Goal: Task Accomplishment & Management: Manage account settings

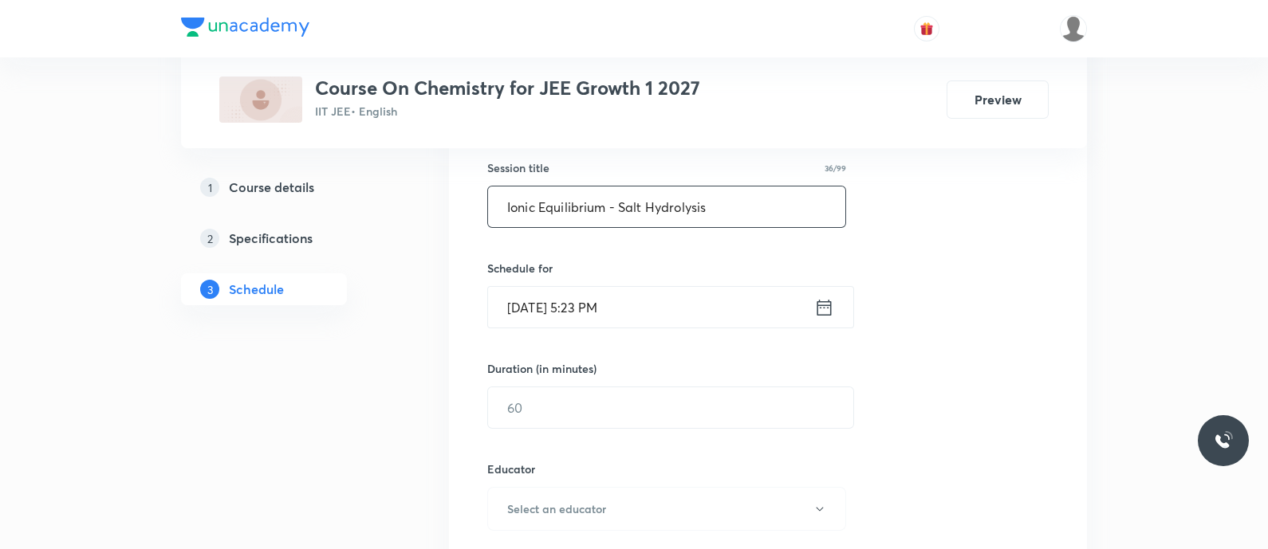
type input "Ionic Equilibrium - Salt Hydrolysis"
click at [819, 311] on icon at bounding box center [824, 308] width 20 height 22
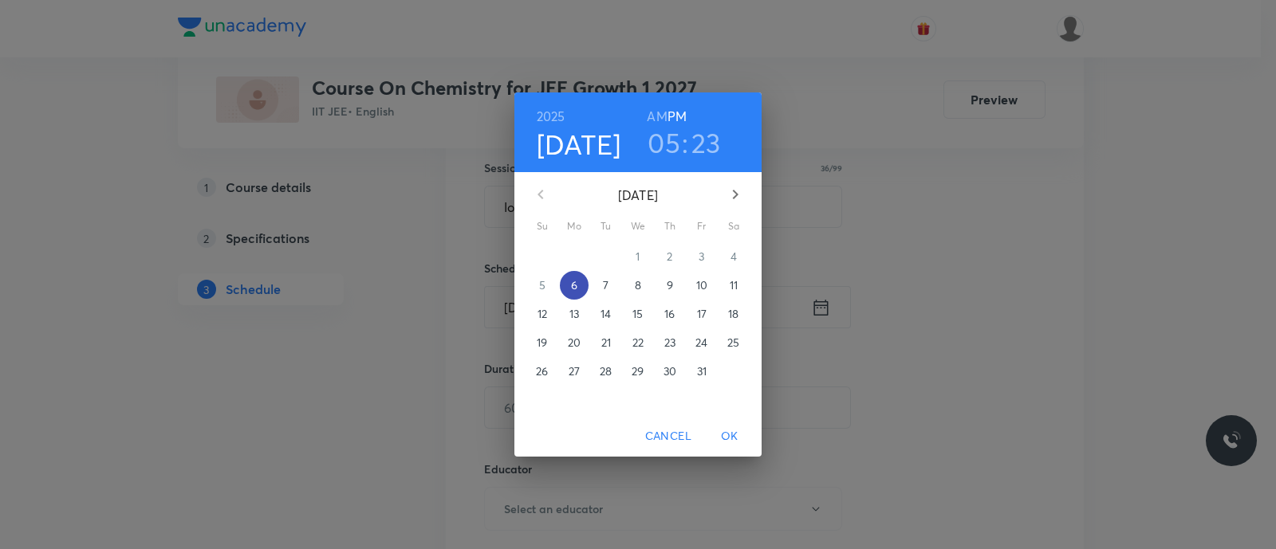
click at [571, 283] on p "6" at bounding box center [574, 285] width 6 height 16
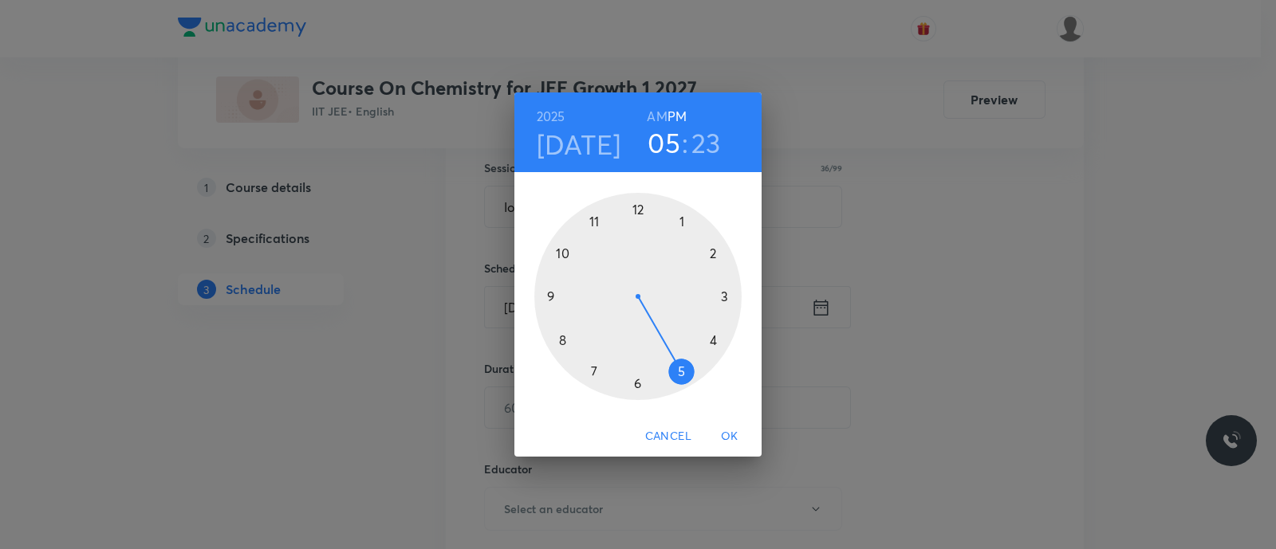
click at [683, 372] on div at bounding box center [637, 296] width 207 height 207
click at [638, 385] on div at bounding box center [637, 296] width 207 height 207
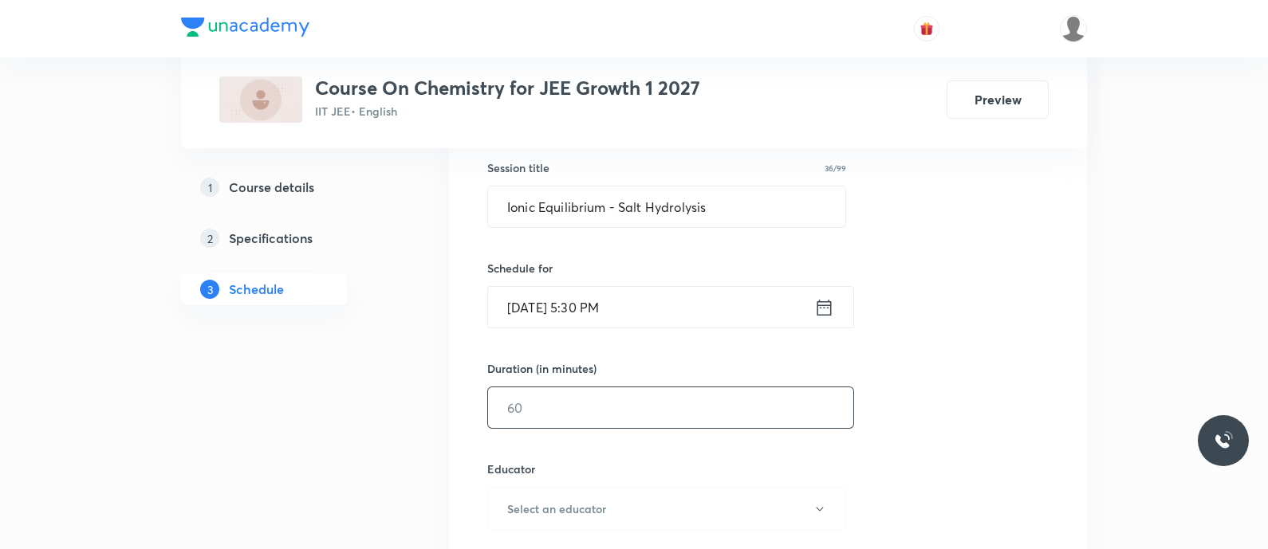
click at [586, 395] on input "text" at bounding box center [670, 407] width 365 height 41
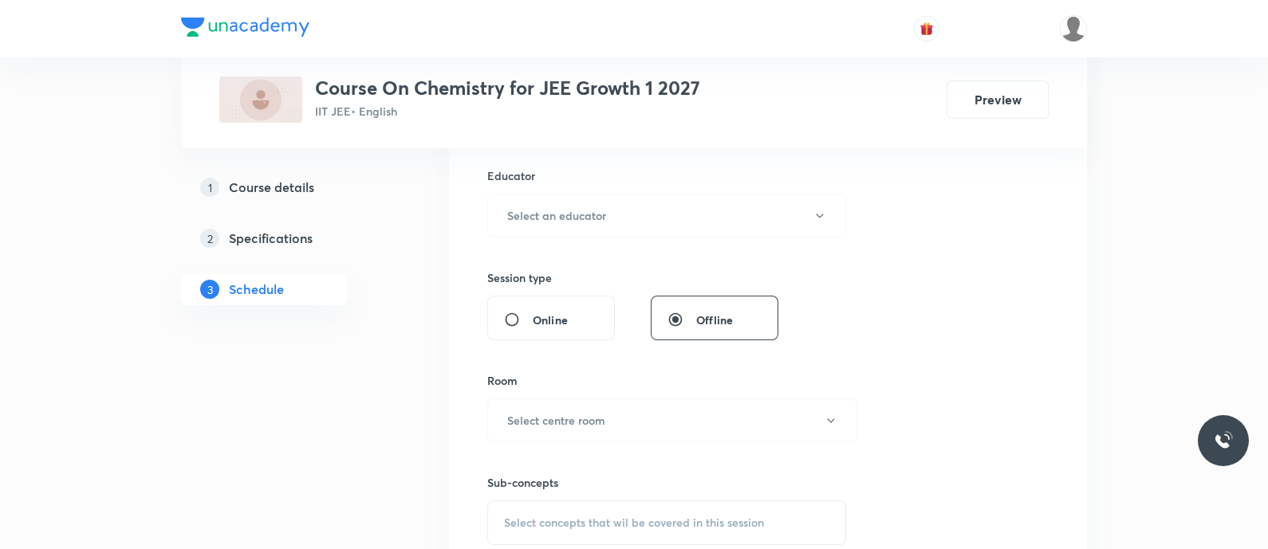
scroll to position [587, 0]
type input "90"
click at [576, 213] on h6 "Select an educator" at bounding box center [556, 215] width 99 height 17
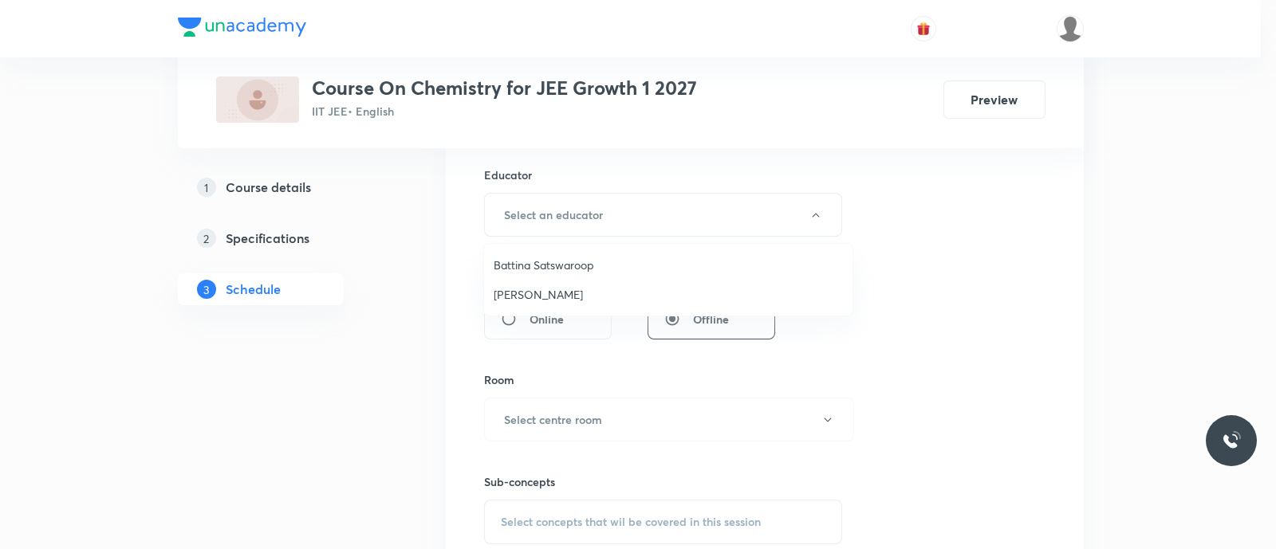
click at [564, 285] on li "Koneti Nagarjuna" at bounding box center [668, 295] width 368 height 30
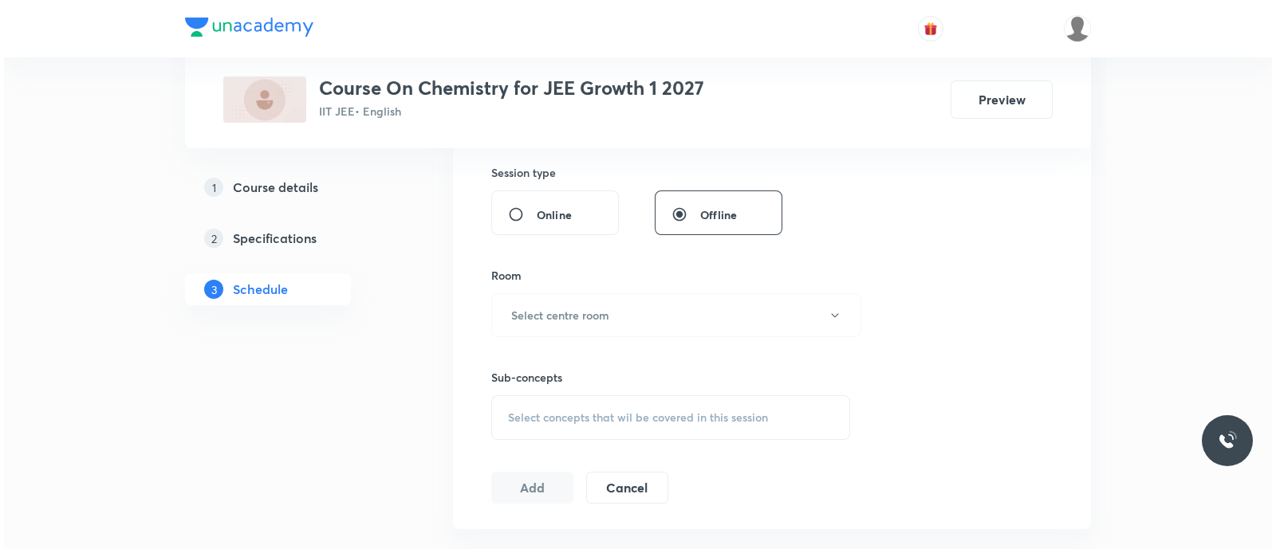
scroll to position [693, 0]
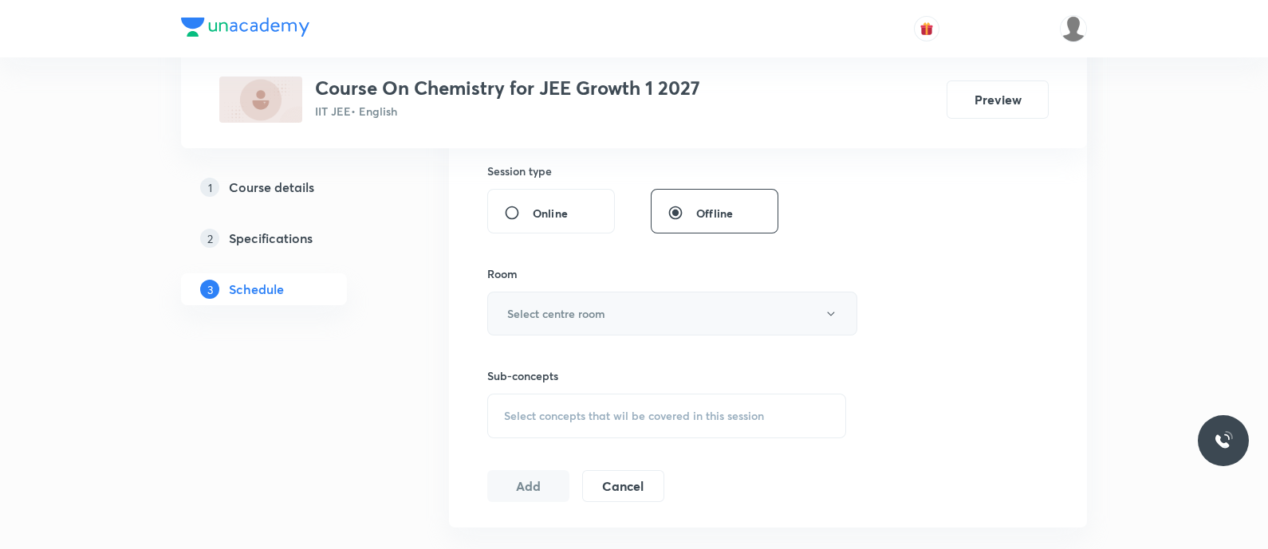
click at [580, 306] on h6 "Select centre room" at bounding box center [556, 313] width 98 height 17
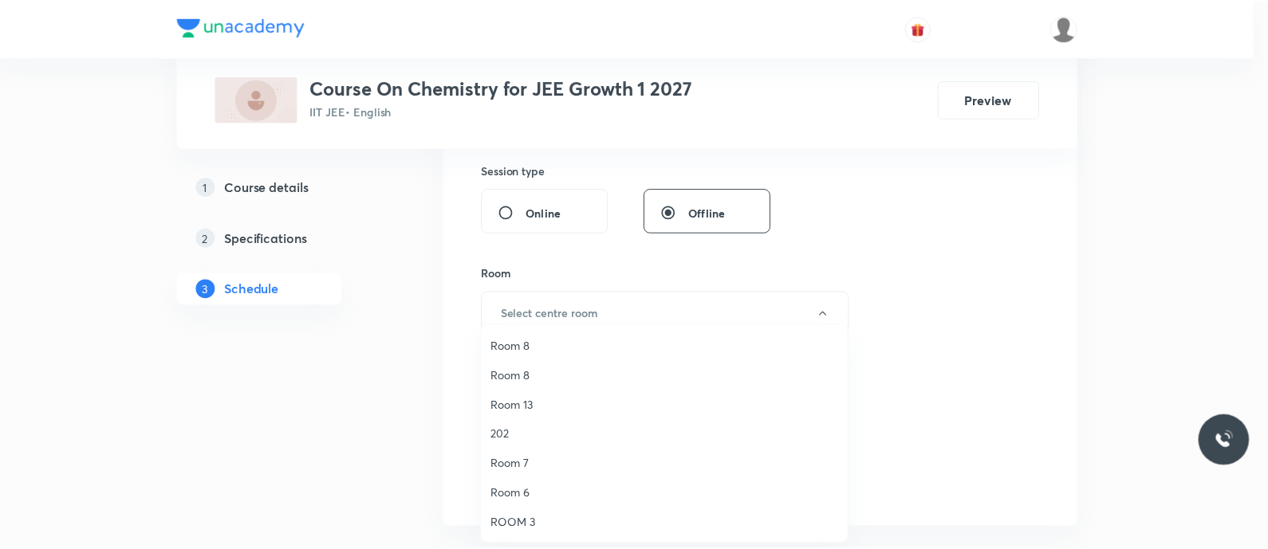
scroll to position [0, 0]
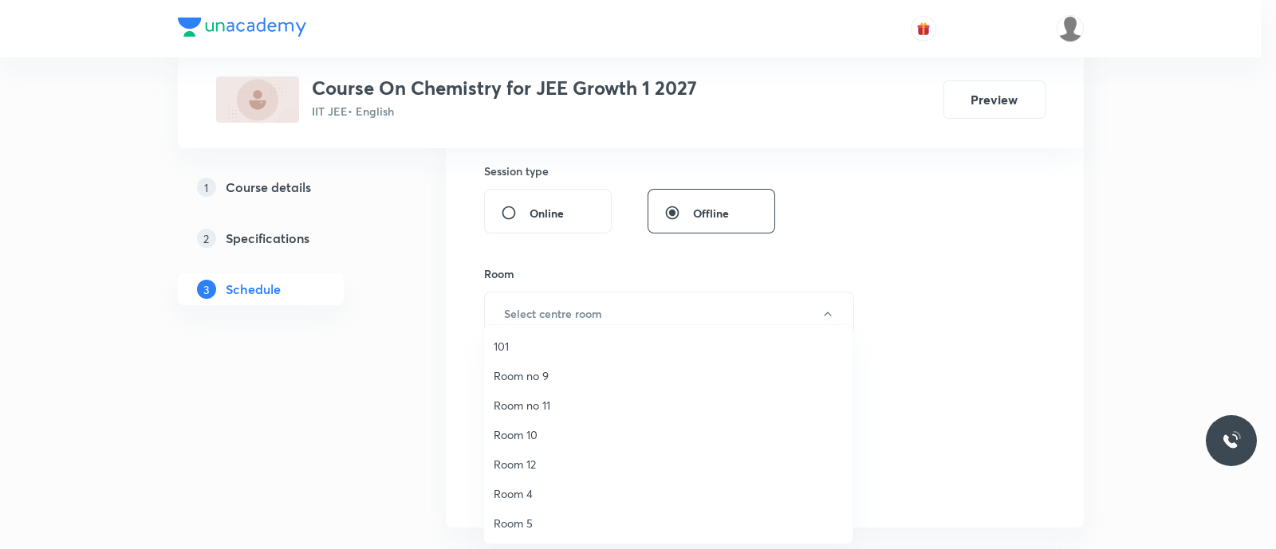
click at [546, 406] on span "Room no 11" at bounding box center [668, 405] width 349 height 17
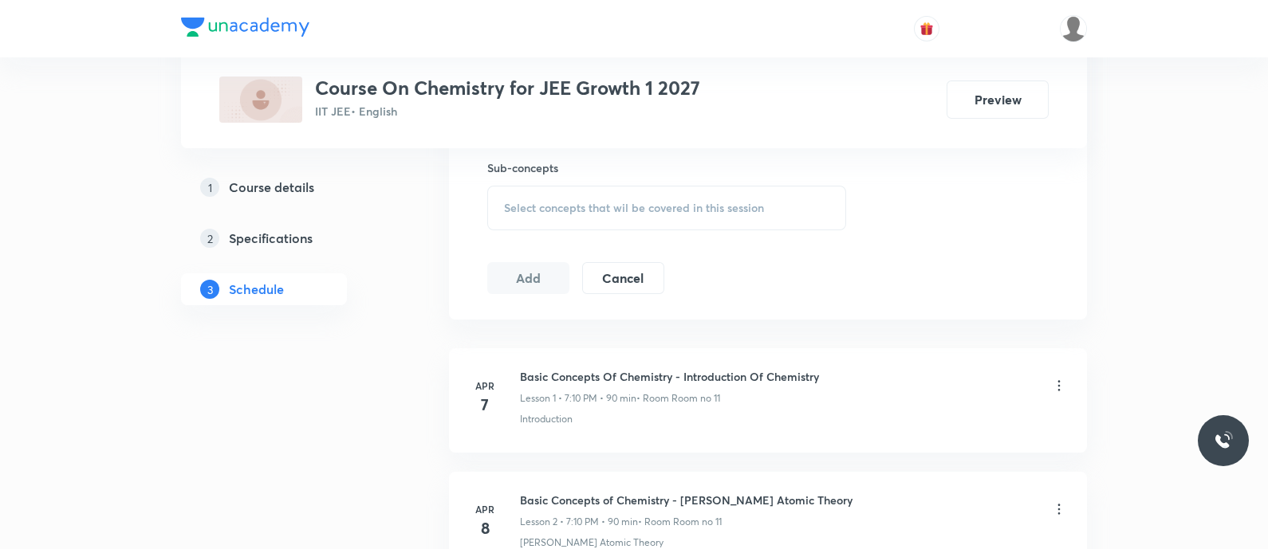
scroll to position [914, 0]
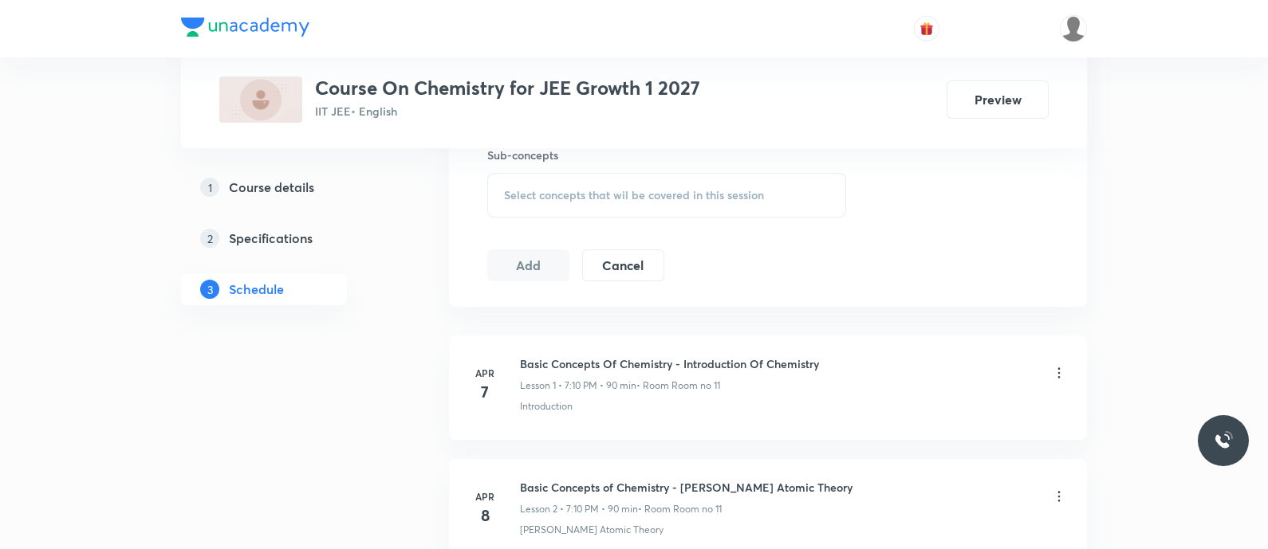
click at [541, 192] on span "Select concepts that wil be covered in this session" at bounding box center [634, 195] width 260 height 13
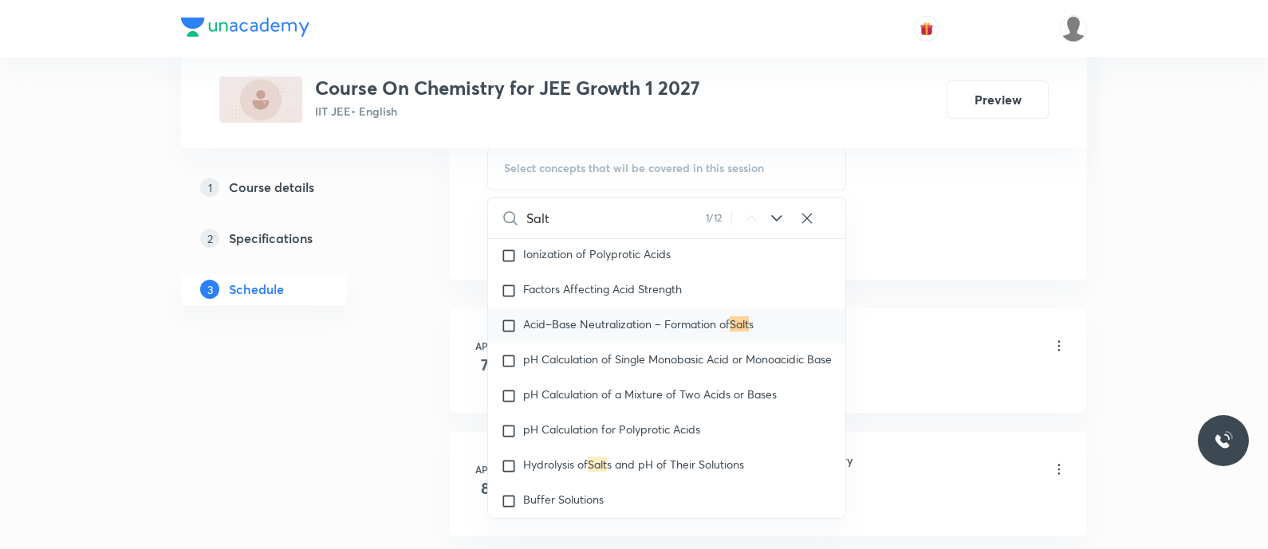
scroll to position [3944, 0]
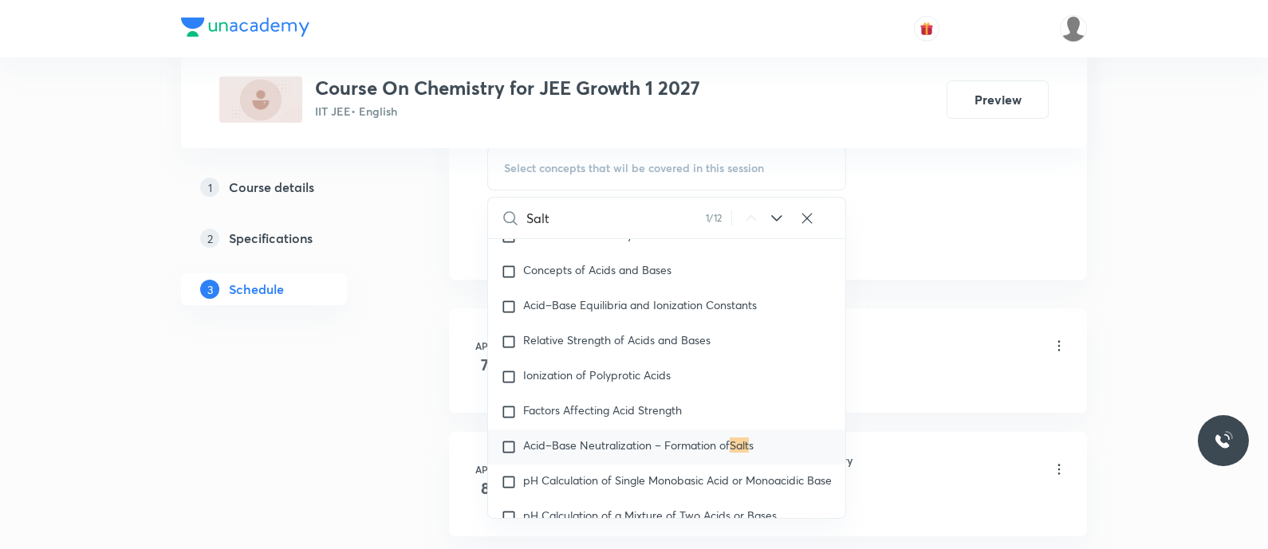
type input "Salt"
click at [769, 213] on icon at bounding box center [776, 218] width 19 height 19
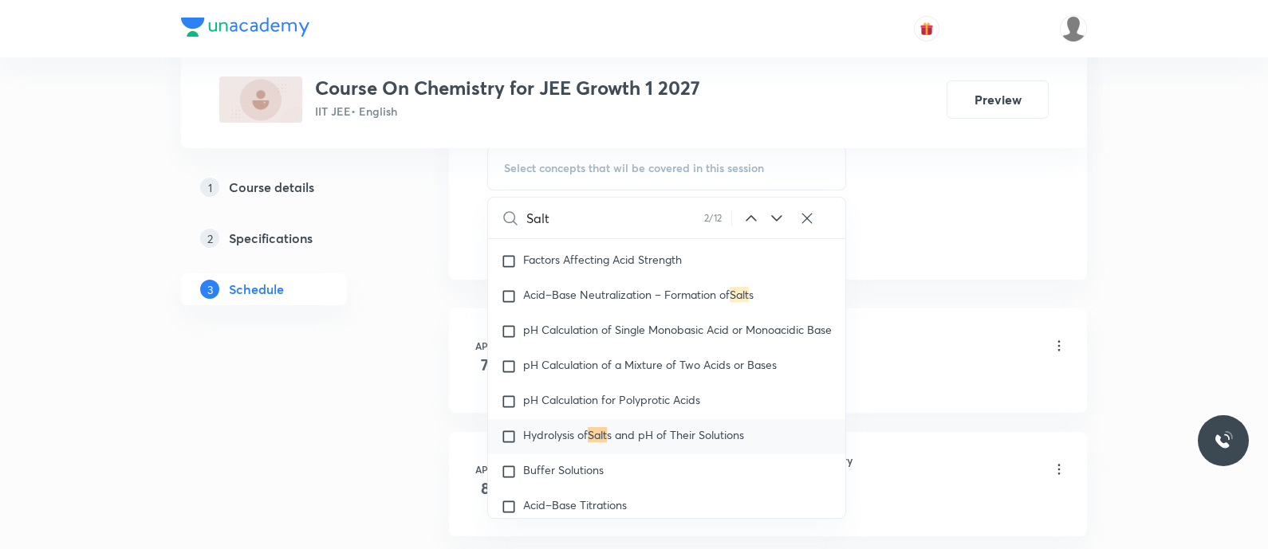
click at [769, 213] on icon at bounding box center [776, 218] width 19 height 19
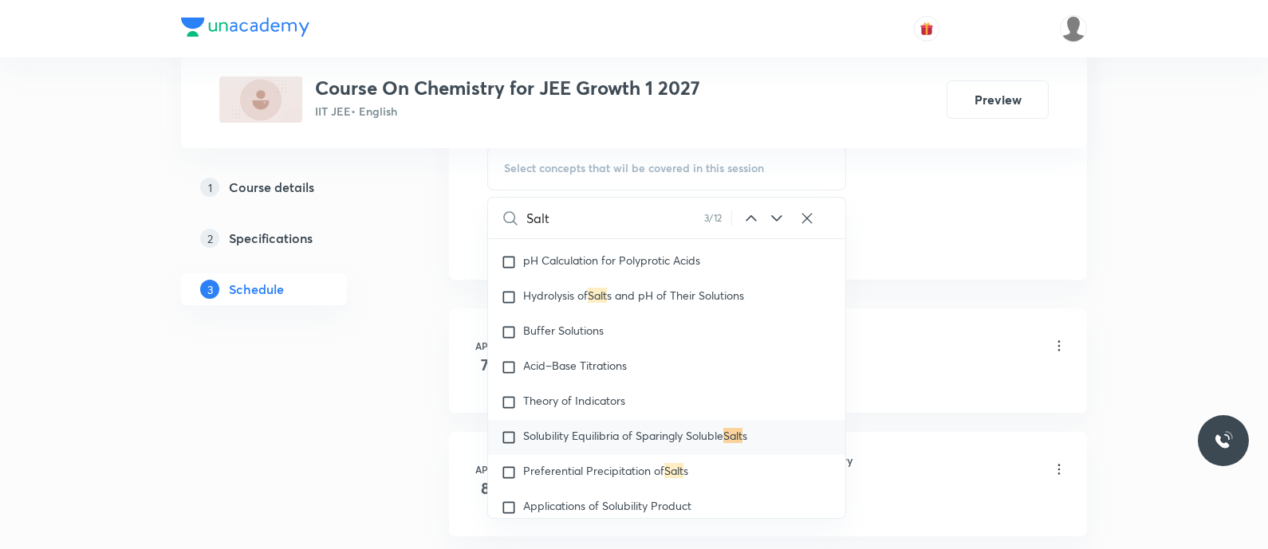
click at [769, 213] on icon at bounding box center [776, 218] width 19 height 19
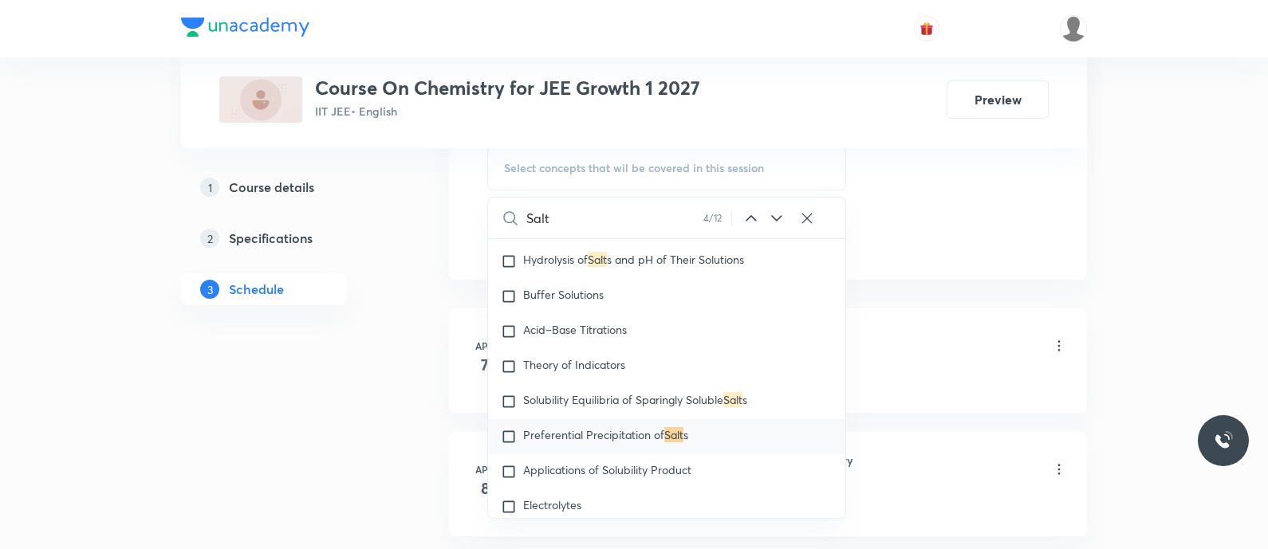
click at [769, 213] on icon at bounding box center [776, 218] width 19 height 19
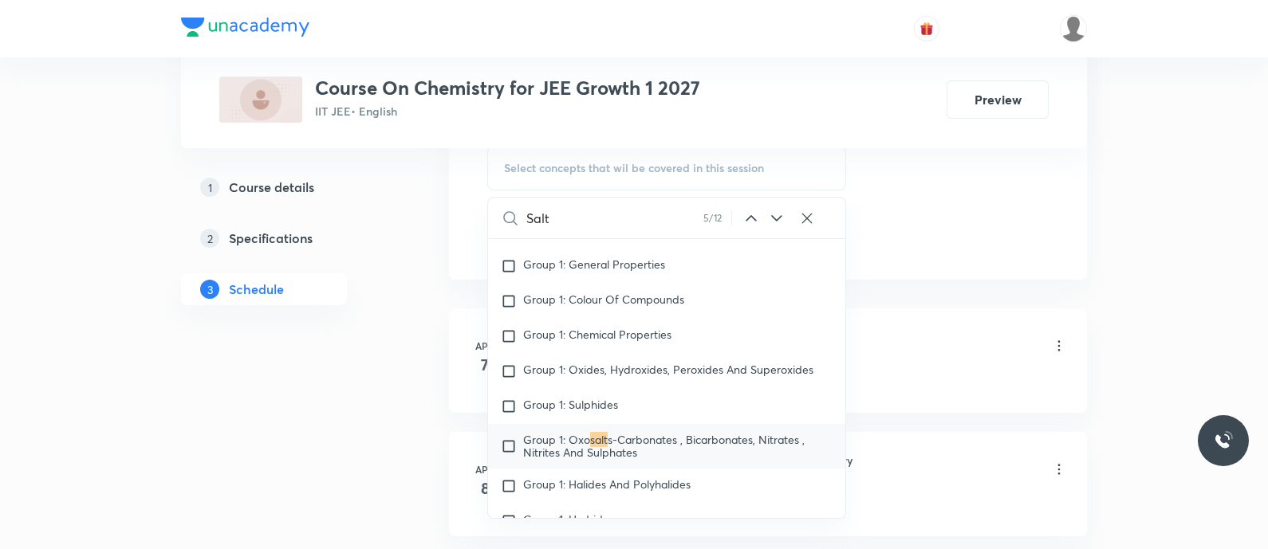
click at [769, 213] on icon at bounding box center [776, 218] width 19 height 19
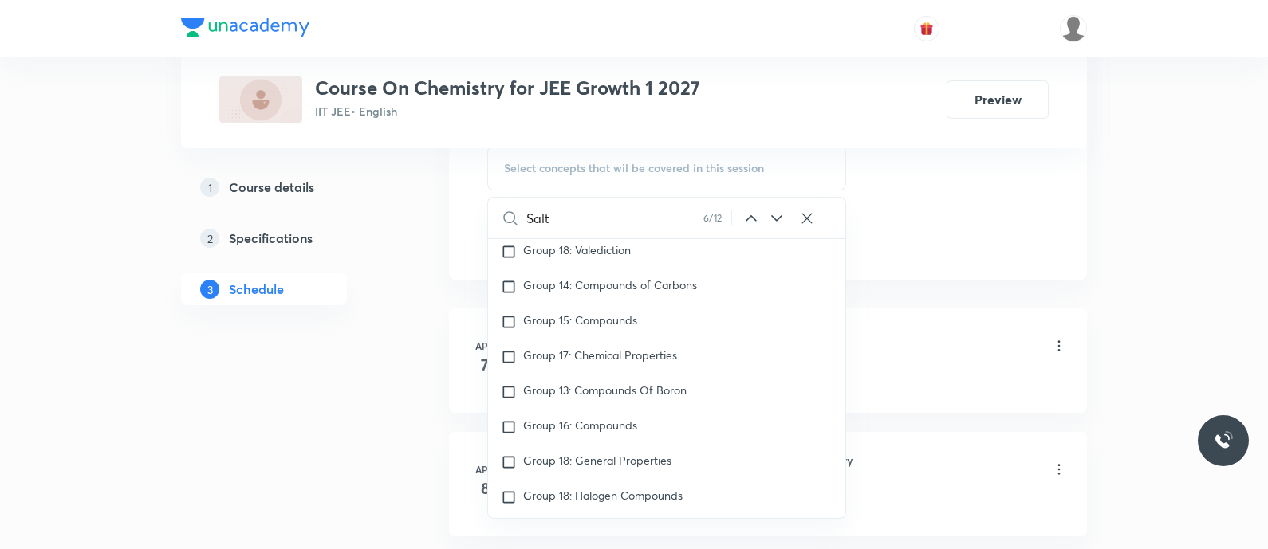
click at [769, 213] on icon at bounding box center [776, 218] width 19 height 19
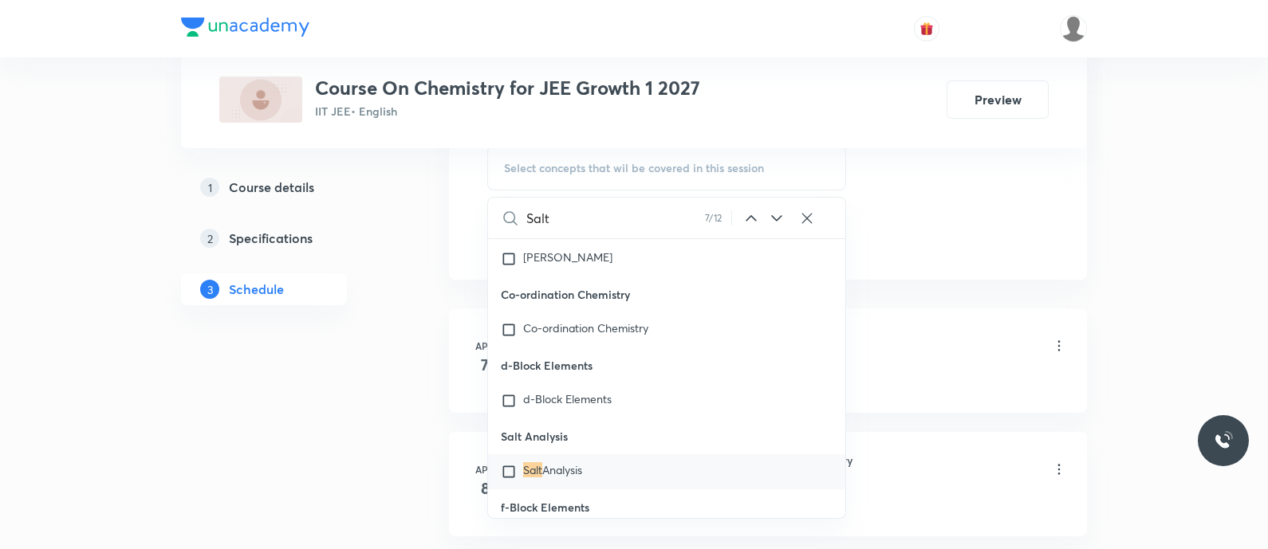
scroll to position [25494, 0]
click at [552, 440] on span "Analysis" at bounding box center [562, 433] width 40 height 15
checkbox input "true"
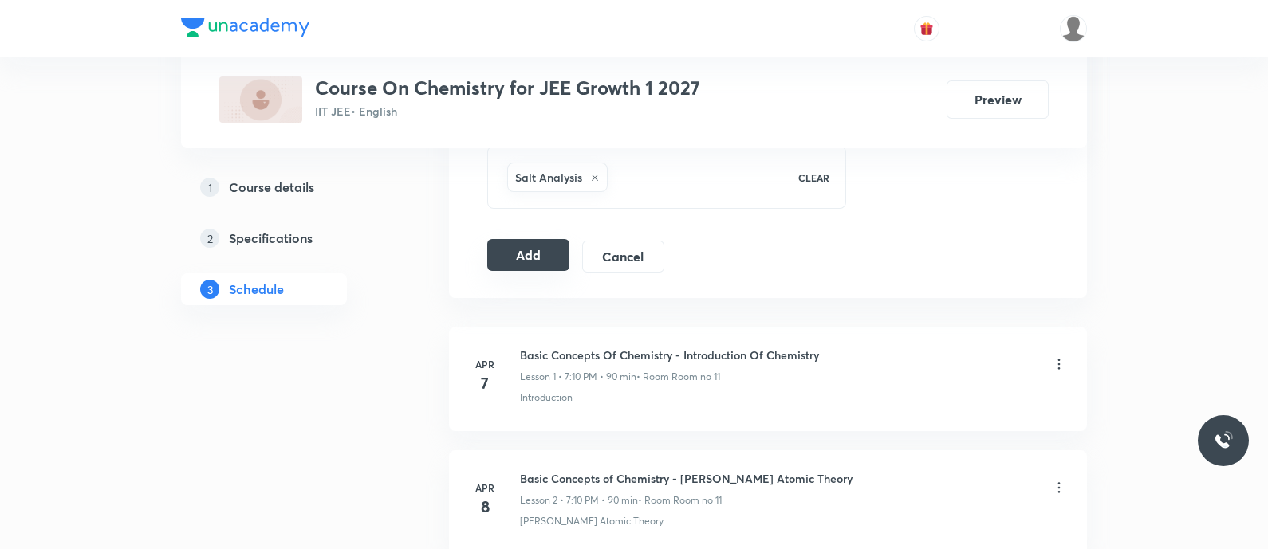
click at [526, 253] on button "Add" at bounding box center [528, 255] width 82 height 32
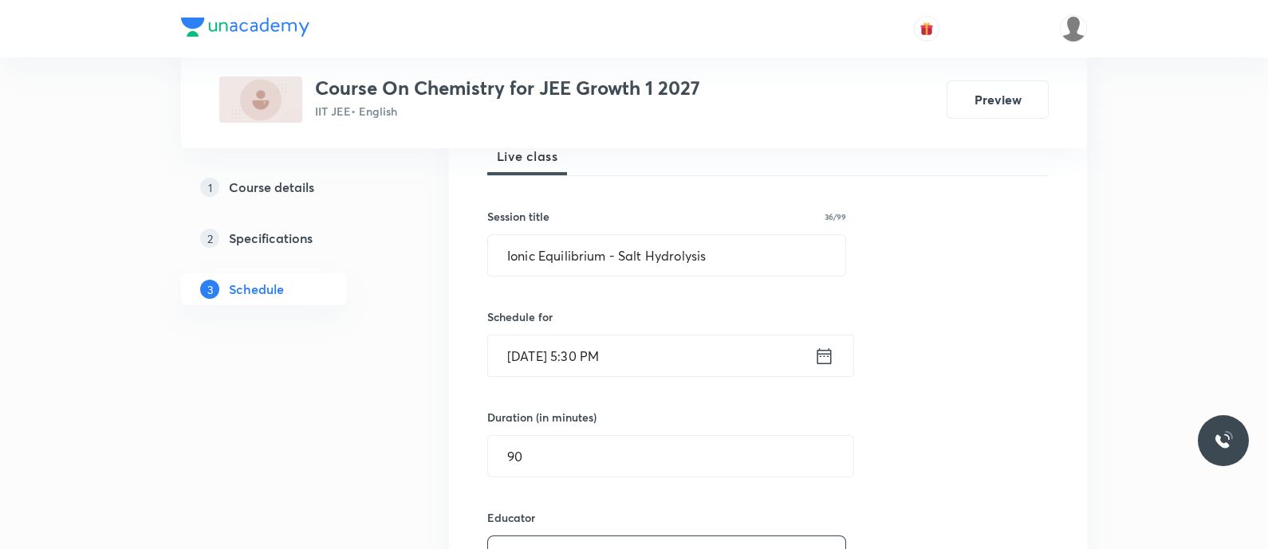
scroll to position [236, 0]
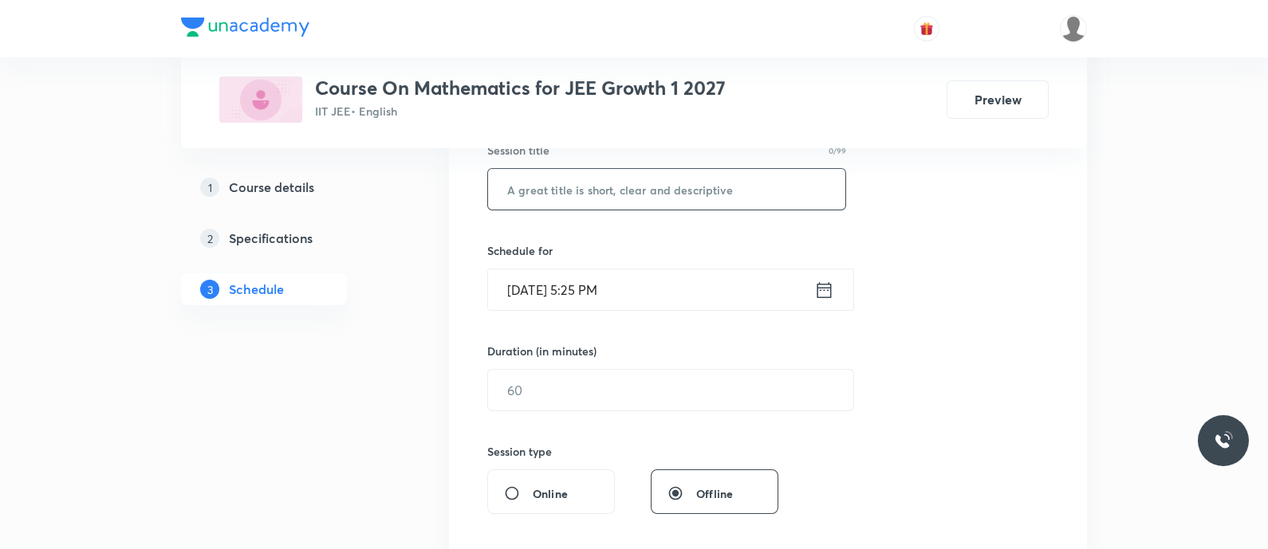
click at [558, 171] on input "text" at bounding box center [666, 189] width 357 height 41
paste input "Binomial Theorem - Binomial Theorem"
type input "Binomial Theorem - Binomial Theorem"
click at [826, 295] on icon at bounding box center [824, 289] width 14 height 16
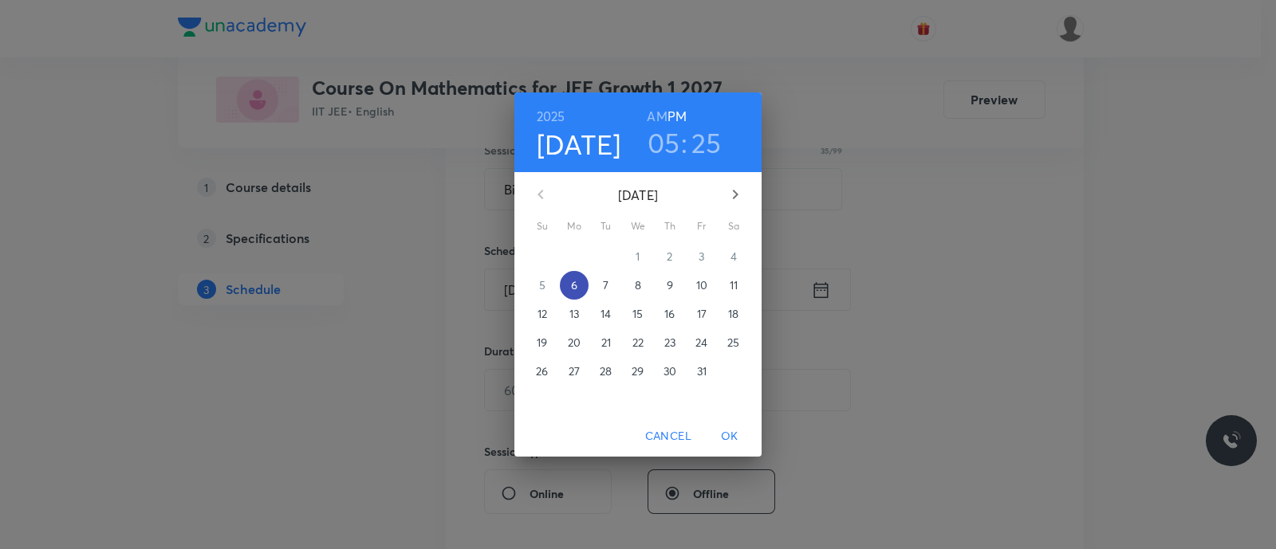
click at [570, 279] on span "6" at bounding box center [574, 285] width 29 height 16
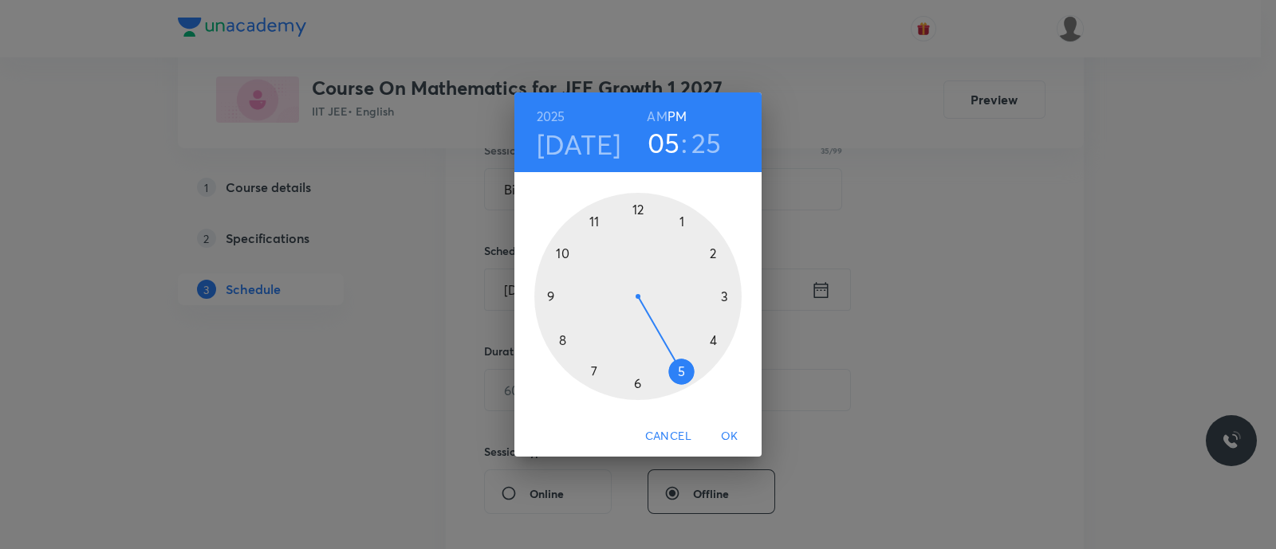
click at [592, 370] on div at bounding box center [637, 296] width 207 height 207
click at [714, 249] on div at bounding box center [637, 296] width 207 height 207
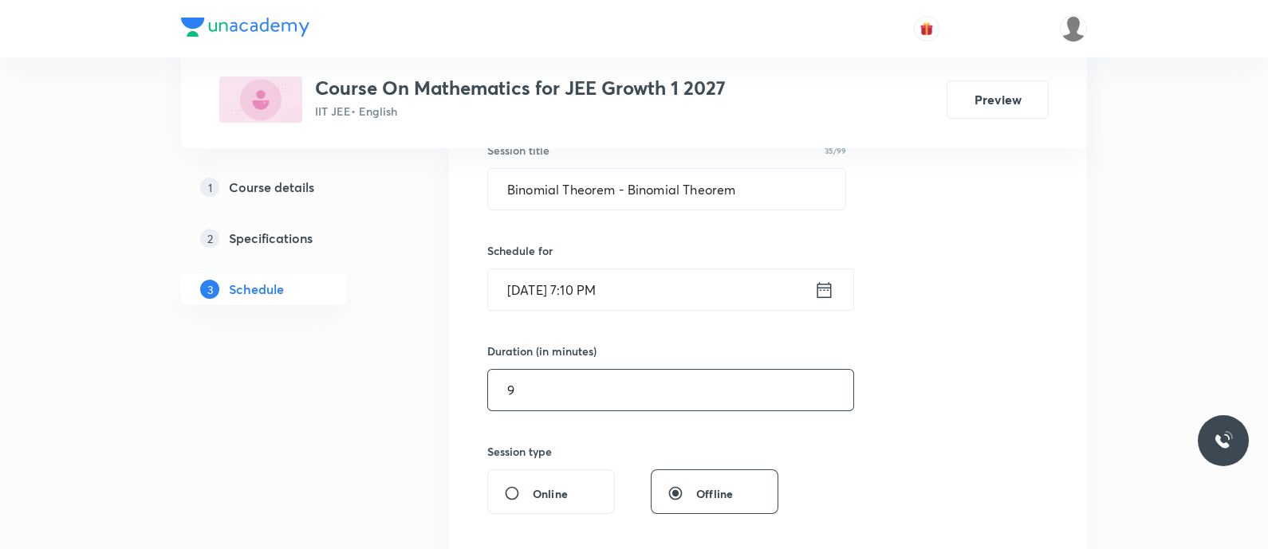
click at [590, 395] on input "9" at bounding box center [670, 390] width 365 height 41
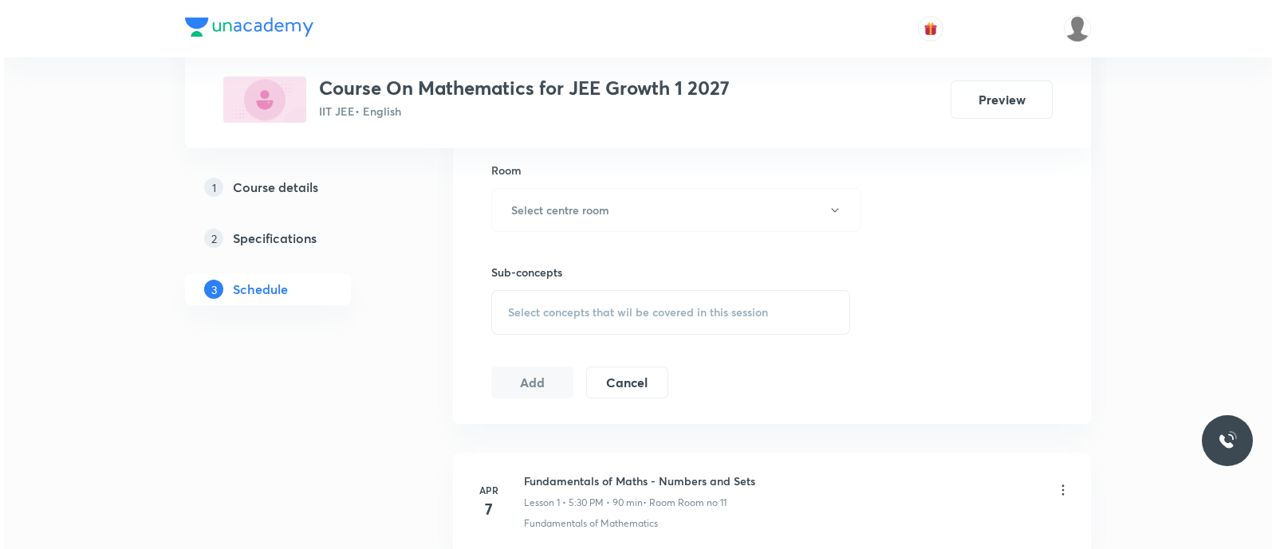
scroll to position [699, 0]
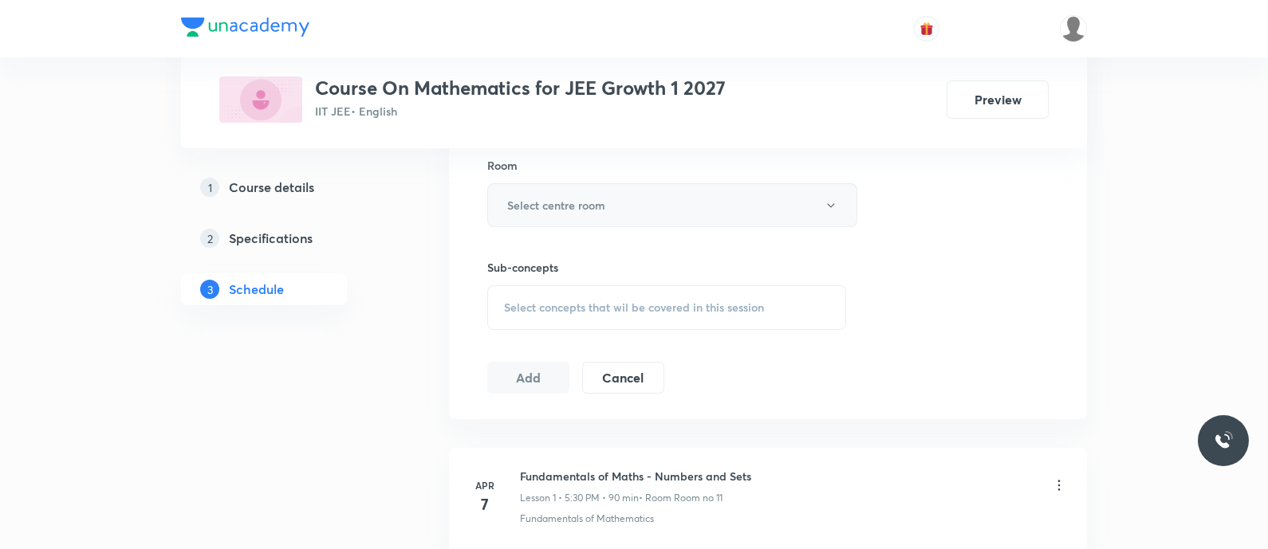
type input "90"
click at [541, 201] on h6 "Select centre room" at bounding box center [556, 205] width 98 height 17
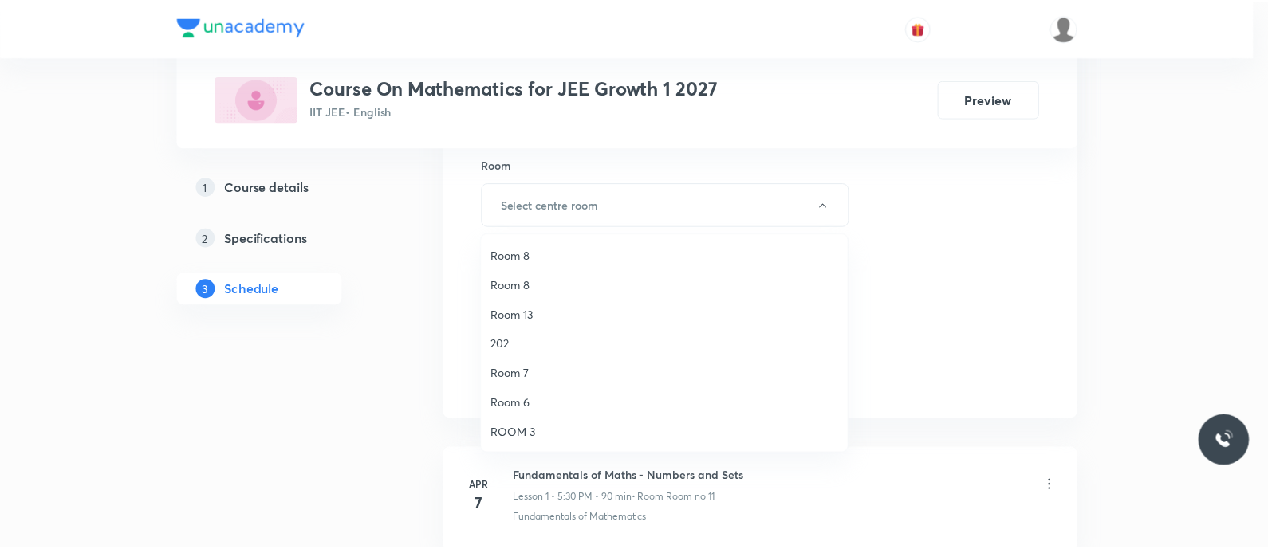
scroll to position [0, 0]
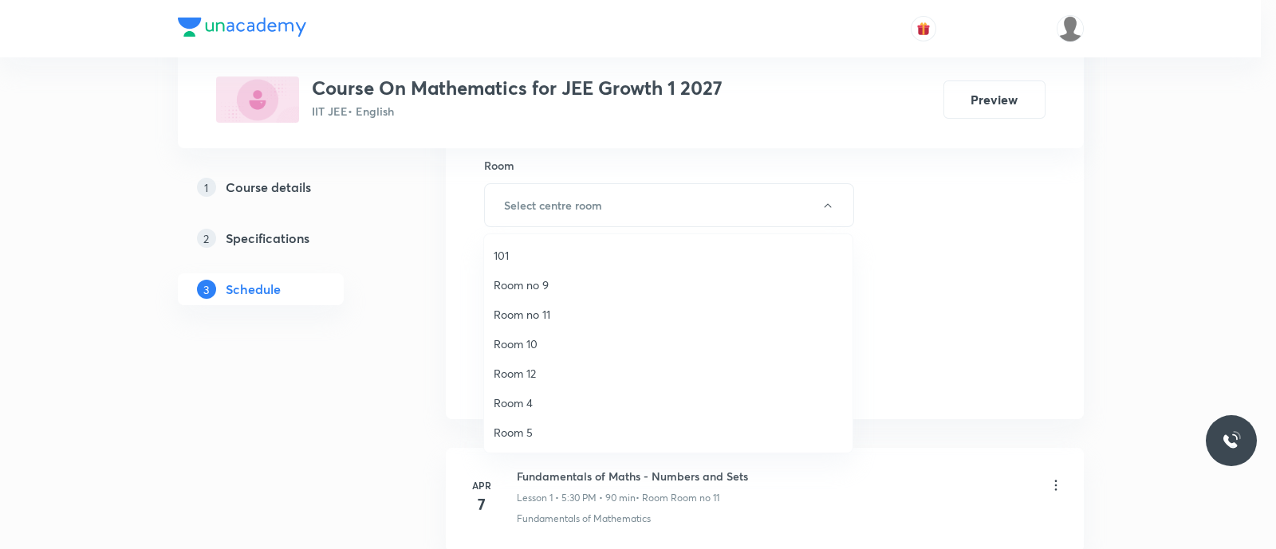
click at [545, 308] on span "Room no 11" at bounding box center [668, 314] width 349 height 17
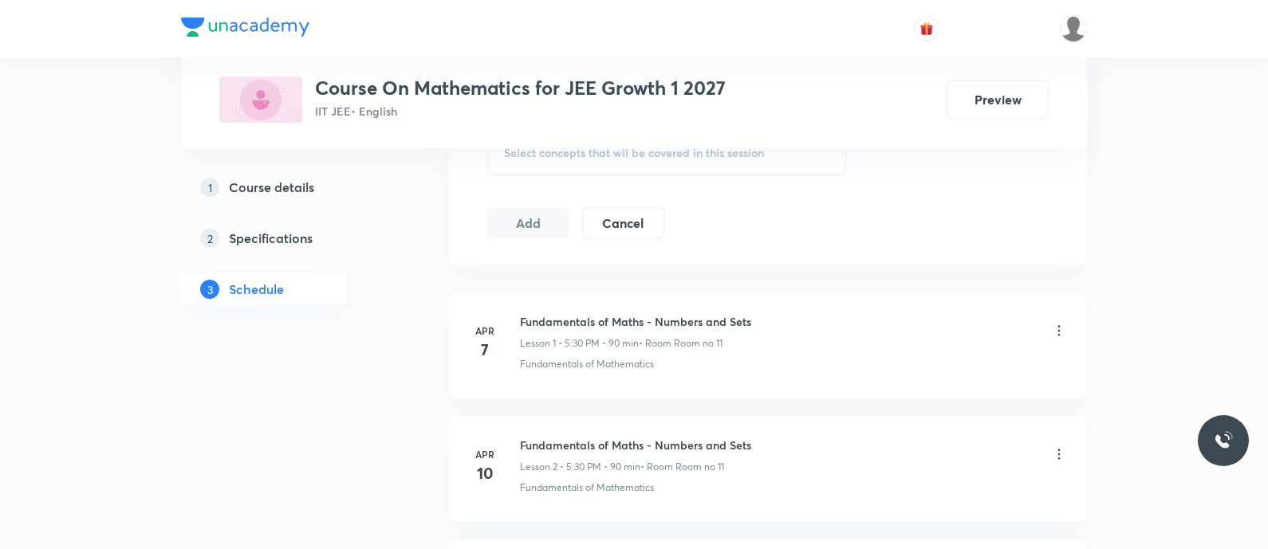
scroll to position [834, 0]
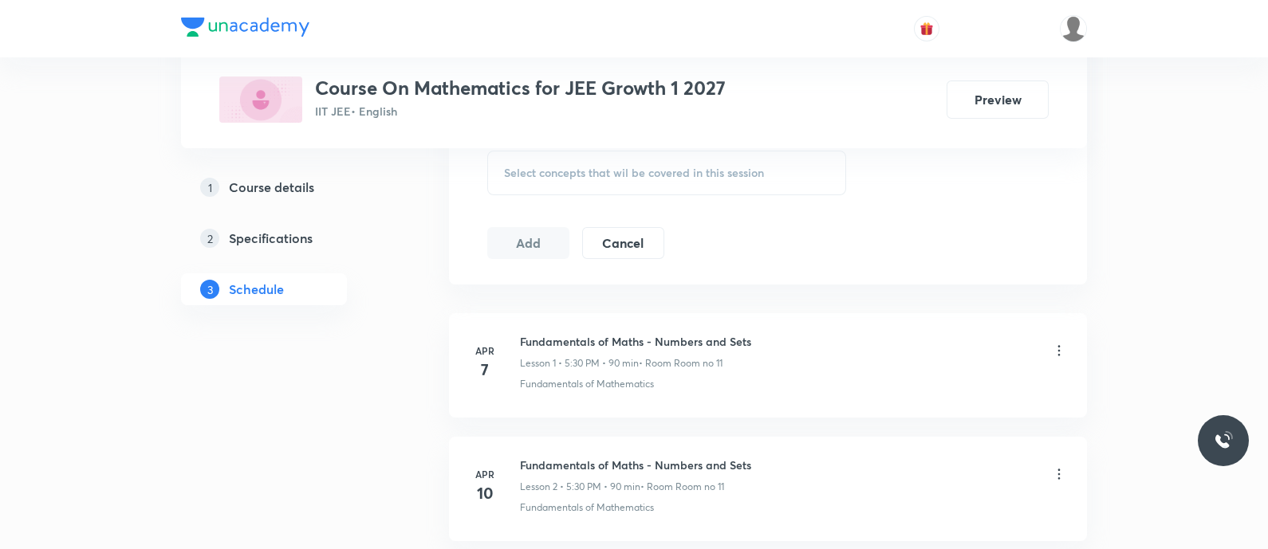
click at [554, 167] on span "Select concepts that wil be covered in this session" at bounding box center [634, 173] width 260 height 13
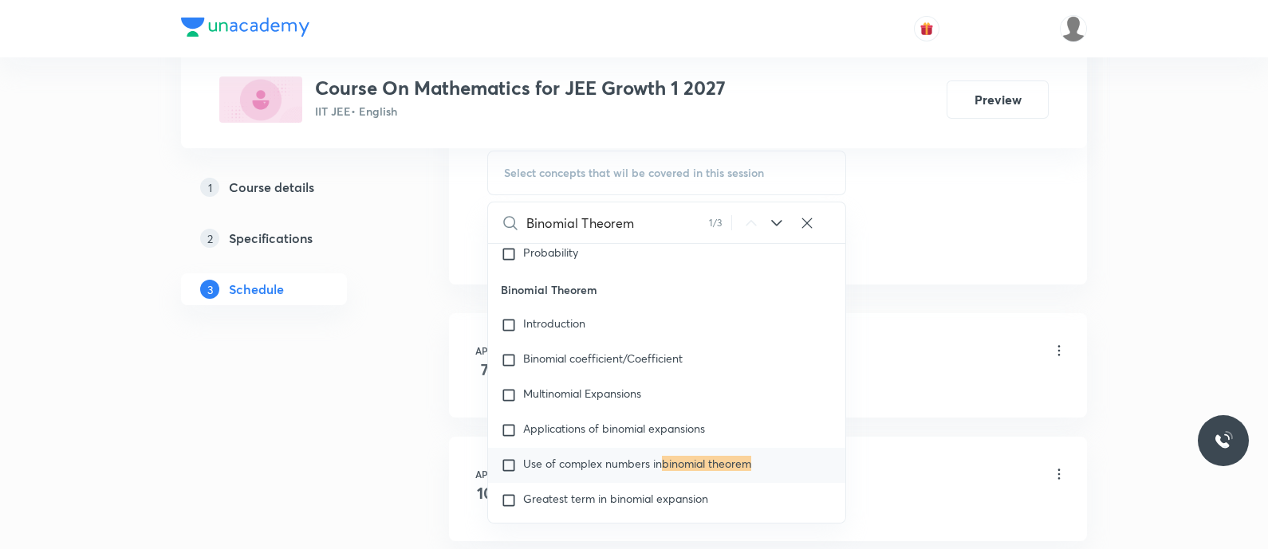
scroll to position [4903, 0]
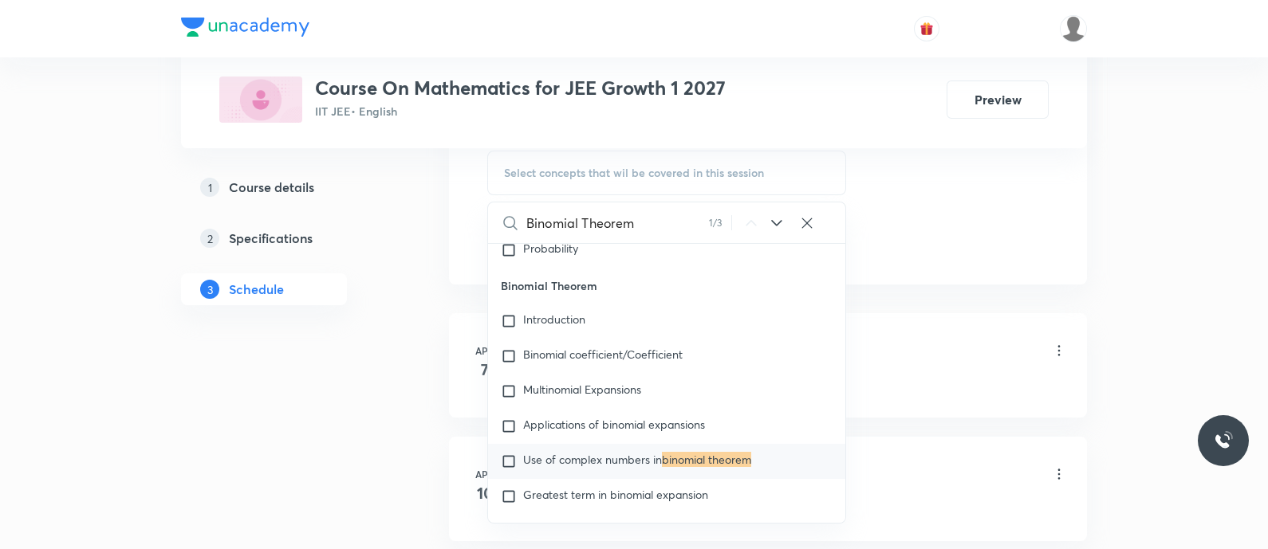
type input "Binomial Theorem"
click at [773, 217] on icon at bounding box center [776, 223] width 19 height 19
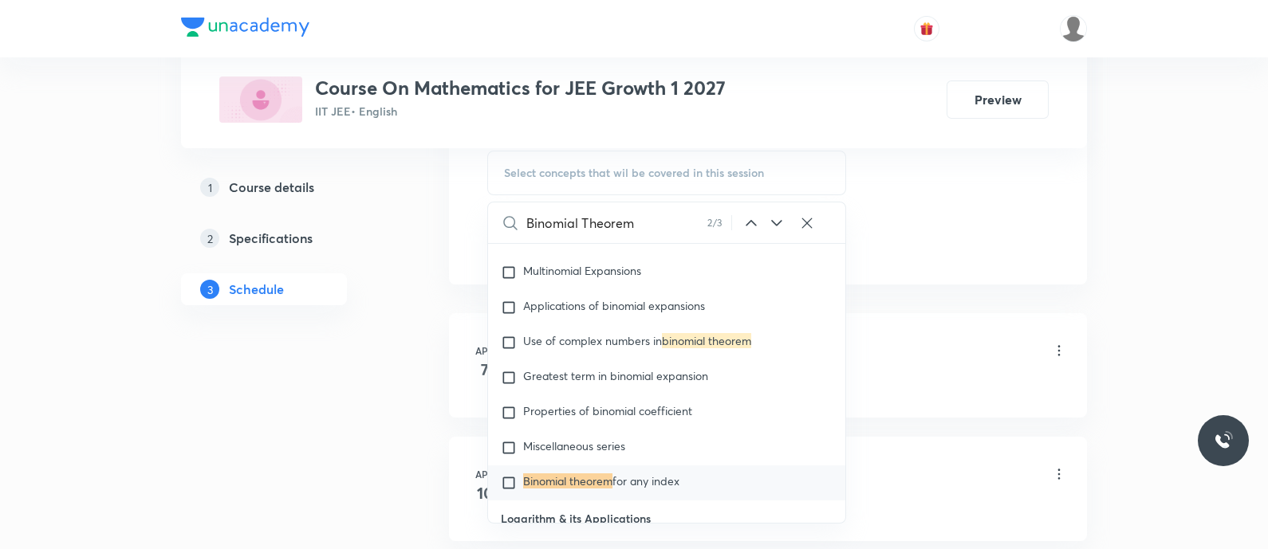
scroll to position [5042, 0]
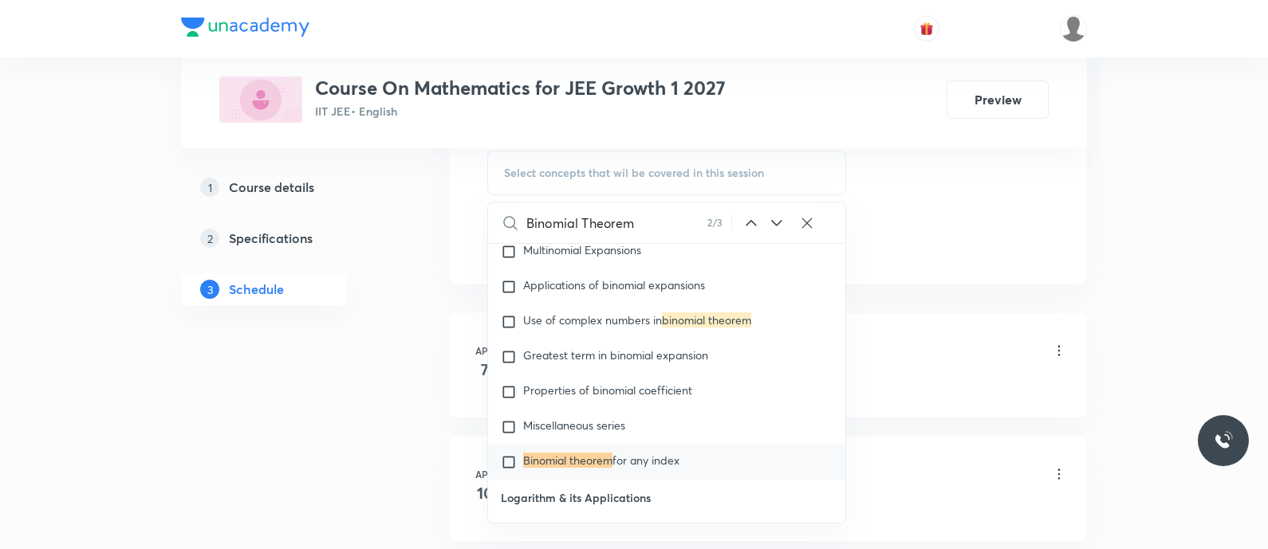
click at [773, 217] on icon at bounding box center [776, 223] width 19 height 19
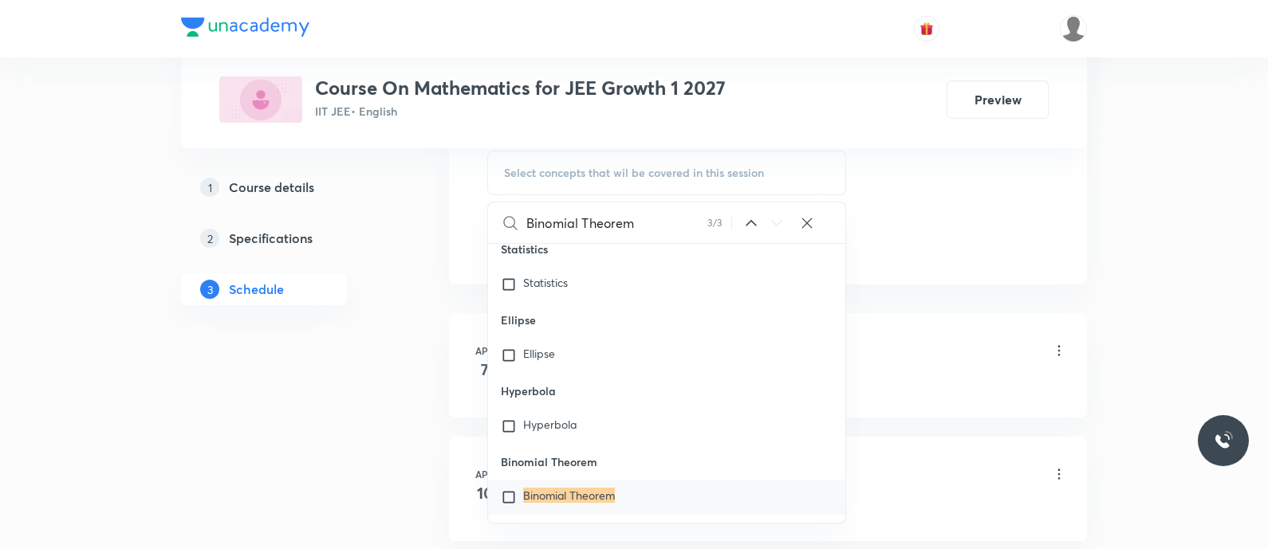
scroll to position [35115, 0]
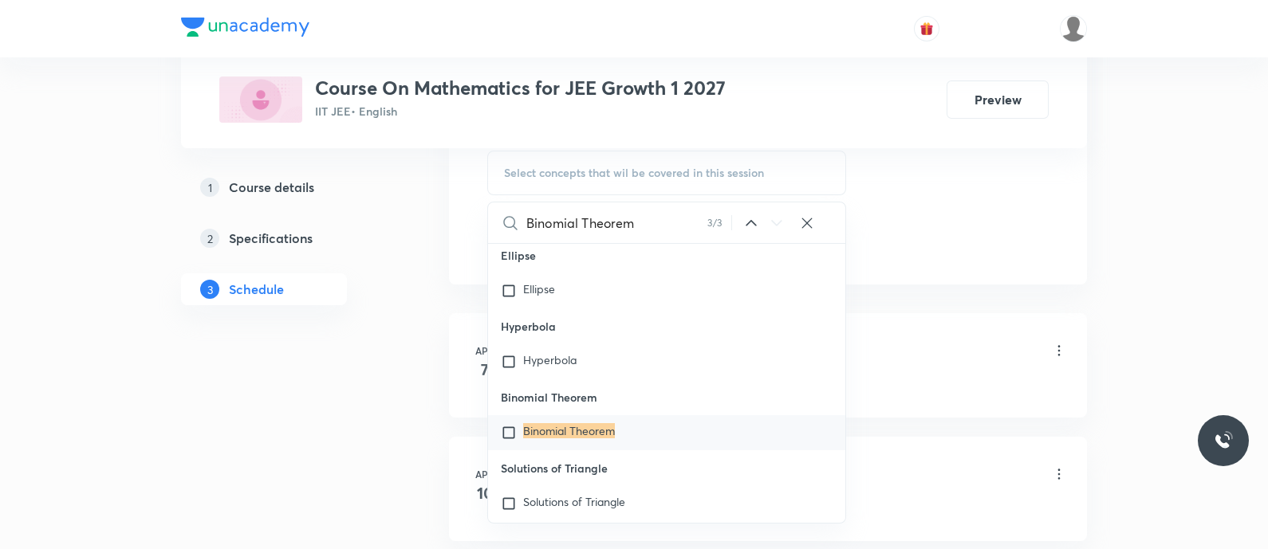
click at [593, 439] on mark "Binomial Theorem" at bounding box center [569, 430] width 92 height 15
checkbox input "true"
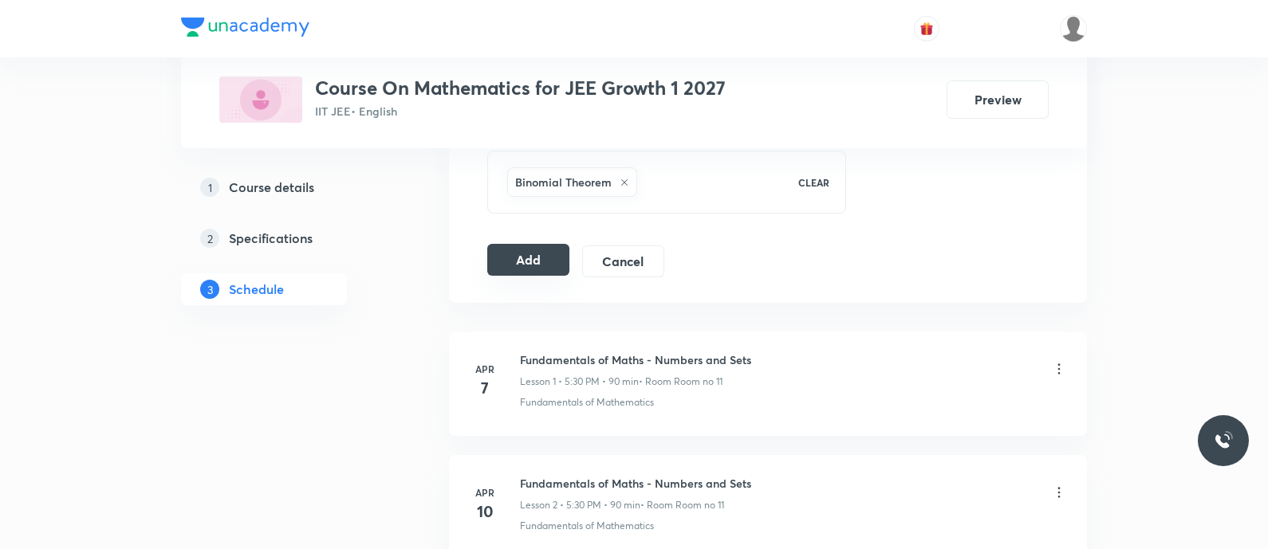
click at [533, 254] on button "Add" at bounding box center [528, 260] width 82 height 32
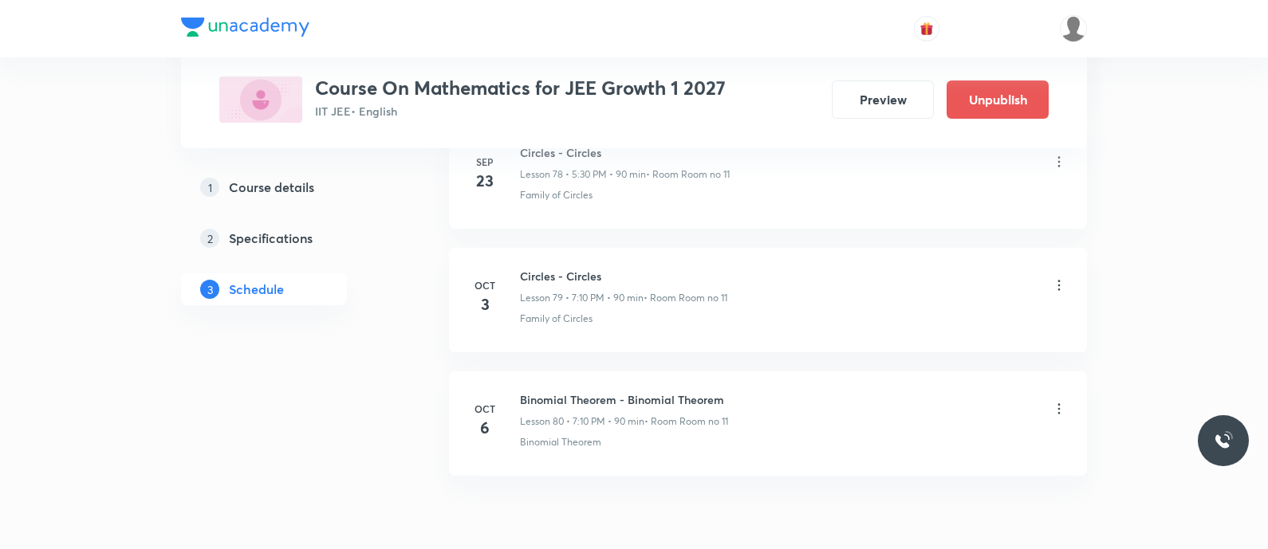
scroll to position [9859, 0]
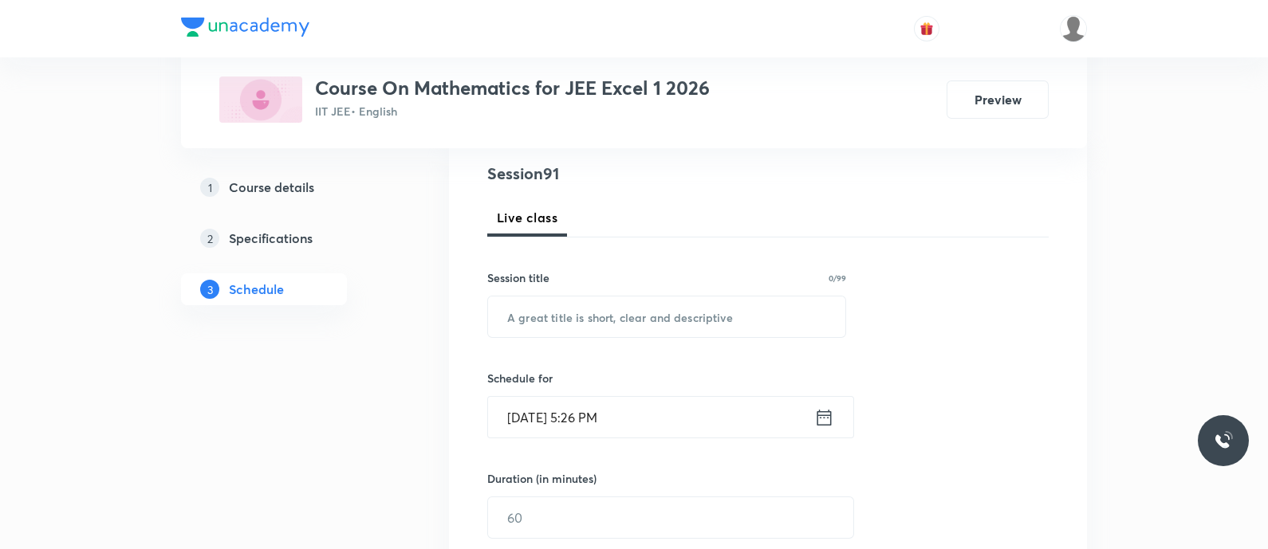
scroll to position [184, 0]
click at [604, 307] on input "text" at bounding box center [666, 315] width 357 height 41
paste input "Vectors 3D - Vectors 3D"
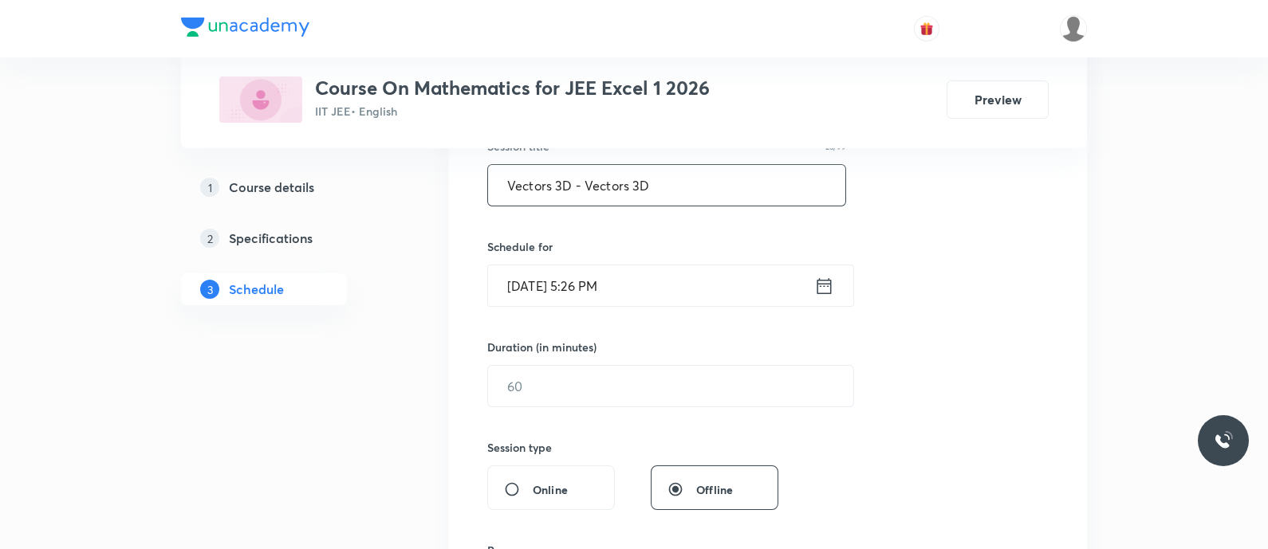
scroll to position [316, 0]
type input "Vectors 3D - Vectors 3D"
click at [825, 277] on icon at bounding box center [824, 284] width 20 height 22
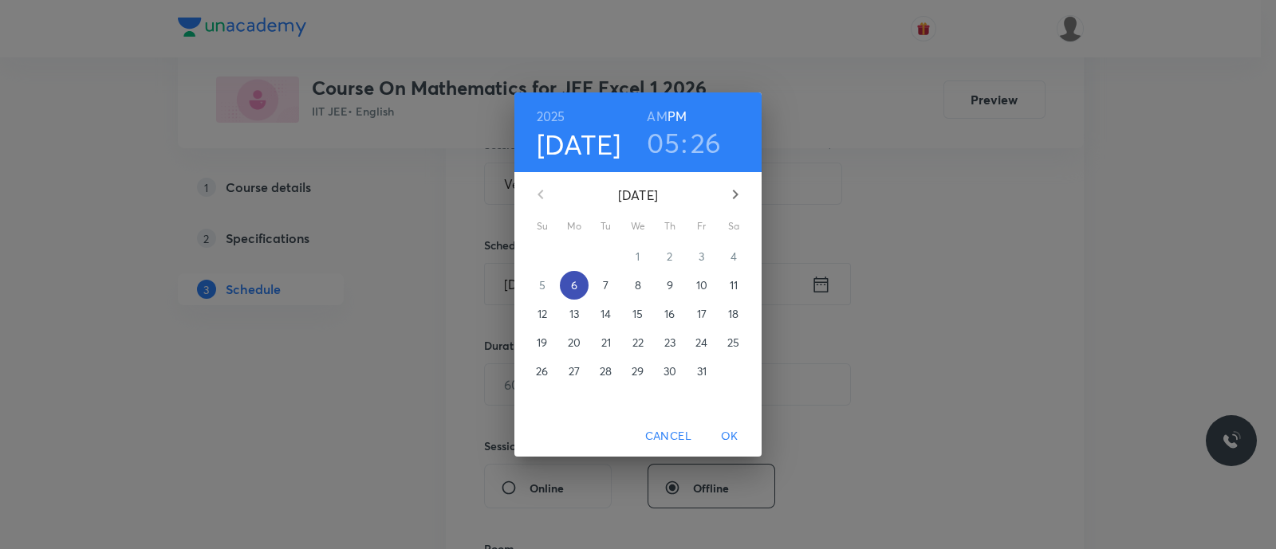
click at [567, 285] on span "6" at bounding box center [574, 285] width 29 height 16
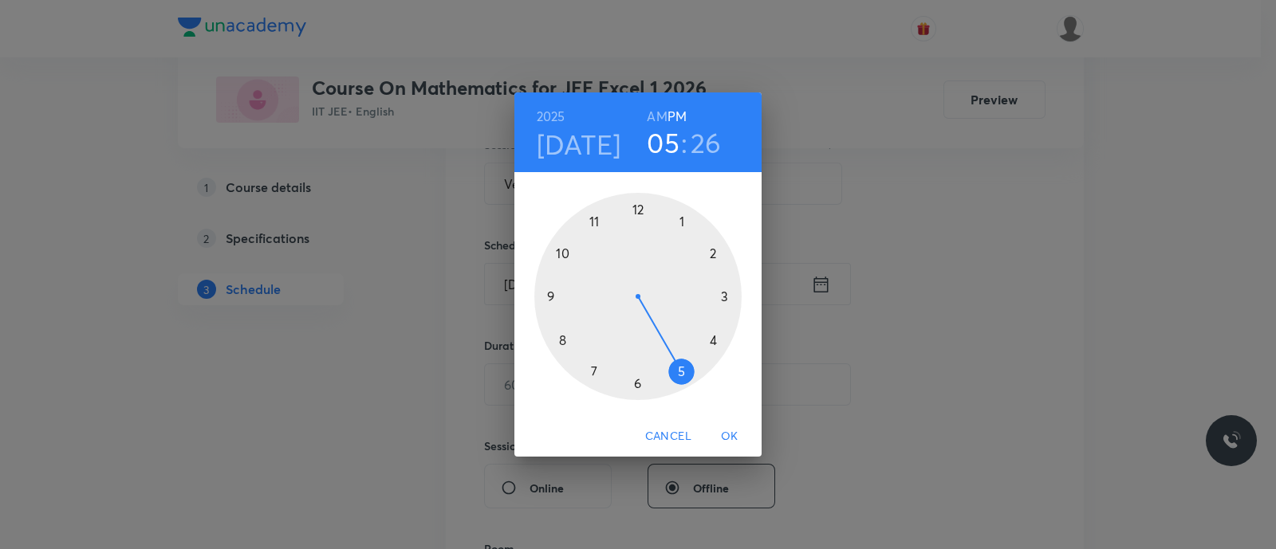
click at [682, 369] on div at bounding box center [637, 296] width 207 height 207
click at [638, 383] on div at bounding box center [637, 296] width 207 height 207
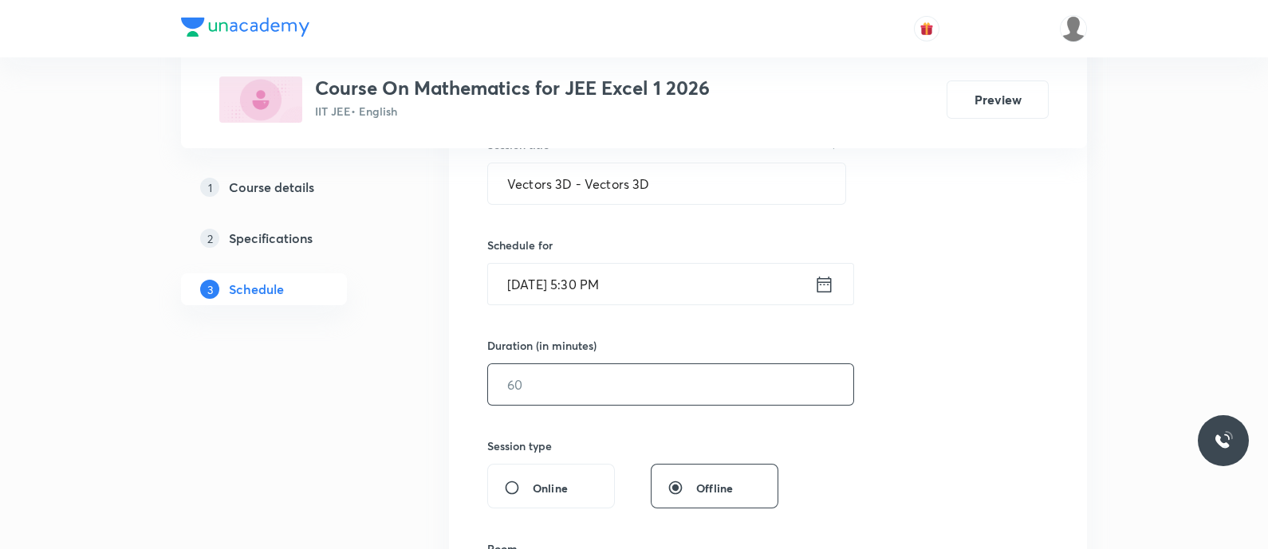
click at [598, 381] on input "text" at bounding box center [670, 384] width 365 height 41
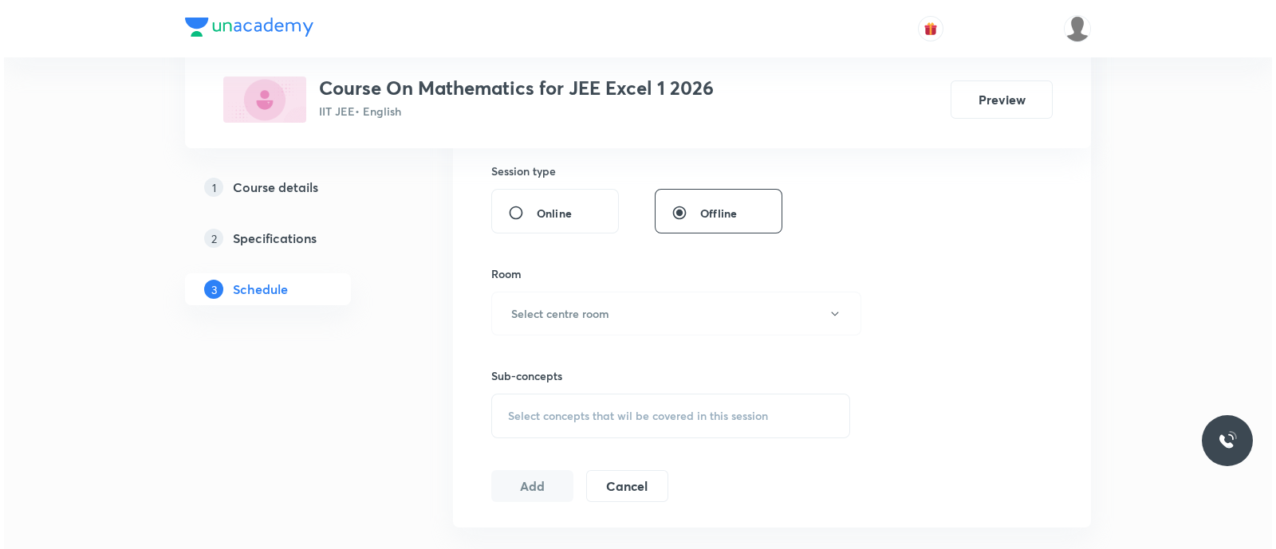
scroll to position [594, 0]
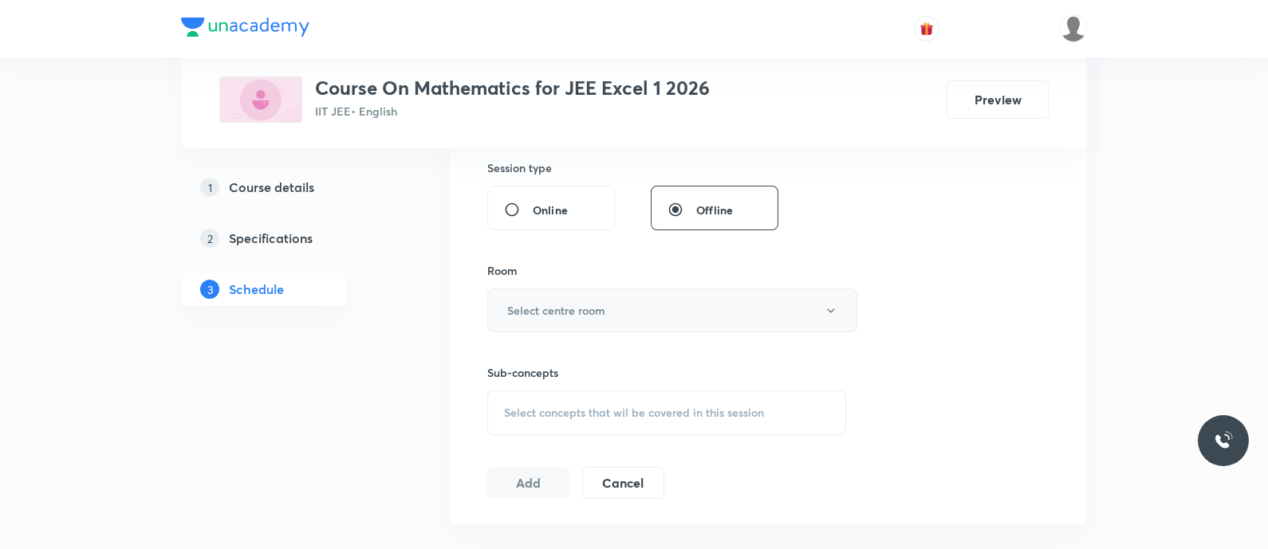
type input "90"
click at [578, 295] on button "Select centre room" at bounding box center [672, 311] width 370 height 44
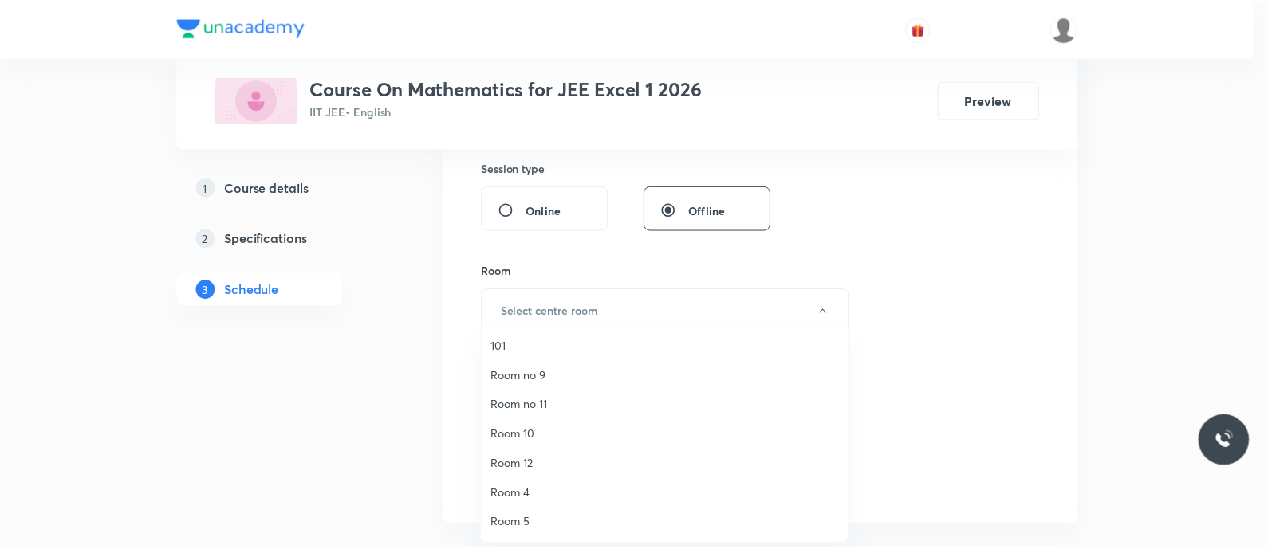
scroll to position [207, 0]
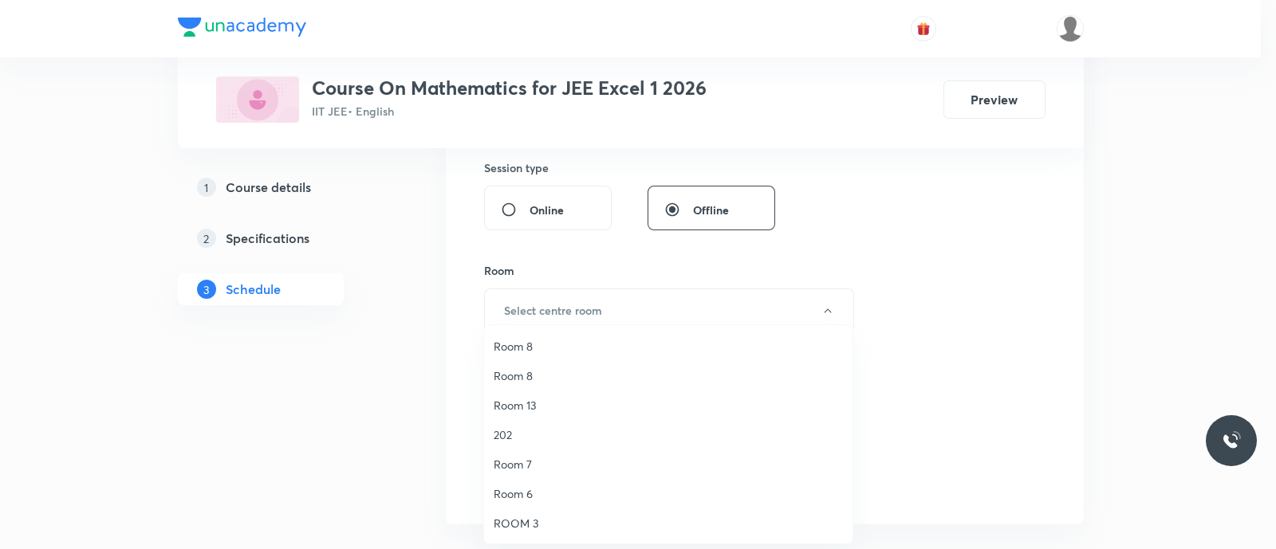
click at [523, 405] on span "Room 13" at bounding box center [668, 405] width 349 height 17
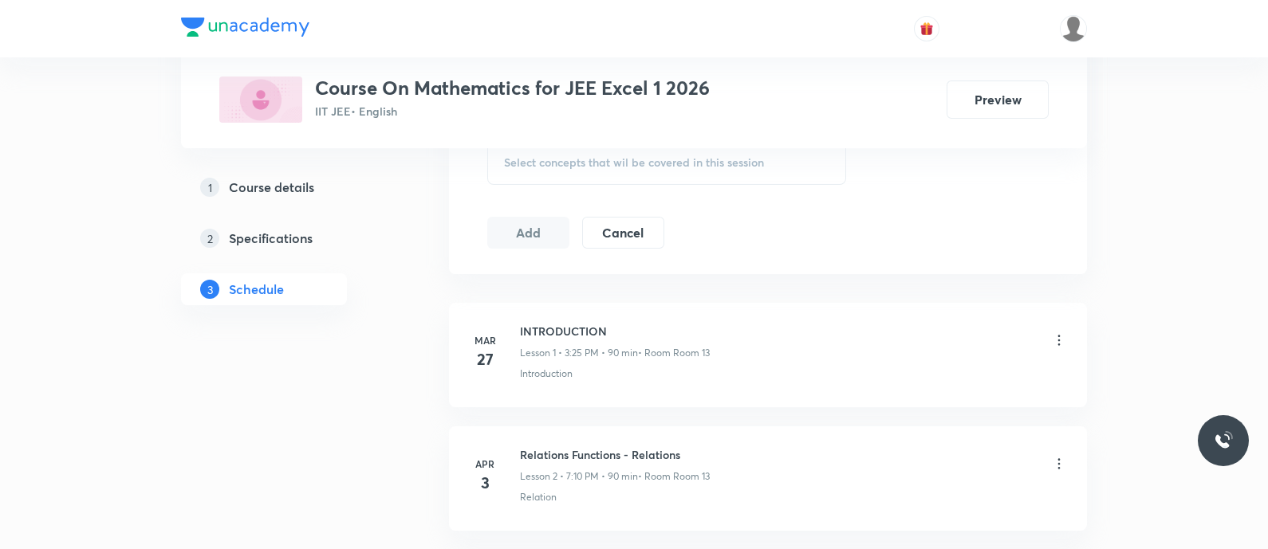
scroll to position [846, 0]
click at [542, 165] on span "Select concepts that wil be covered in this session" at bounding box center [634, 161] width 260 height 13
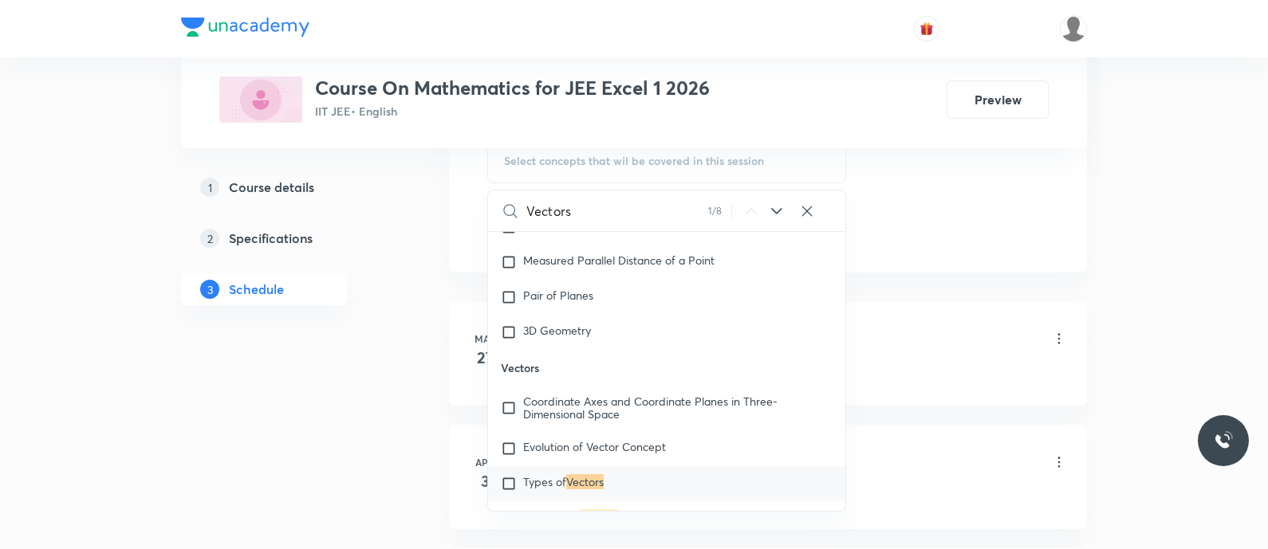
scroll to position [17090, 0]
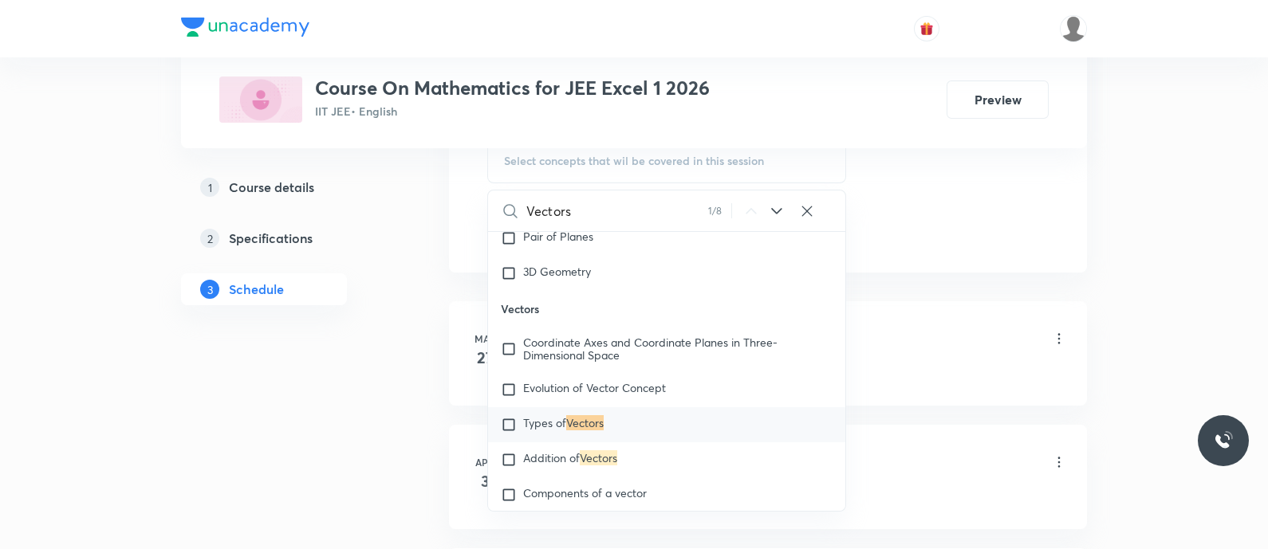
type input "Vectors"
click at [537, 431] on span "Types of" at bounding box center [544, 422] width 43 height 15
checkbox input "true"
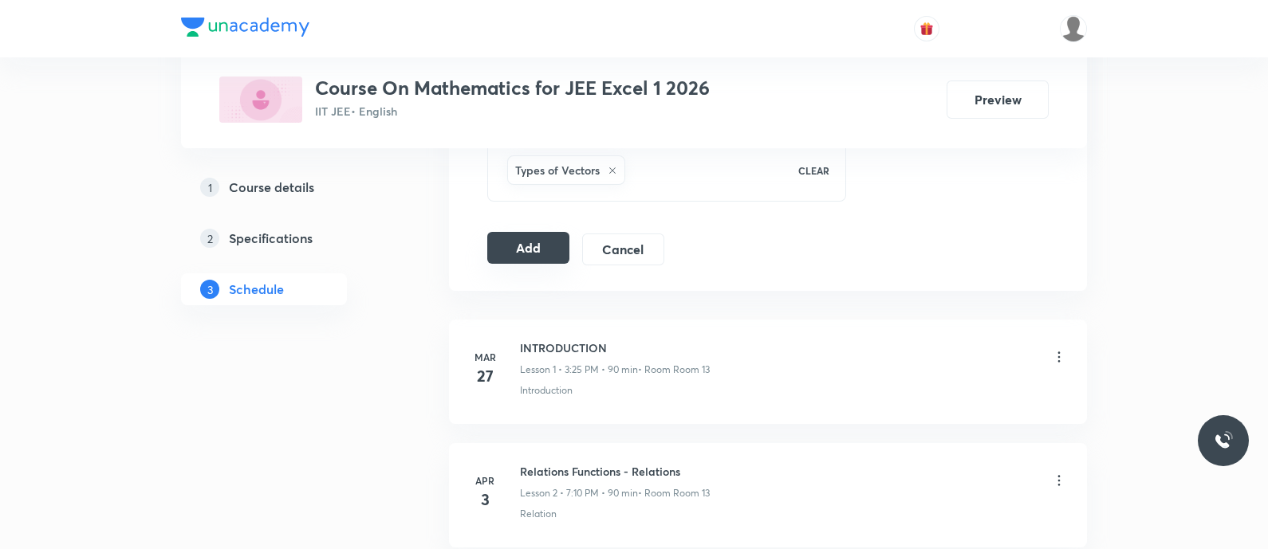
click at [528, 244] on button "Add" at bounding box center [528, 248] width 82 height 32
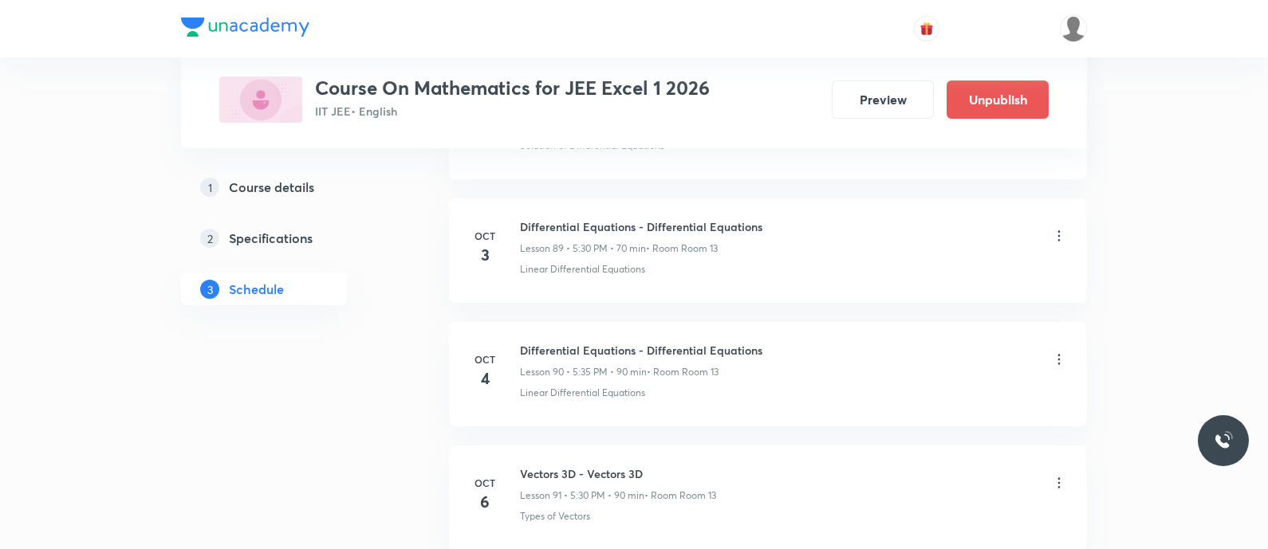
scroll to position [11215, 0]
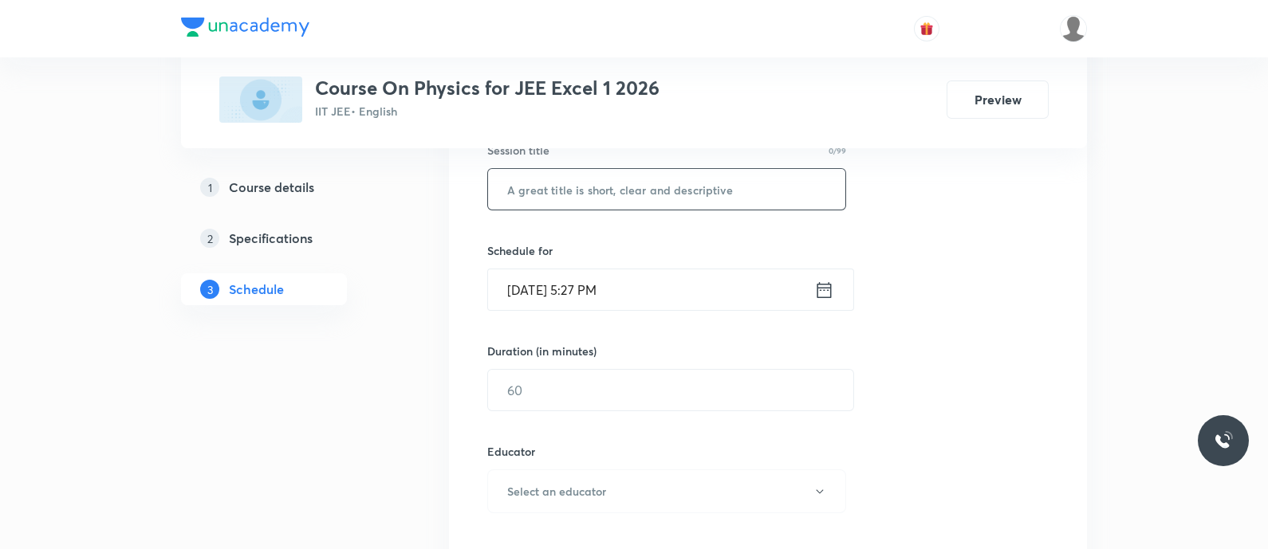
click at [588, 186] on input "text" at bounding box center [666, 189] width 357 height 41
paste input "Wave optics and EM waves - Problems discussion"
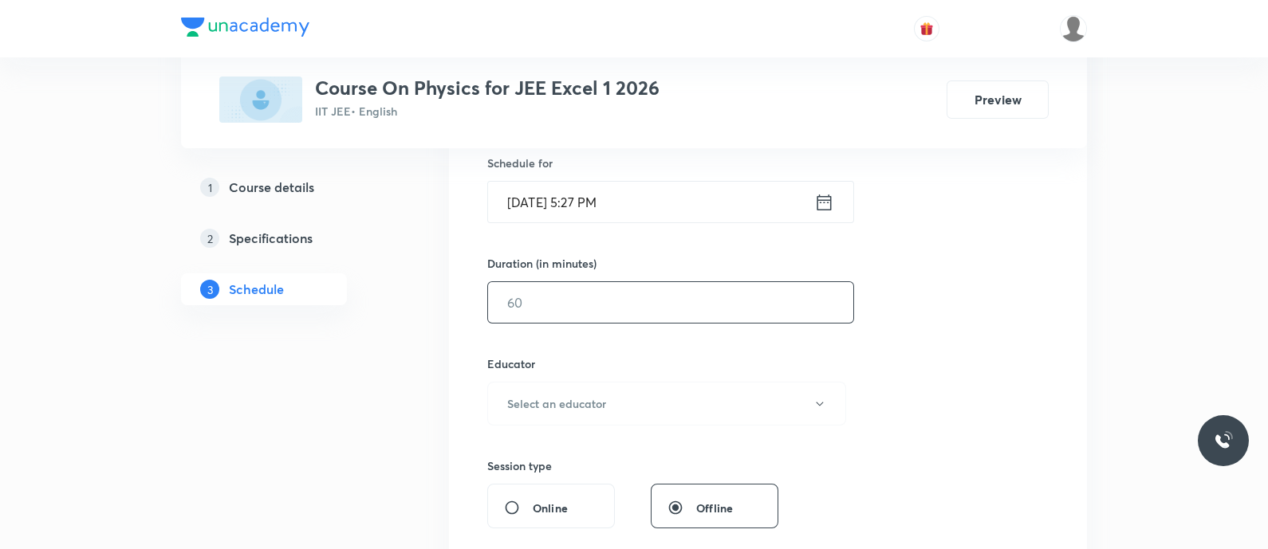
scroll to position [396, 0]
type input "Wave Optics and EM Waves - Problems Discussion"
click at [829, 197] on icon at bounding box center [824, 204] width 20 height 22
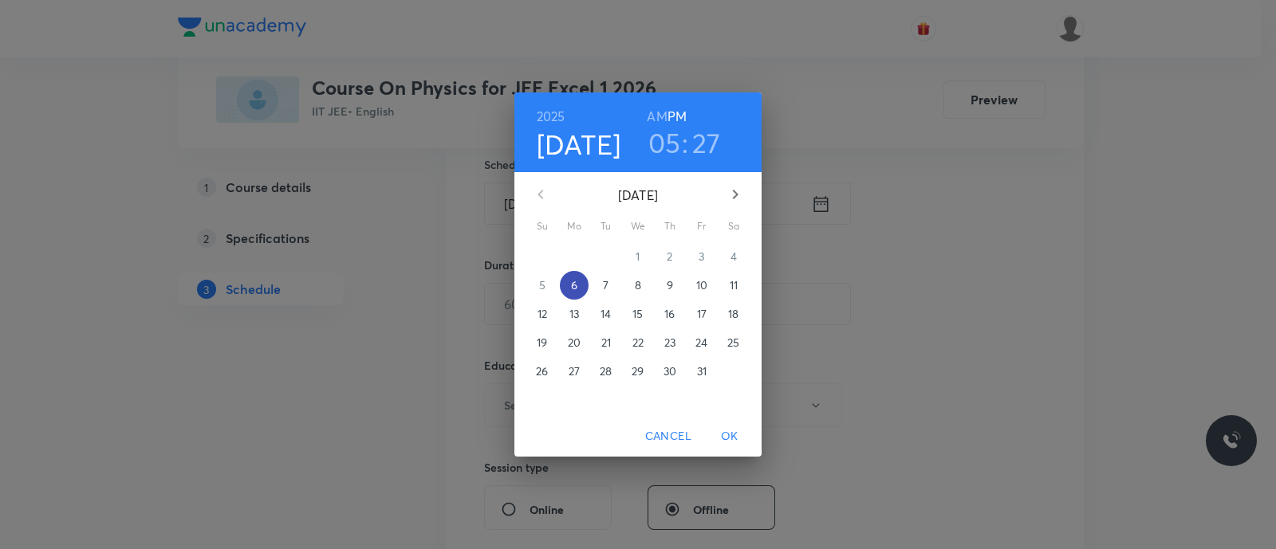
click at [574, 289] on p "6" at bounding box center [574, 285] width 6 height 16
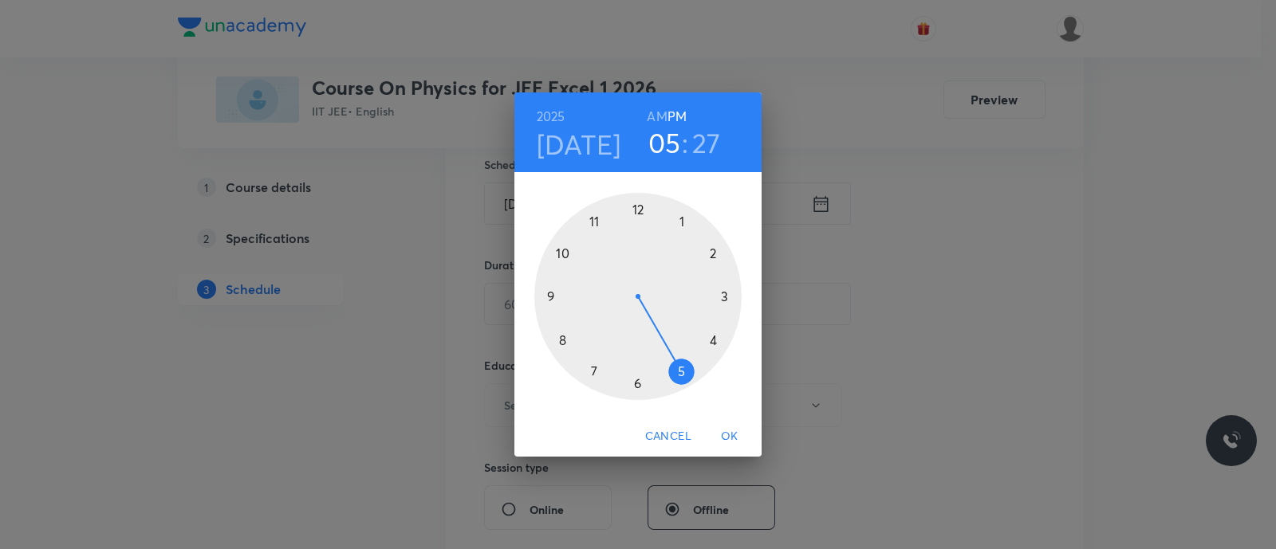
click at [592, 368] on div at bounding box center [637, 296] width 207 height 207
click at [718, 252] on div at bounding box center [637, 296] width 207 height 207
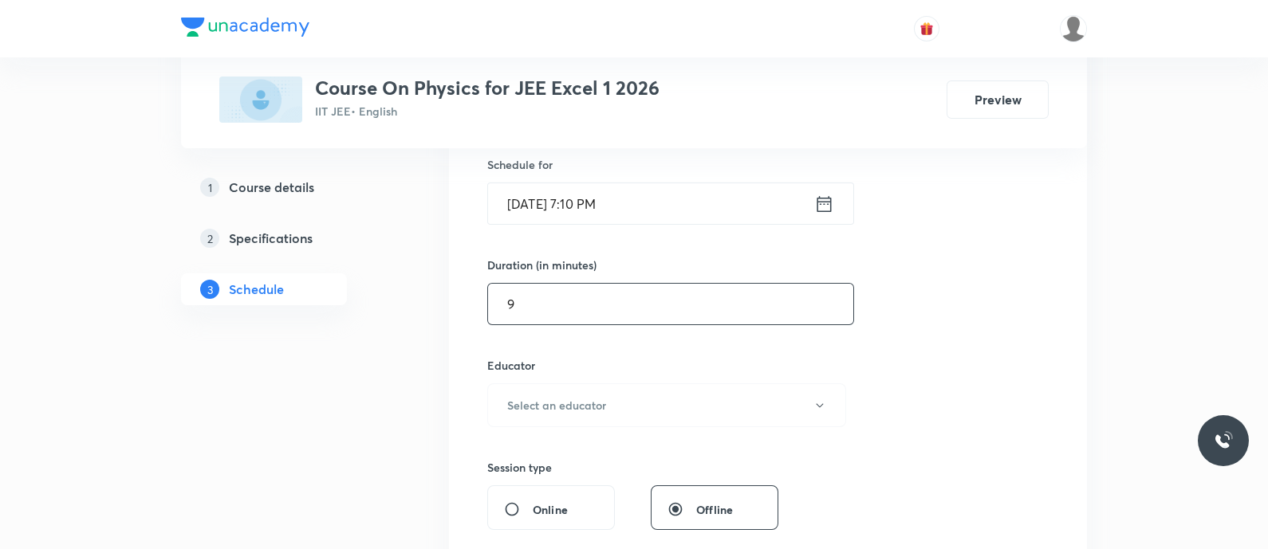
click at [598, 304] on input "9" at bounding box center [670, 304] width 365 height 41
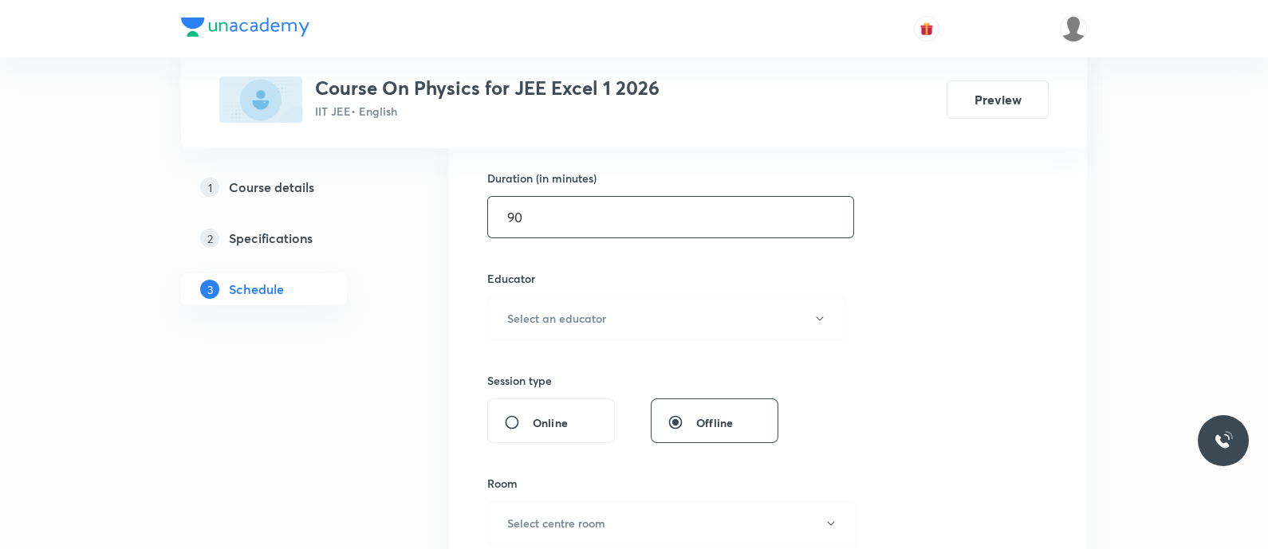
scroll to position [486, 0]
type input "90"
click at [598, 304] on button "Select an educator" at bounding box center [666, 315] width 359 height 44
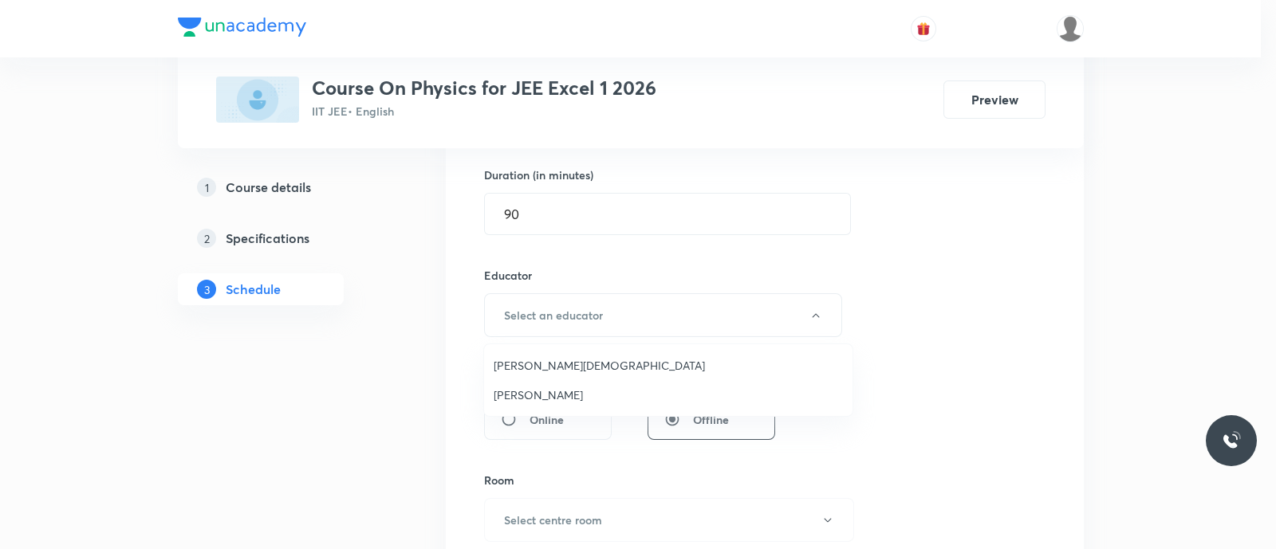
click at [574, 364] on span "[PERSON_NAME][DEMOGRAPHIC_DATA]" at bounding box center [668, 365] width 349 height 17
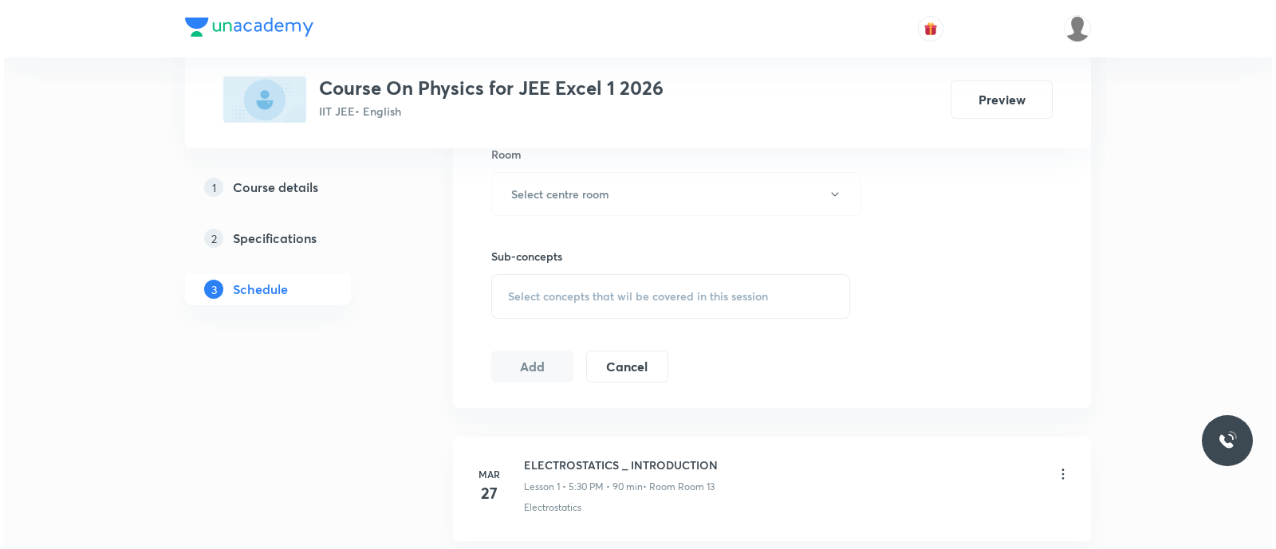
scroll to position [811, 0]
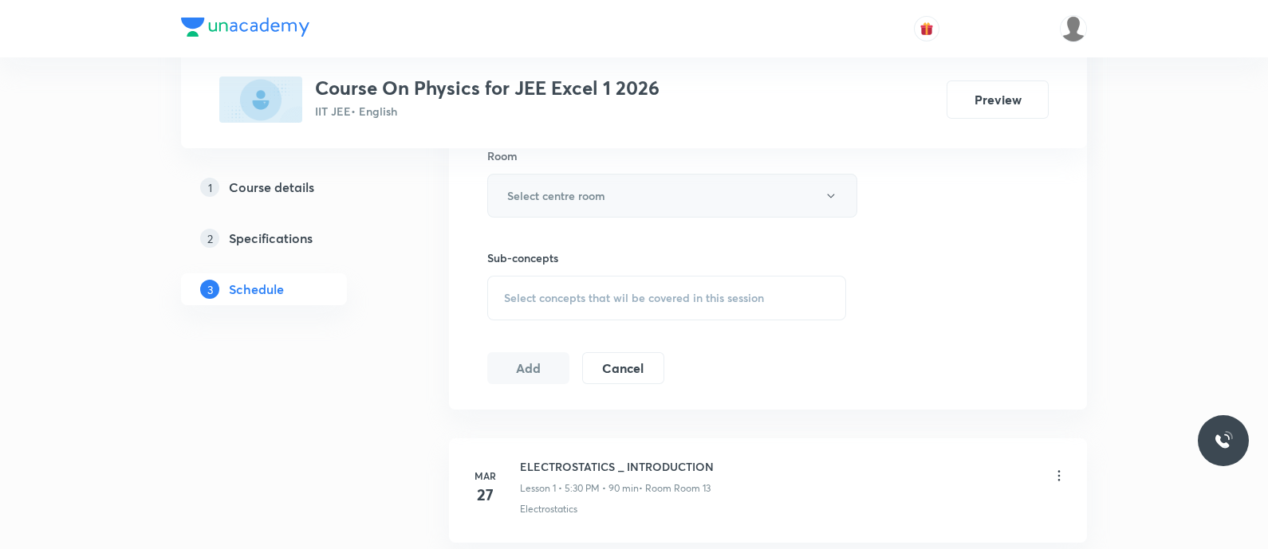
click at [562, 183] on button "Select centre room" at bounding box center [672, 196] width 370 height 44
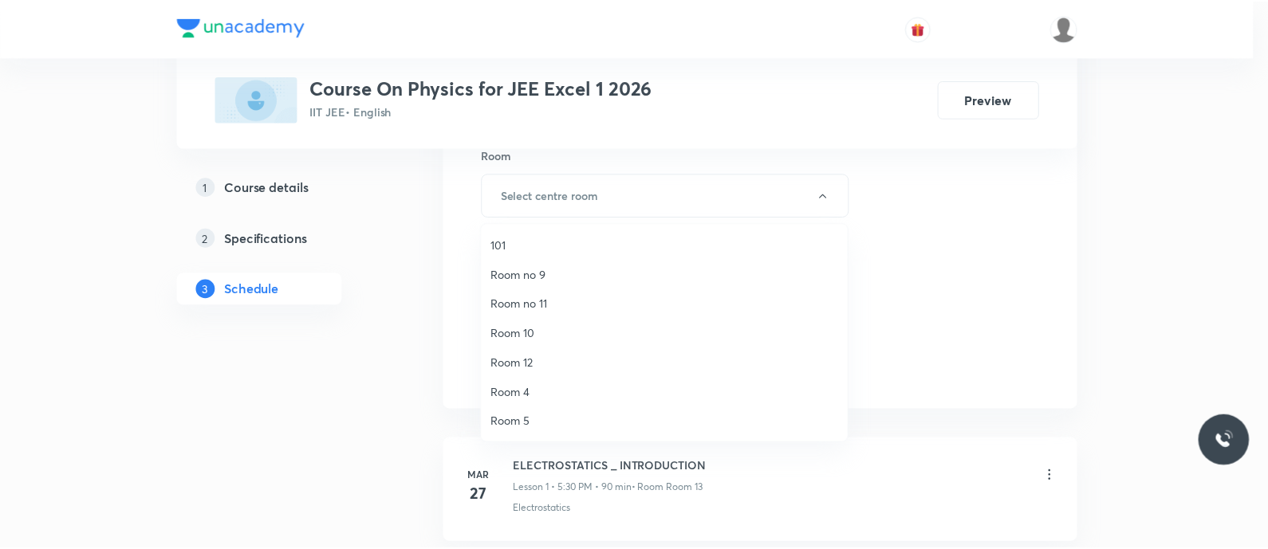
scroll to position [207, 0]
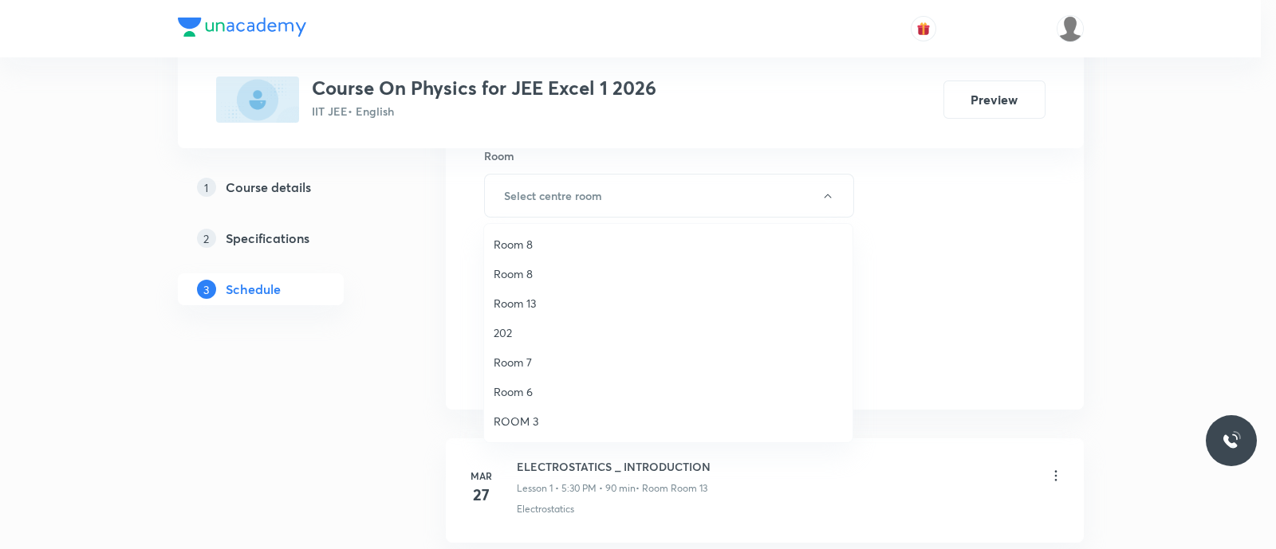
click at [526, 305] on span "Room 13" at bounding box center [668, 303] width 349 height 17
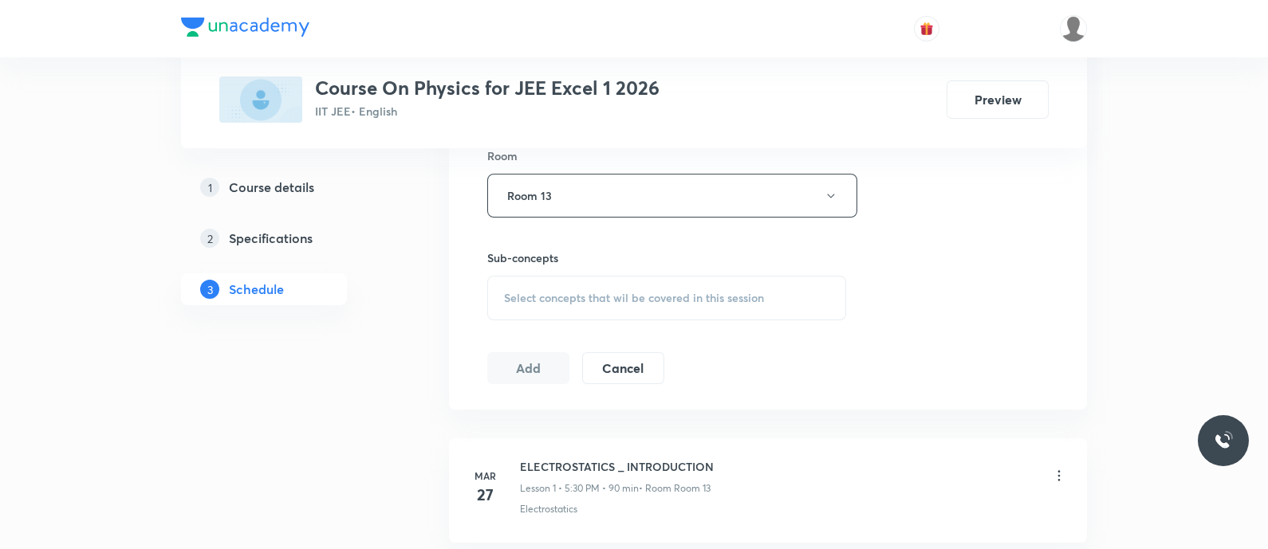
click at [518, 298] on span "Select concepts that wil be covered in this session" at bounding box center [634, 298] width 260 height 13
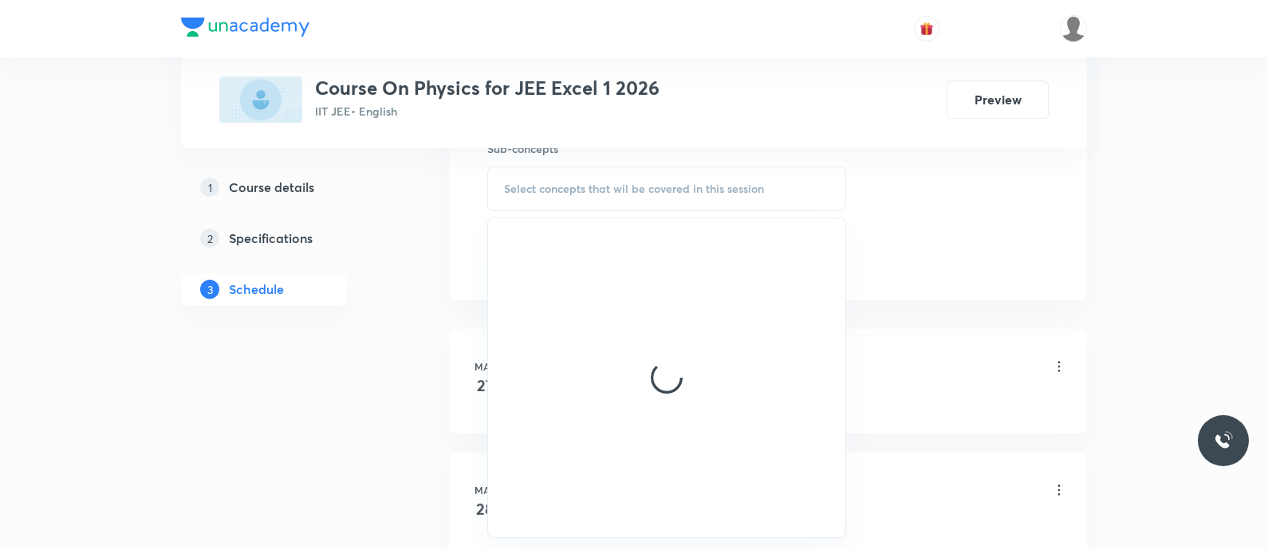
scroll to position [921, 0]
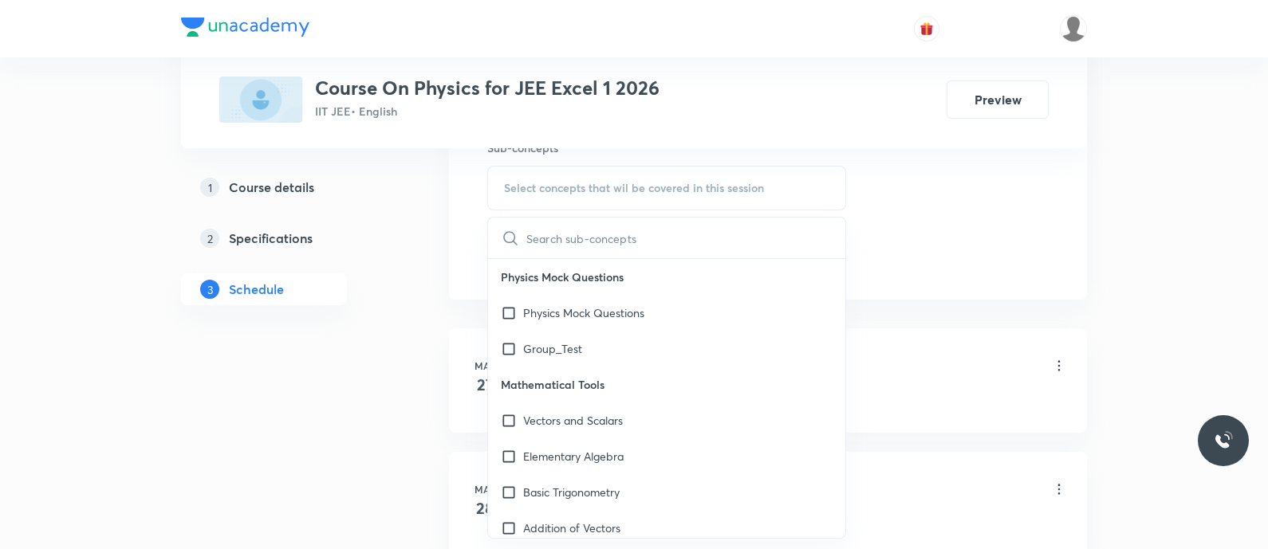
type input "Wave optics and EM waves - Problems discussion"
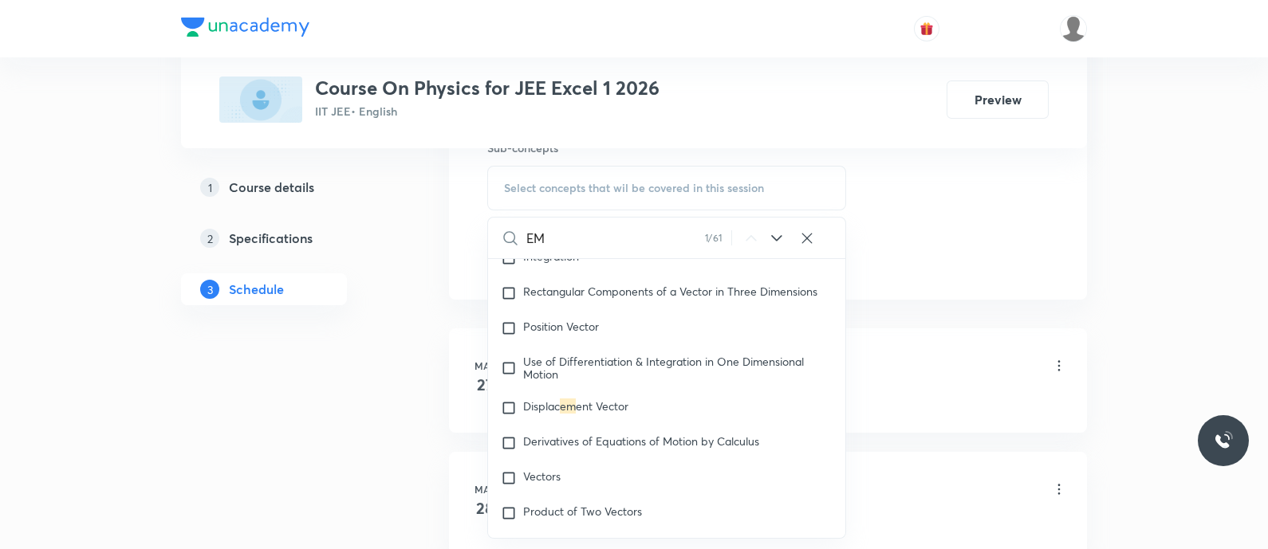
scroll to position [0, 0]
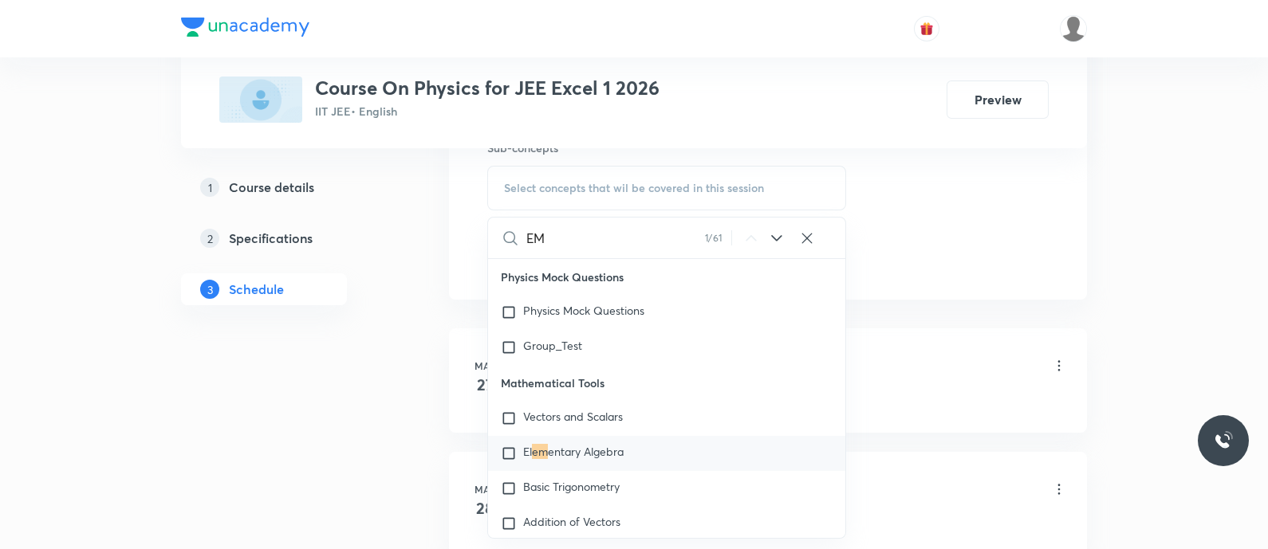
type input "E"
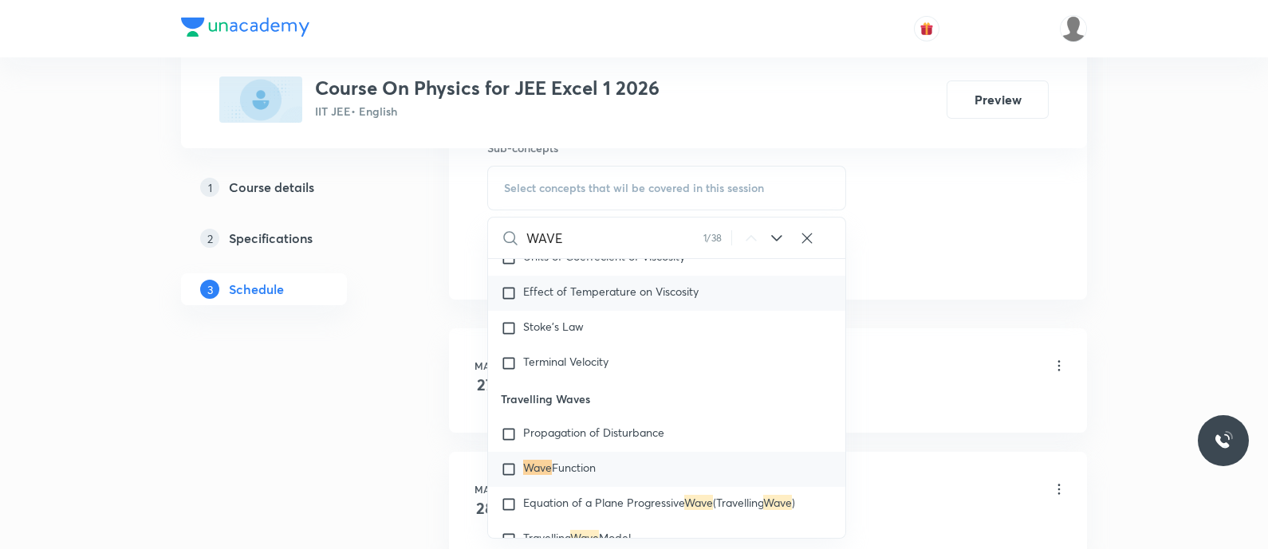
scroll to position [9420, 0]
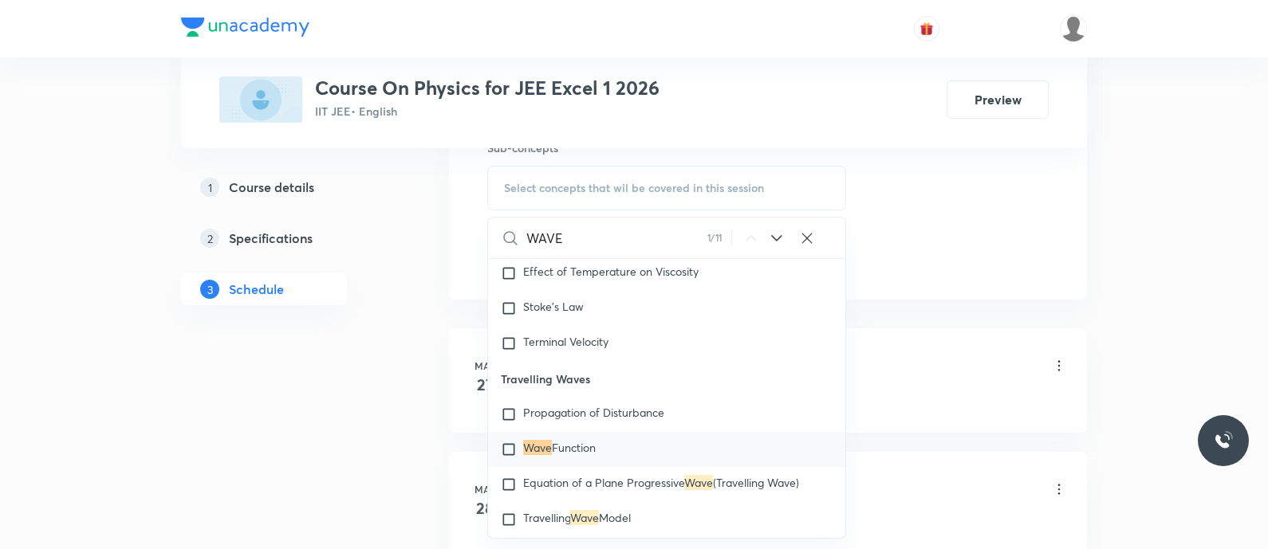
type input "WAVE"
click at [772, 235] on icon at bounding box center [776, 238] width 10 height 6
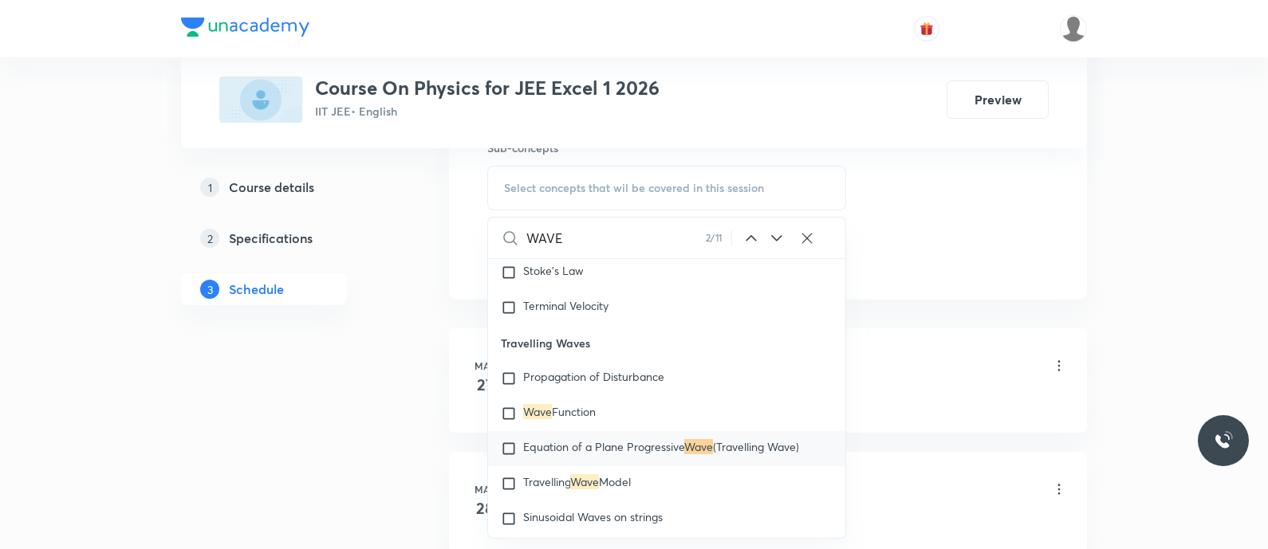
click at [772, 235] on icon at bounding box center [776, 238] width 10 height 6
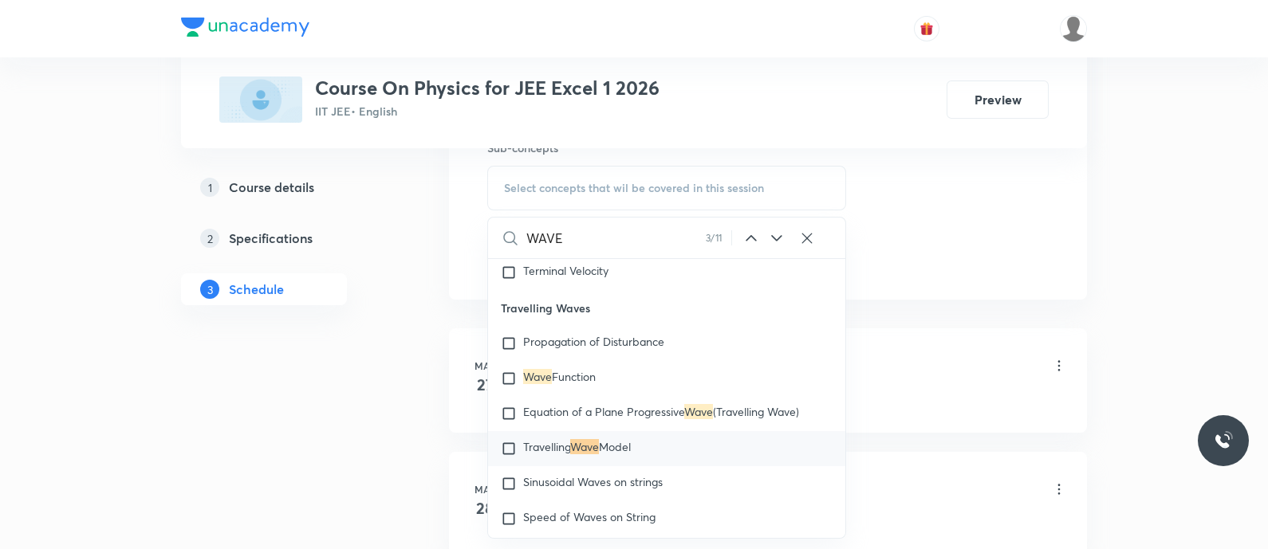
click at [772, 235] on icon at bounding box center [776, 238] width 10 height 6
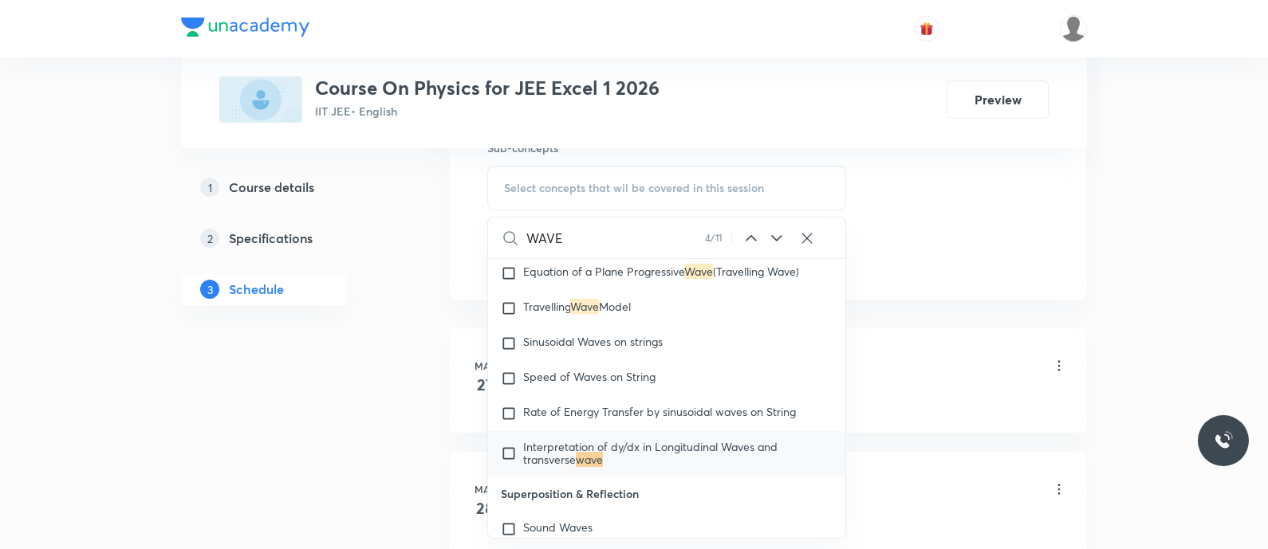
click at [772, 235] on icon at bounding box center [776, 238] width 10 height 6
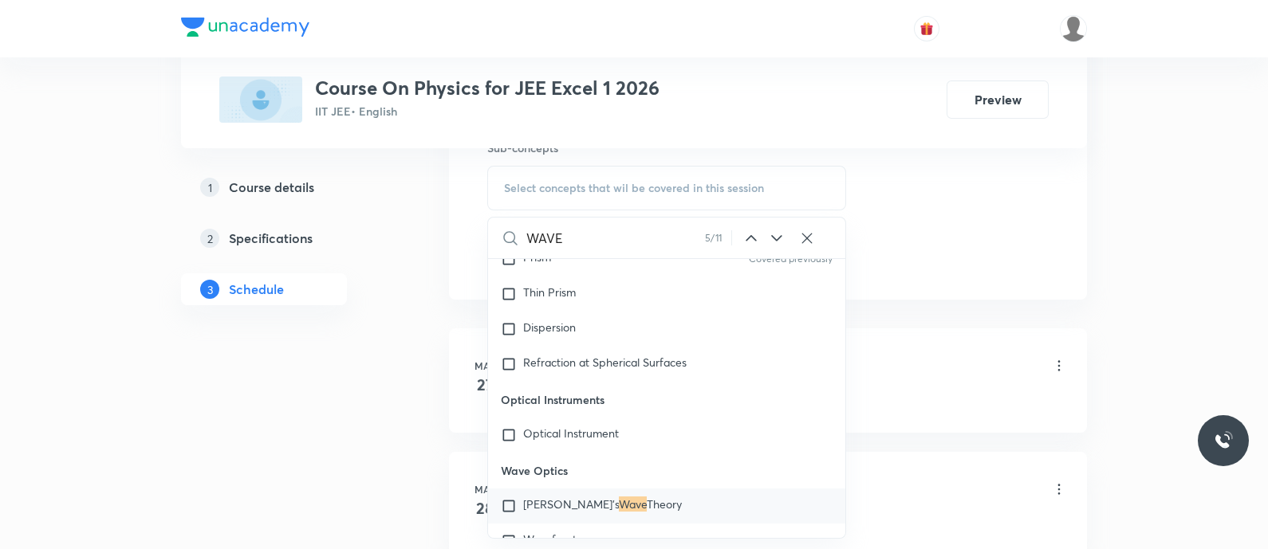
scroll to position [11576, 0]
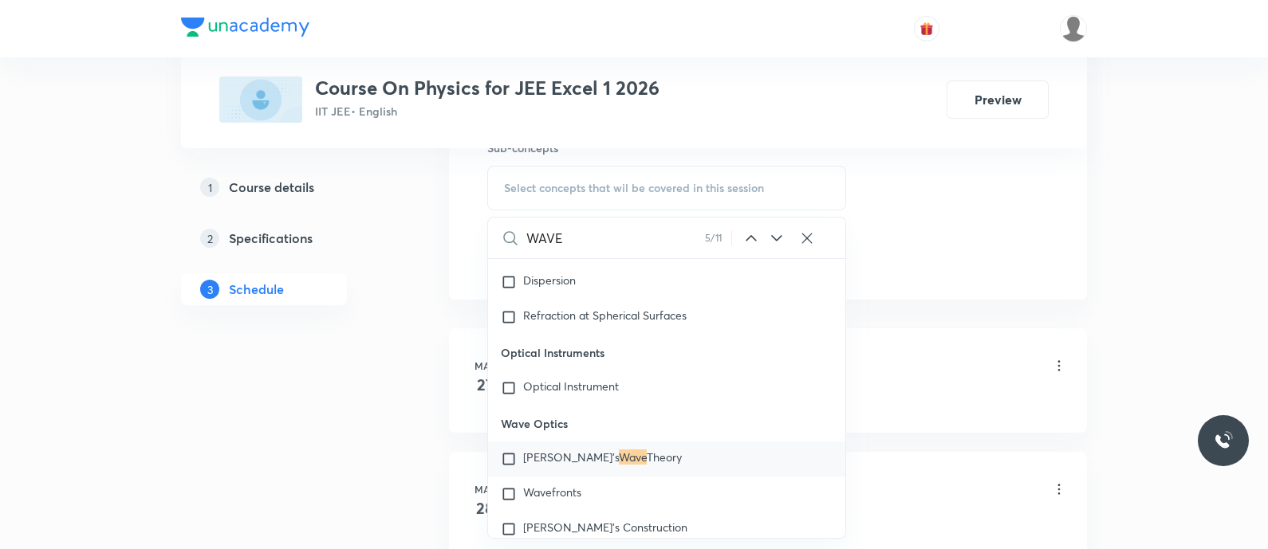
click at [772, 235] on icon at bounding box center [776, 238] width 10 height 6
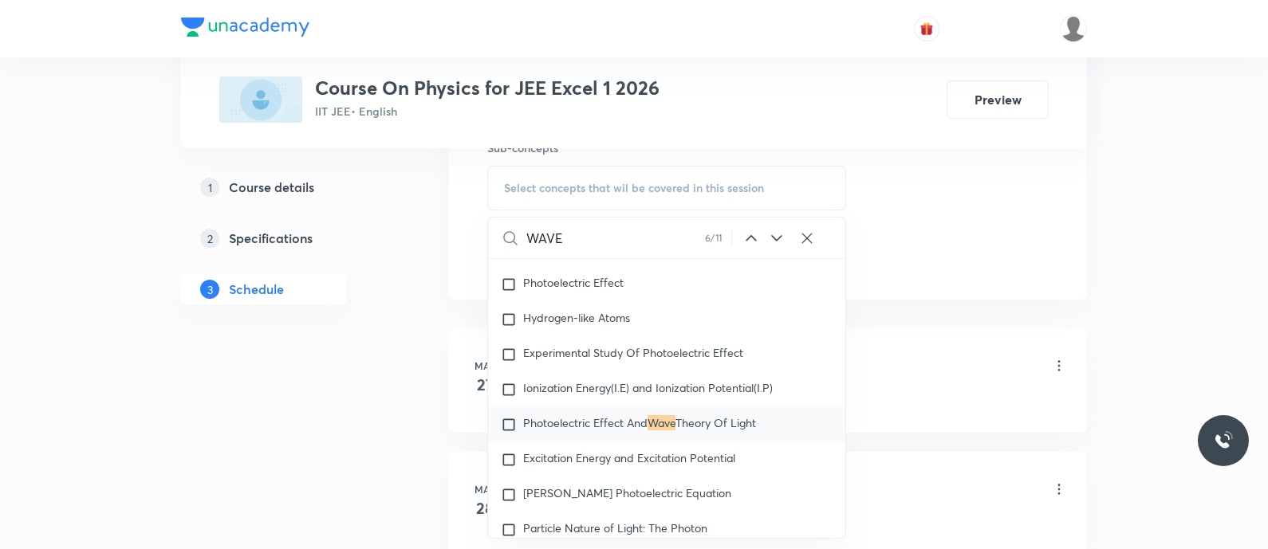
click at [772, 235] on icon at bounding box center [776, 238] width 10 height 6
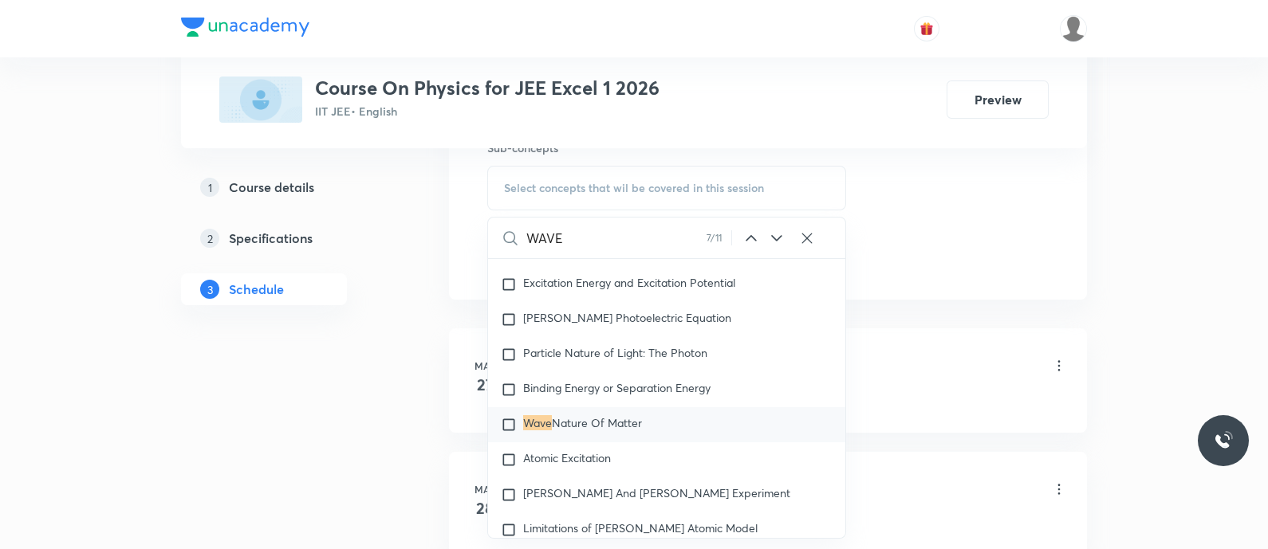
scroll to position [23062, 0]
click at [775, 240] on icon at bounding box center [776, 238] width 19 height 19
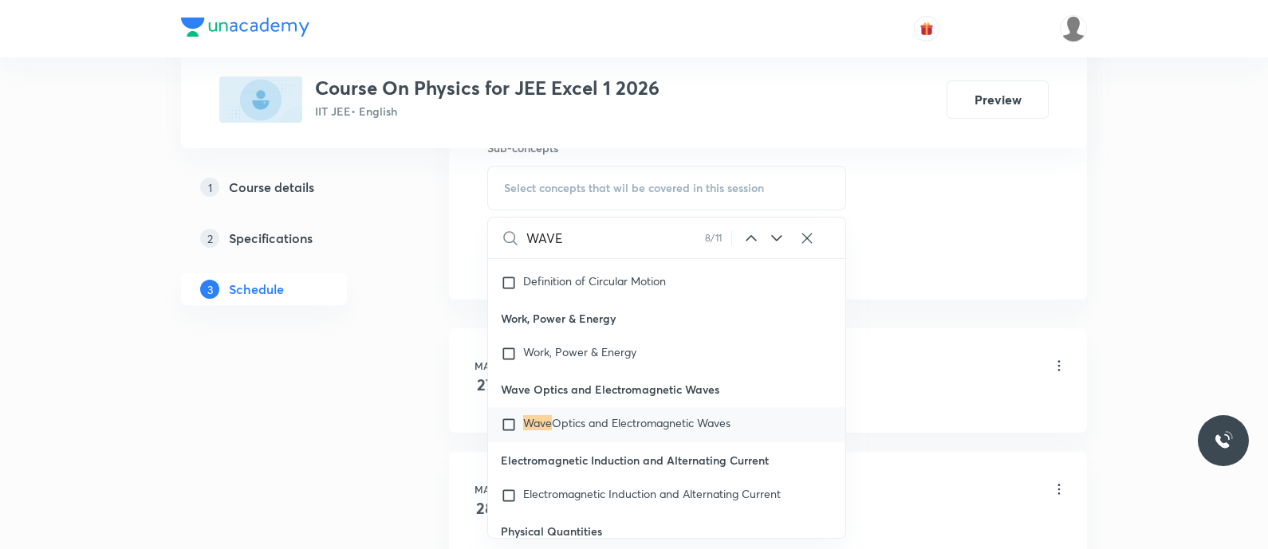
scroll to position [41834, 0]
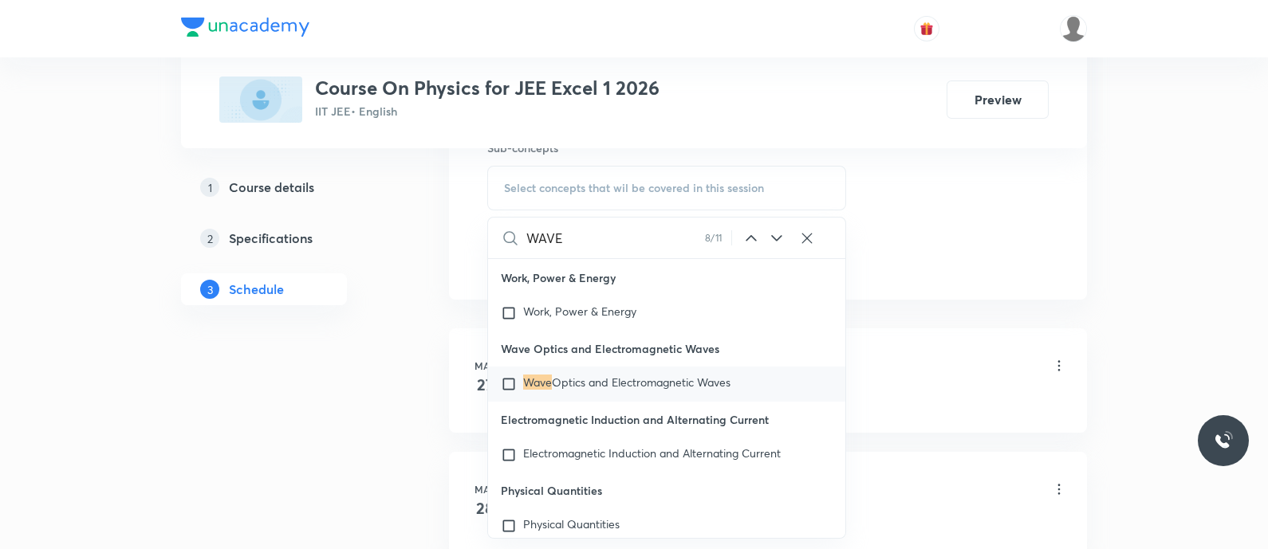
click at [775, 240] on icon at bounding box center [776, 238] width 19 height 19
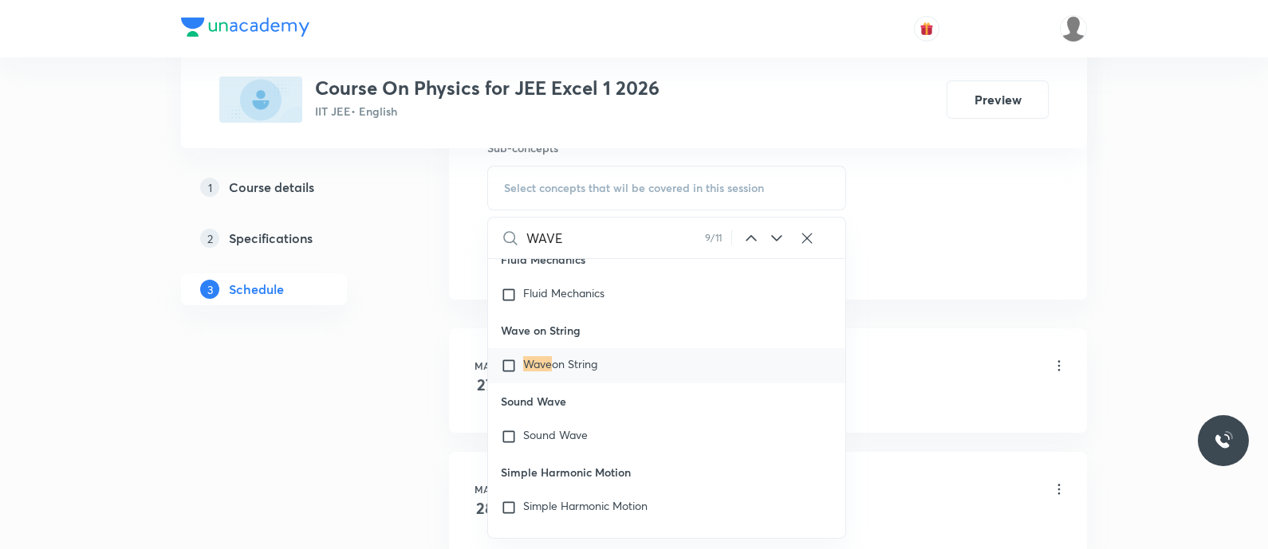
scroll to position [44166, 0]
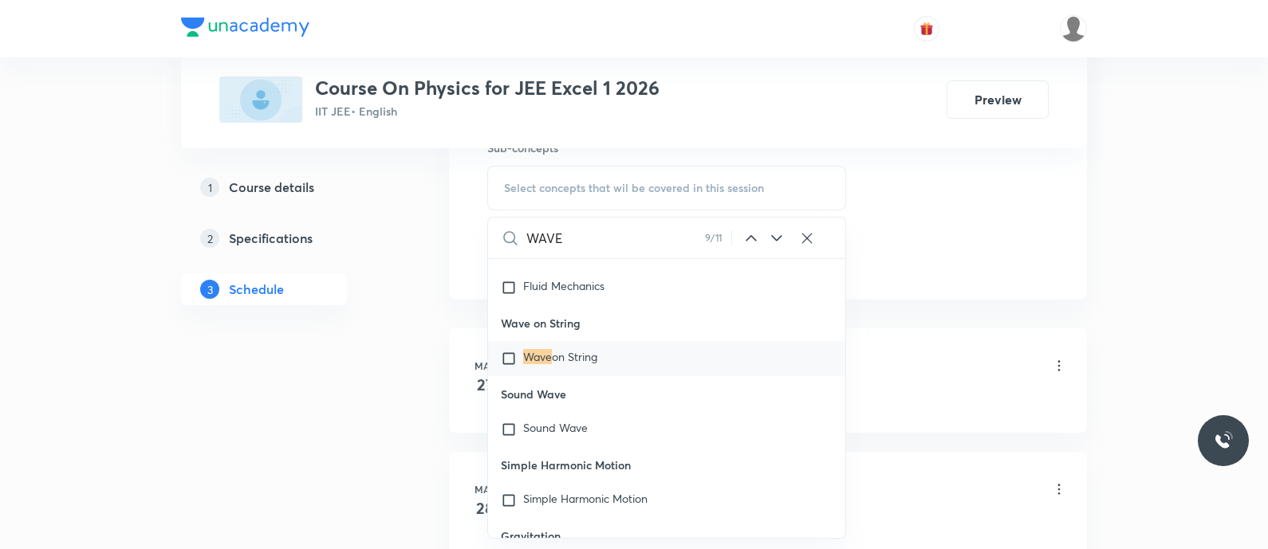
click at [775, 240] on icon at bounding box center [776, 238] width 19 height 19
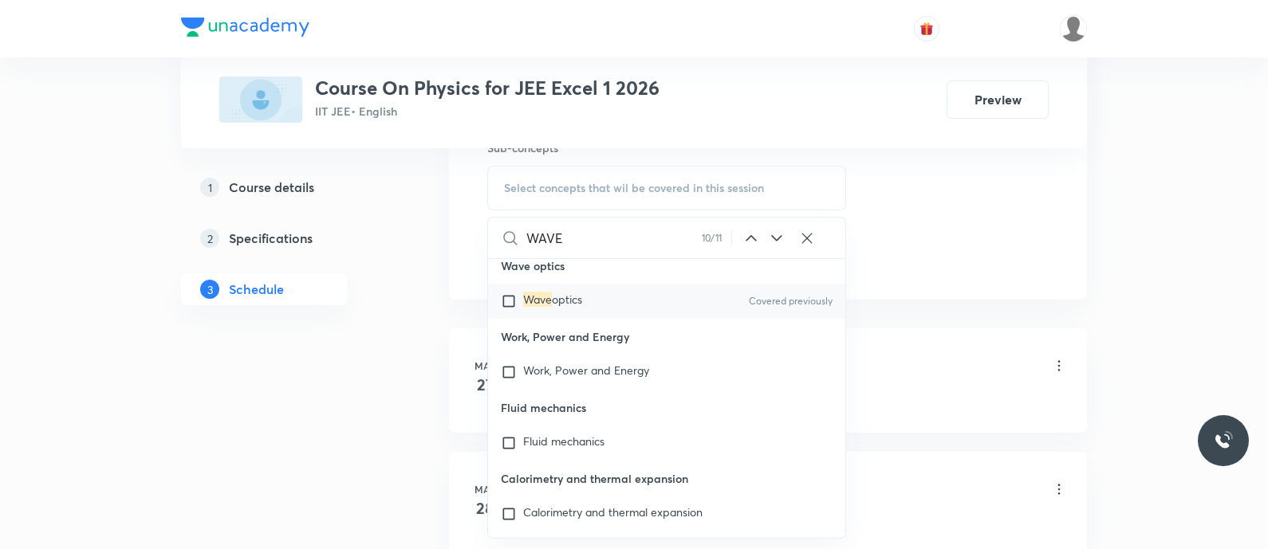
click at [575, 307] on span "optics" at bounding box center [567, 299] width 30 height 15
checkbox input "true"
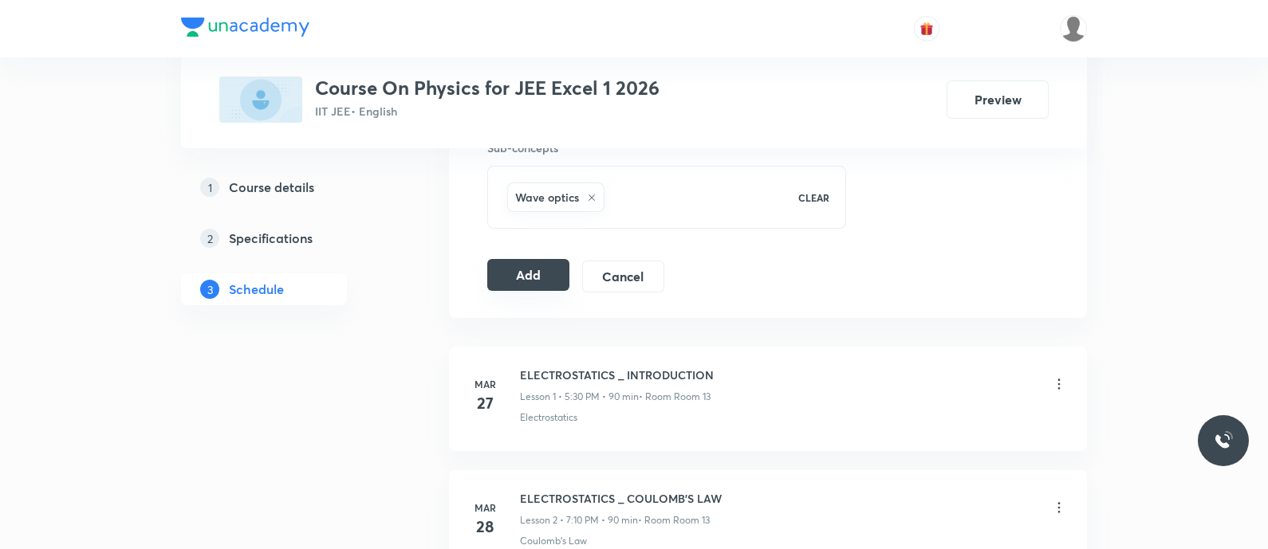
click at [510, 273] on button "Add" at bounding box center [528, 275] width 82 height 32
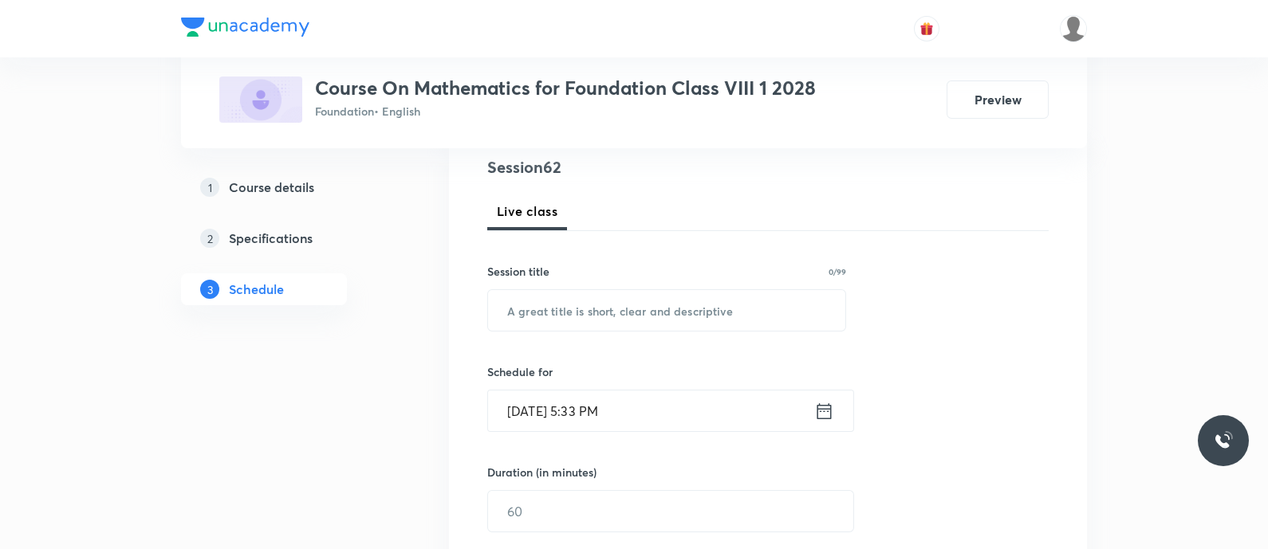
scroll to position [192, 0]
click at [630, 313] on input "text" at bounding box center [666, 307] width 357 height 41
paste input "Mensuration - Book and Exercise Discussion"
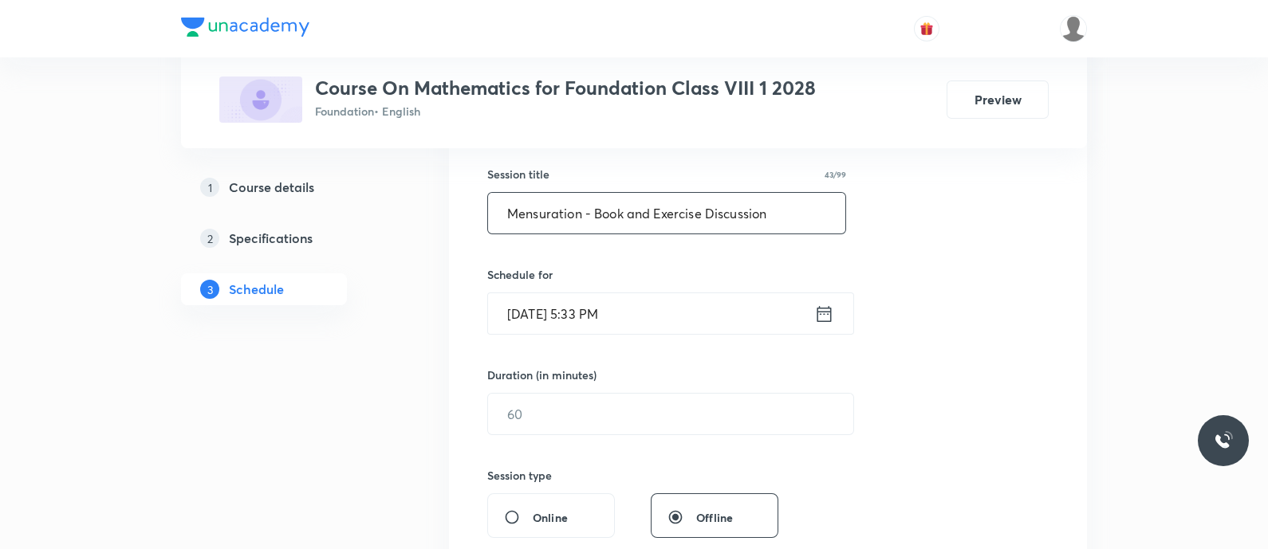
scroll to position [320, 0]
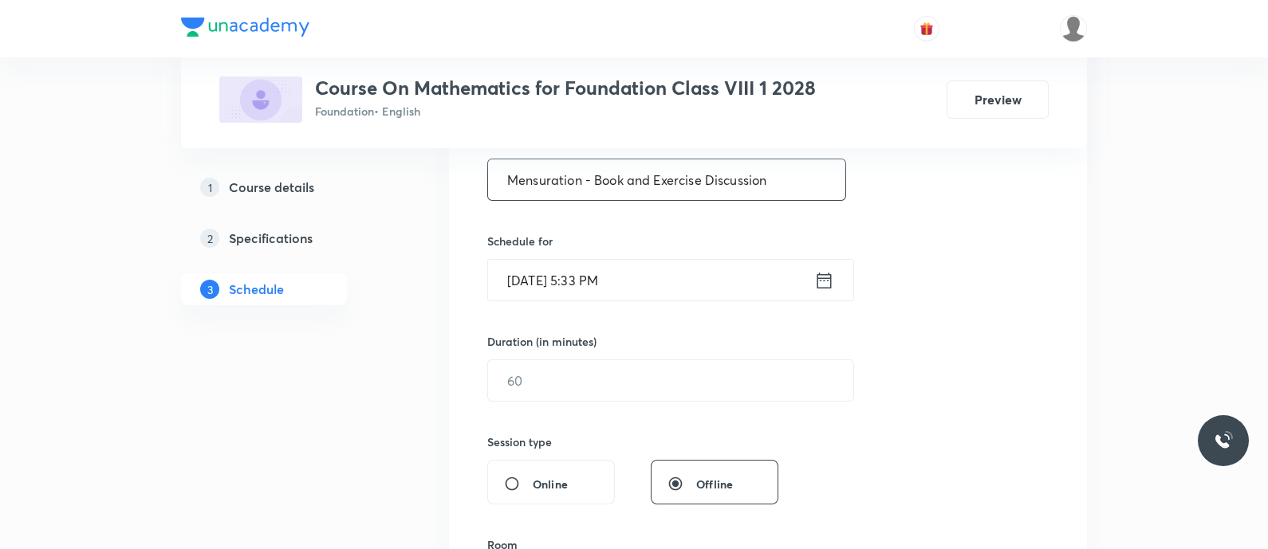
type input "Mensuration - Book and Exercise Discussion"
click at [818, 279] on icon at bounding box center [824, 280] width 20 height 22
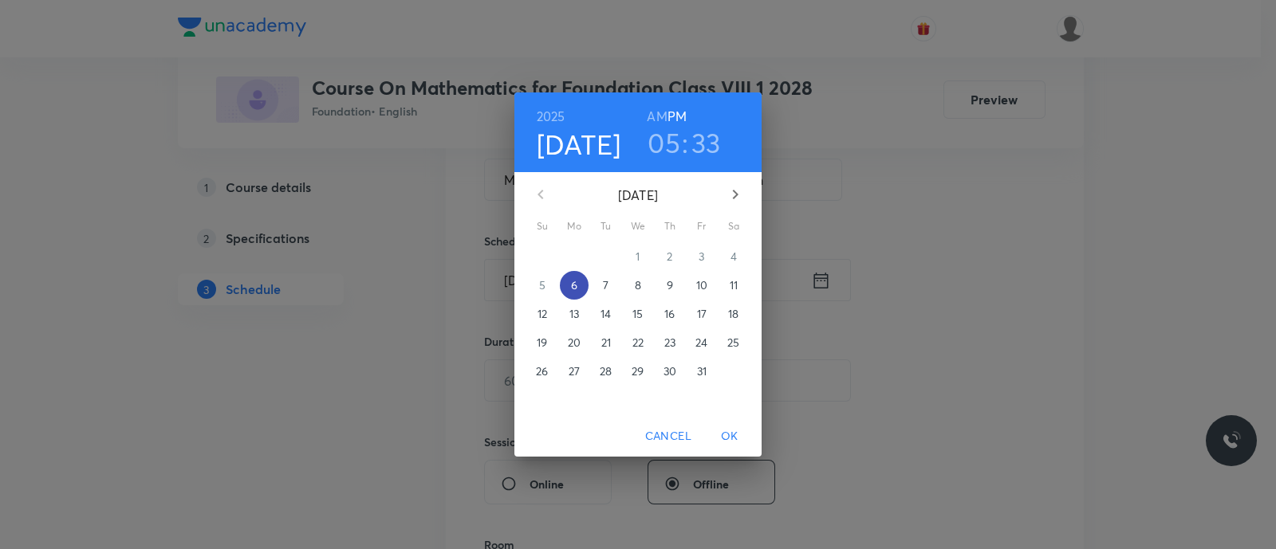
click at [574, 287] on p "6" at bounding box center [574, 285] width 6 height 16
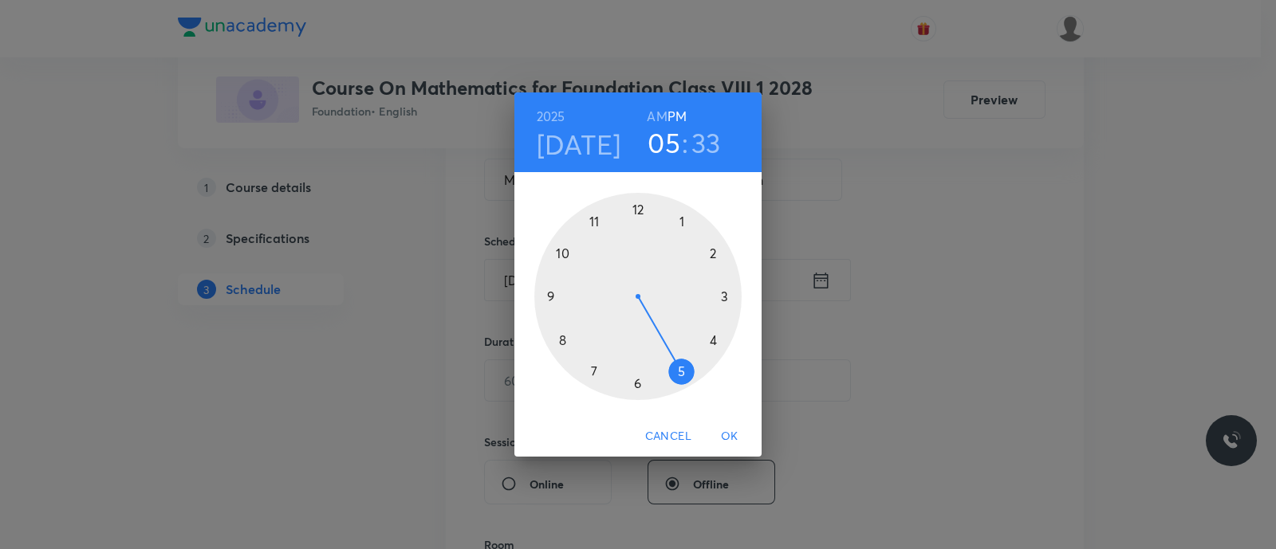
click at [680, 372] on div at bounding box center [637, 296] width 207 height 207
click at [564, 340] on div at bounding box center [637, 296] width 207 height 207
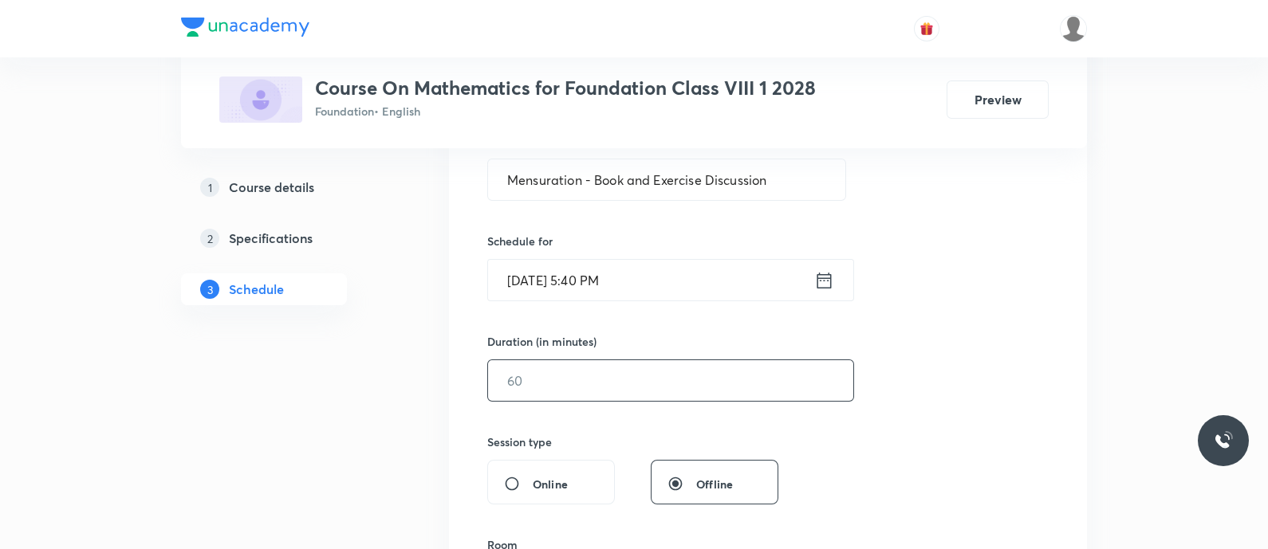
click at [559, 374] on input "text" at bounding box center [670, 380] width 365 height 41
type input "9"
type input "0"
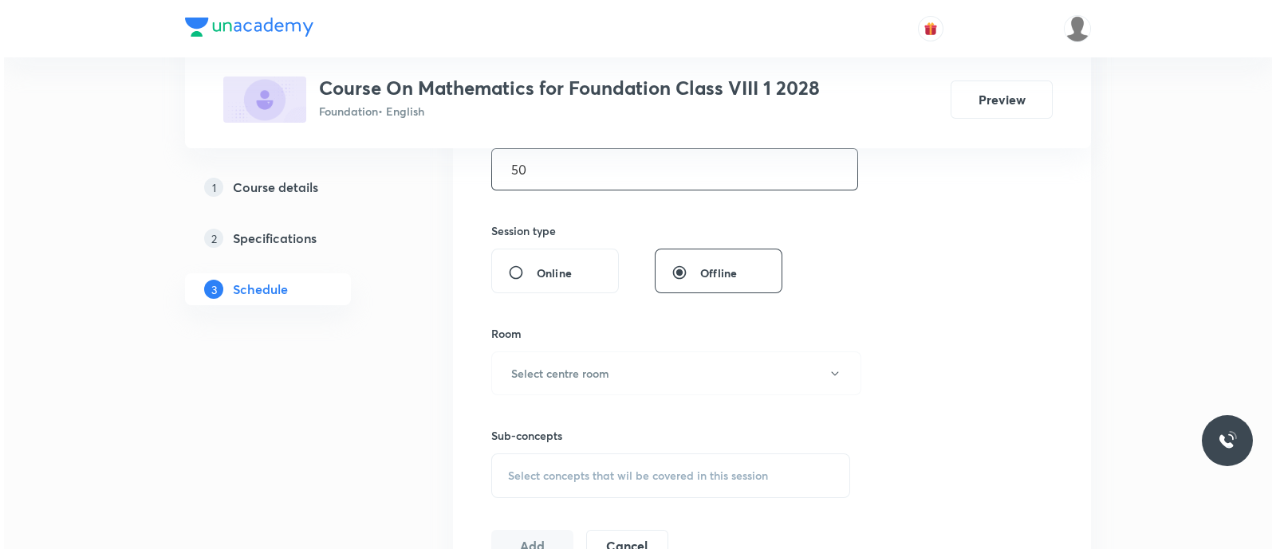
scroll to position [535, 0]
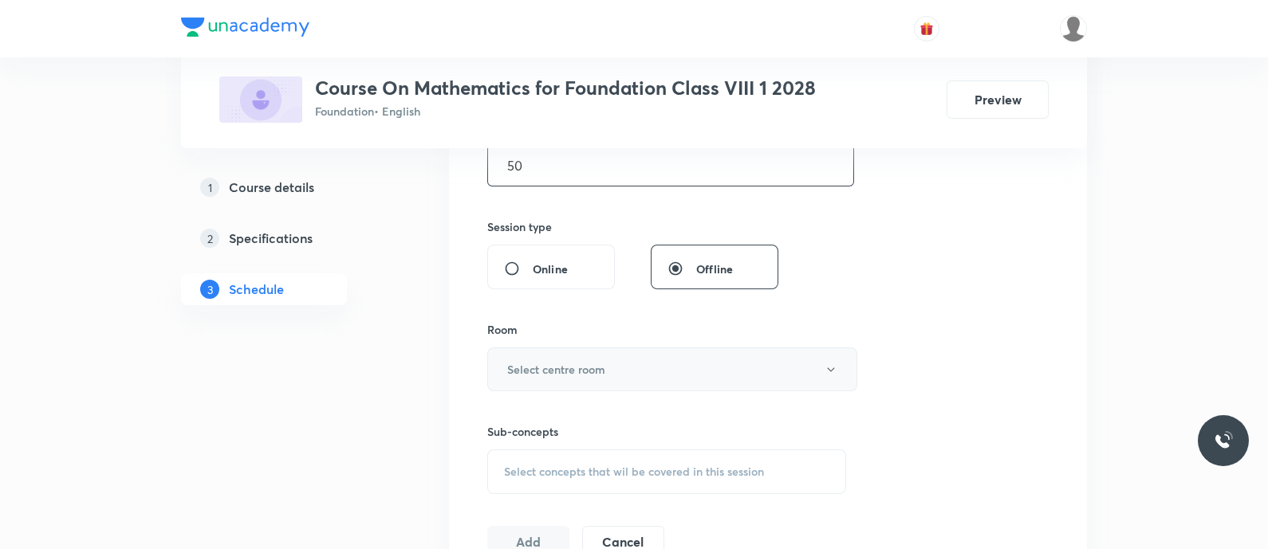
type input "50"
click at [550, 356] on button "Select centre room" at bounding box center [672, 370] width 370 height 44
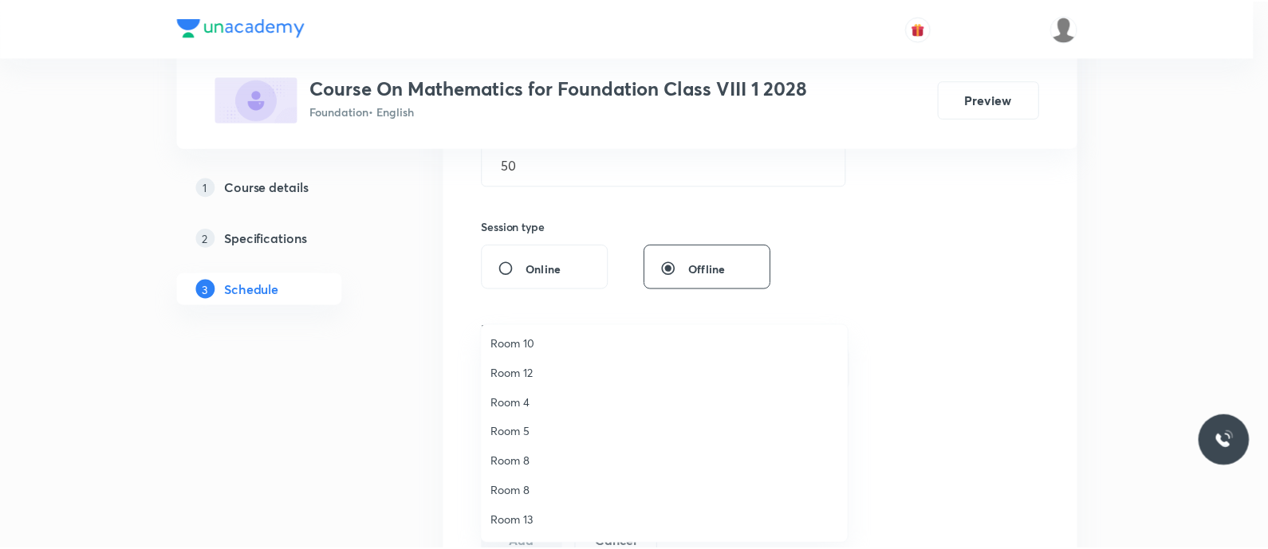
scroll to position [101, 0]
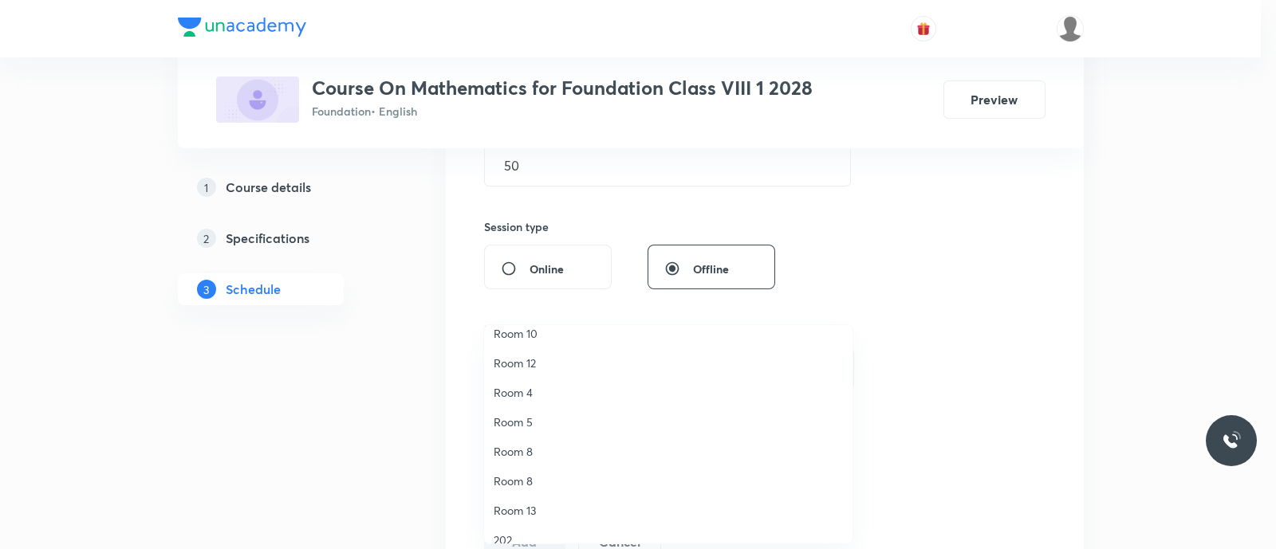
click at [543, 448] on span "Room 8" at bounding box center [668, 451] width 349 height 17
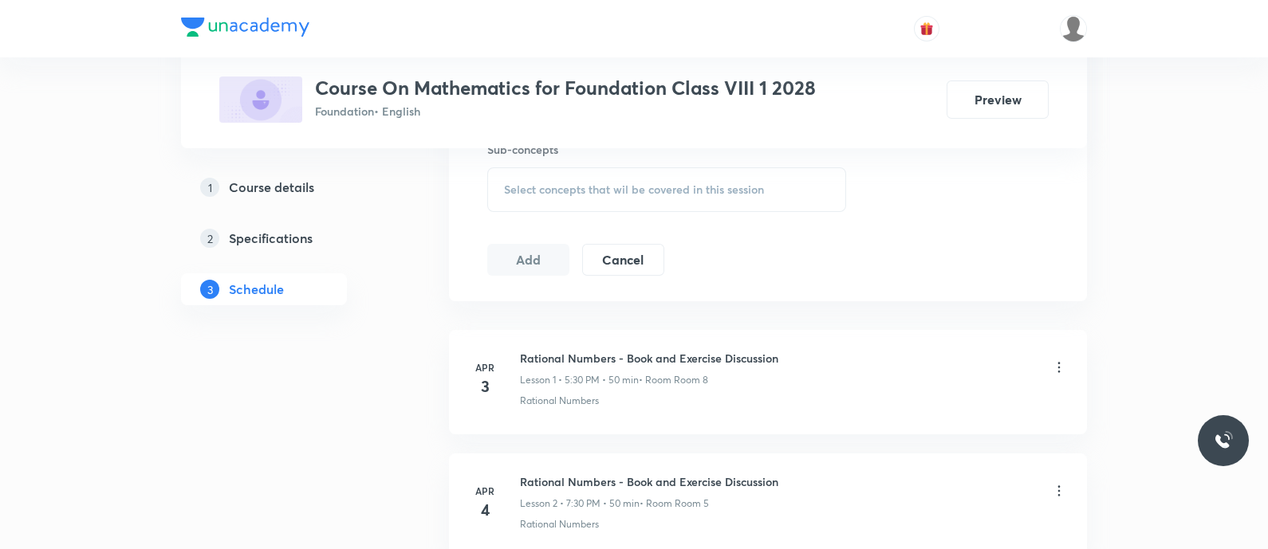
scroll to position [818, 0]
click at [526, 183] on span "Select concepts that wil be covered in this session" at bounding box center [634, 189] width 260 height 13
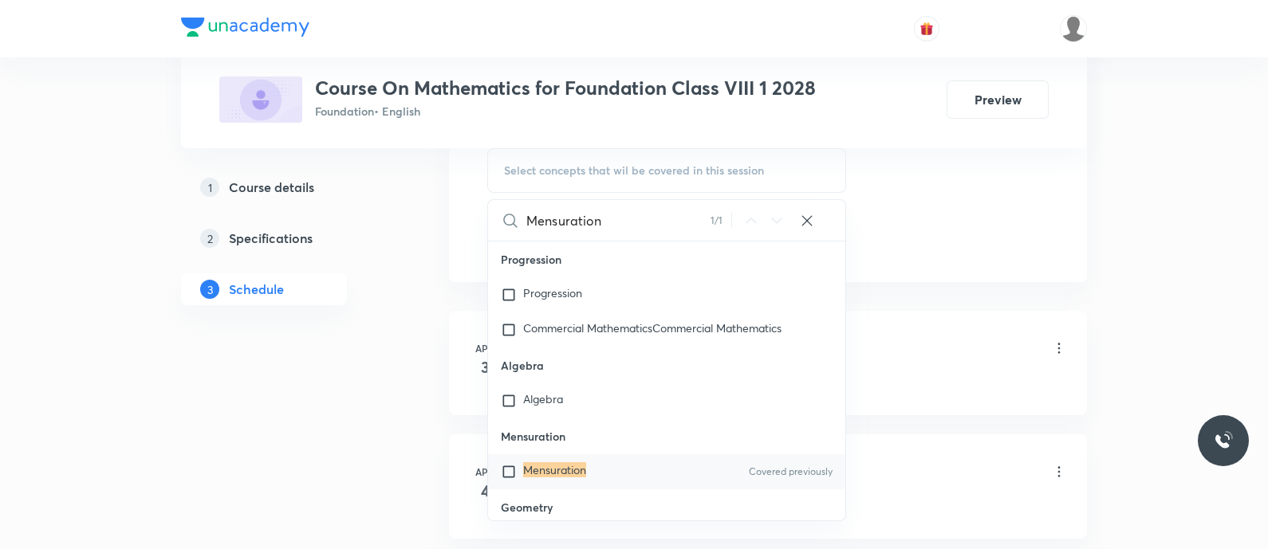
scroll to position [24, 0]
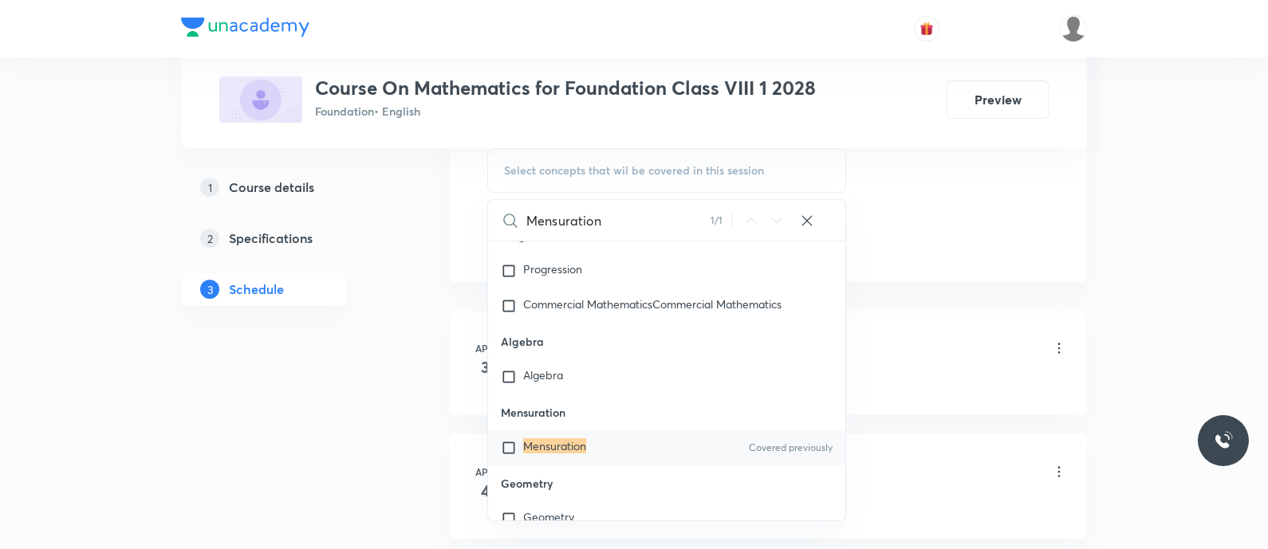
type input "Mensuration"
click at [523, 444] on mark "Mensuration" at bounding box center [554, 446] width 63 height 15
checkbox input "true"
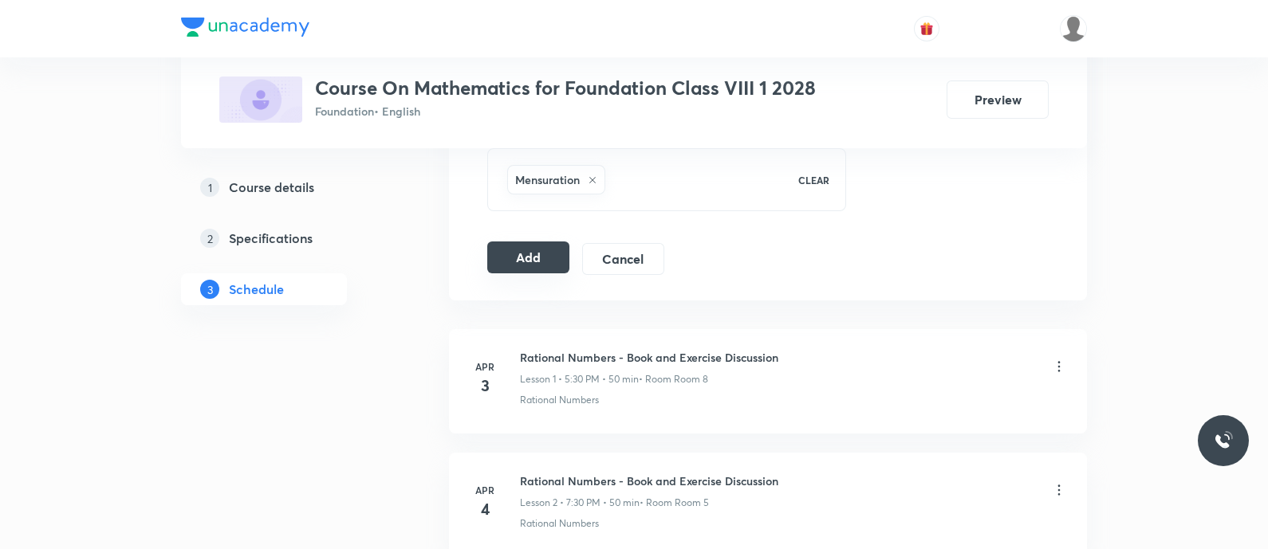
click at [518, 246] on button "Add" at bounding box center [528, 258] width 82 height 32
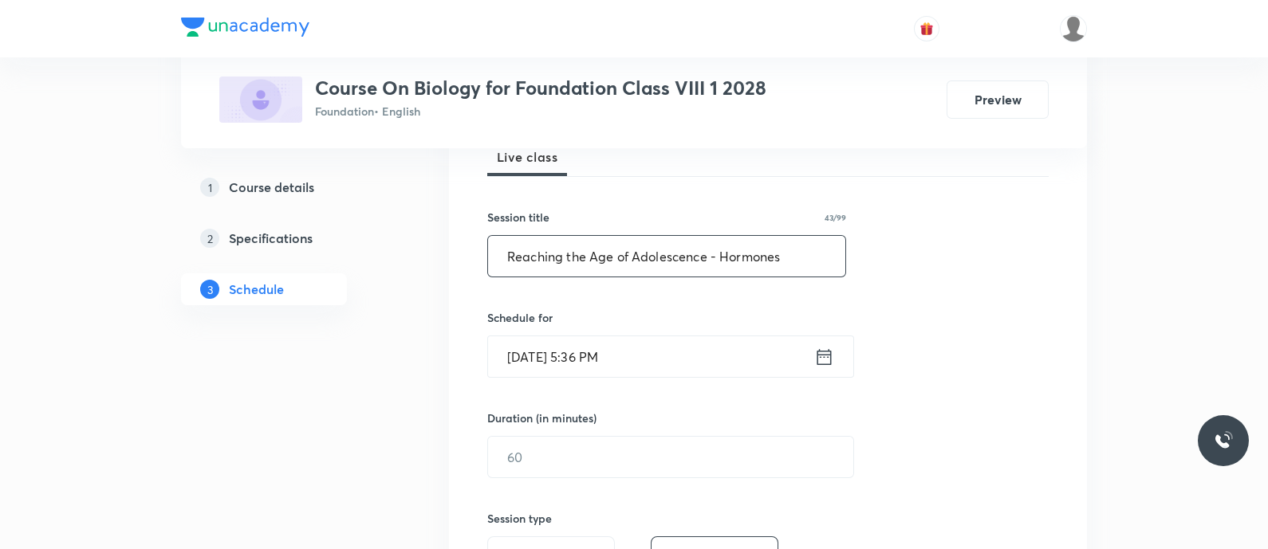
type input "Reaching the Age of Adolescence - Hormones"
click at [818, 364] on icon at bounding box center [824, 357] width 20 height 22
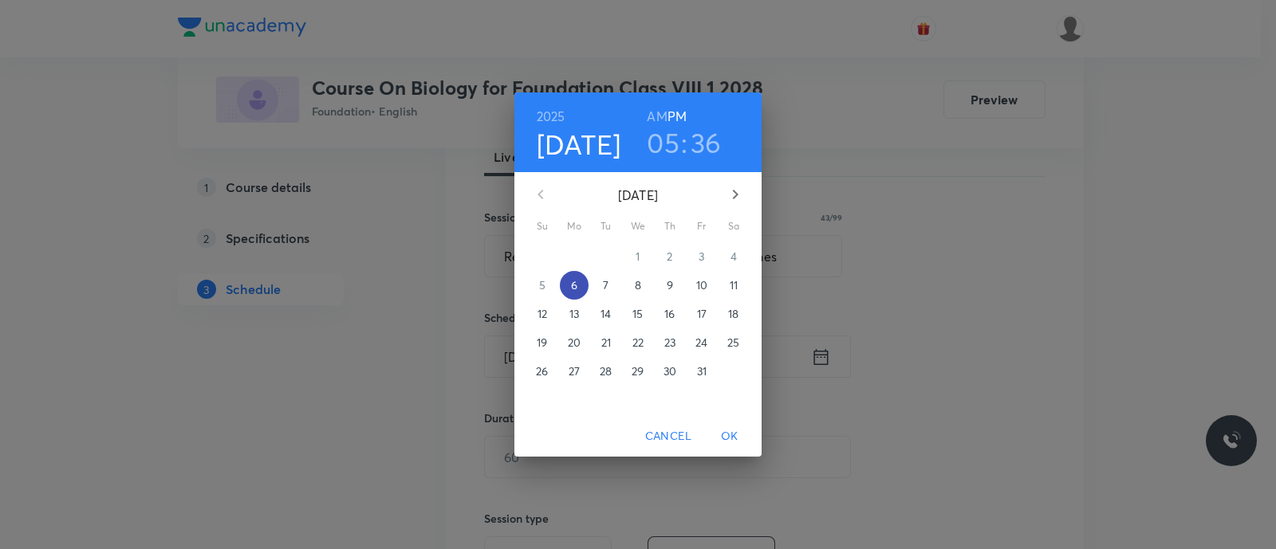
click at [577, 284] on p "6" at bounding box center [574, 285] width 6 height 16
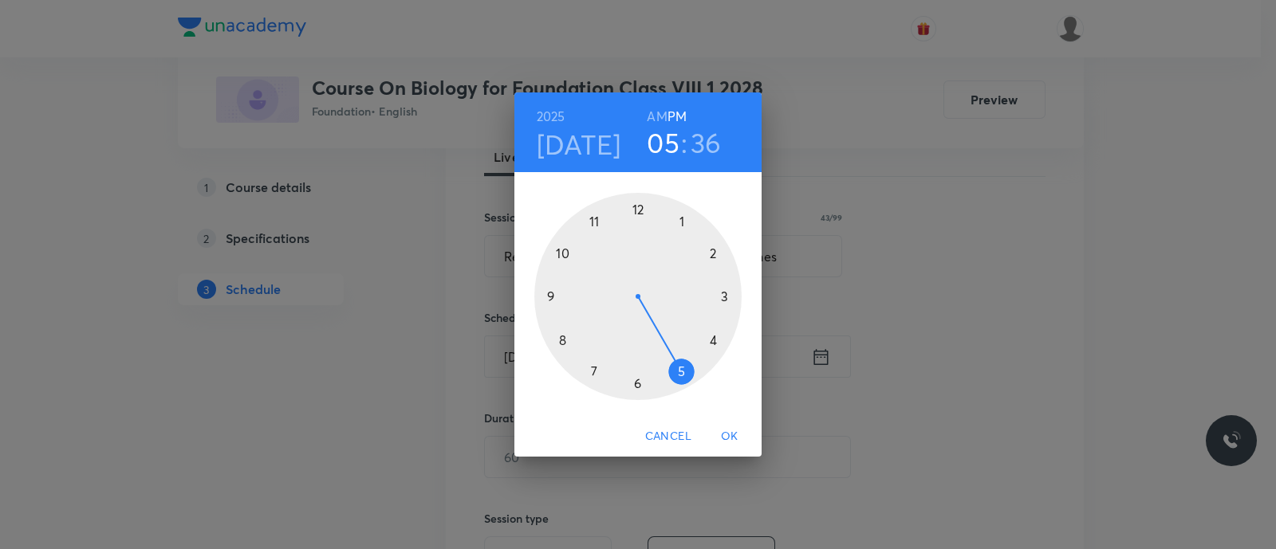
click at [678, 374] on div at bounding box center [637, 296] width 207 height 207
click at [565, 339] on div at bounding box center [637, 296] width 207 height 207
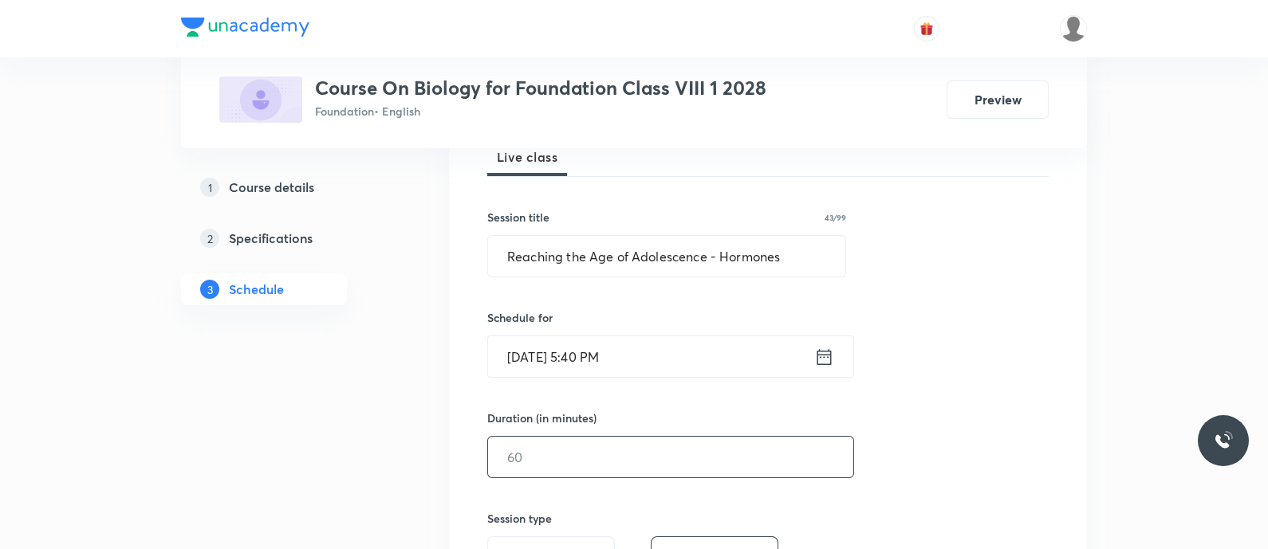
click at [598, 456] on input "text" at bounding box center [670, 457] width 365 height 41
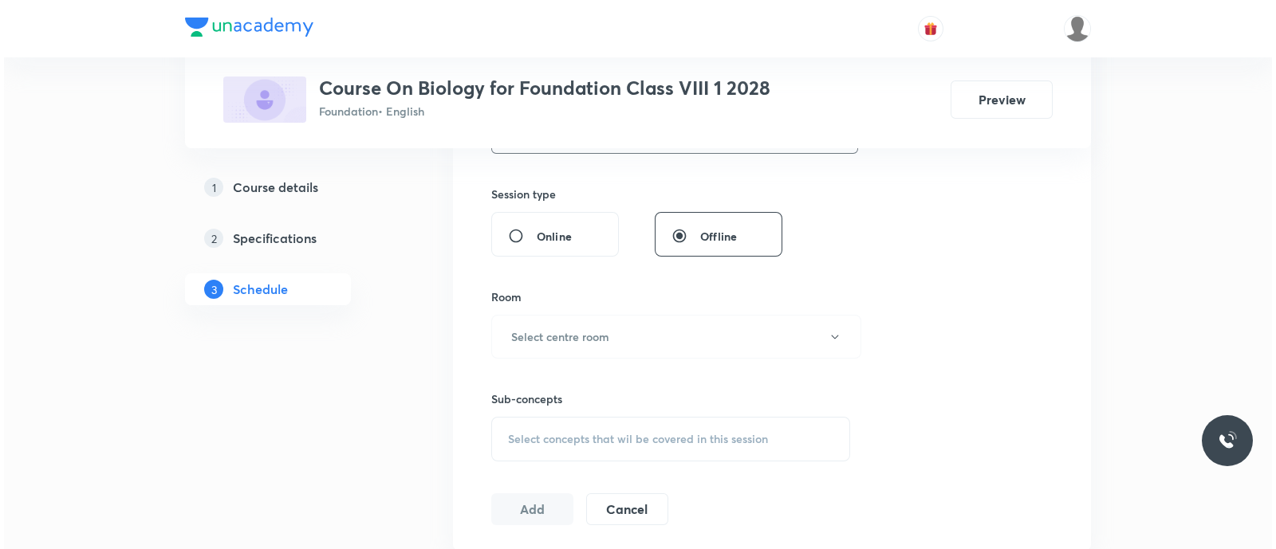
scroll to position [578, 0]
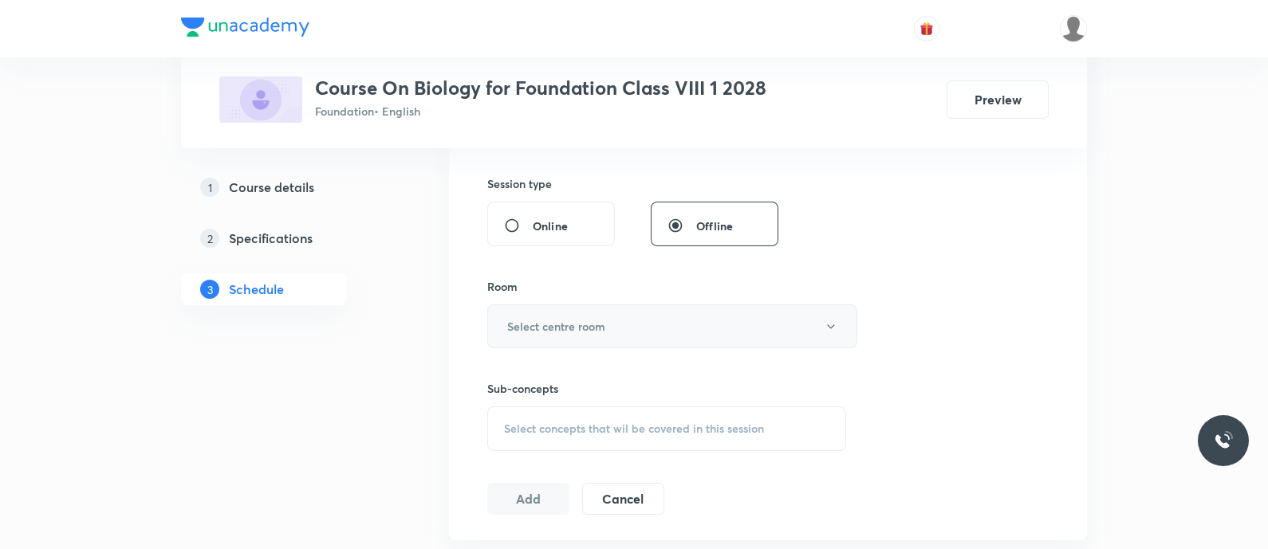
type input "50"
click at [582, 315] on button "Select centre room" at bounding box center [672, 327] width 370 height 44
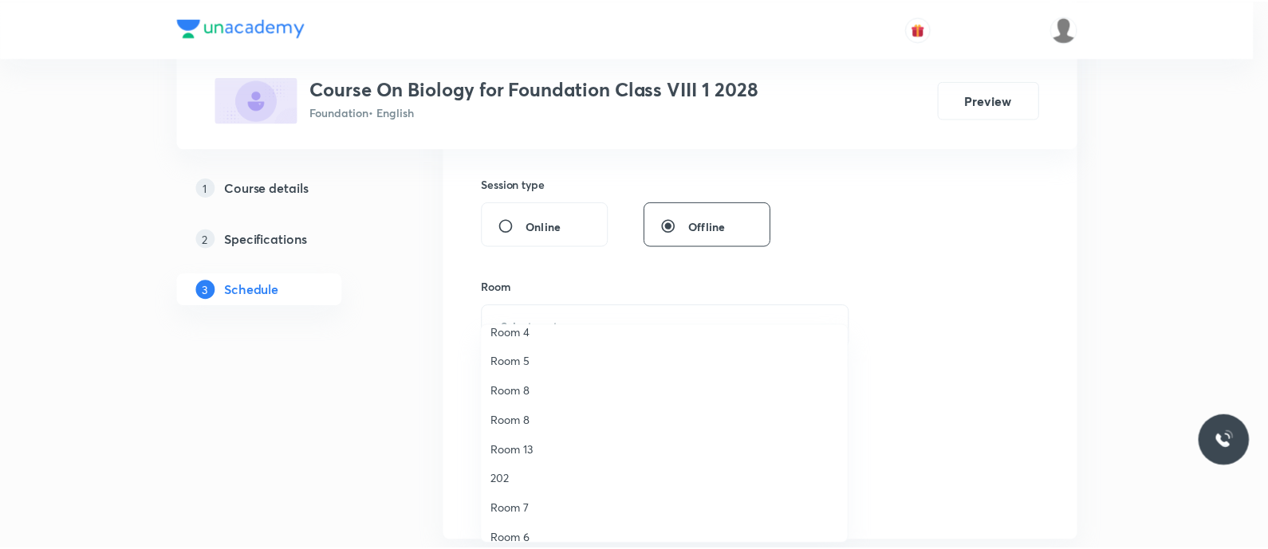
scroll to position [159, 0]
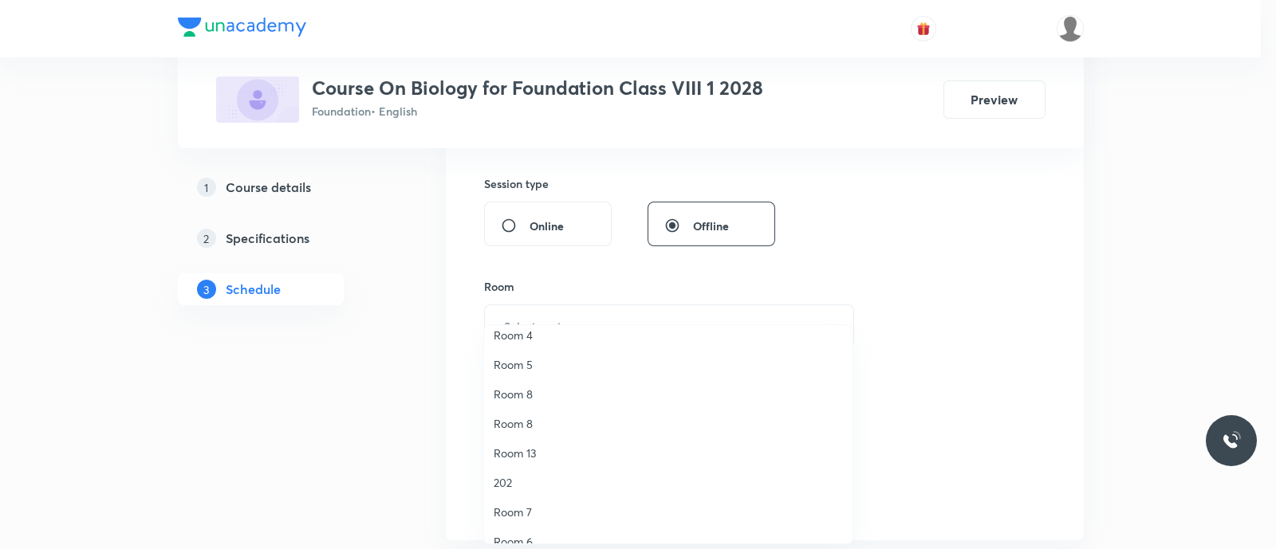
click at [526, 425] on span "Room 8" at bounding box center [668, 423] width 349 height 17
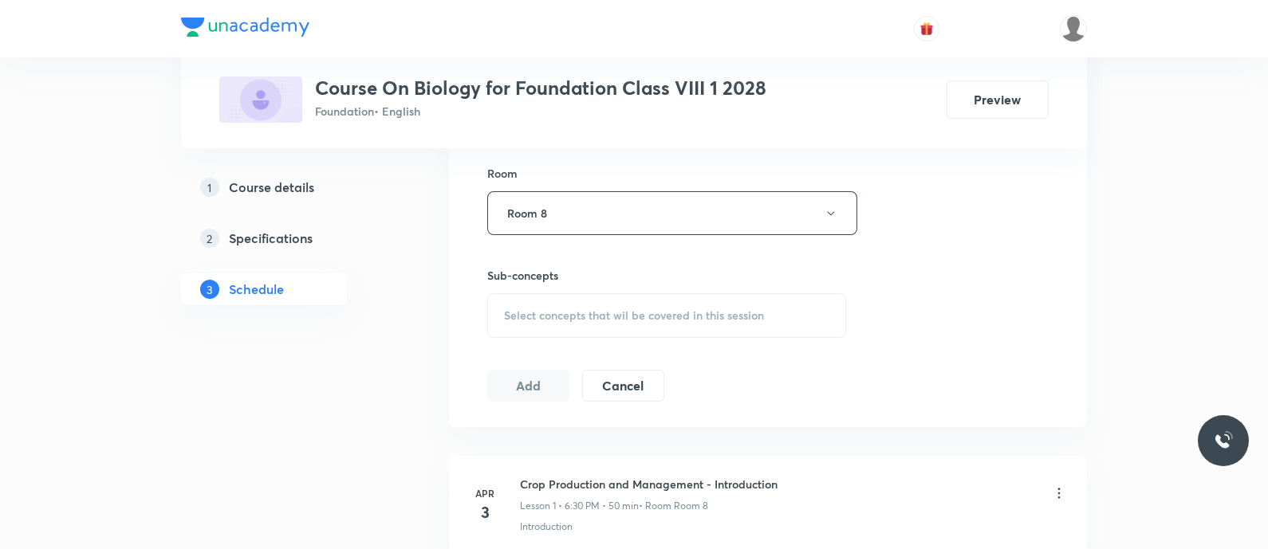
scroll to position [702, 0]
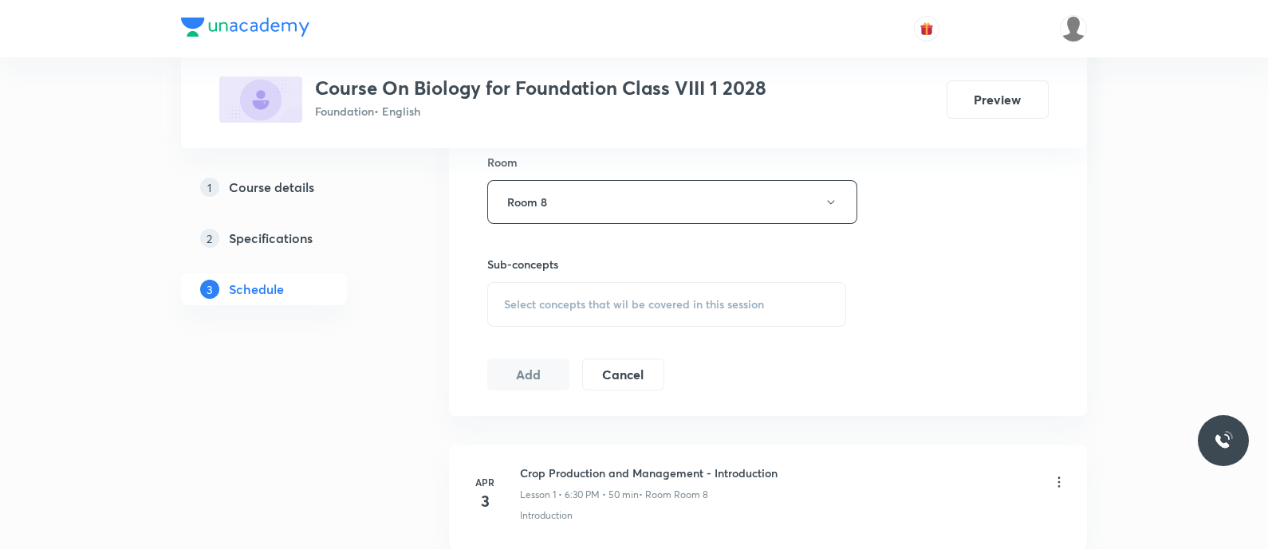
click at [525, 303] on span "Select concepts that wil be covered in this session" at bounding box center [634, 304] width 260 height 13
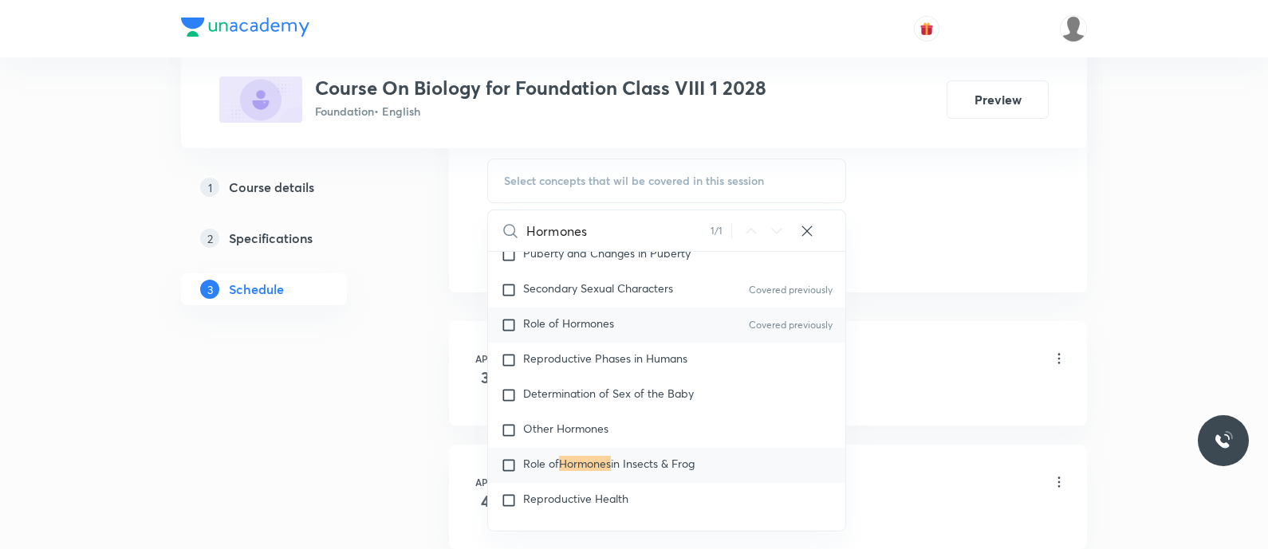
scroll to position [1950, 0]
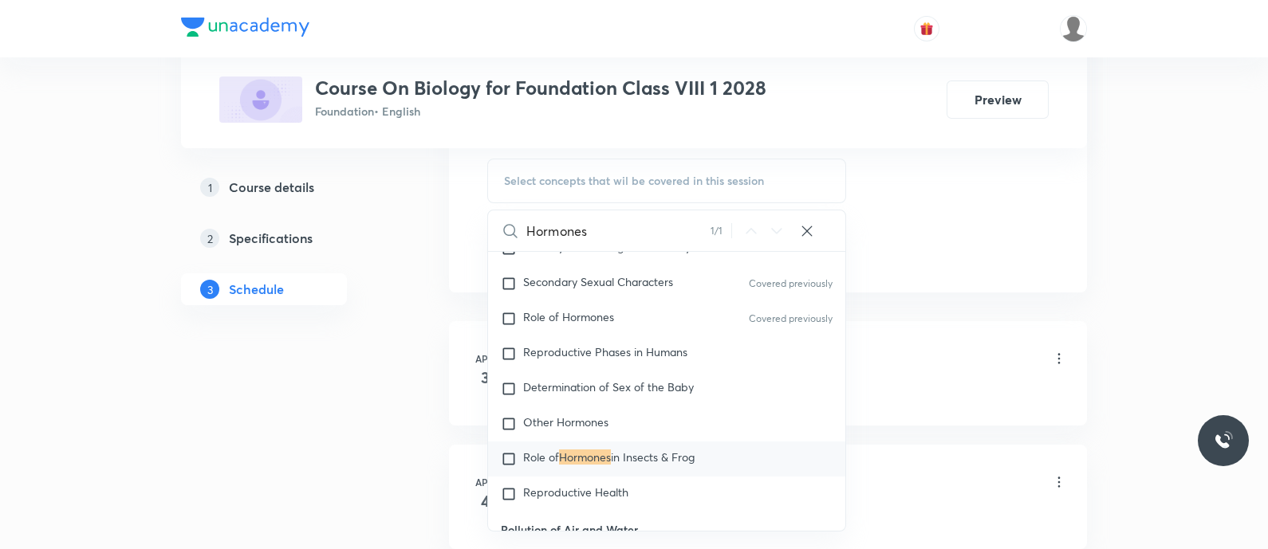
type input "Hormones"
click at [567, 450] on mark "Hormones" at bounding box center [585, 457] width 52 height 15
checkbox input "true"
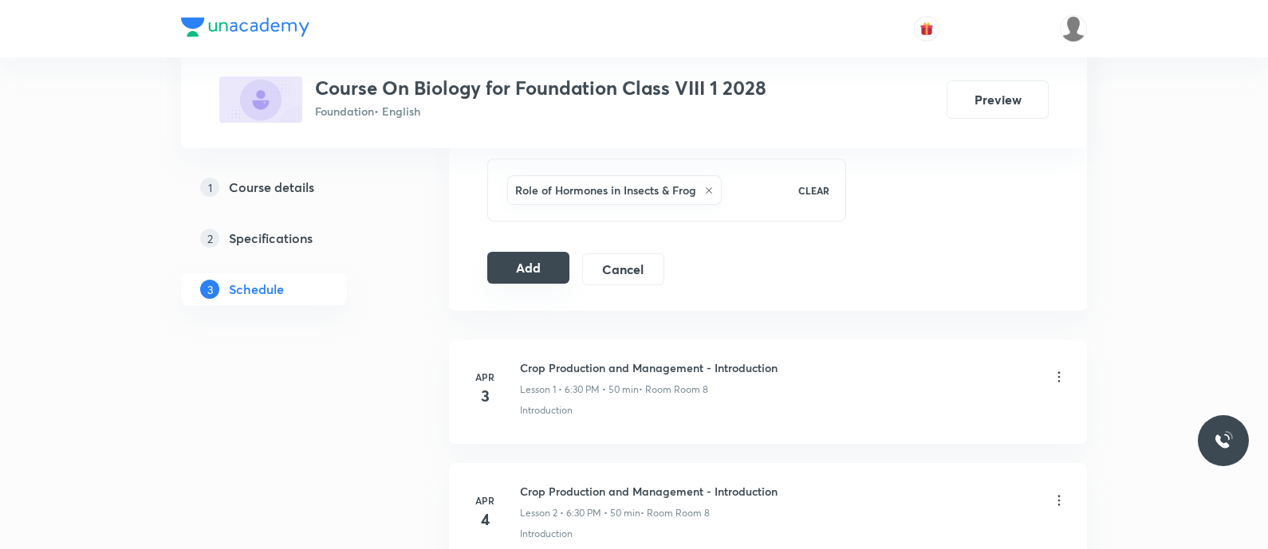
click at [529, 259] on button "Add" at bounding box center [528, 268] width 82 height 32
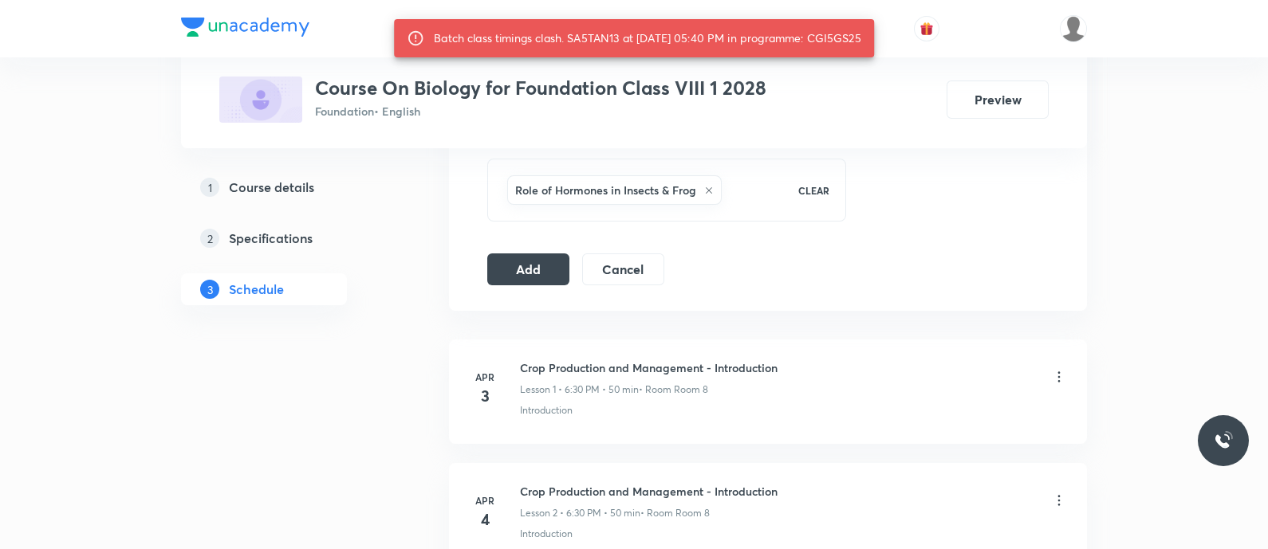
click at [832, 33] on div "Batch class timings clash. SA5TAN13 at 06 Oct 2025 05:40 PM in programme: CGI5G…" at bounding box center [647, 38] width 427 height 29
copy div "CGI5GS25"
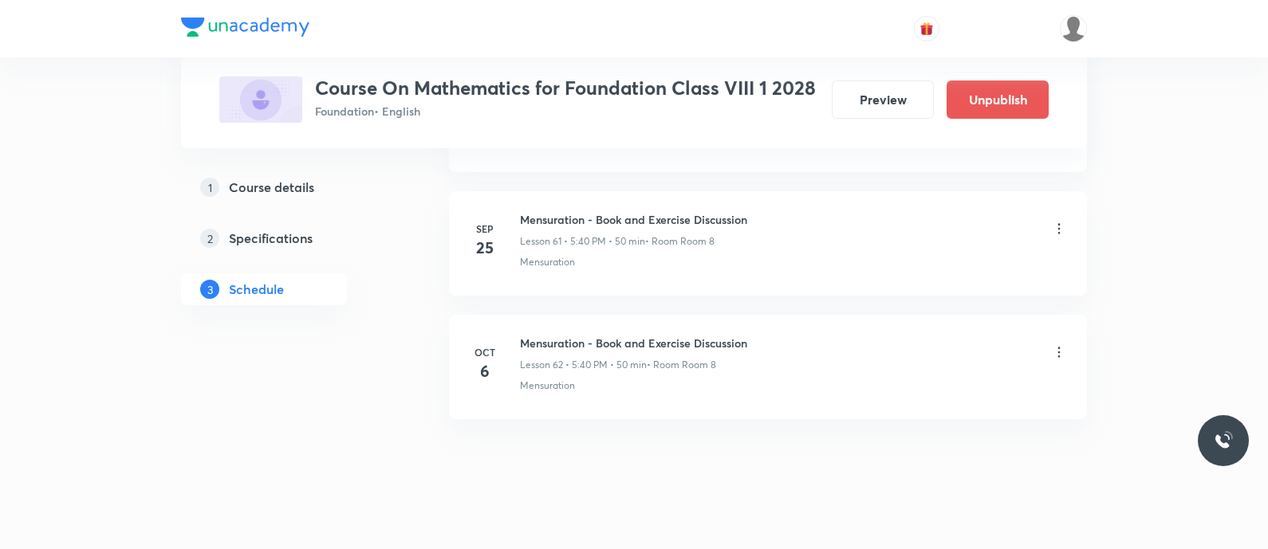
click at [1056, 344] on icon at bounding box center [1059, 352] width 16 height 16
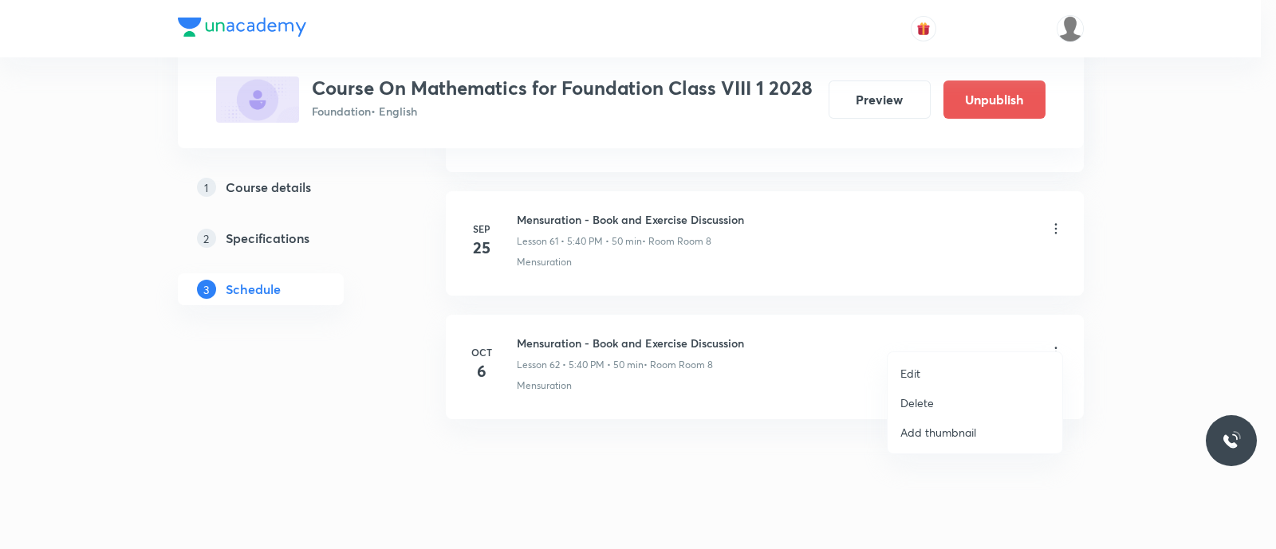
click at [917, 373] on p "Edit" at bounding box center [910, 373] width 20 height 17
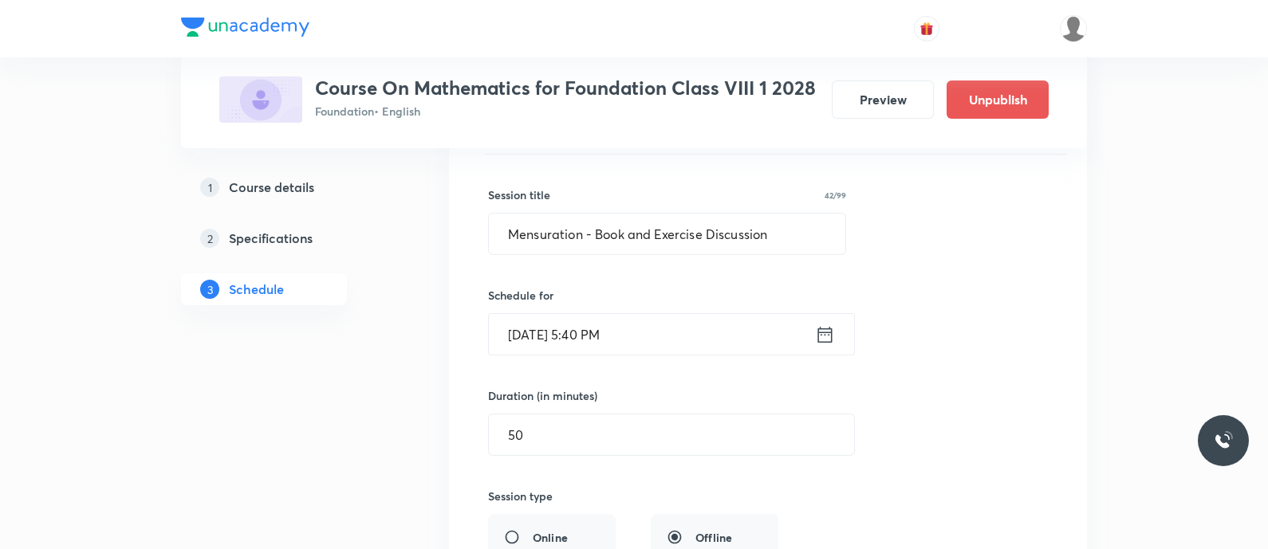
scroll to position [7801, 0]
click at [663, 321] on input "[DATE] 5:40 PM" at bounding box center [652, 335] width 326 height 41
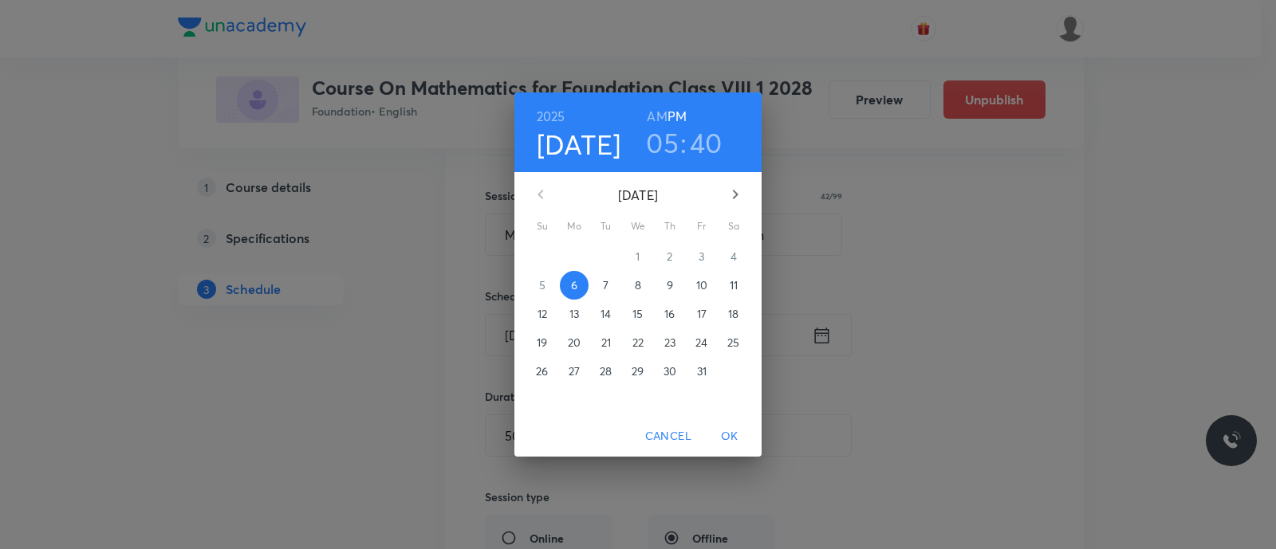
click at [665, 145] on h3 "05" at bounding box center [662, 142] width 33 height 33
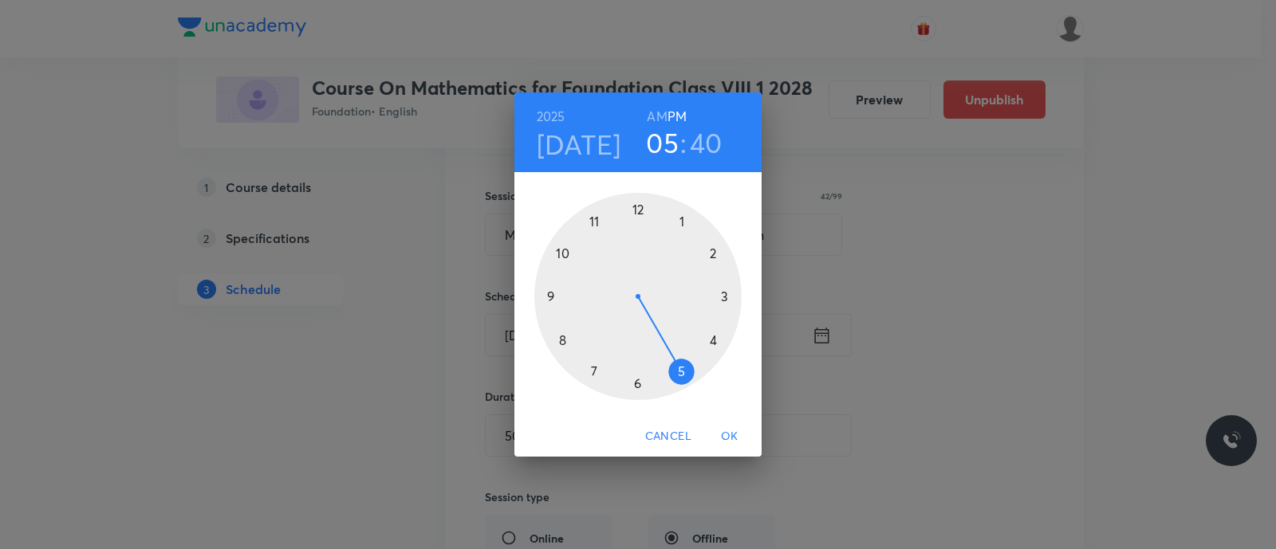
click at [639, 386] on div at bounding box center [637, 296] width 207 height 207
click at [562, 341] on div at bounding box center [637, 296] width 207 height 207
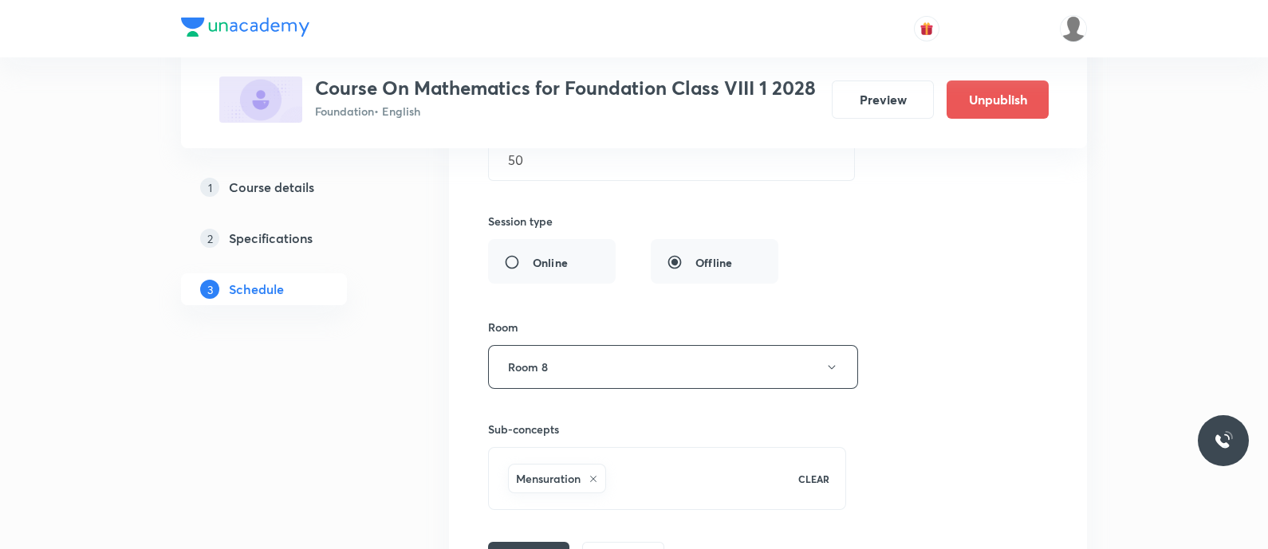
scroll to position [8251, 0]
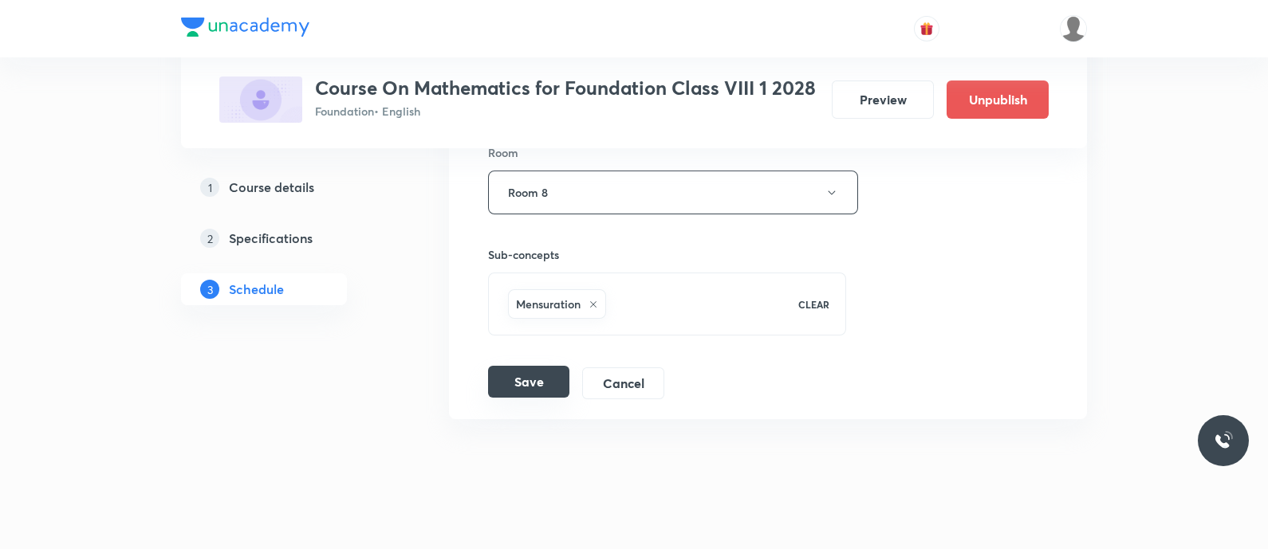
click at [564, 368] on button "Save" at bounding box center [528, 382] width 81 height 32
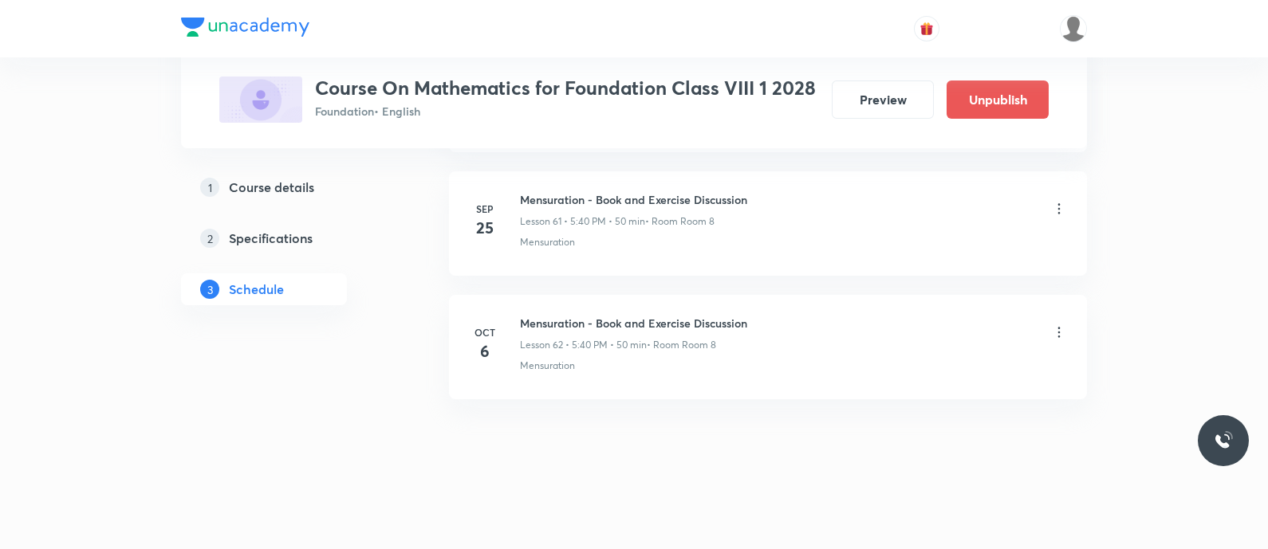
scroll to position [7640, 0]
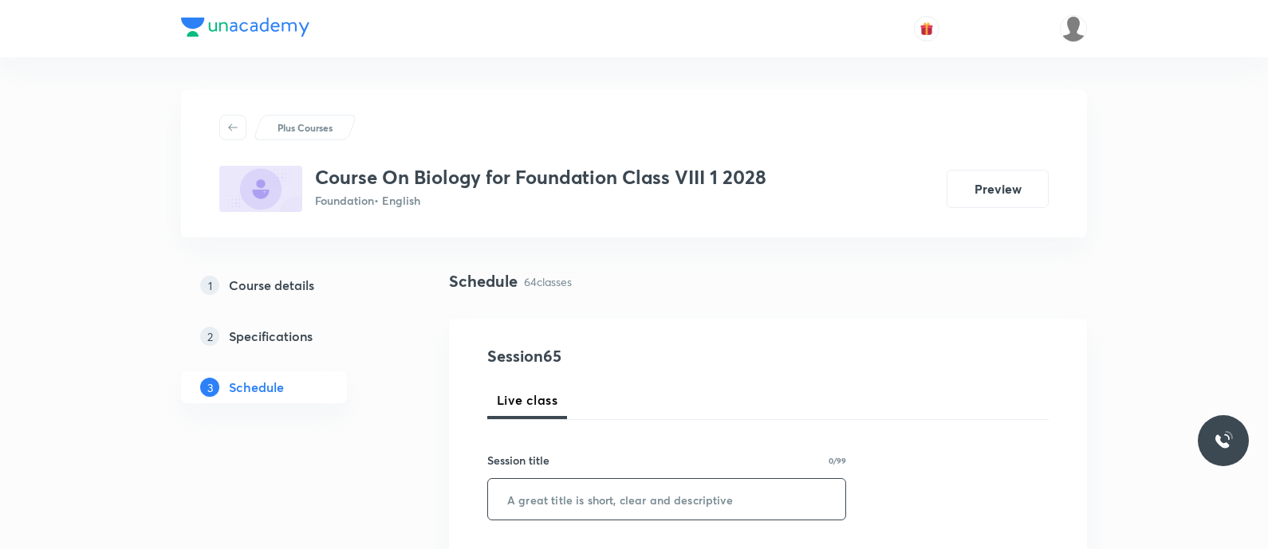
scroll to position [136, 0]
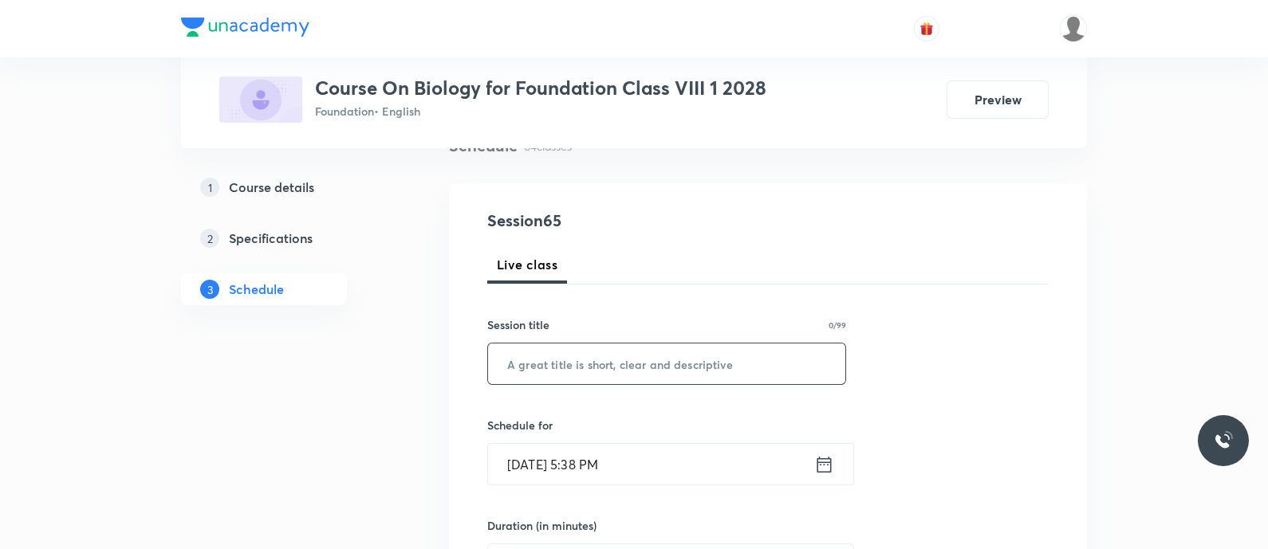
click at [609, 360] on input "text" at bounding box center [666, 364] width 357 height 41
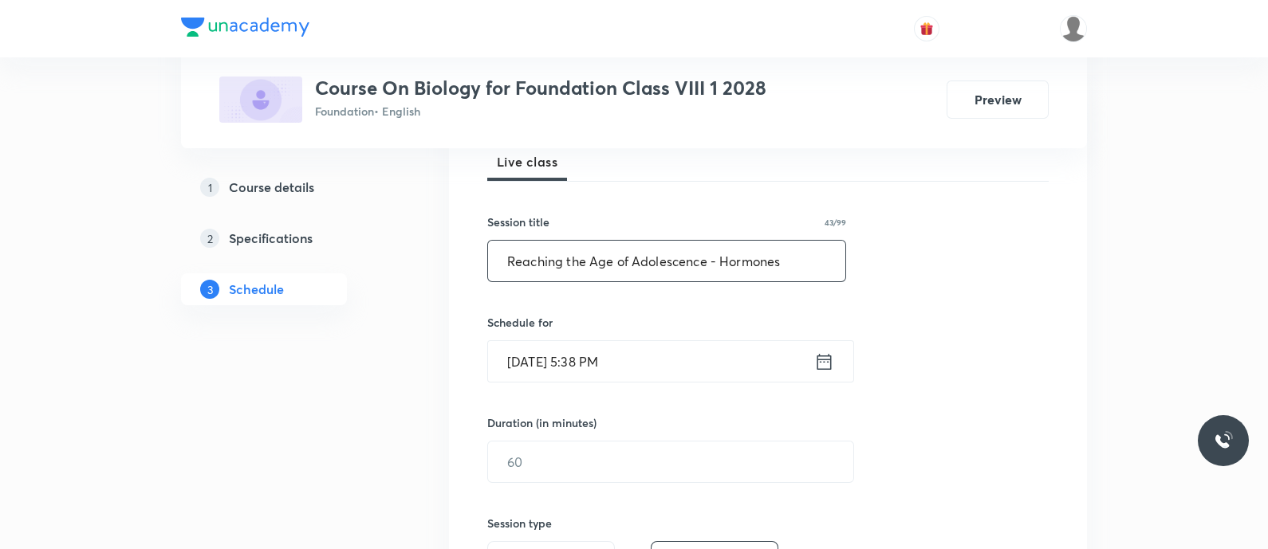
scroll to position [243, 0]
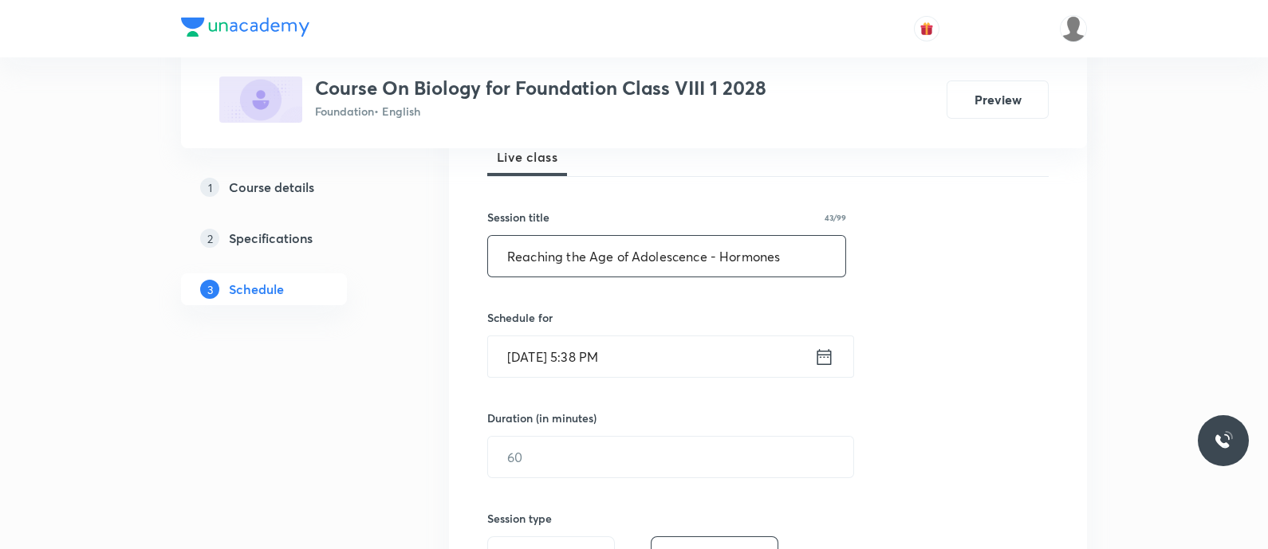
click at [738, 255] on input "Reaching the Age of Adolescence - Hormones" at bounding box center [666, 256] width 357 height 41
type input "Reaching the Age of Adolescence - Hormones"
click at [821, 359] on icon at bounding box center [824, 357] width 20 height 22
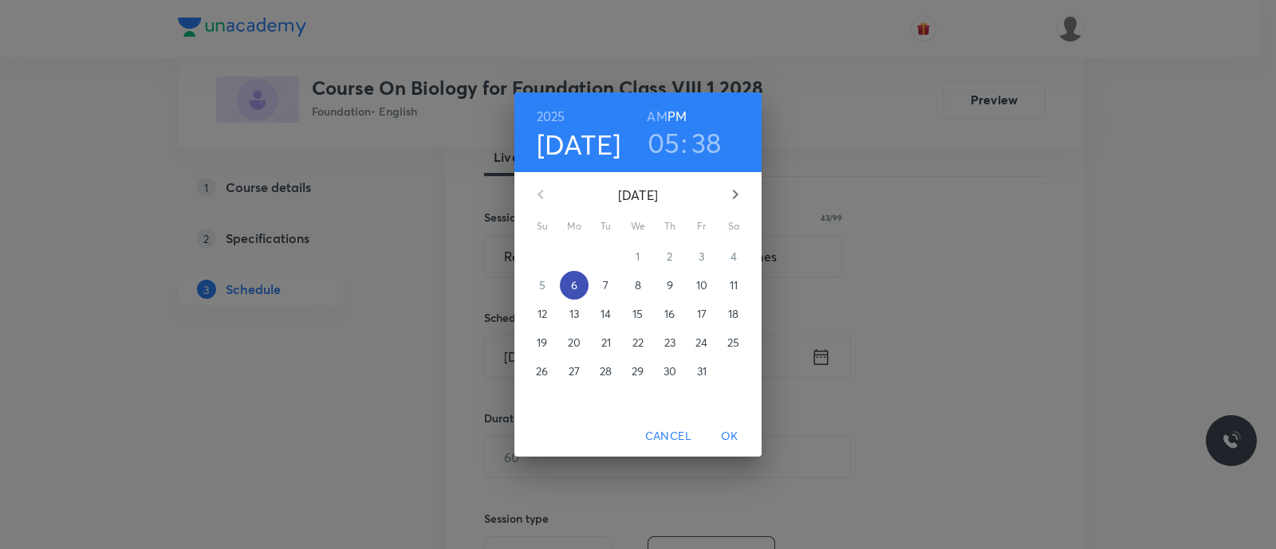
click at [565, 279] on span "6" at bounding box center [574, 285] width 29 height 16
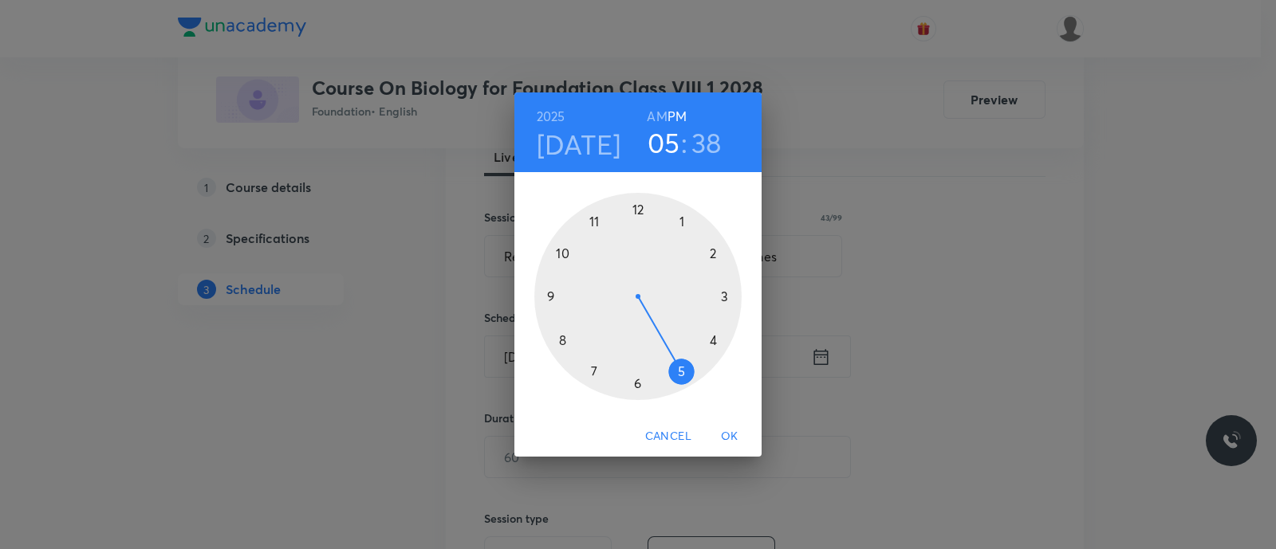
click at [682, 376] on div at bounding box center [637, 296] width 207 height 207
click at [559, 337] on div at bounding box center [637, 296] width 207 height 207
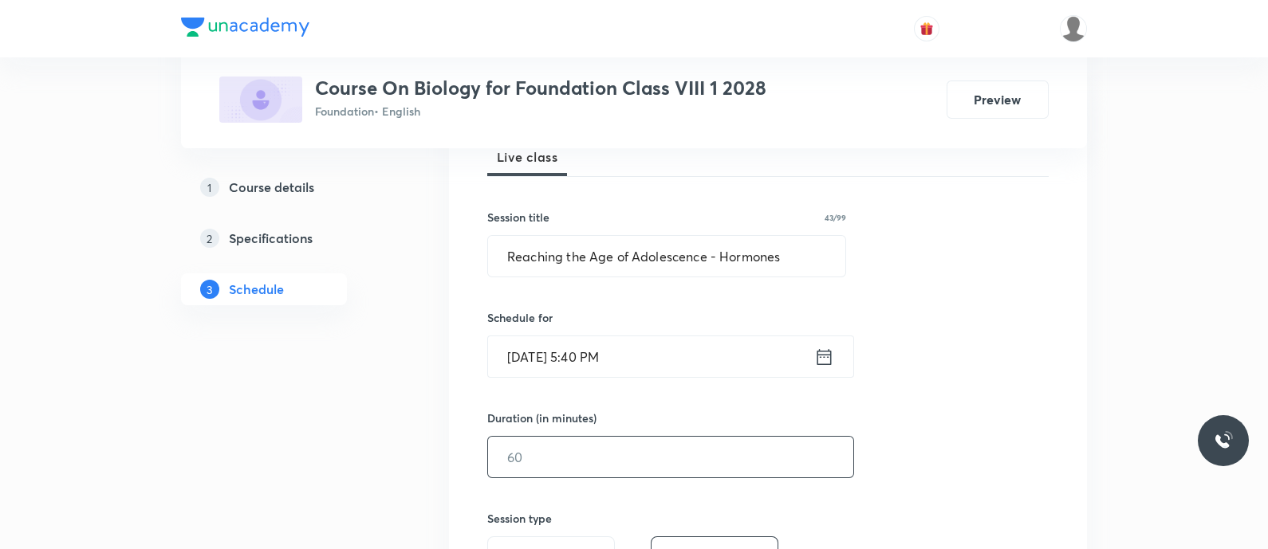
click at [536, 447] on input "text" at bounding box center [670, 457] width 365 height 41
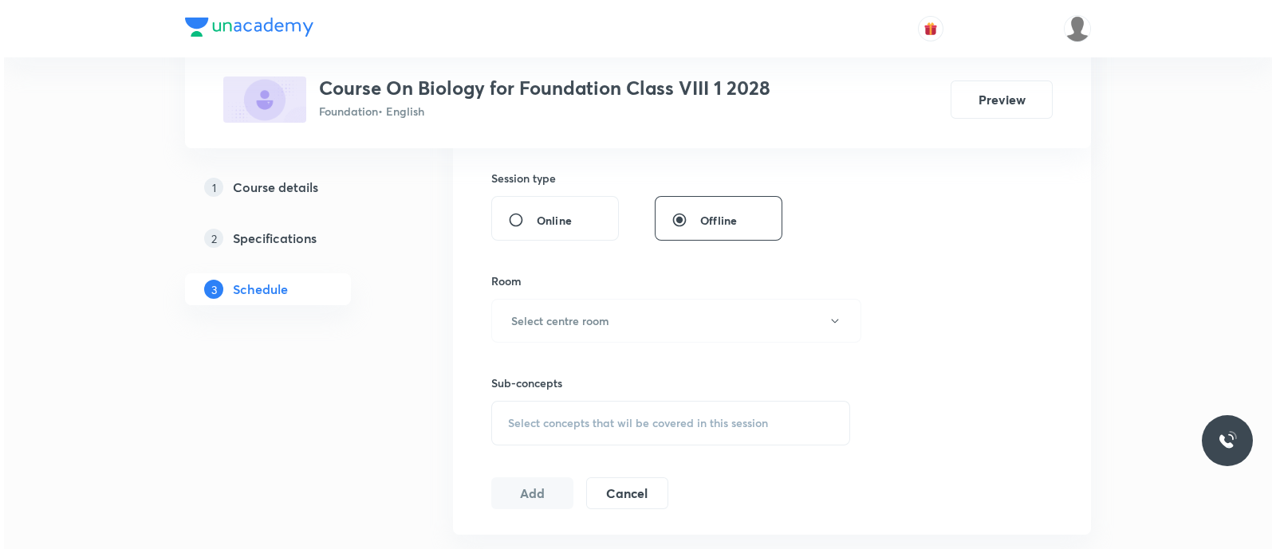
scroll to position [589, 0]
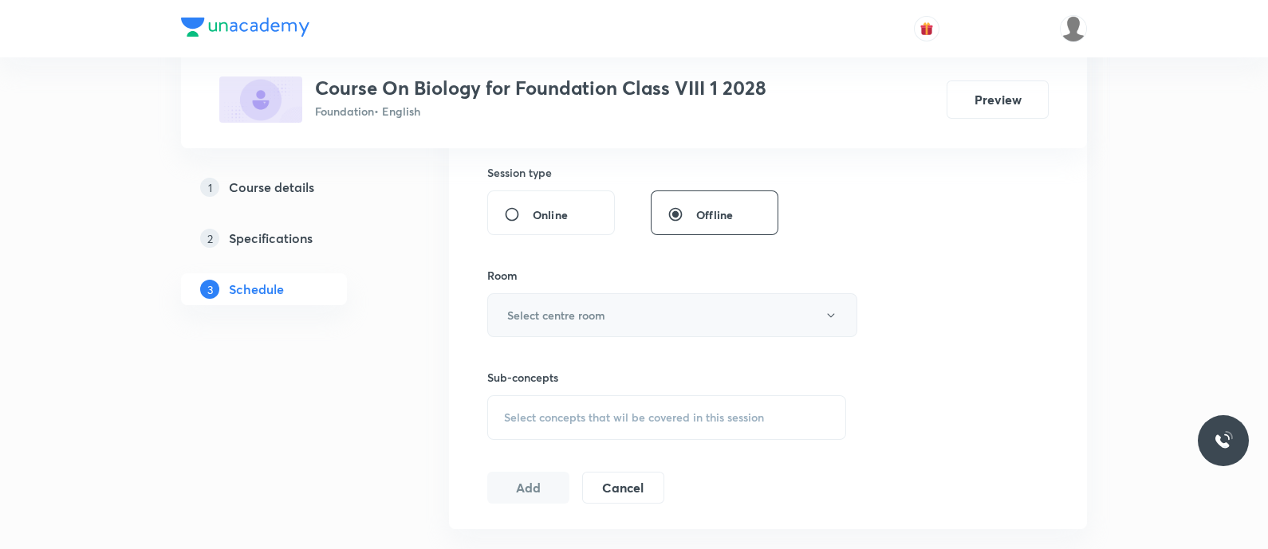
type input "50"
click at [586, 305] on button "Select centre room" at bounding box center [672, 315] width 370 height 44
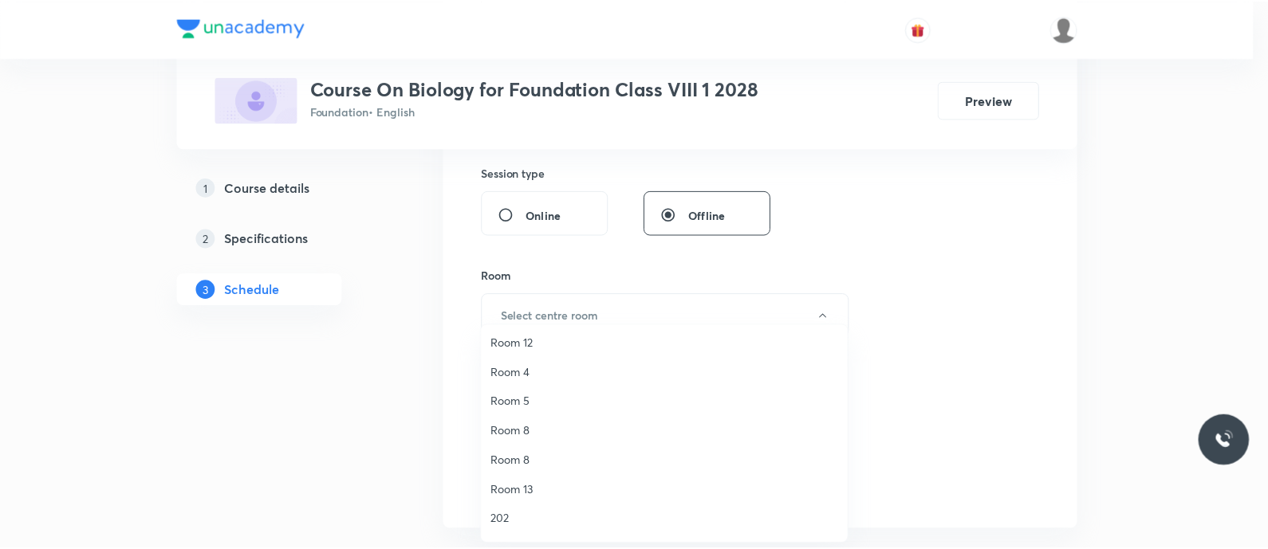
scroll to position [135, 0]
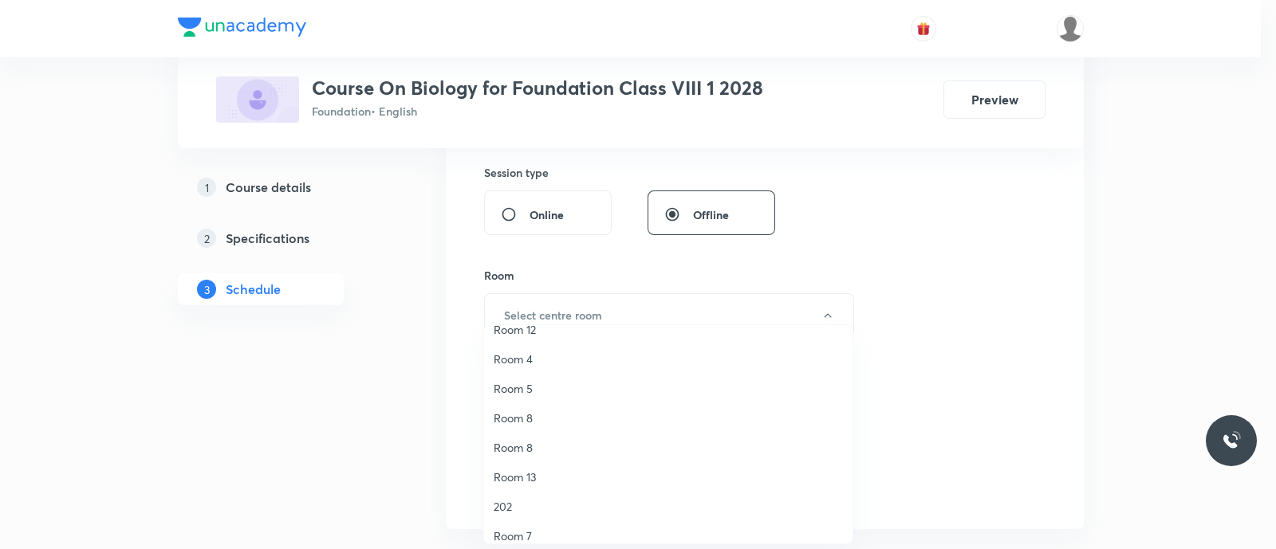
click at [542, 420] on span "Room 8" at bounding box center [668, 418] width 349 height 17
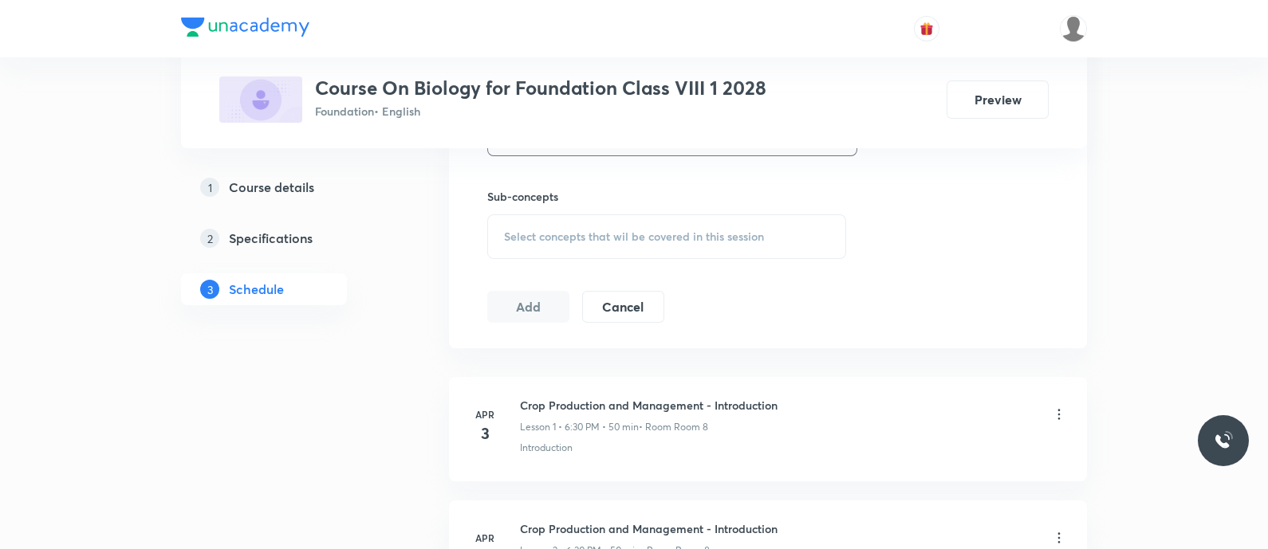
scroll to position [774, 0]
click at [533, 214] on div "Select concepts that wil be covered in this session" at bounding box center [666, 232] width 359 height 45
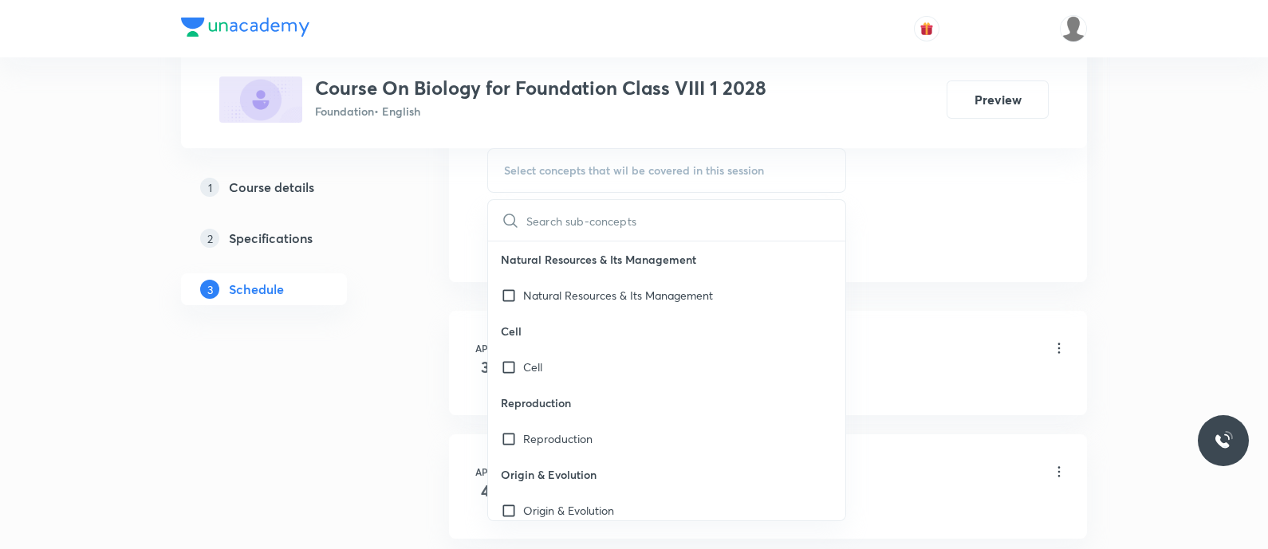
scroll to position [842, 0]
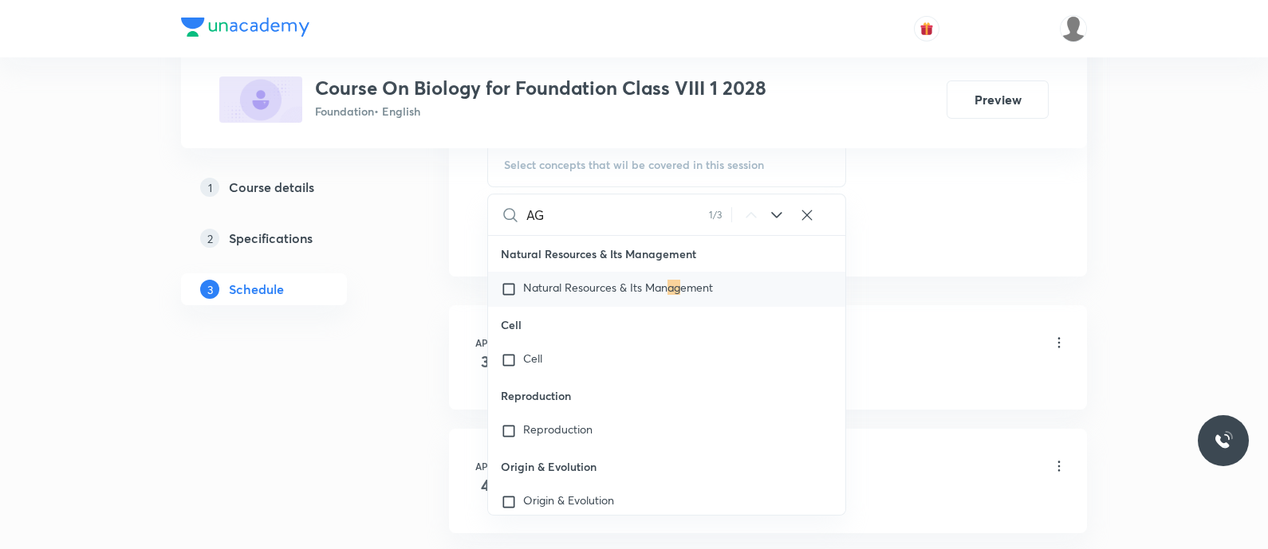
type input "A"
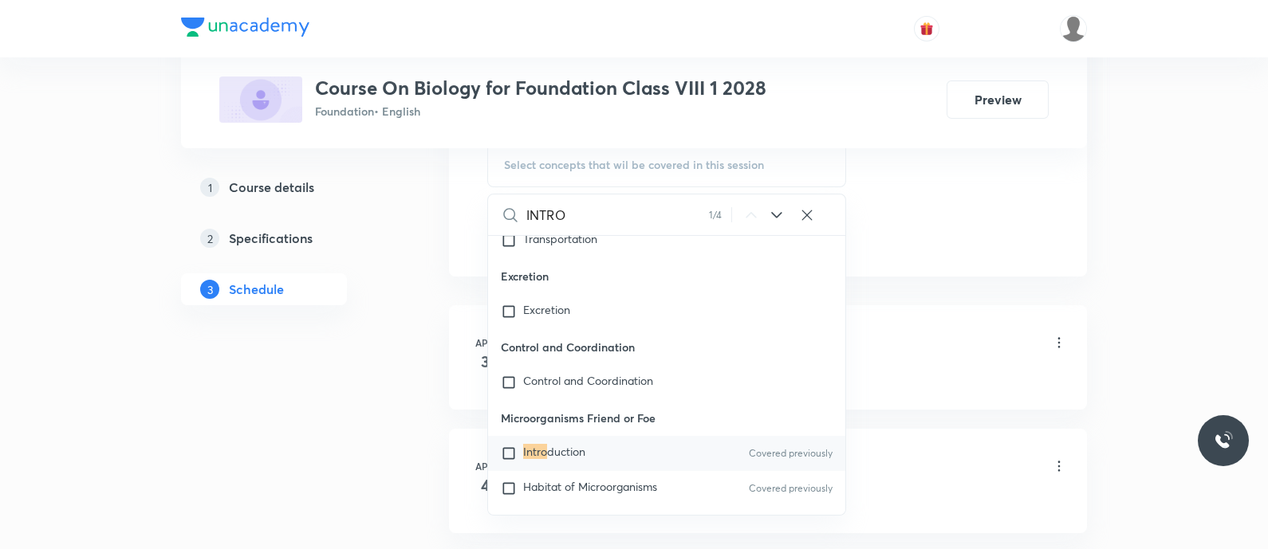
scroll to position [912, 0]
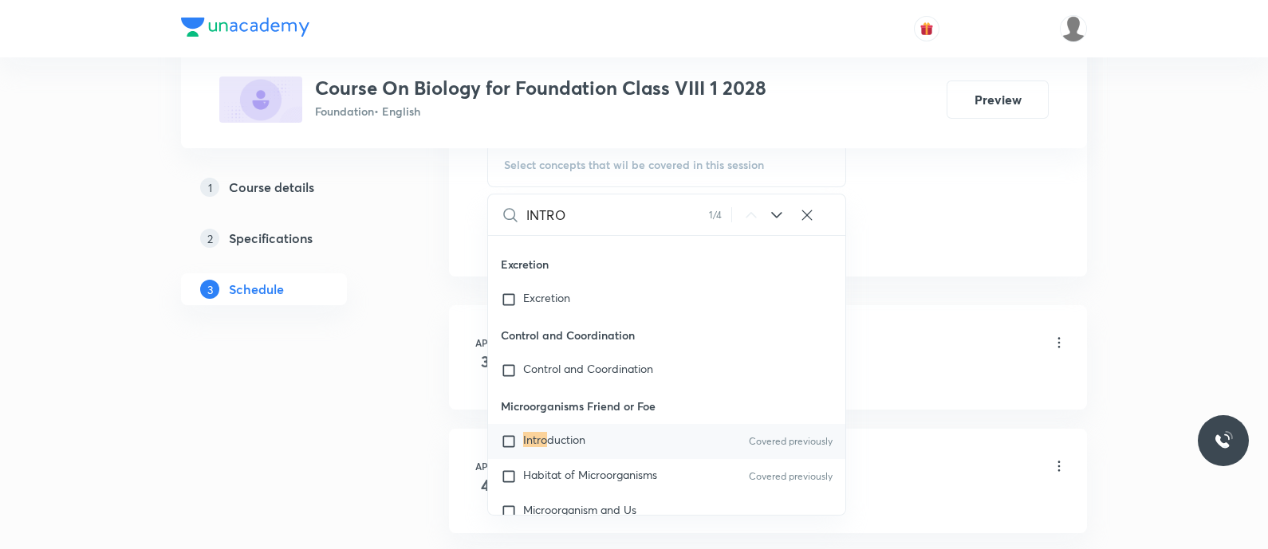
type input "INTRO"
click at [551, 443] on span "duction" at bounding box center [566, 439] width 38 height 15
checkbox input "true"
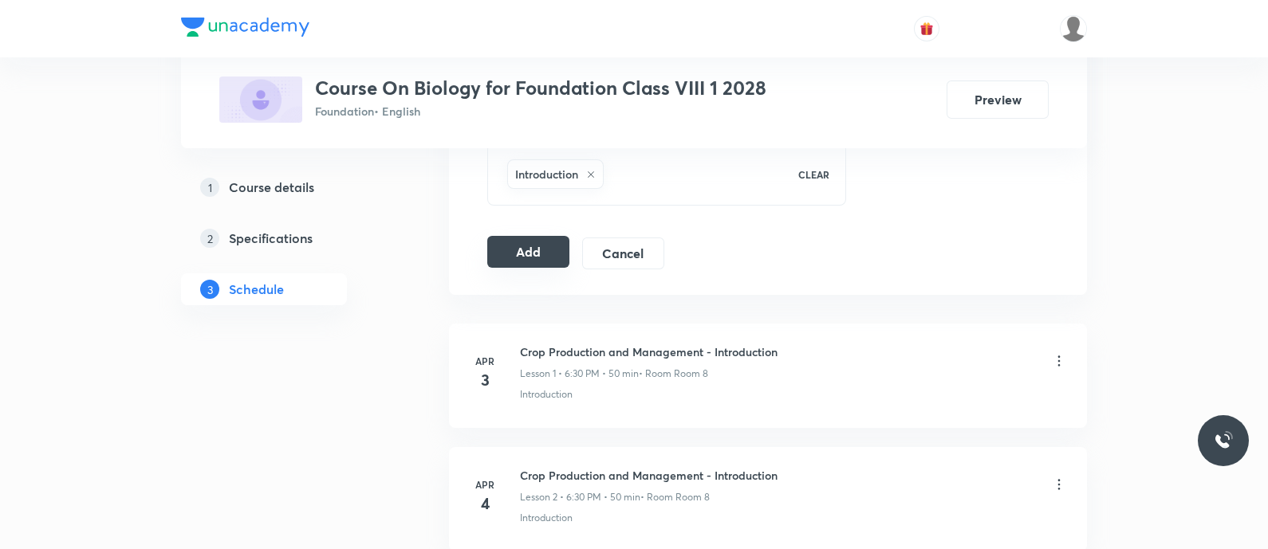
click at [526, 261] on button "Add" at bounding box center [528, 252] width 82 height 32
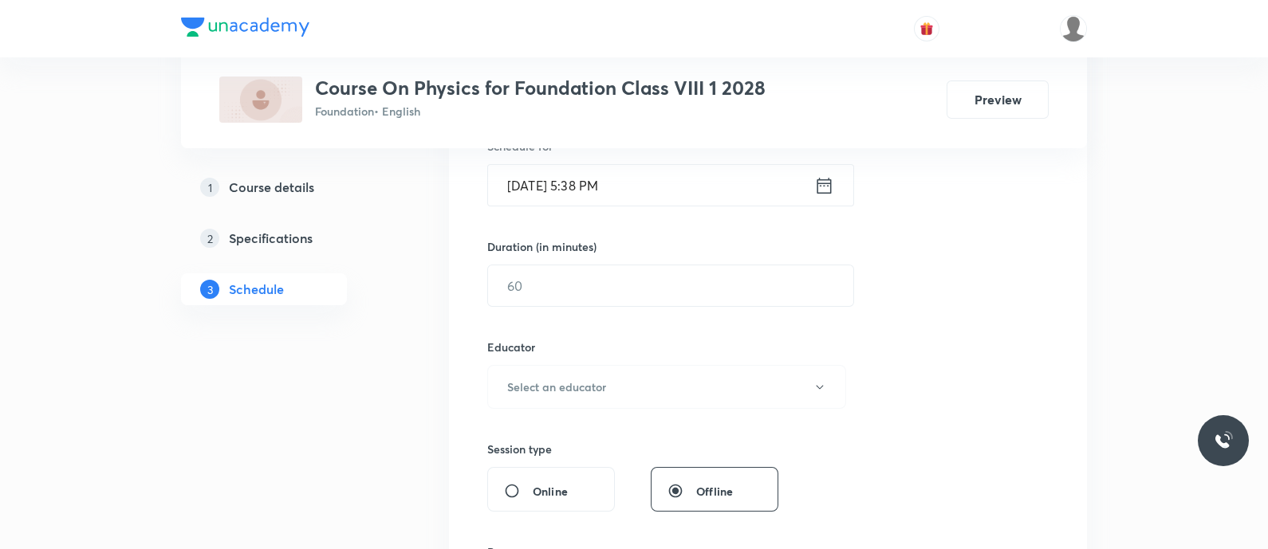
scroll to position [415, 0]
type input "Light - Characteristics of an Image Formed by Plane Mirror"
click at [818, 167] on div "[DATE] 5:38 PM ​" at bounding box center [670, 184] width 367 height 42
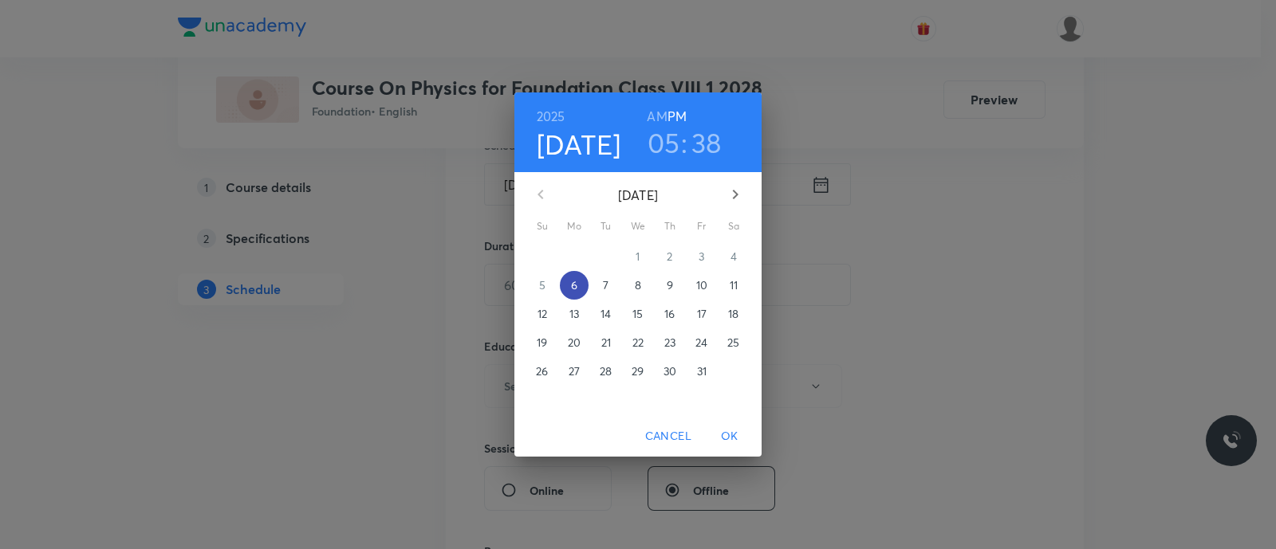
click at [573, 289] on p "6" at bounding box center [574, 285] width 6 height 16
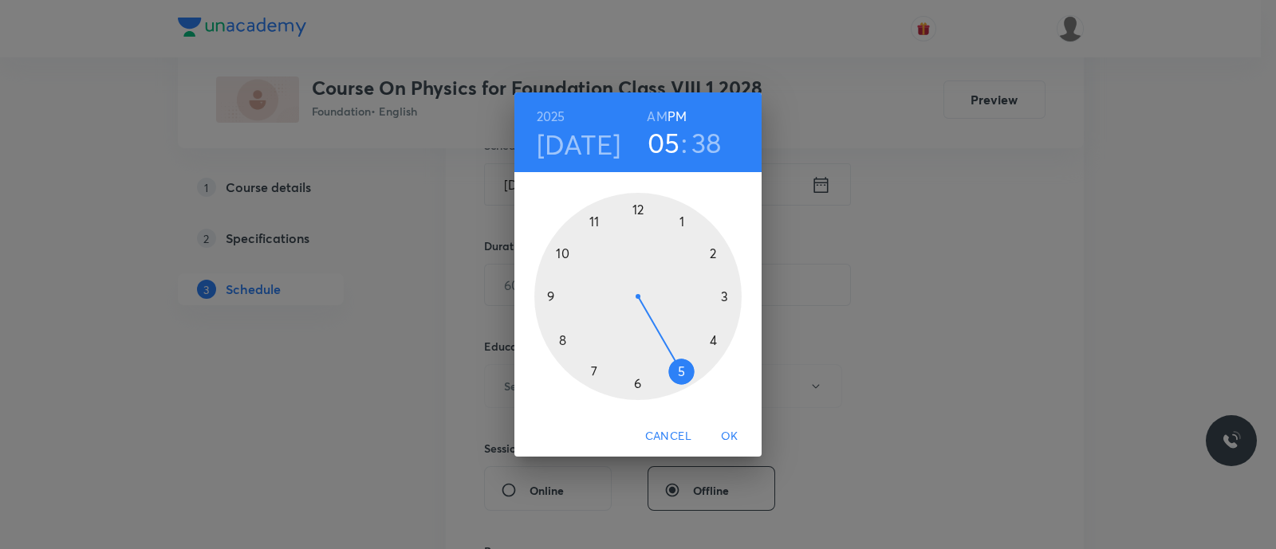
click at [595, 371] on div at bounding box center [637, 296] width 207 height 207
click at [563, 340] on div at bounding box center [637, 296] width 207 height 207
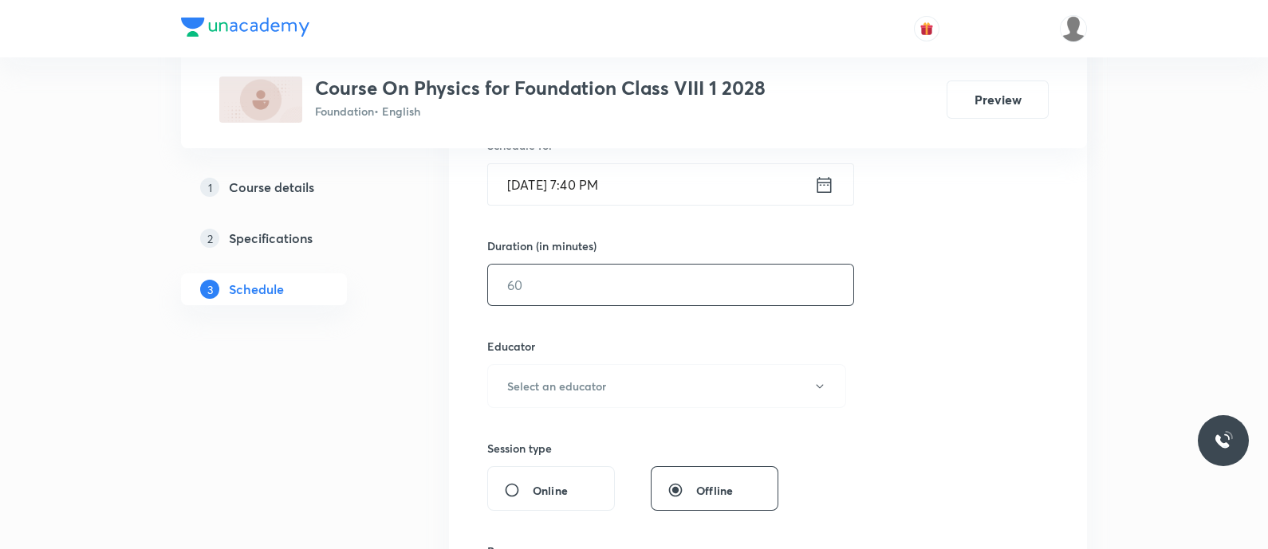
click at [512, 293] on input "text" at bounding box center [670, 285] width 365 height 41
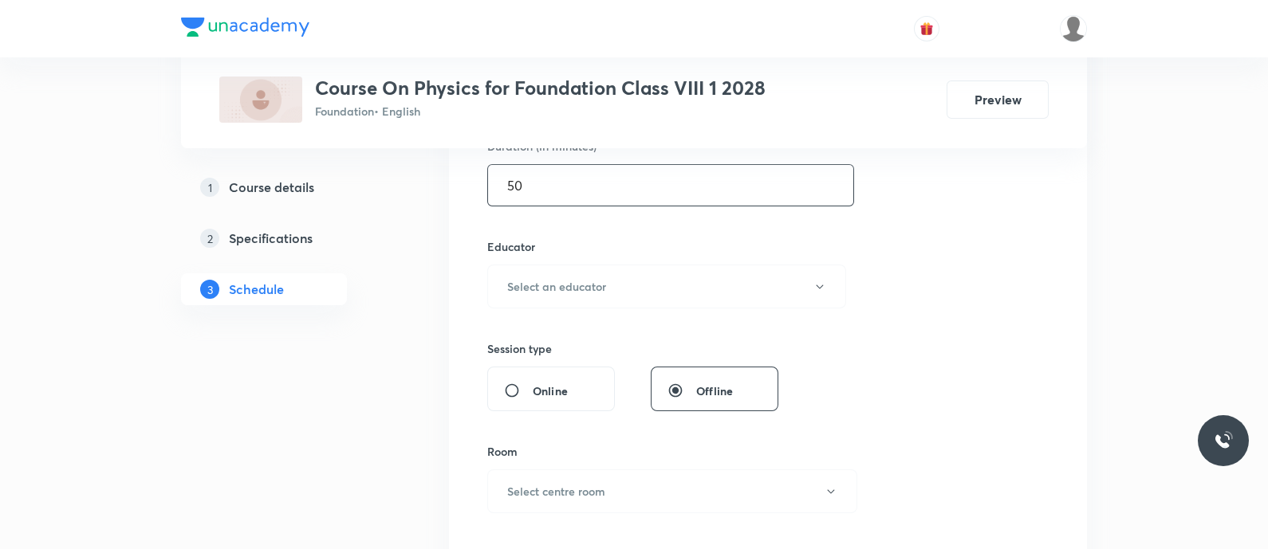
scroll to position [529, 0]
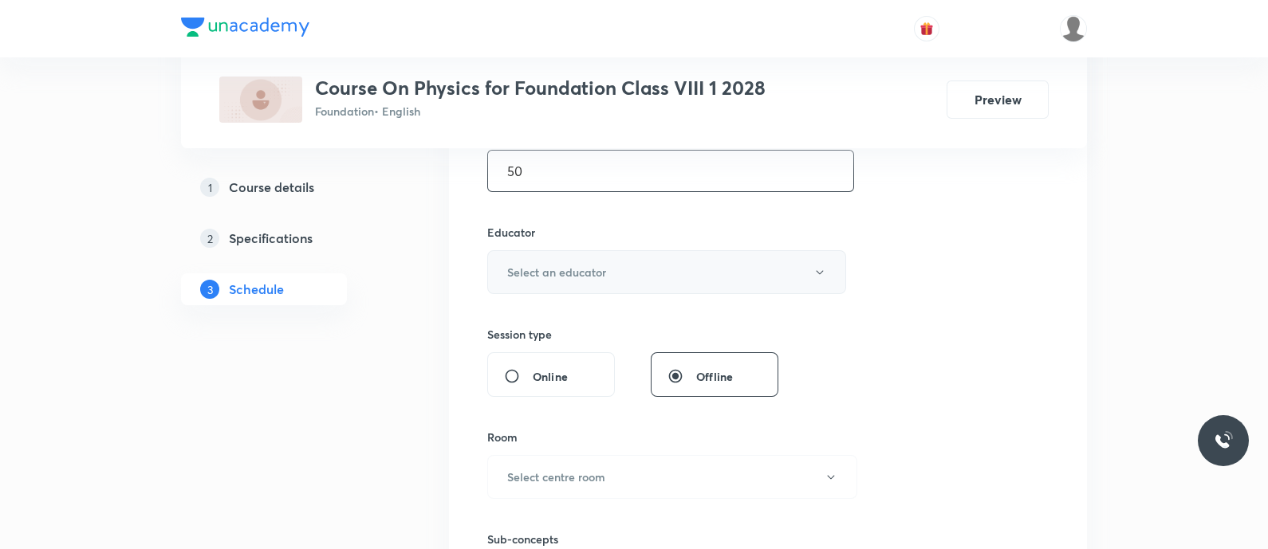
type input "50"
click at [553, 272] on h6 "Select an educator" at bounding box center [556, 272] width 99 height 17
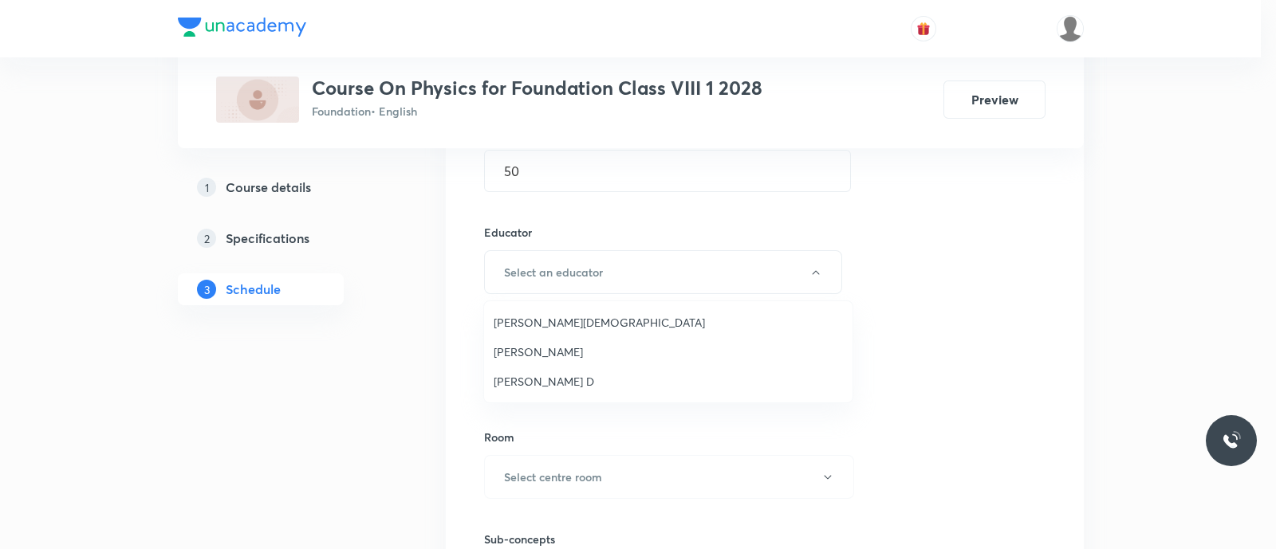
click at [533, 387] on span "[PERSON_NAME] D" at bounding box center [668, 381] width 349 height 17
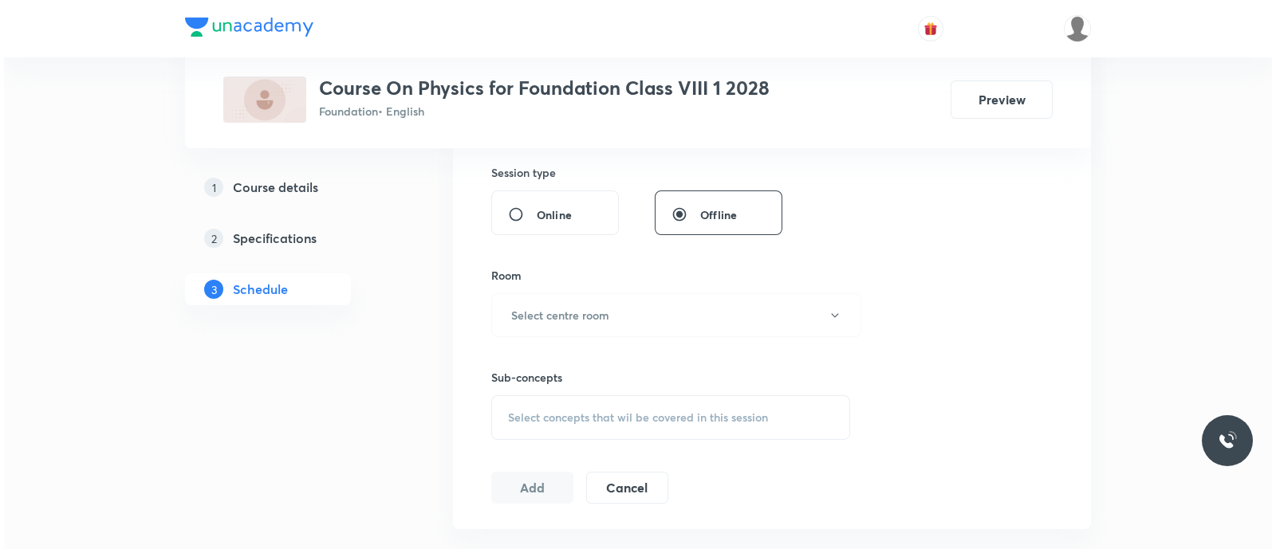
scroll to position [701, 0]
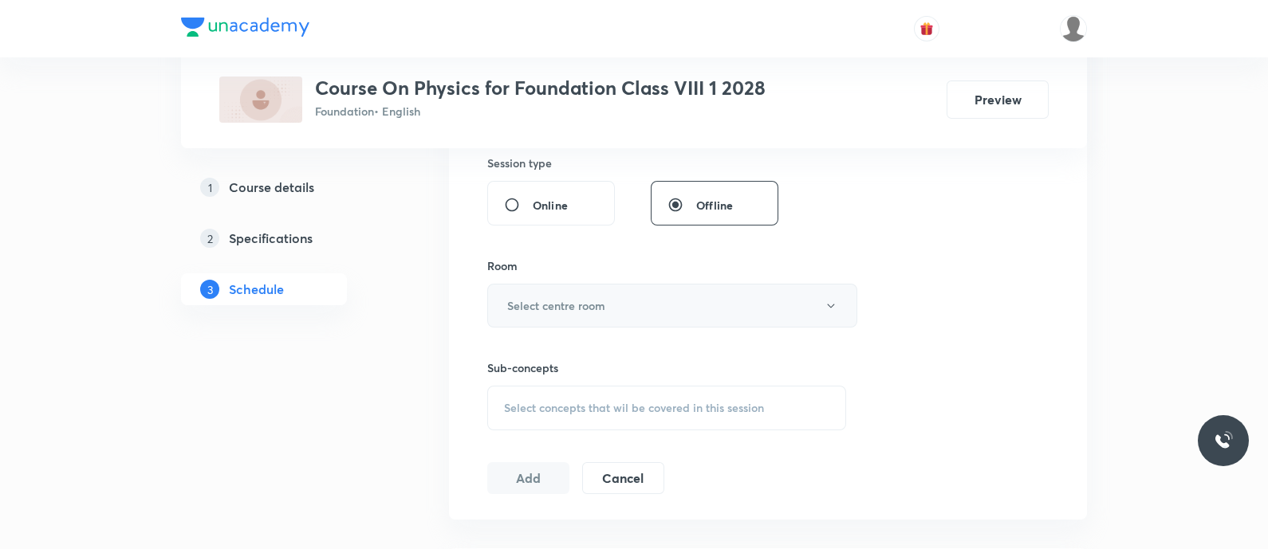
click at [561, 303] on h6 "Select centre room" at bounding box center [556, 305] width 98 height 17
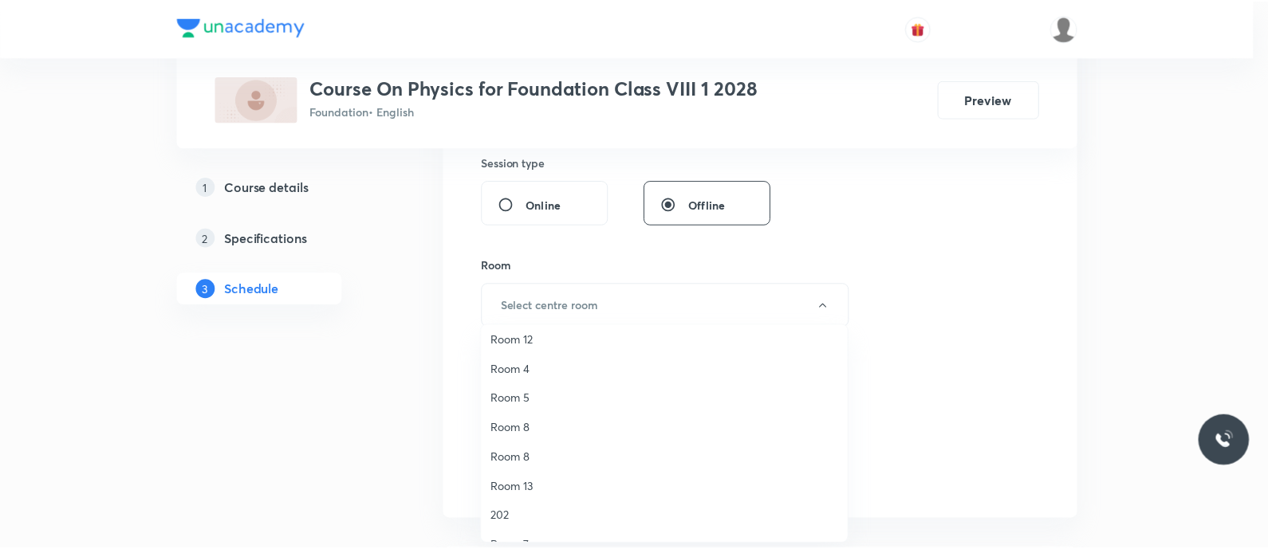
scroll to position [125, 0]
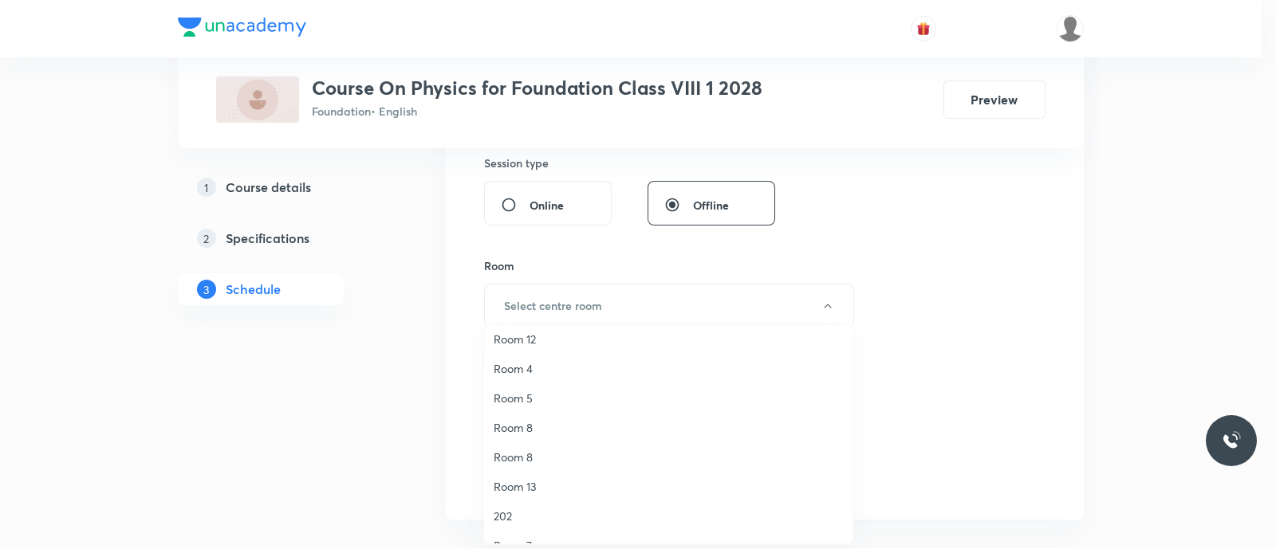
click at [542, 450] on span "Room 8" at bounding box center [668, 457] width 349 height 17
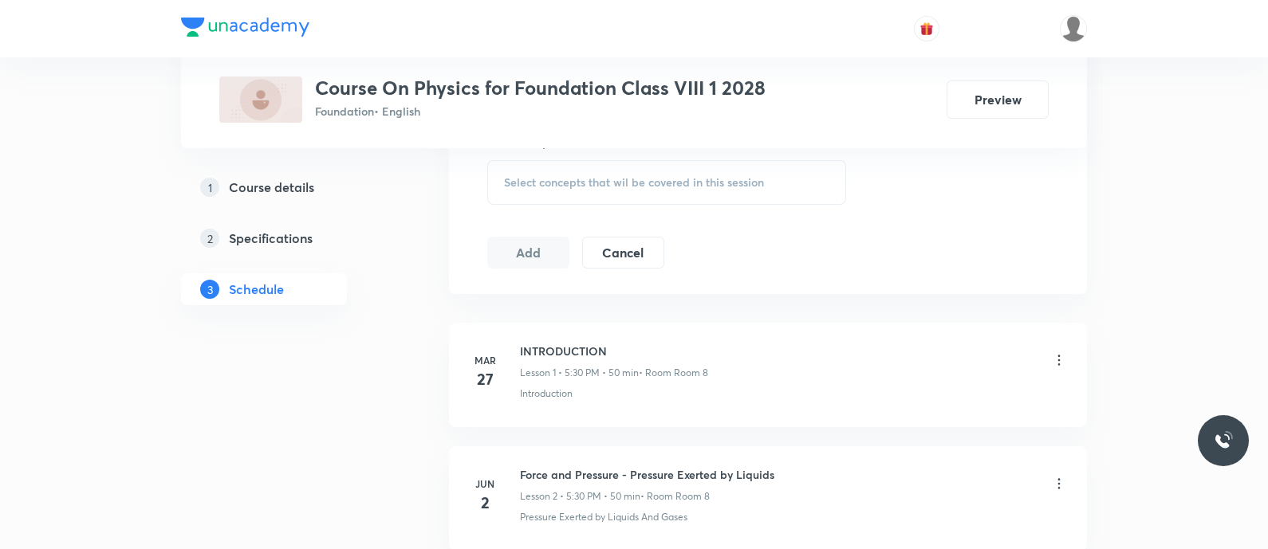
scroll to position [934, 0]
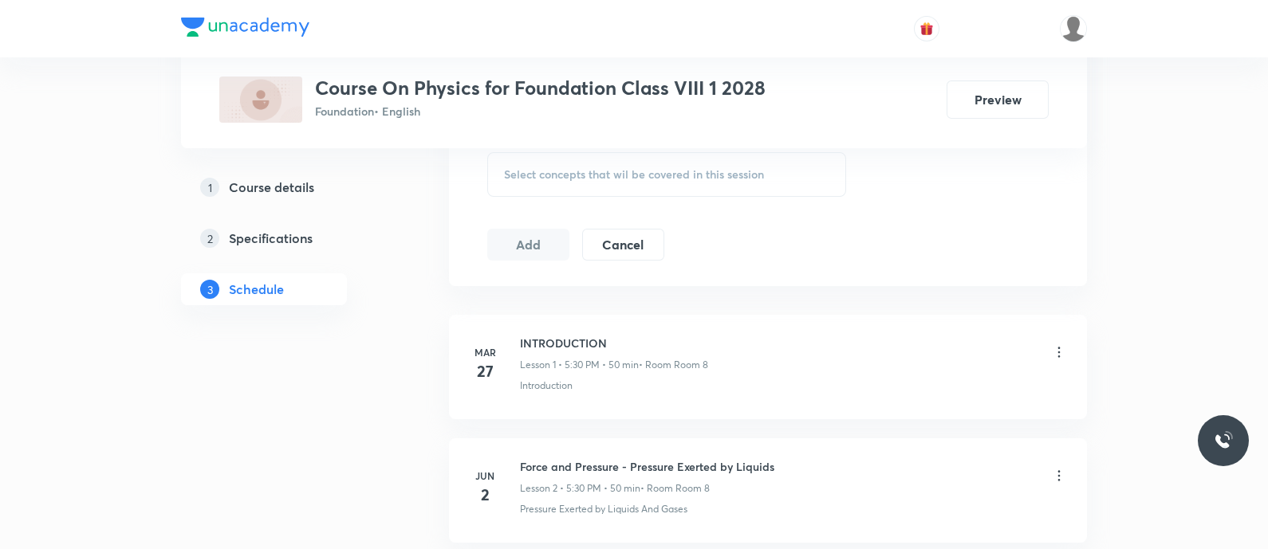
click at [534, 175] on span "Select concepts that wil be covered in this session" at bounding box center [634, 174] width 260 height 13
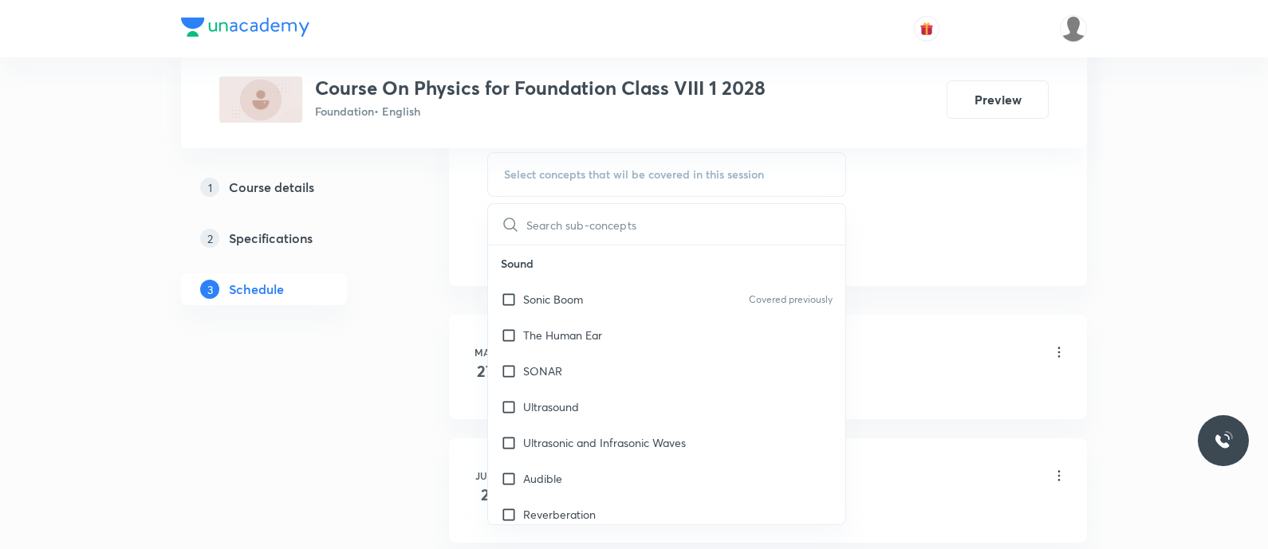
click at [534, 175] on span "Select concepts that wil be covered in this session" at bounding box center [634, 174] width 260 height 13
click at [550, 233] on input "text" at bounding box center [685, 224] width 319 height 41
paste input "Light"
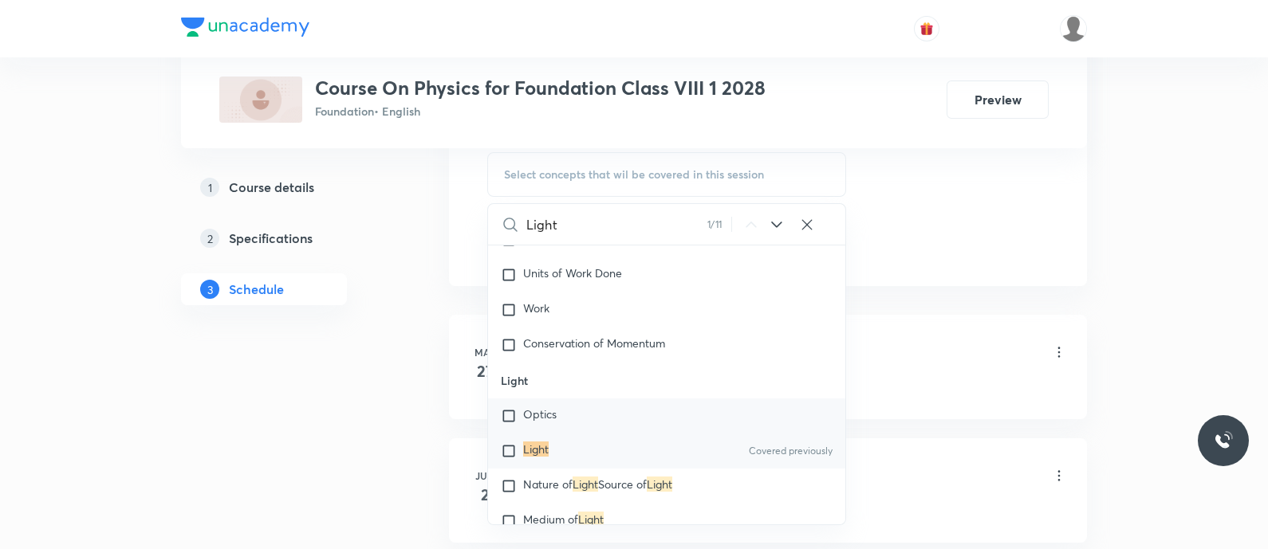
scroll to position [3544, 0]
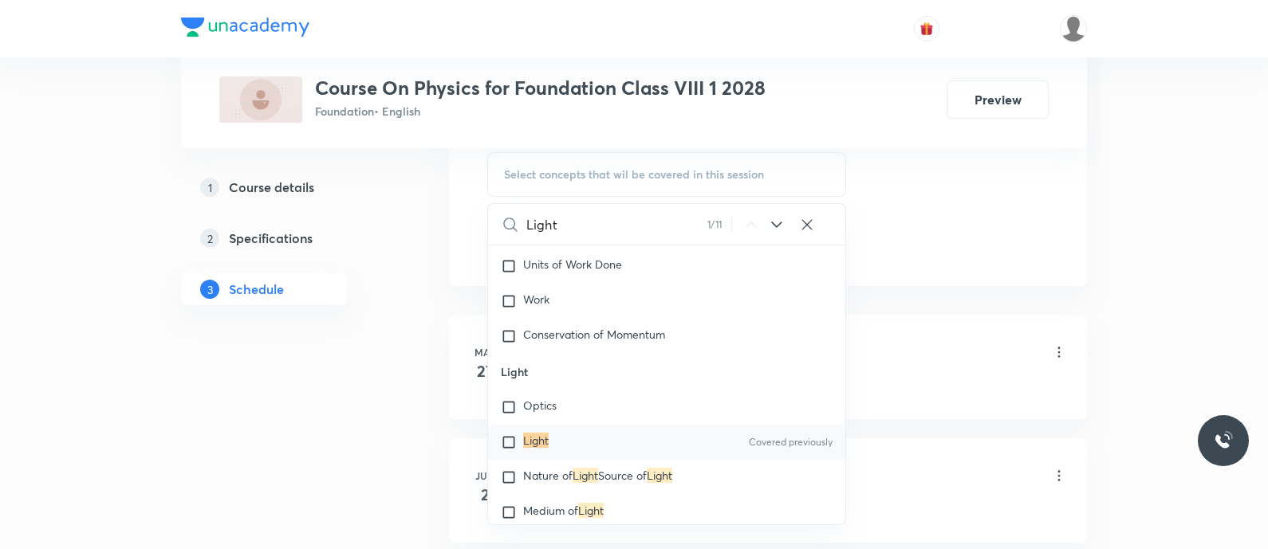
type input "Light"
click at [550, 441] on div "Light Covered previously" at bounding box center [666, 442] width 357 height 35
checkbox input "true"
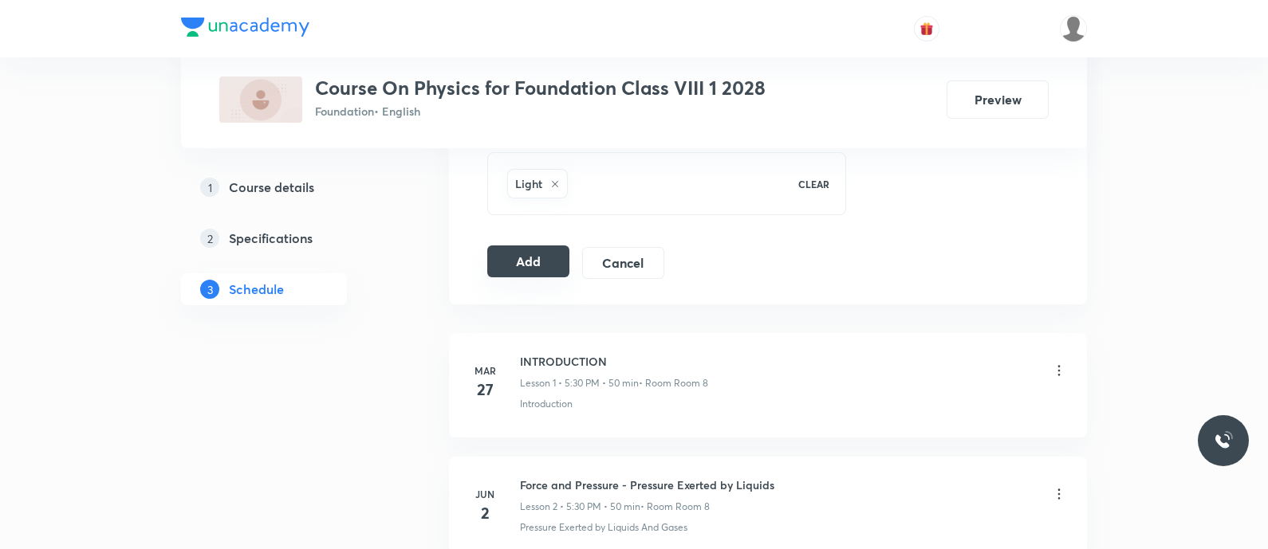
click at [537, 253] on button "Add" at bounding box center [528, 262] width 82 height 32
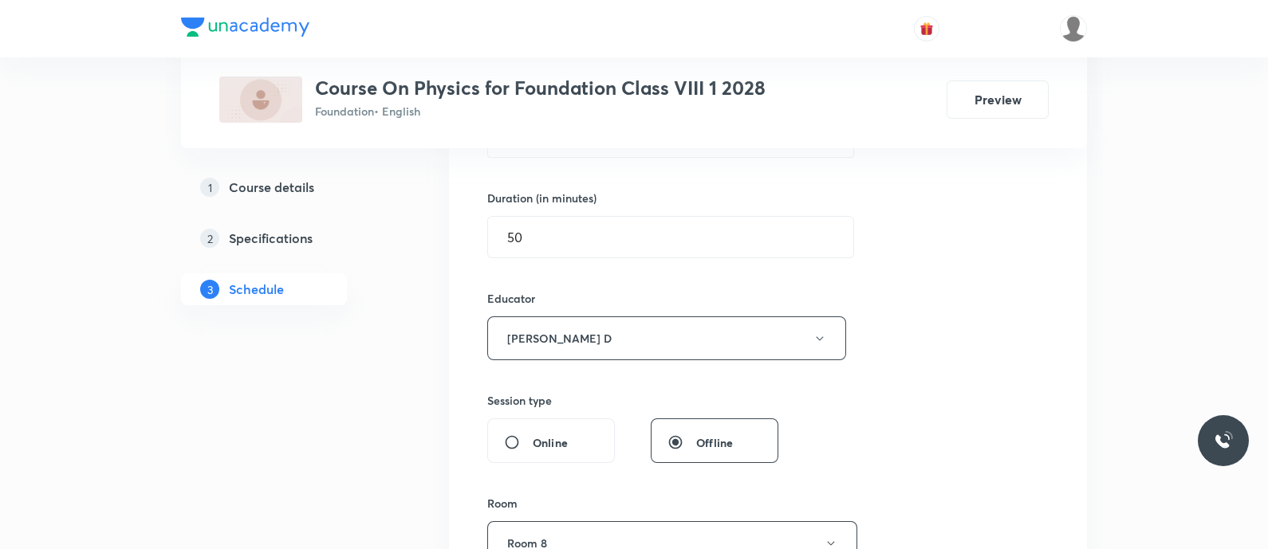
scroll to position [376, 0]
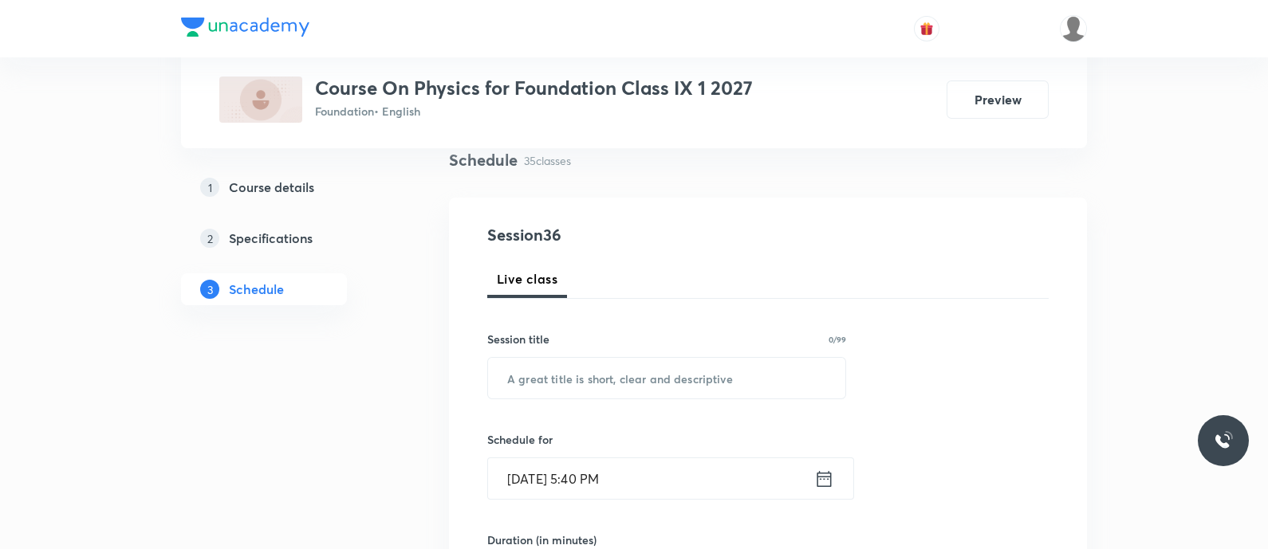
scroll to position [123, 0]
click at [548, 368] on input "text" at bounding box center [666, 376] width 357 height 41
paste input "Work and Energy - Kinetic energy, Potential energy"
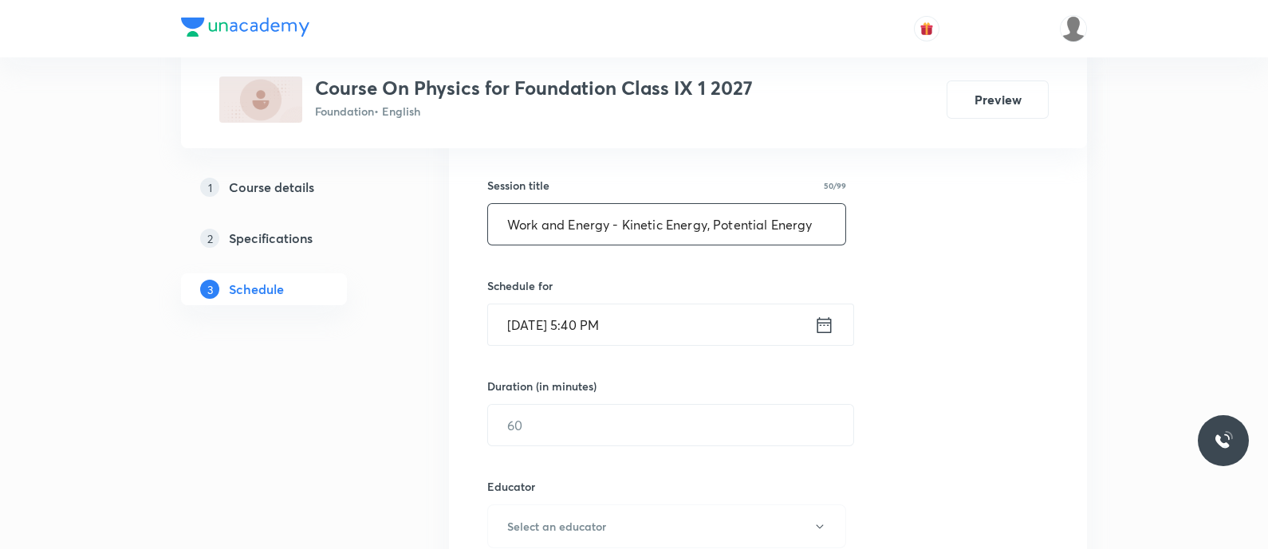
scroll to position [344, 0]
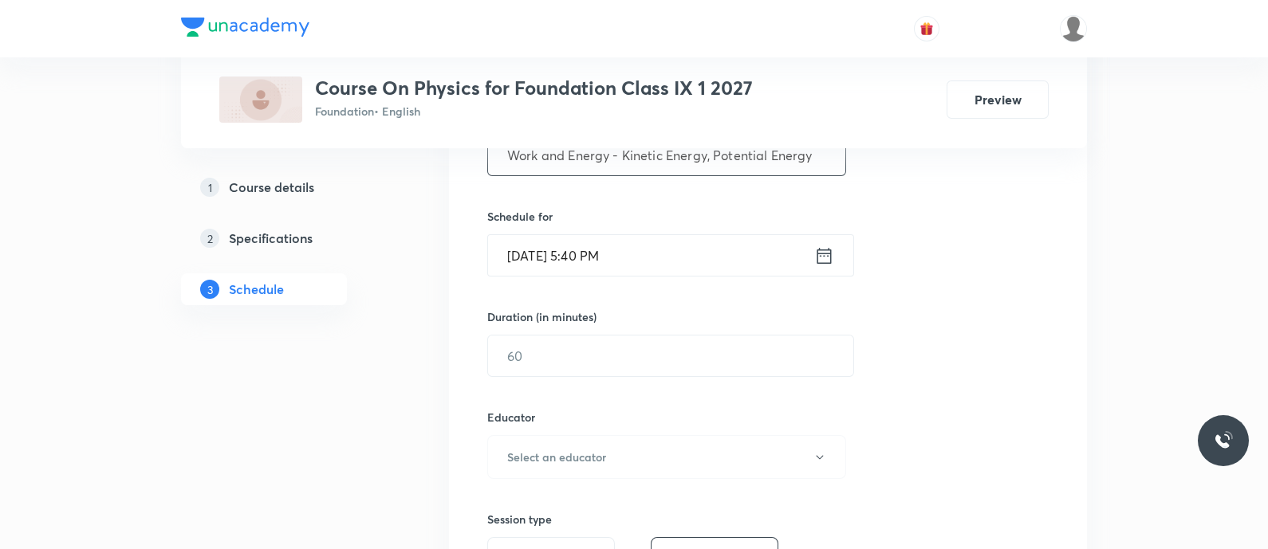
type input "Work and Energy - Kinetic Energy, Potential Energy"
click at [811, 249] on input "[DATE] 5:40 PM" at bounding box center [651, 255] width 326 height 41
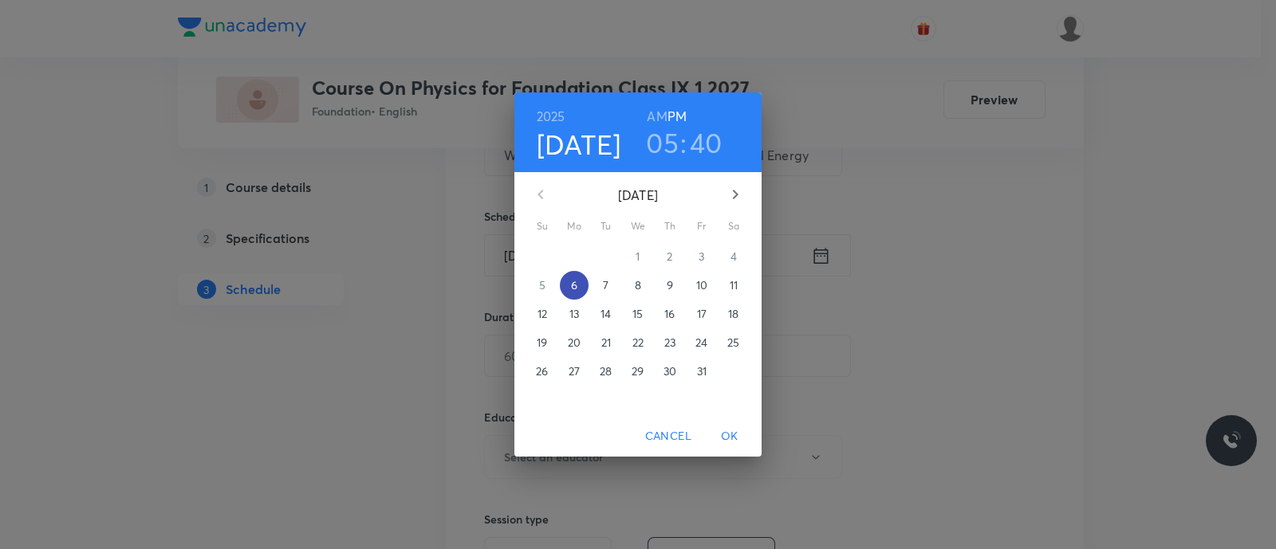
click at [573, 285] on p "6" at bounding box center [574, 285] width 6 height 16
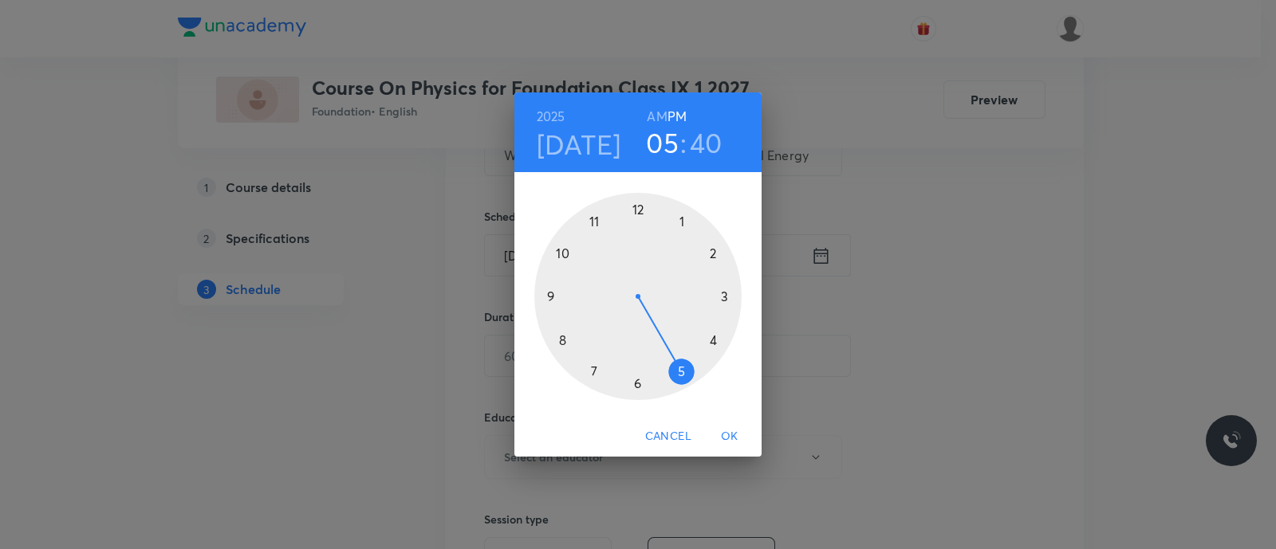
click at [682, 372] on div at bounding box center [637, 296] width 207 height 207
click at [550, 297] on div at bounding box center [637, 296] width 207 height 207
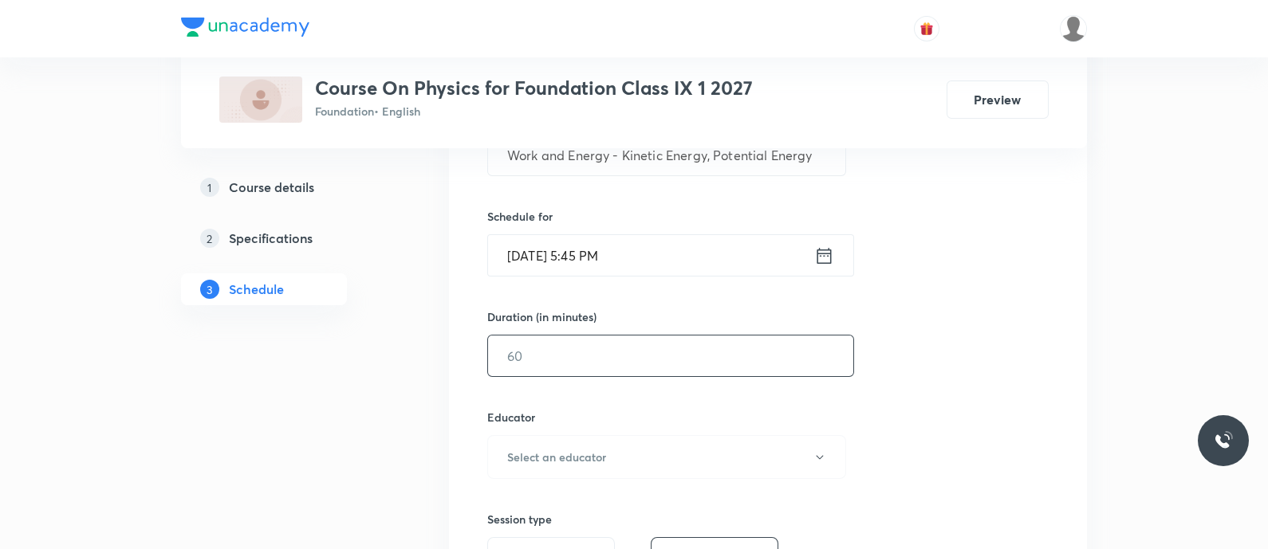
click at [549, 355] on input "text" at bounding box center [670, 356] width 365 height 41
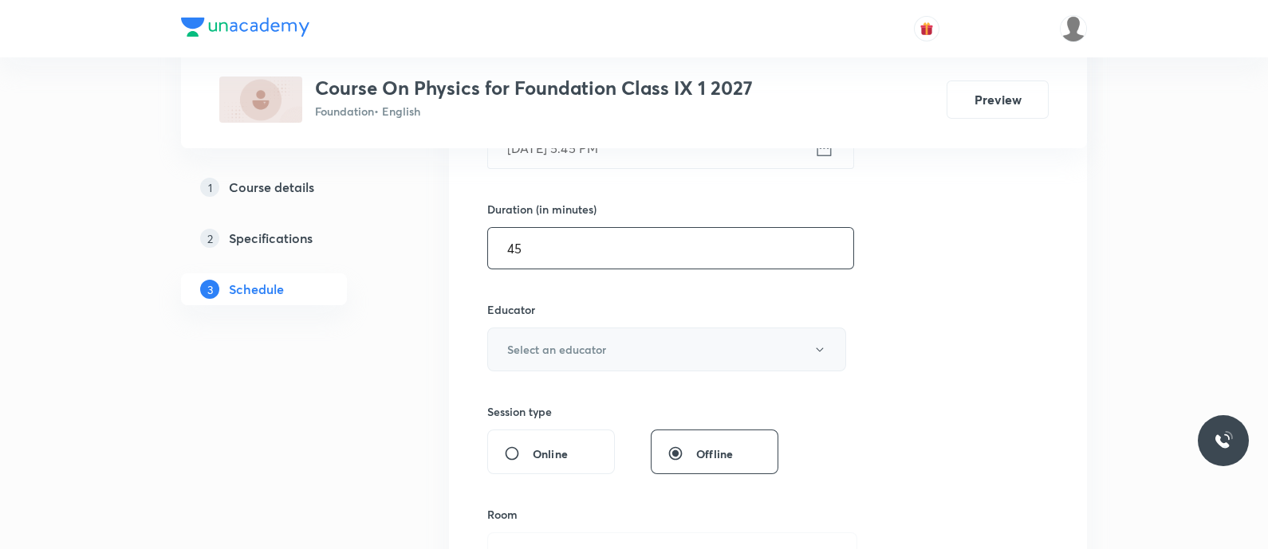
type input "45"
click at [580, 352] on h6 "Select an educator" at bounding box center [556, 349] width 99 height 17
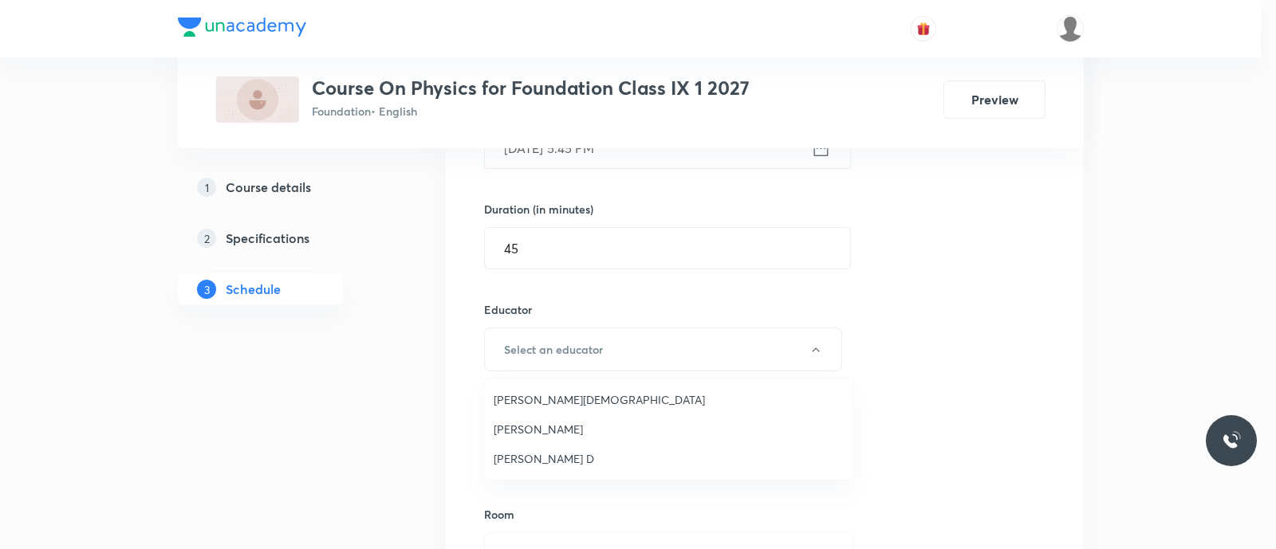
click at [541, 456] on span "Balamurugan D" at bounding box center [668, 458] width 349 height 17
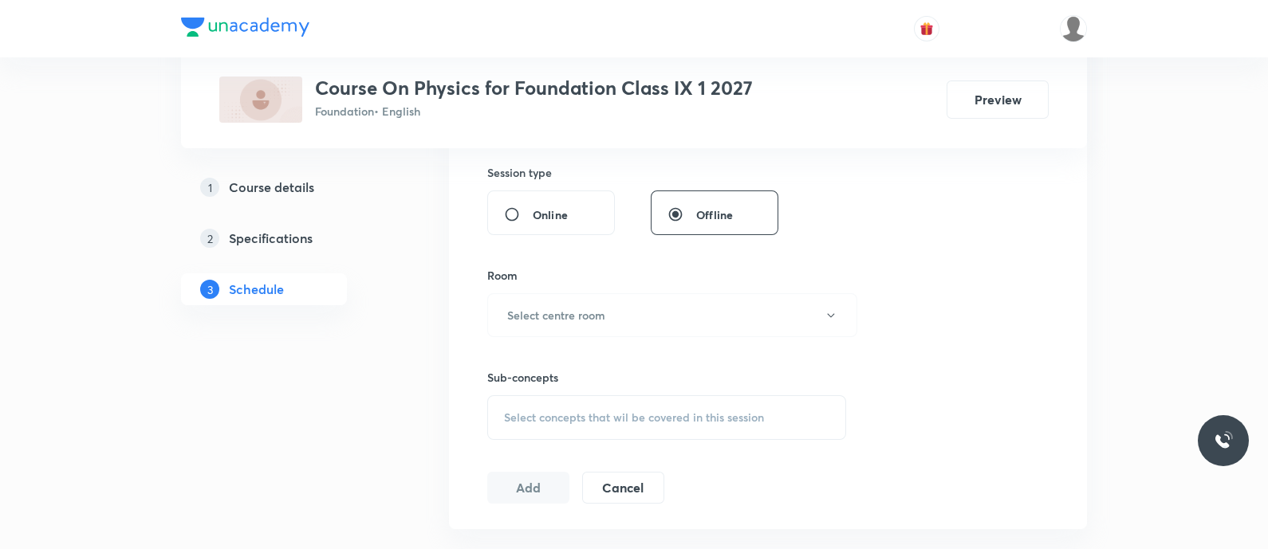
scroll to position [695, 0]
click at [574, 303] on h6 "Select centre room" at bounding box center [556, 311] width 98 height 17
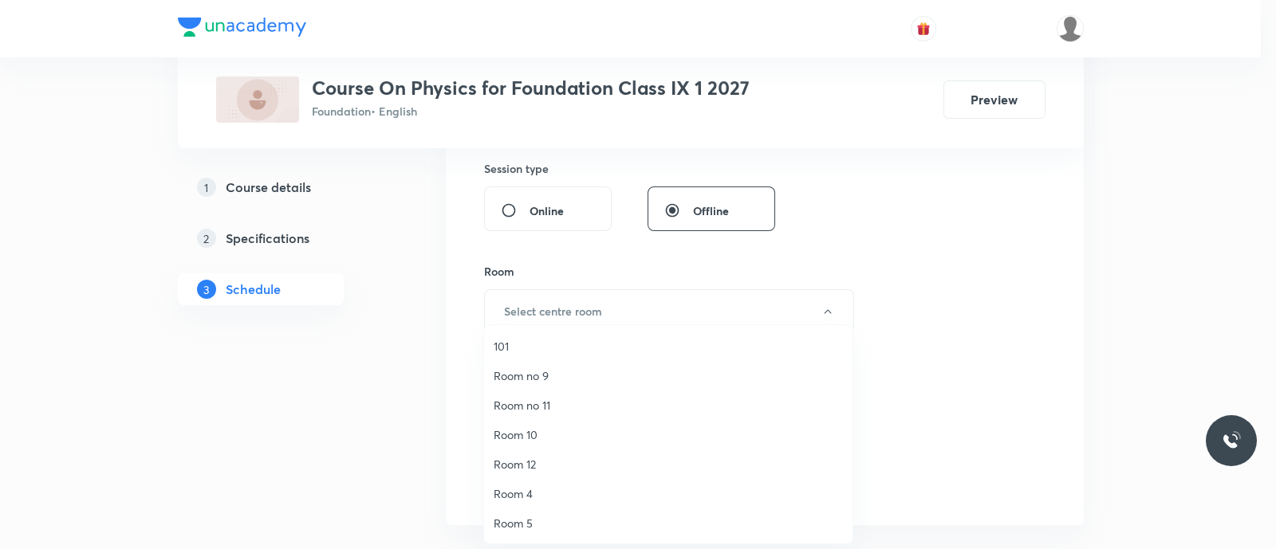
click at [532, 372] on span "Room no 9" at bounding box center [668, 376] width 349 height 17
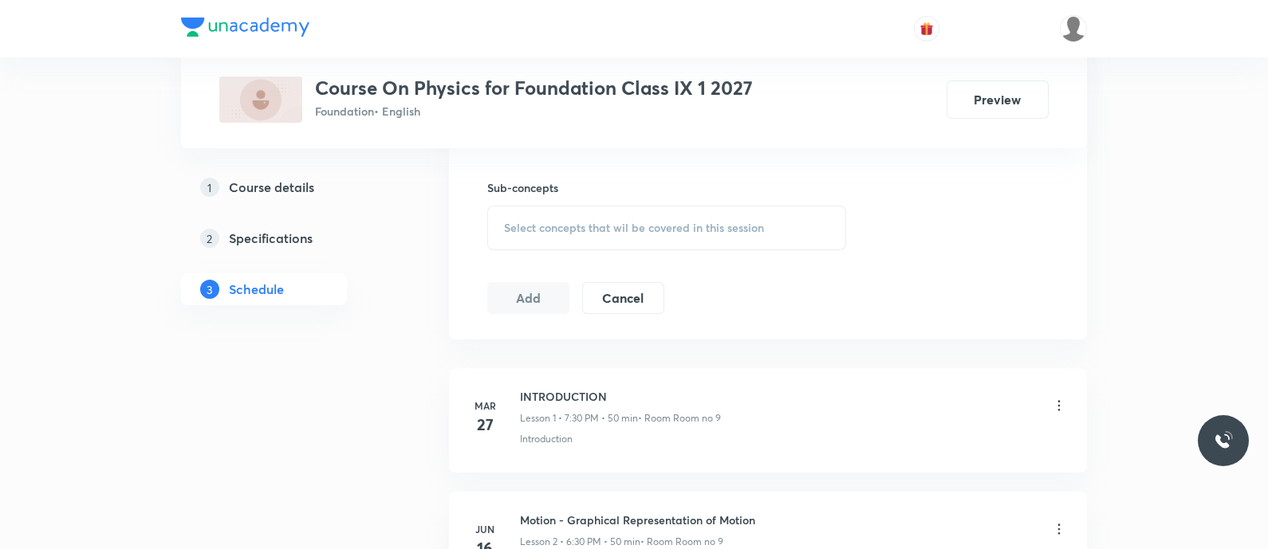
scroll to position [882, 0]
click at [521, 221] on span "Select concepts that wil be covered in this session" at bounding box center [634, 227] width 260 height 13
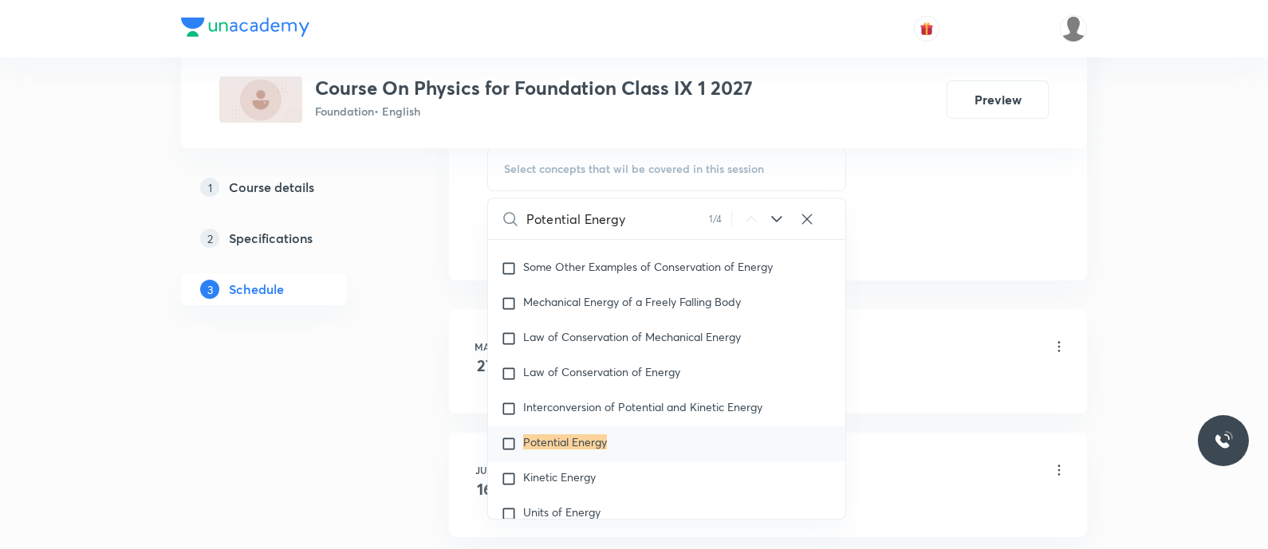
scroll to position [3192, 0]
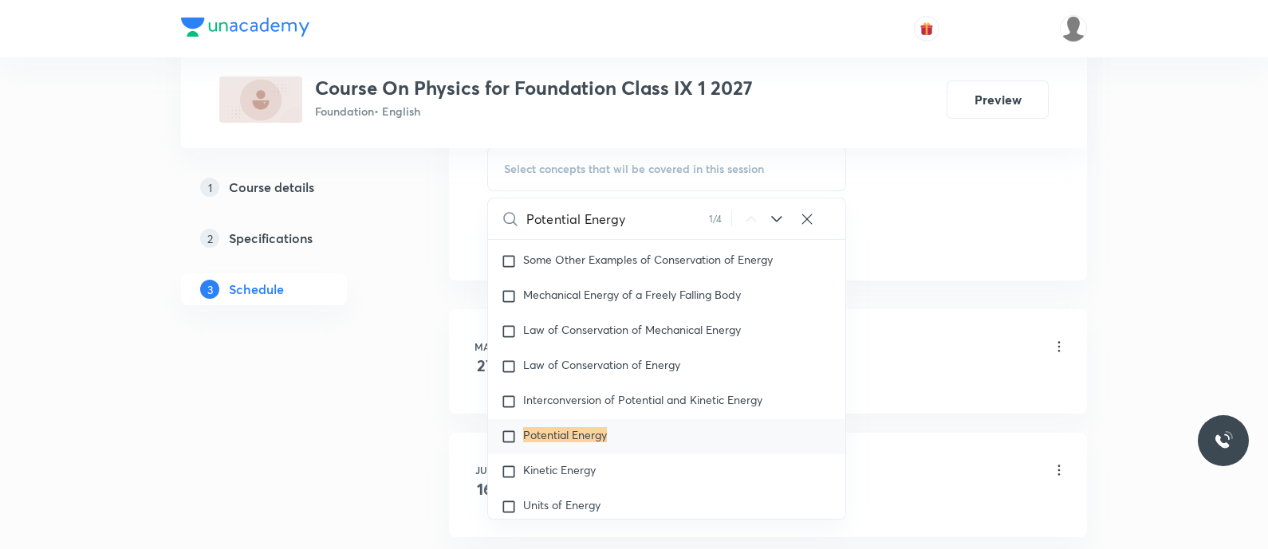
type input "Potential Energy"
click at [541, 443] on mark "Potential Energy" at bounding box center [565, 434] width 84 height 15
checkbox input "true"
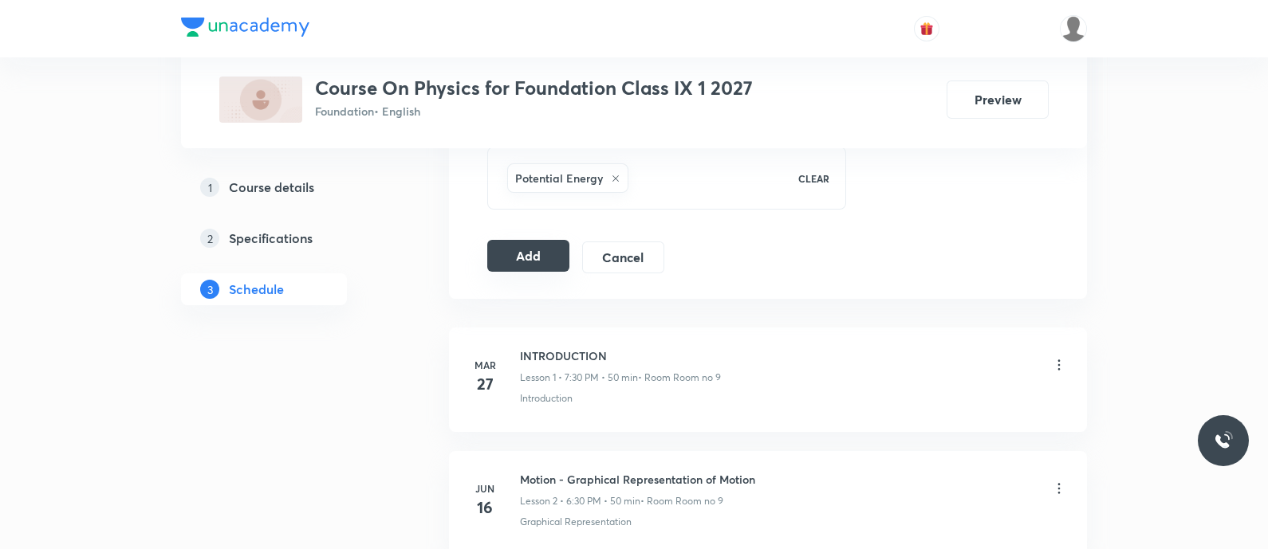
click at [525, 265] on button "Add" at bounding box center [528, 256] width 82 height 32
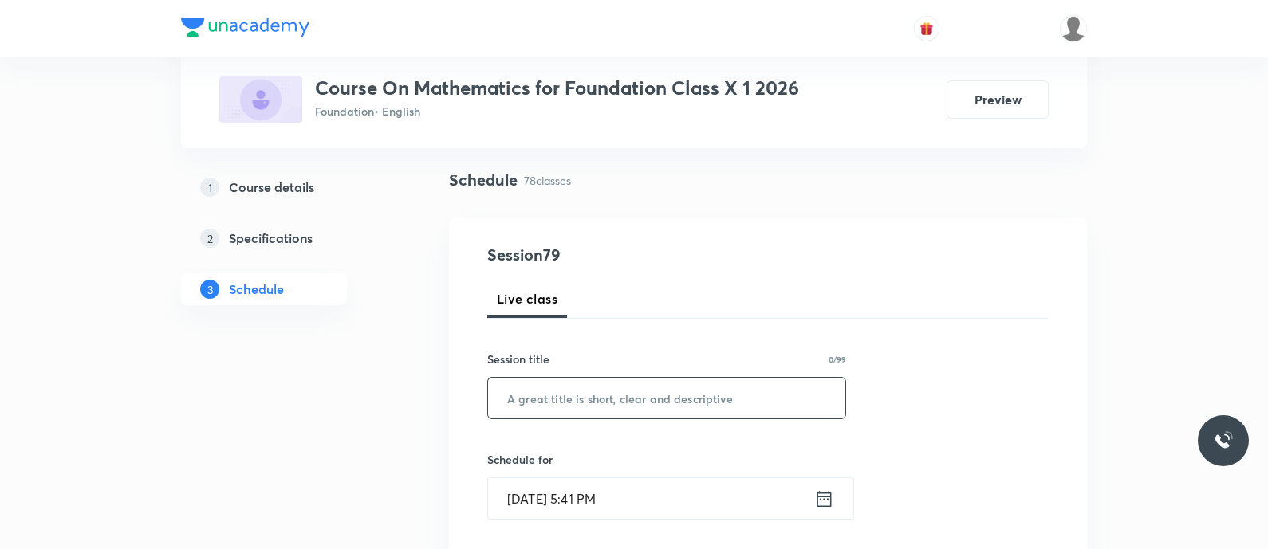
click at [547, 403] on input "text" at bounding box center [666, 398] width 357 height 41
paste input "Areas related to Circles - Book and Exercise Discussion"
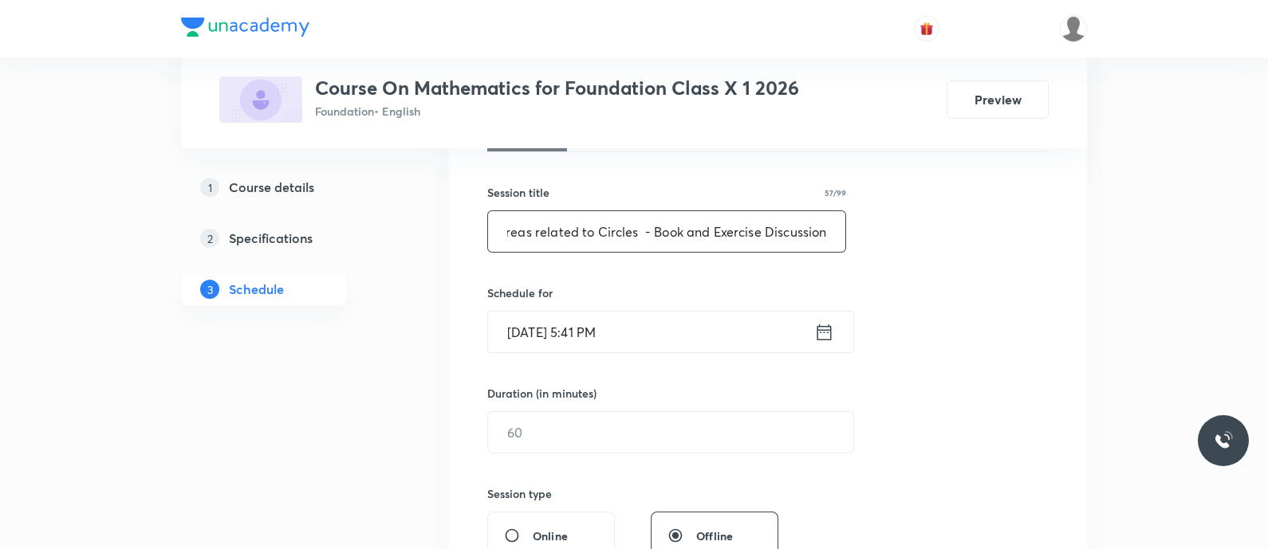
scroll to position [269, 0]
type input "Areas related to Circles - Book and Exercise Discussion"
click at [825, 325] on icon at bounding box center [824, 331] width 14 height 16
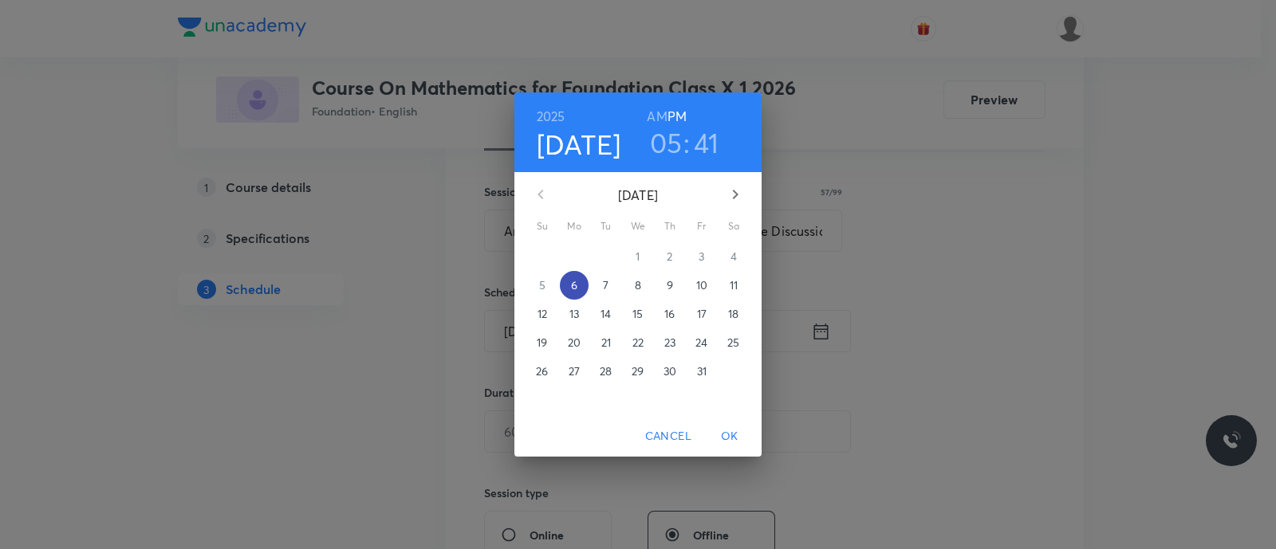
click at [576, 284] on p "6" at bounding box center [574, 285] width 6 height 16
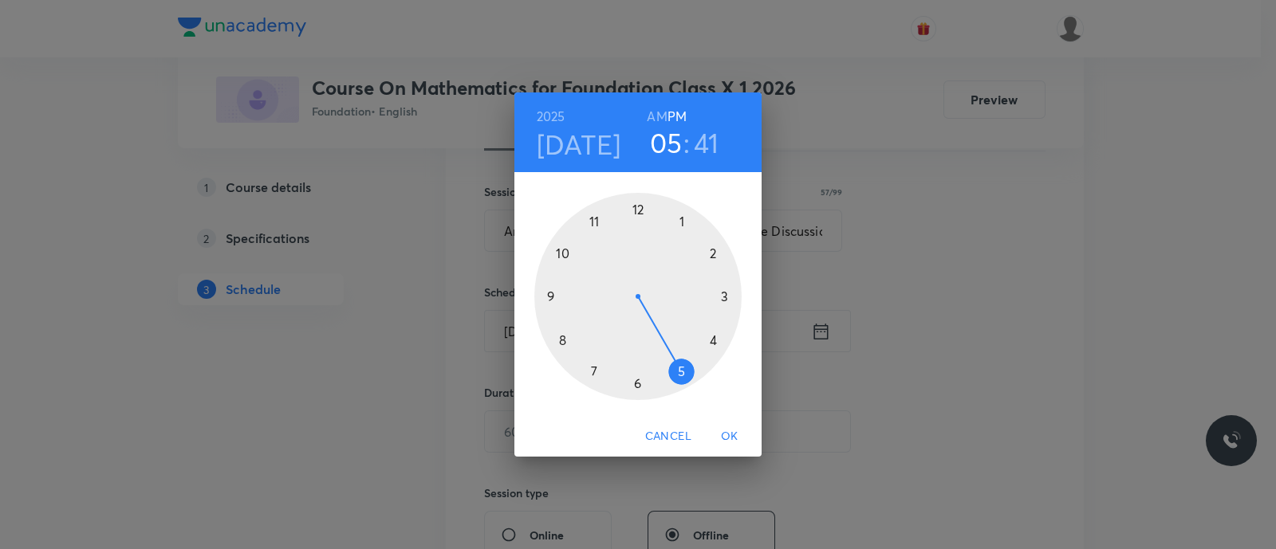
click at [682, 372] on div at bounding box center [637, 296] width 207 height 207
click at [550, 297] on div at bounding box center [637, 296] width 207 height 207
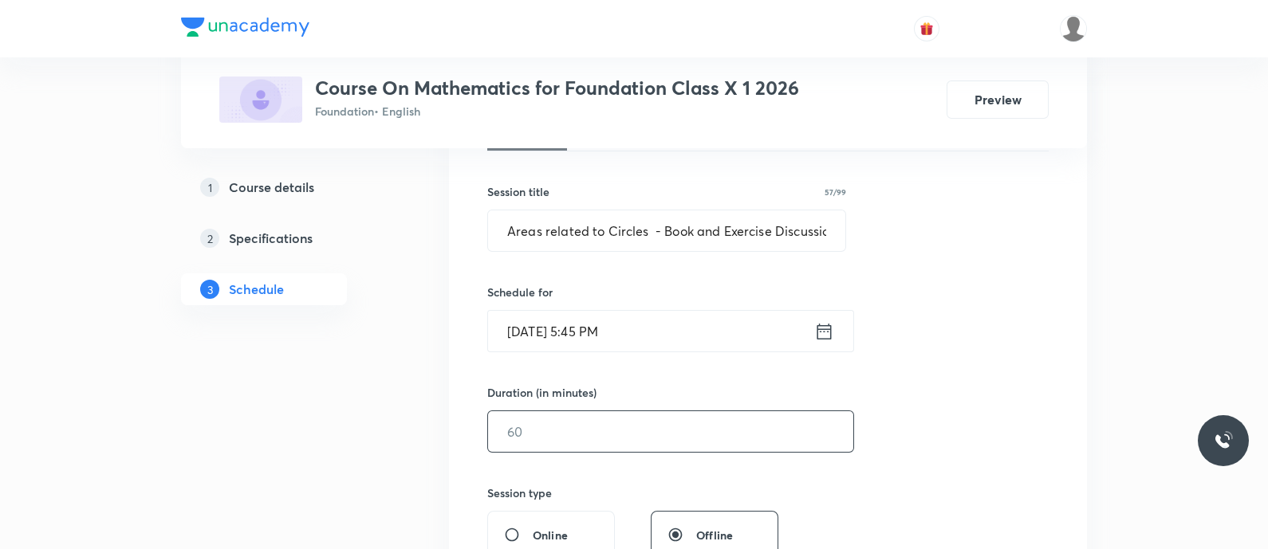
click at [542, 427] on input "text" at bounding box center [670, 431] width 365 height 41
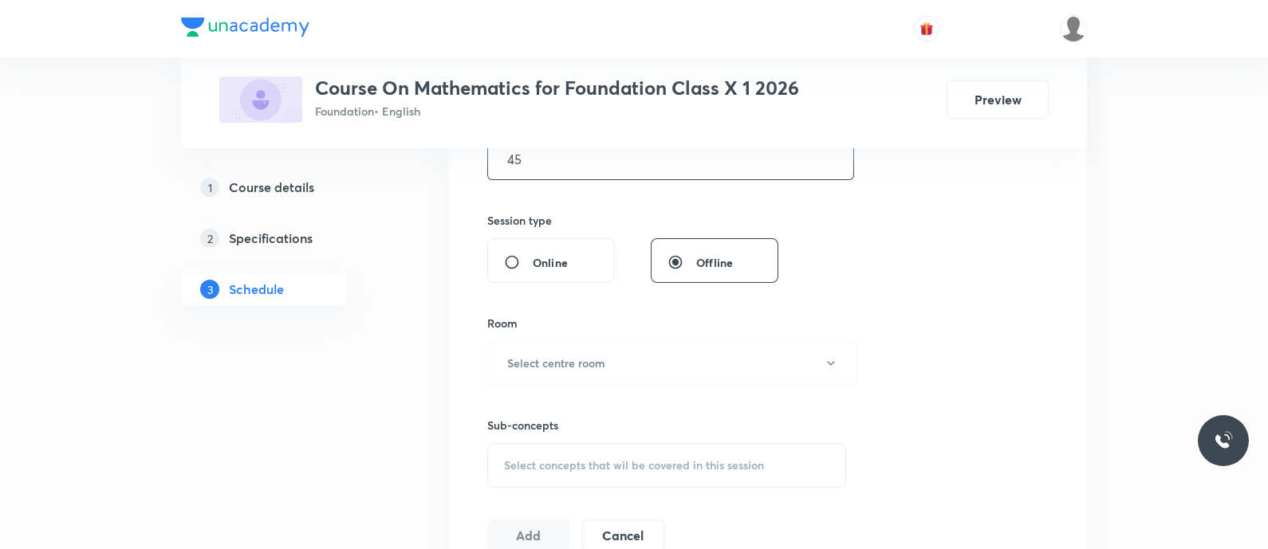
scroll to position [549, 0]
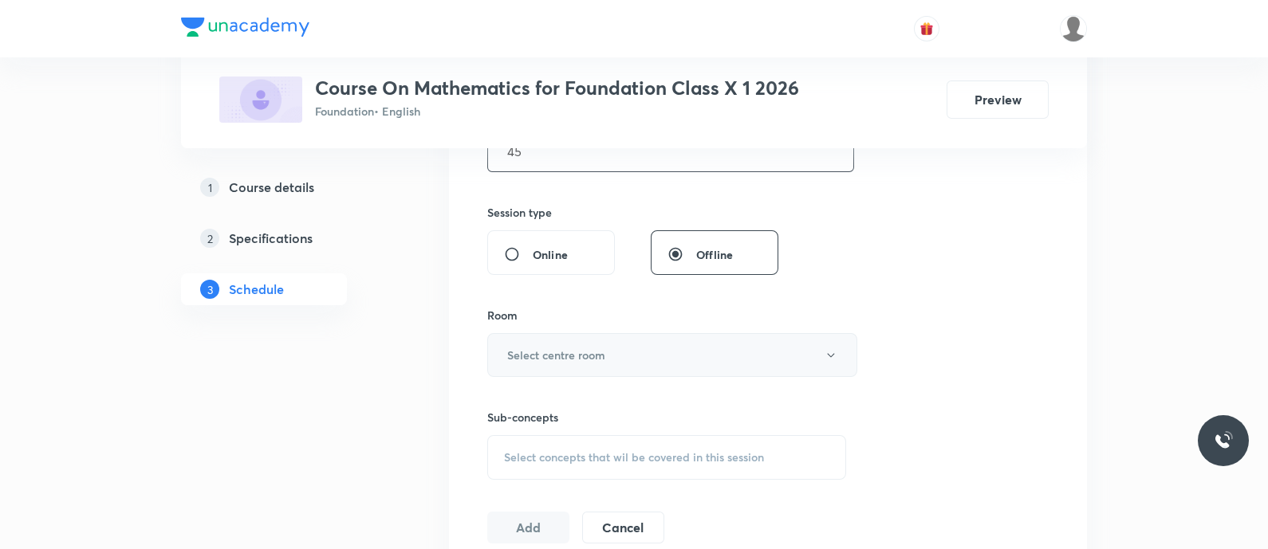
type input "45"
click at [577, 350] on h6 "Select centre room" at bounding box center [556, 355] width 98 height 17
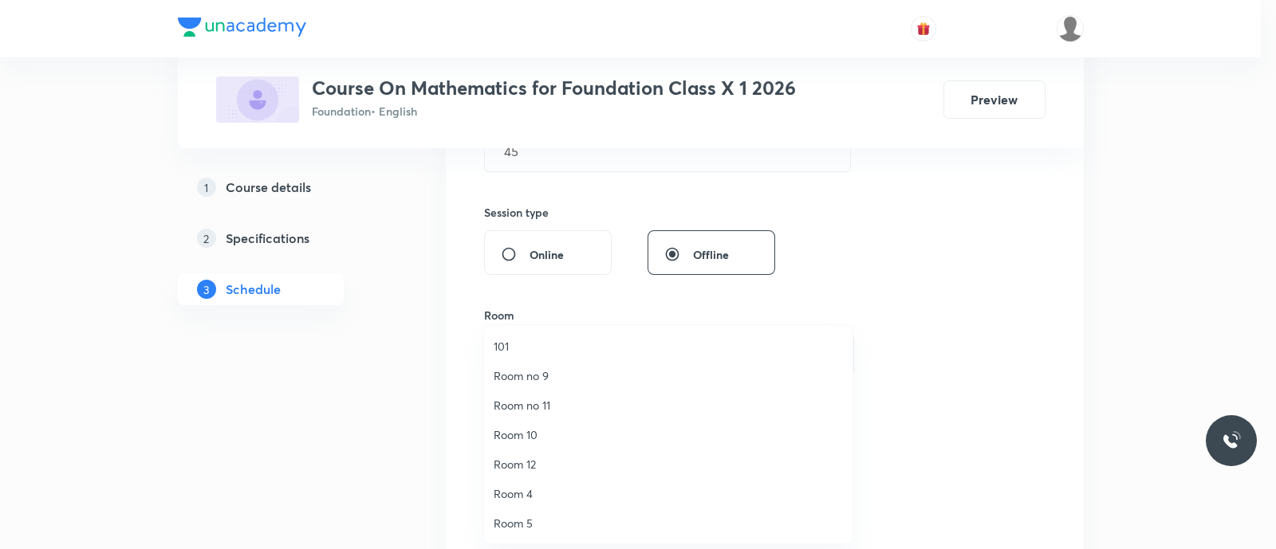
click at [523, 437] on span "Room 10" at bounding box center [668, 435] width 349 height 17
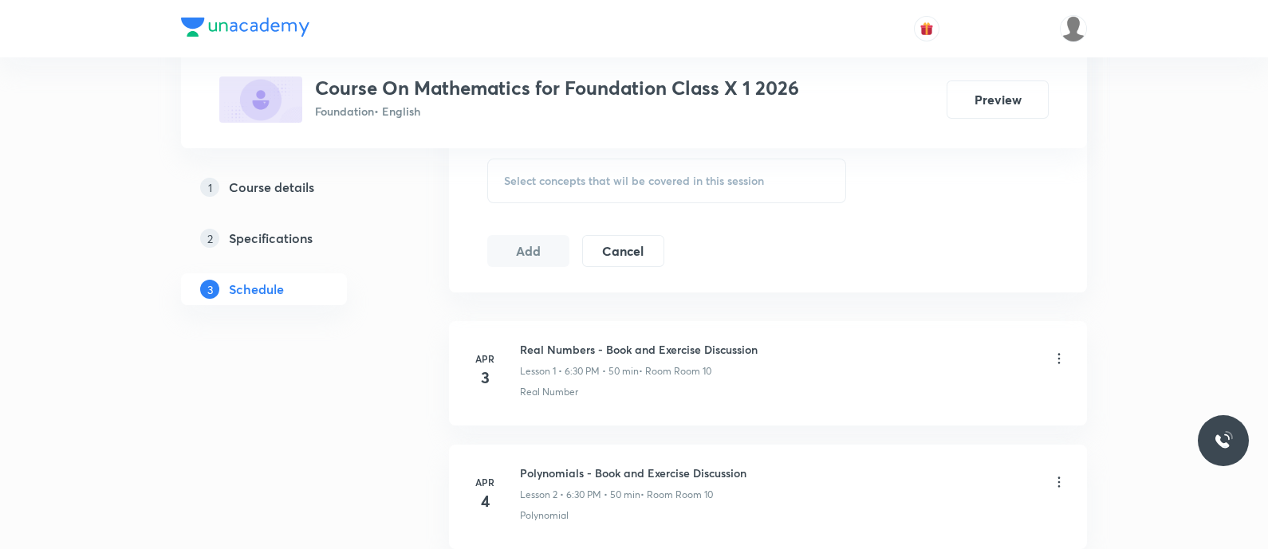
scroll to position [828, 0]
click at [562, 181] on span "Select concepts that wil be covered in this session" at bounding box center [634, 178] width 260 height 13
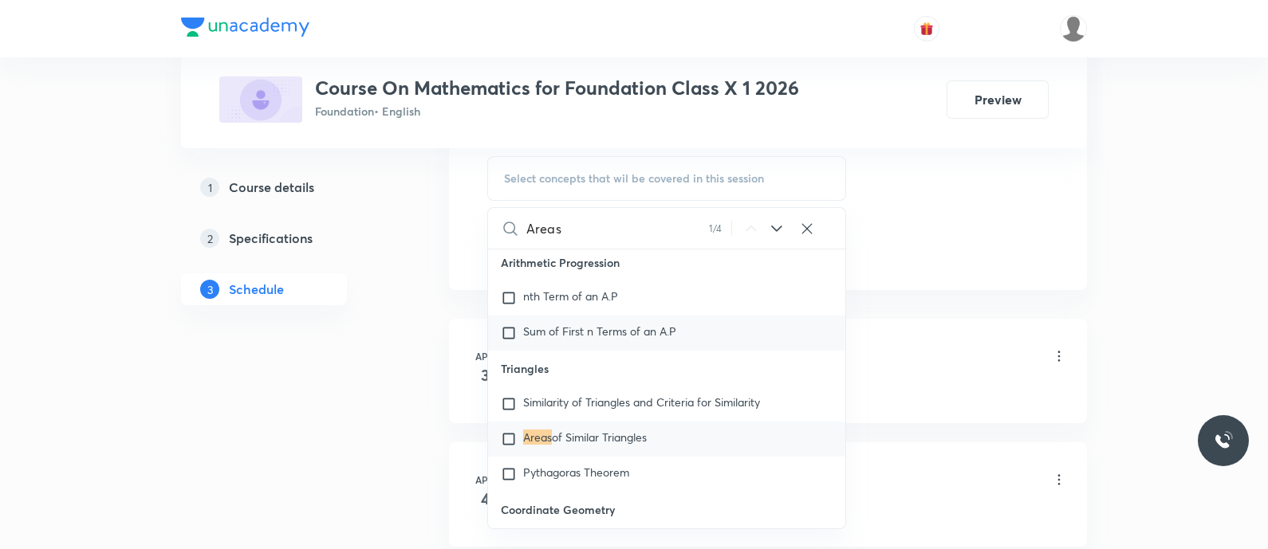
scroll to position [2575, 0]
type input "Areas"
click at [775, 227] on icon at bounding box center [776, 229] width 10 height 6
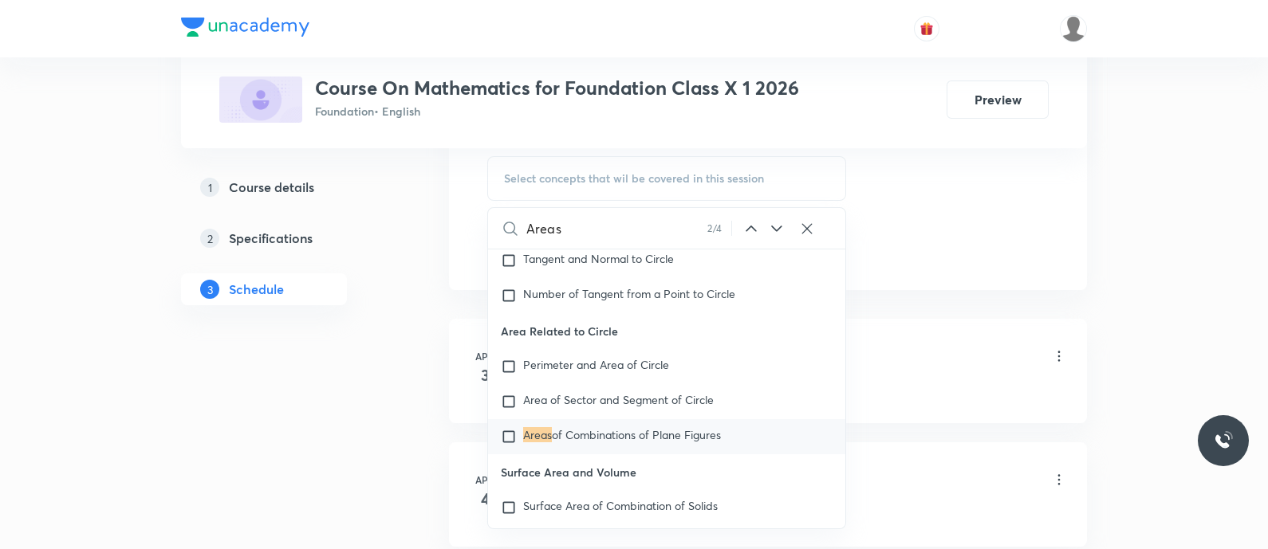
click at [775, 227] on icon at bounding box center [776, 229] width 10 height 6
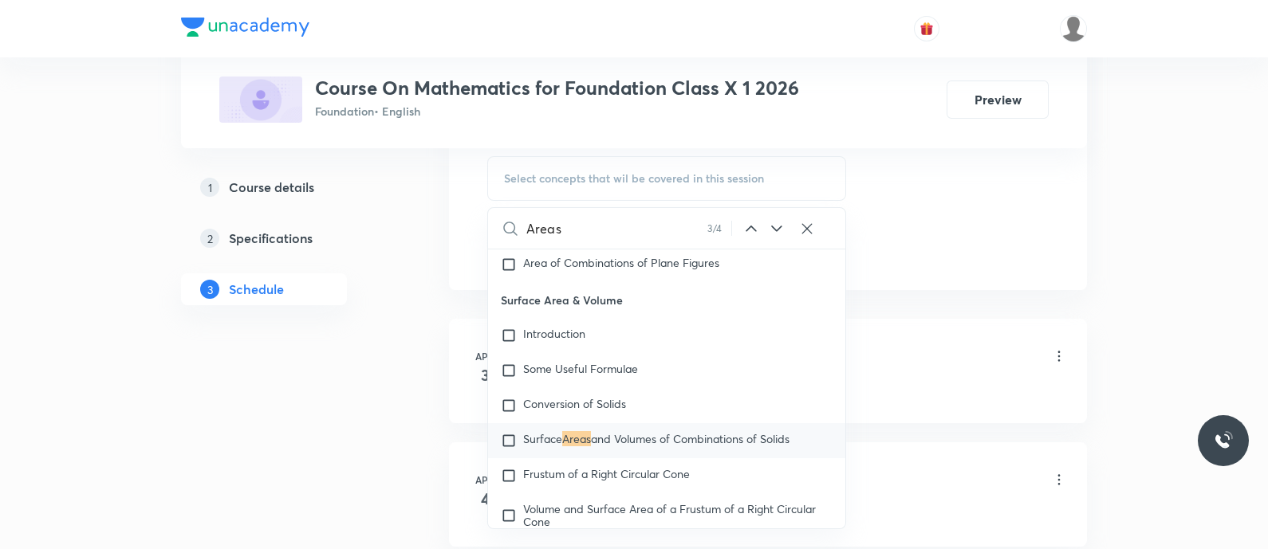
click at [775, 227] on icon at bounding box center [776, 229] width 10 height 6
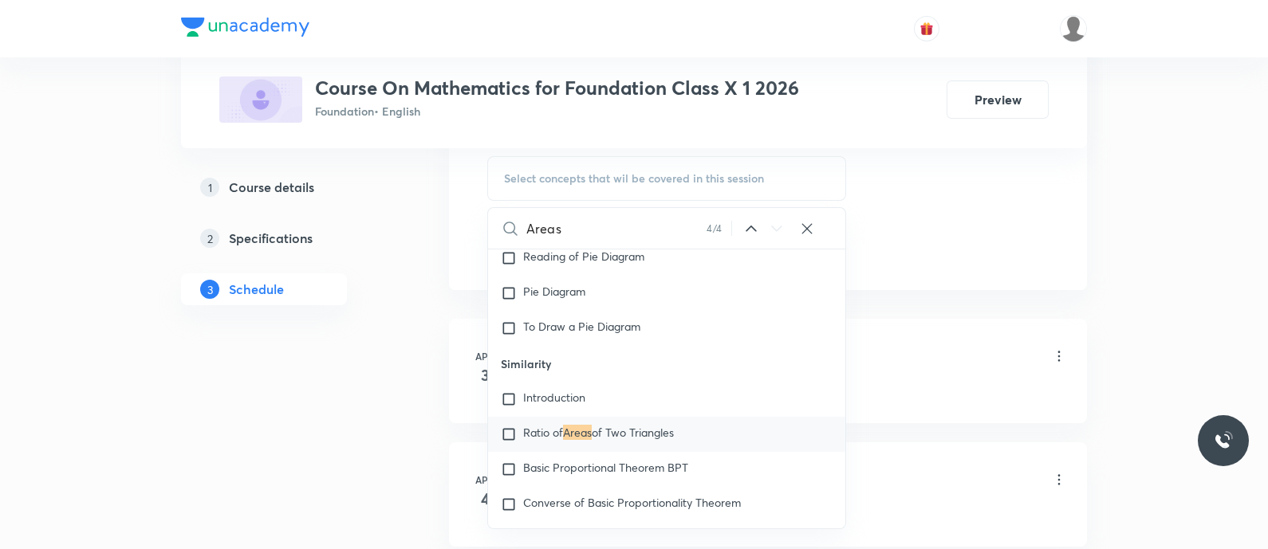
scroll to position [19945, 0]
click at [602, 227] on input "Areas" at bounding box center [616, 228] width 180 height 41
click at [602, 227] on input "text" at bounding box center [685, 228] width 319 height 41
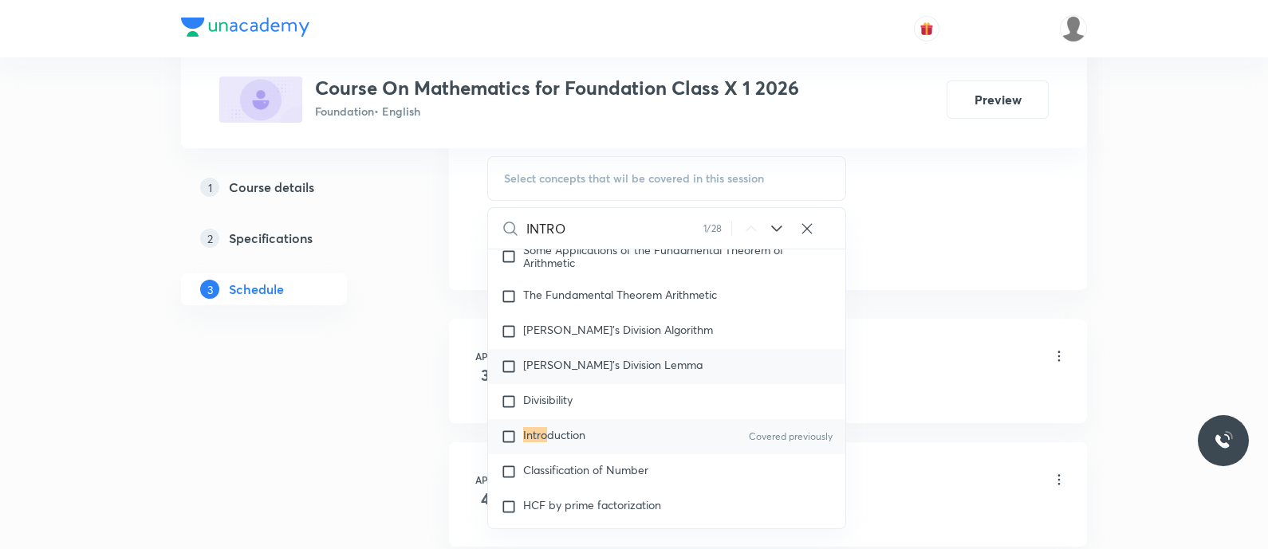
scroll to position [7713, 0]
type input "INTRO"
click at [550, 444] on span "duction" at bounding box center [566, 436] width 38 height 15
checkbox input "true"
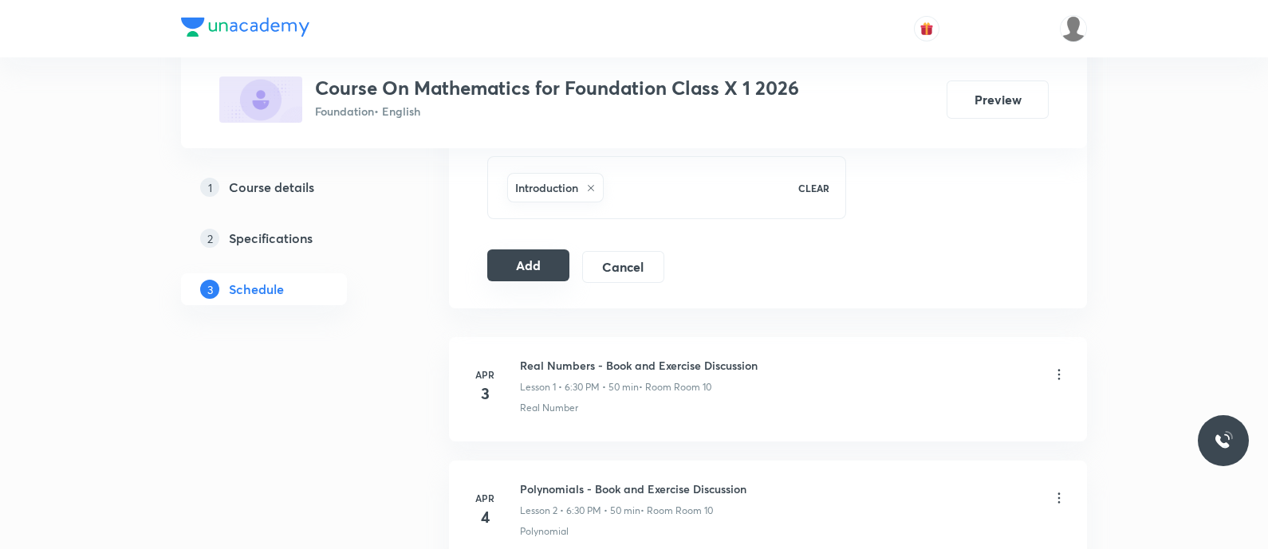
click at [525, 257] on button "Add" at bounding box center [528, 266] width 82 height 32
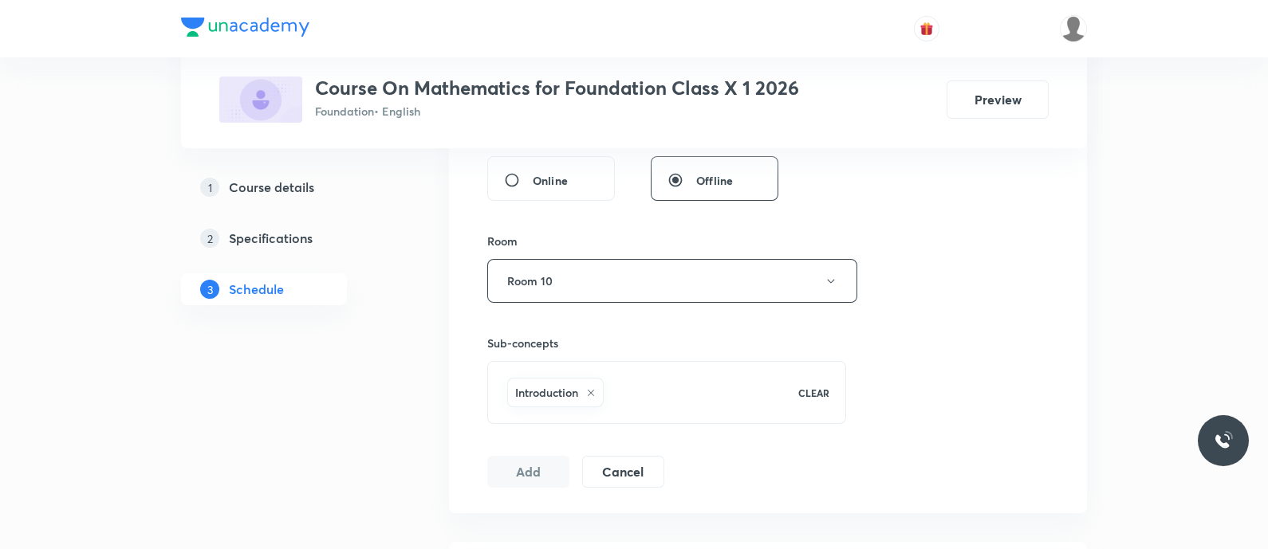
scroll to position [623, 0]
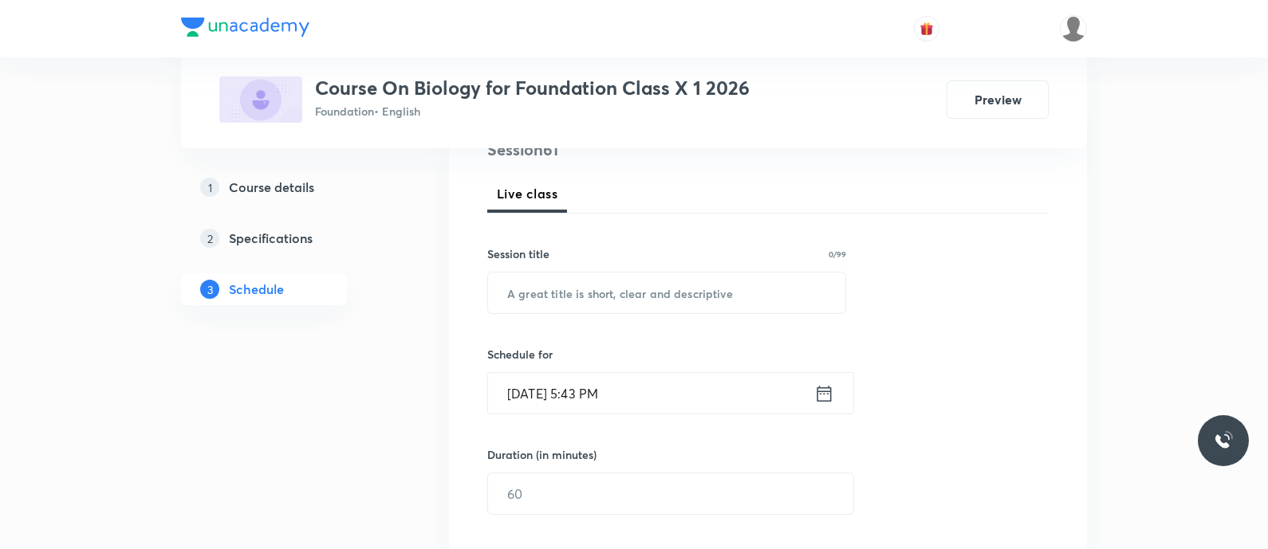
scroll to position [207, 0]
click at [559, 295] on input "text" at bounding box center [666, 292] width 357 height 41
paste input "improvement in food resources - crop management"
click at [745, 290] on input "improvement in food resources - crop management" at bounding box center [666, 292] width 357 height 41
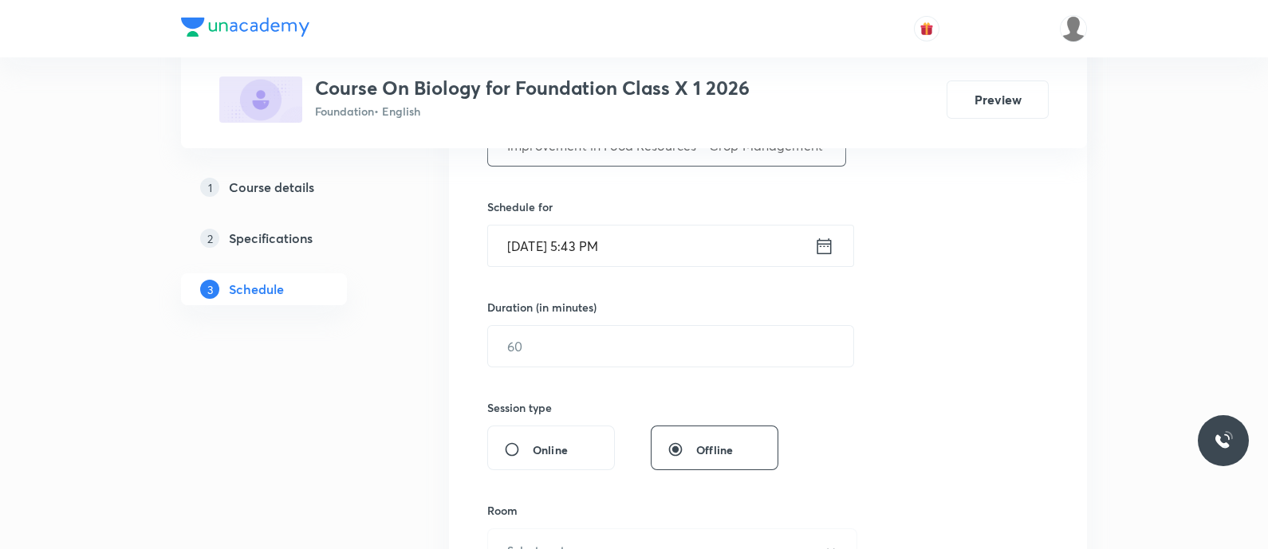
scroll to position [370, 0]
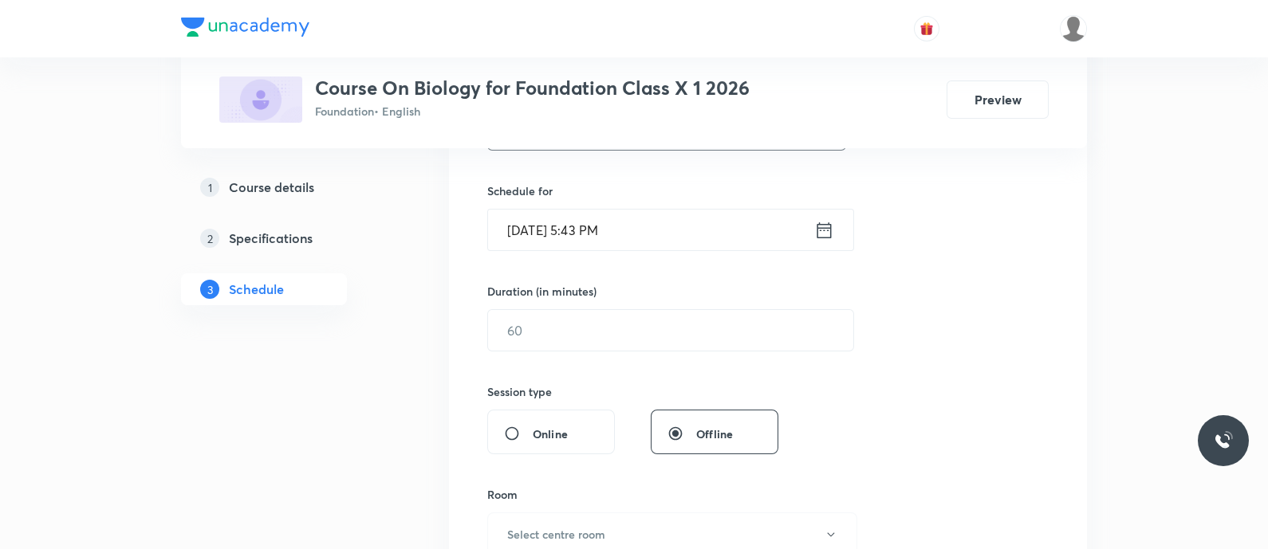
type input "Improvement in Food Resources - Crop Management"
click at [824, 234] on icon at bounding box center [824, 230] width 20 height 22
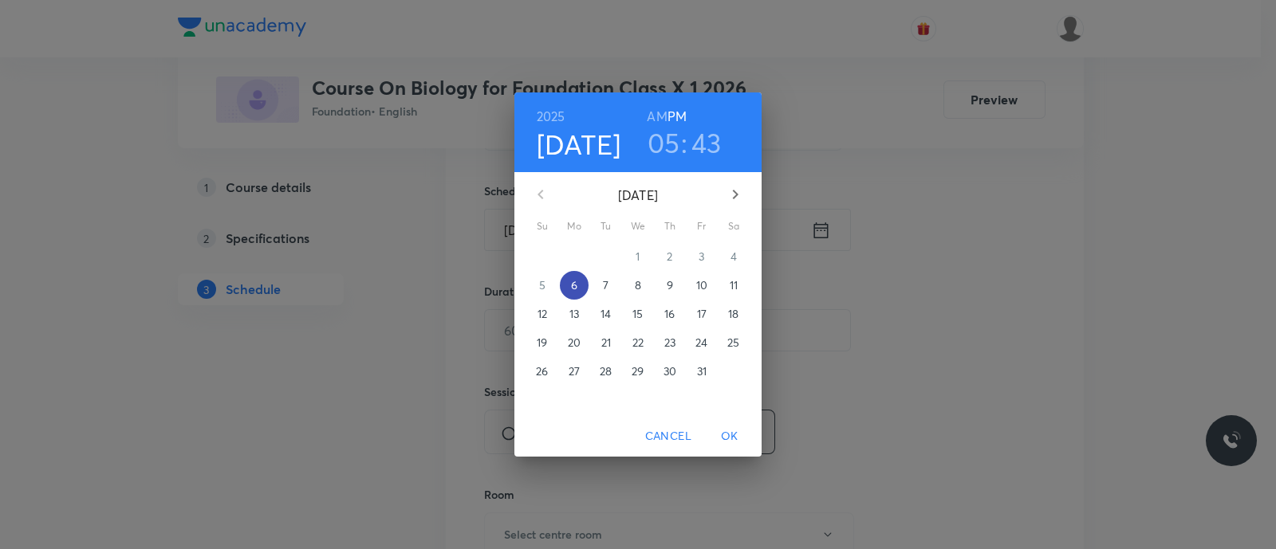
click at [571, 285] on p "6" at bounding box center [574, 285] width 6 height 16
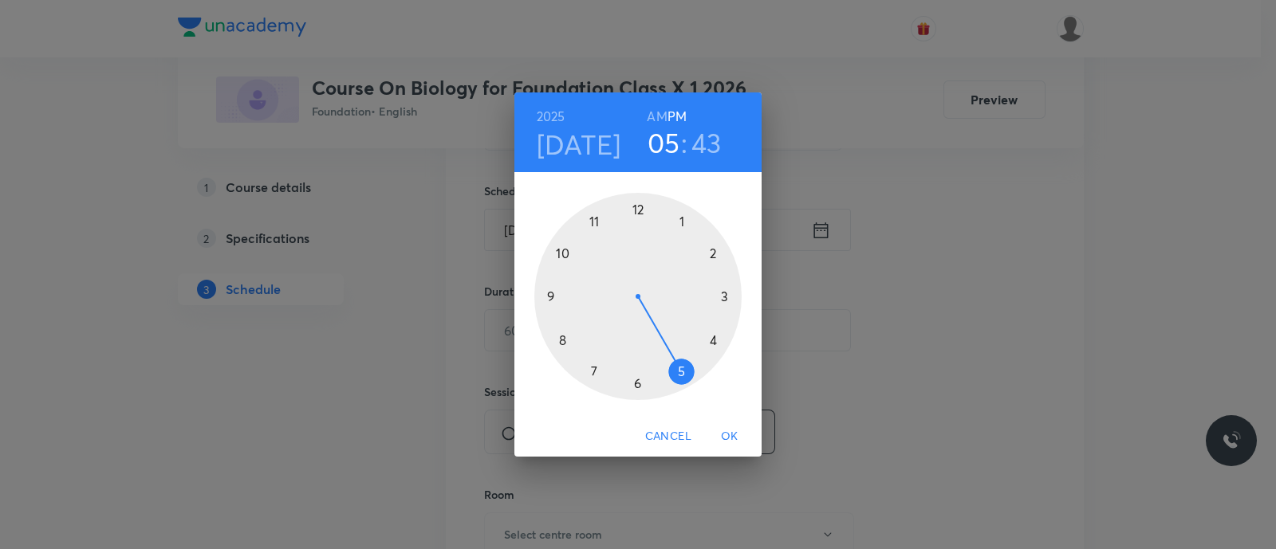
click at [634, 385] on div at bounding box center [637, 296] width 207 height 207
click at [562, 341] on div at bounding box center [637, 296] width 207 height 207
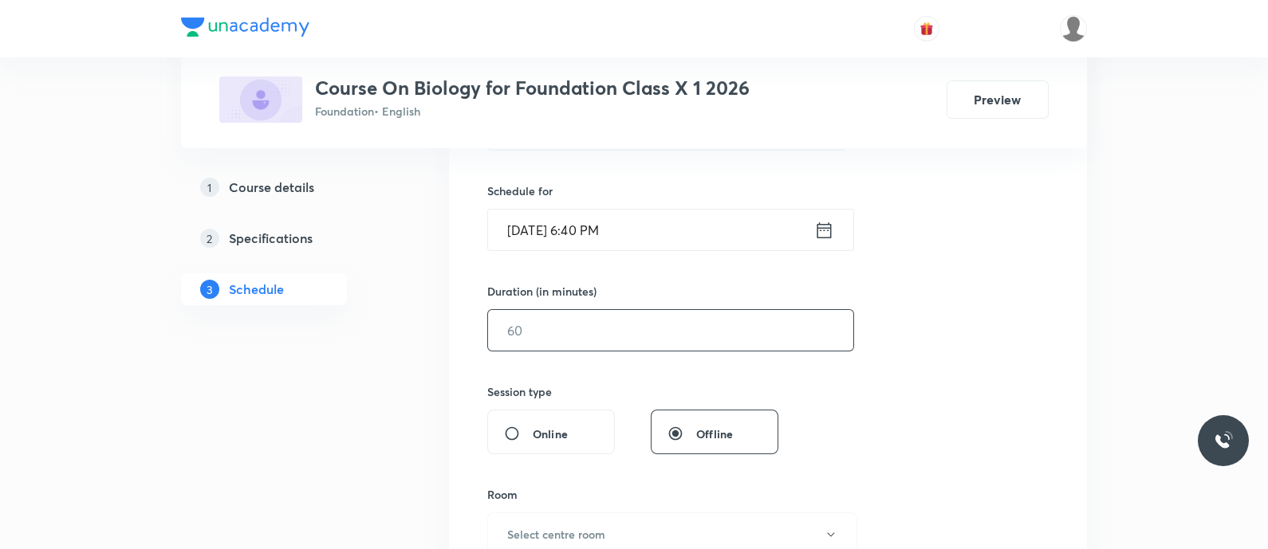
click at [562, 341] on input "text" at bounding box center [670, 330] width 365 height 41
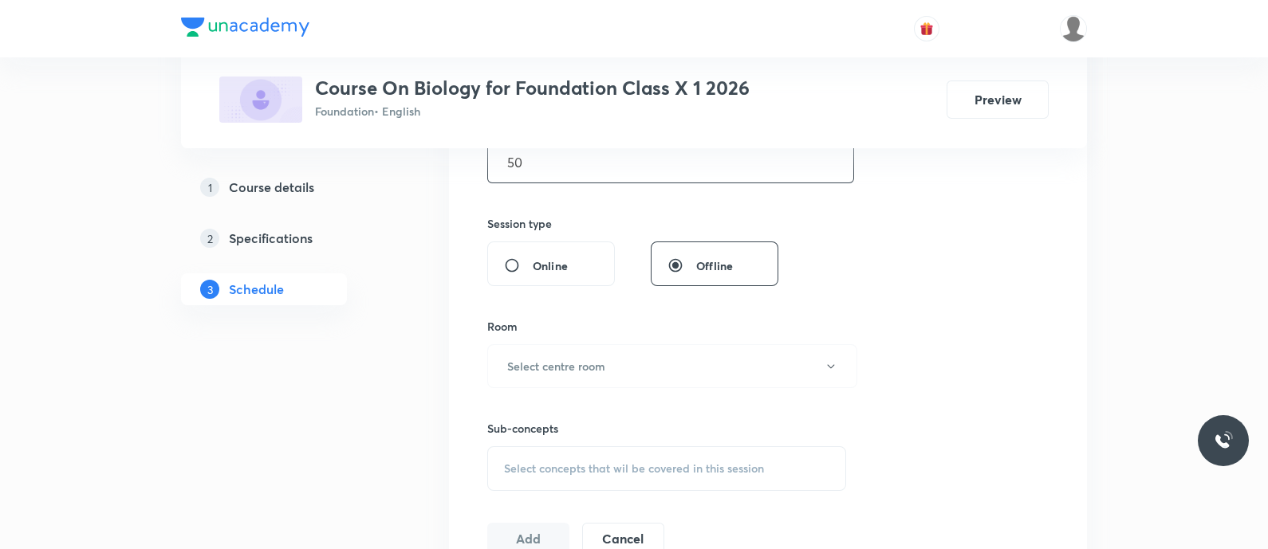
scroll to position [554, 0]
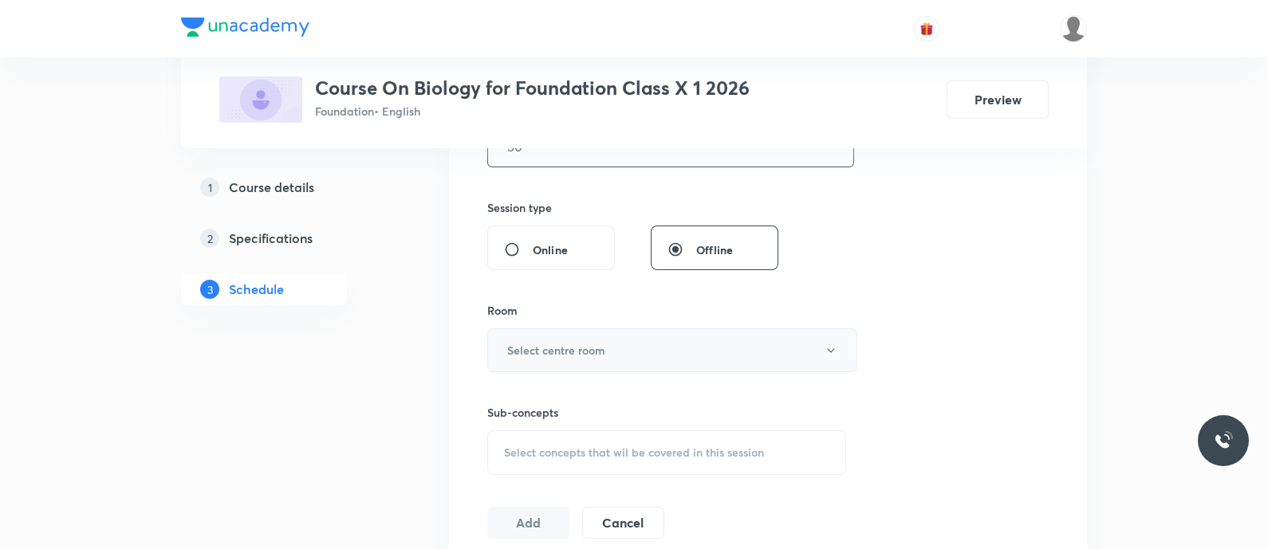
type input "50"
click at [578, 342] on h6 "Select centre room" at bounding box center [556, 350] width 98 height 17
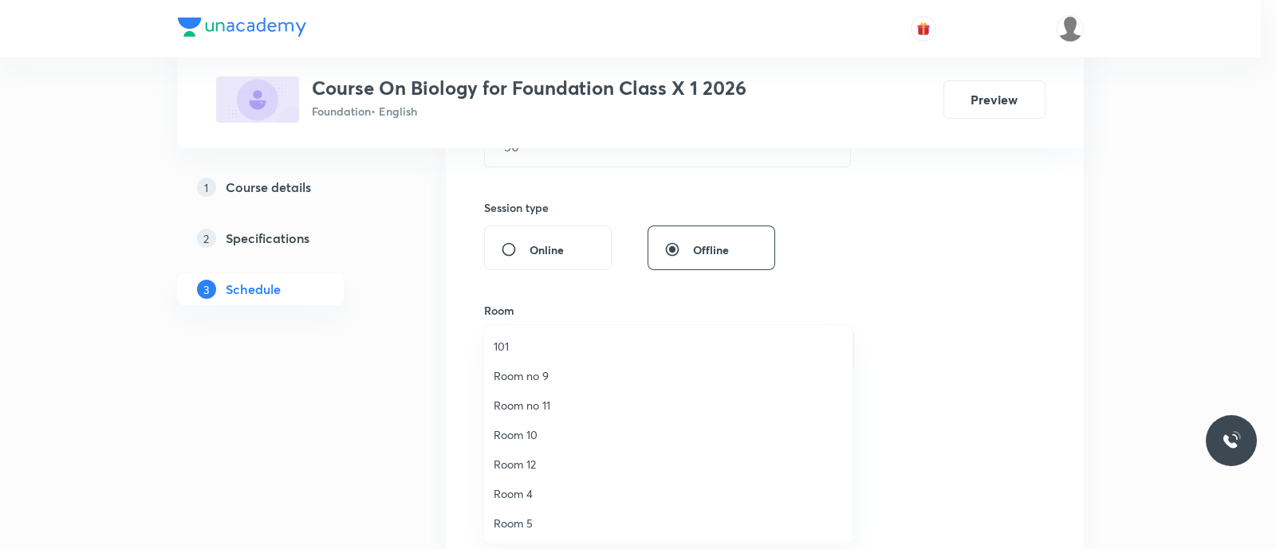
click at [522, 437] on span "Room 10" at bounding box center [668, 435] width 349 height 17
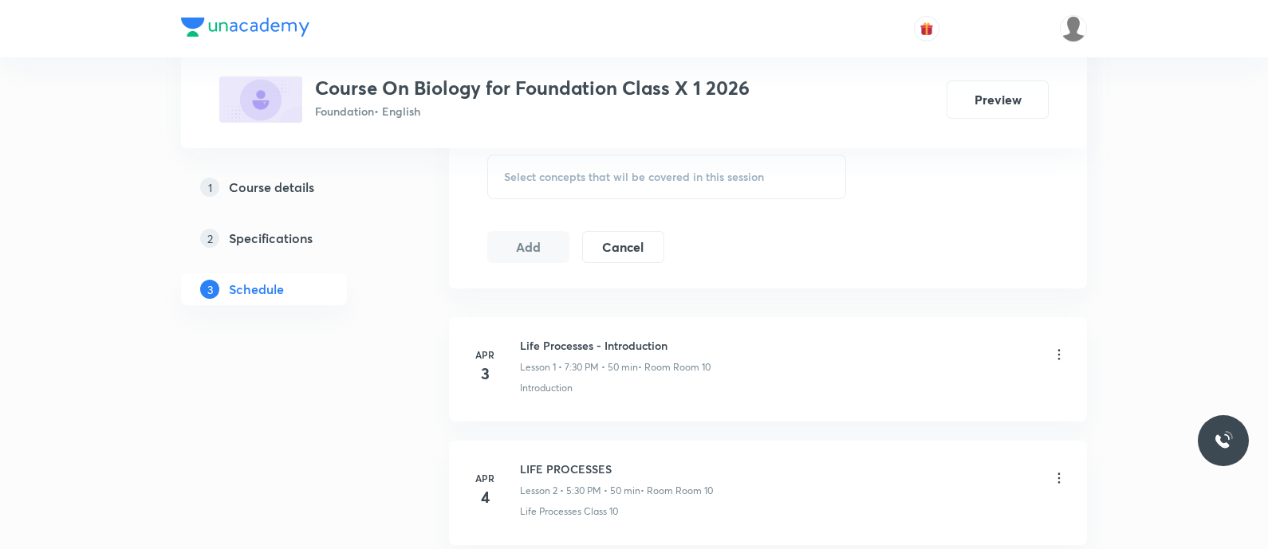
scroll to position [831, 0]
click at [535, 172] on span "Select concepts that wil be covered in this session" at bounding box center [634, 176] width 260 height 13
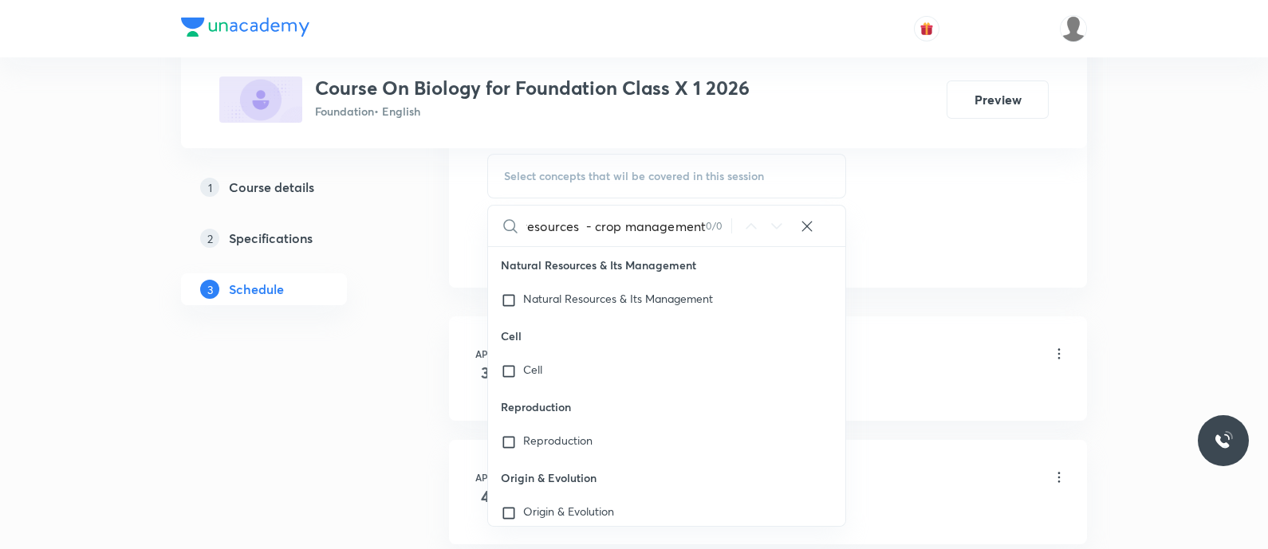
scroll to position [0, 0]
click at [654, 214] on input "crop management" at bounding box center [615, 226] width 179 height 41
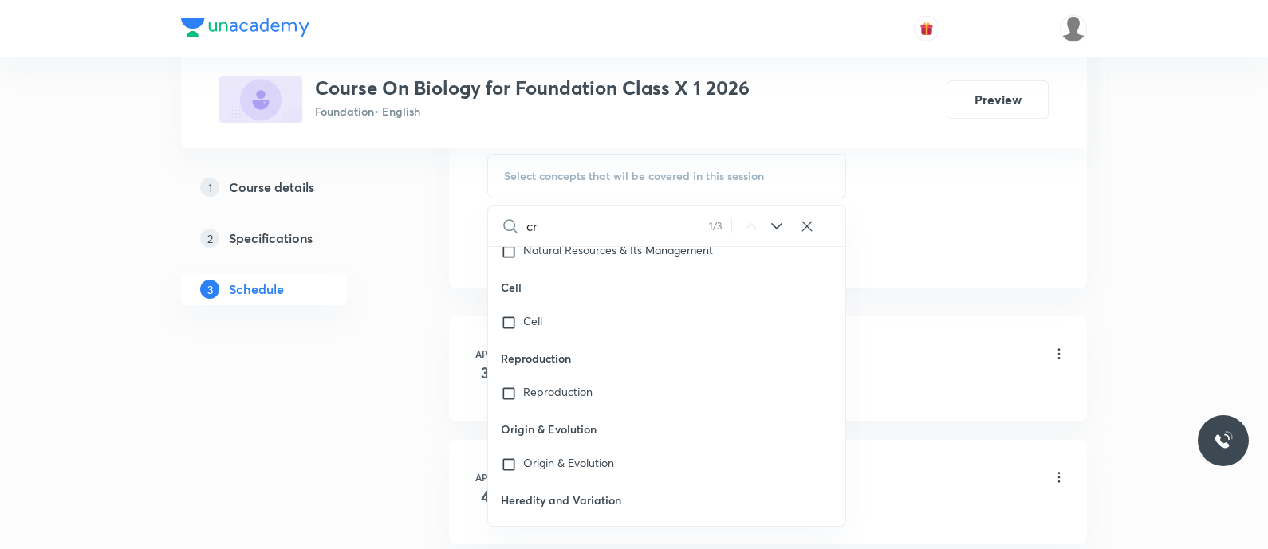
type input "c"
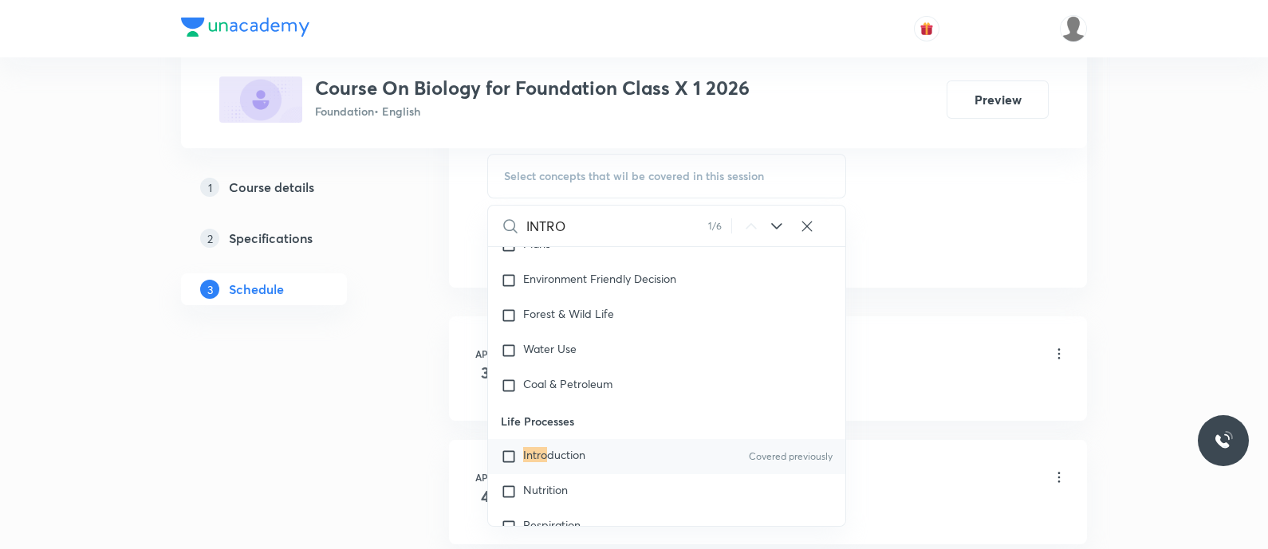
scroll to position [4238, 0]
type input "INTRO"
click at [557, 450] on span "duction" at bounding box center [566, 452] width 38 height 15
checkbox input "true"
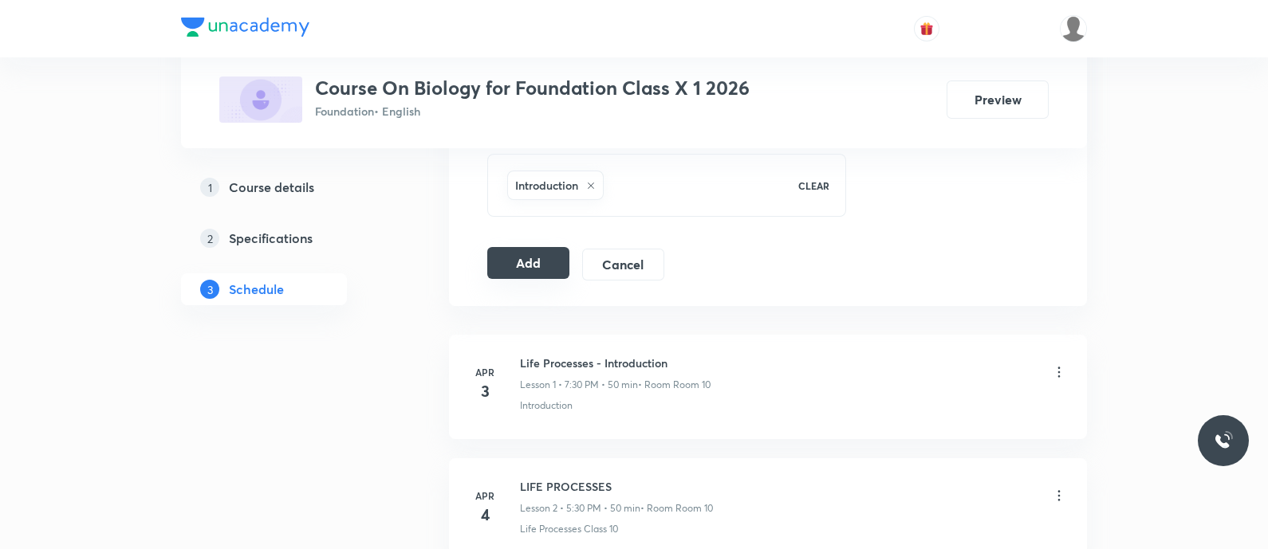
click at [514, 254] on button "Add" at bounding box center [528, 263] width 82 height 32
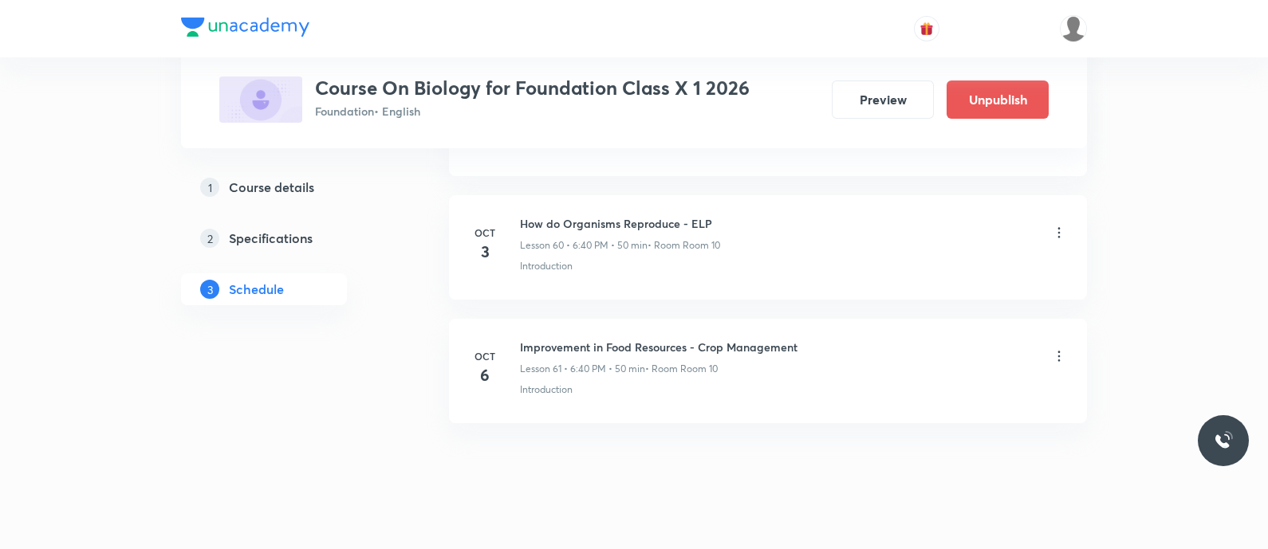
scroll to position [7516, 0]
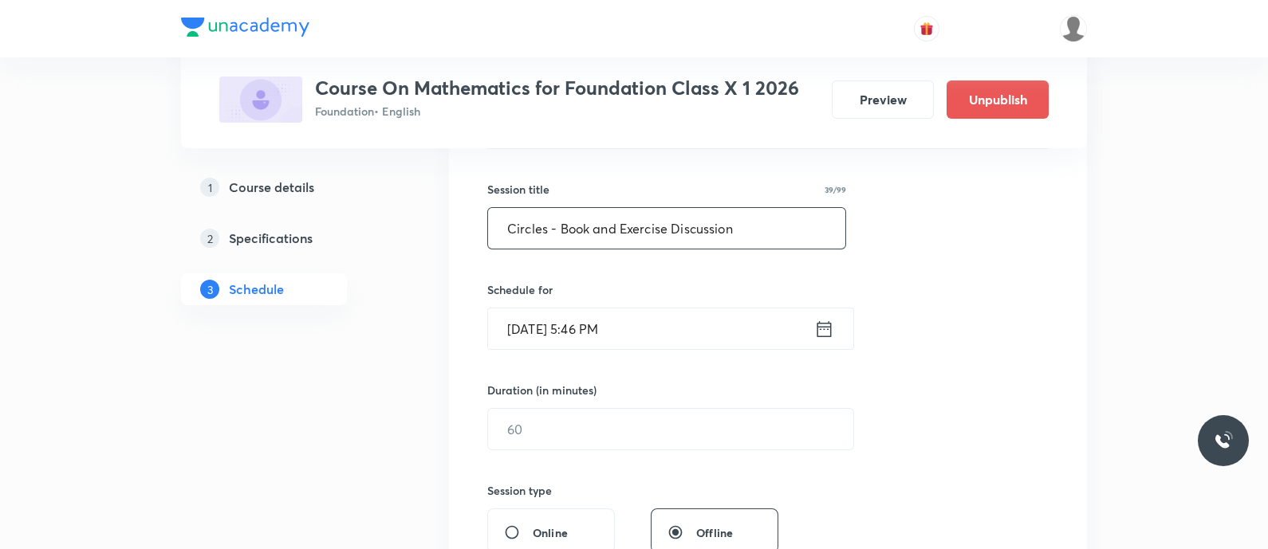
click at [517, 228] on input "Circles - Book and Exercise Discussion" at bounding box center [666, 228] width 357 height 41
type input "Circles - Book and Exercise Discussion"
click at [817, 323] on icon at bounding box center [824, 329] width 14 height 16
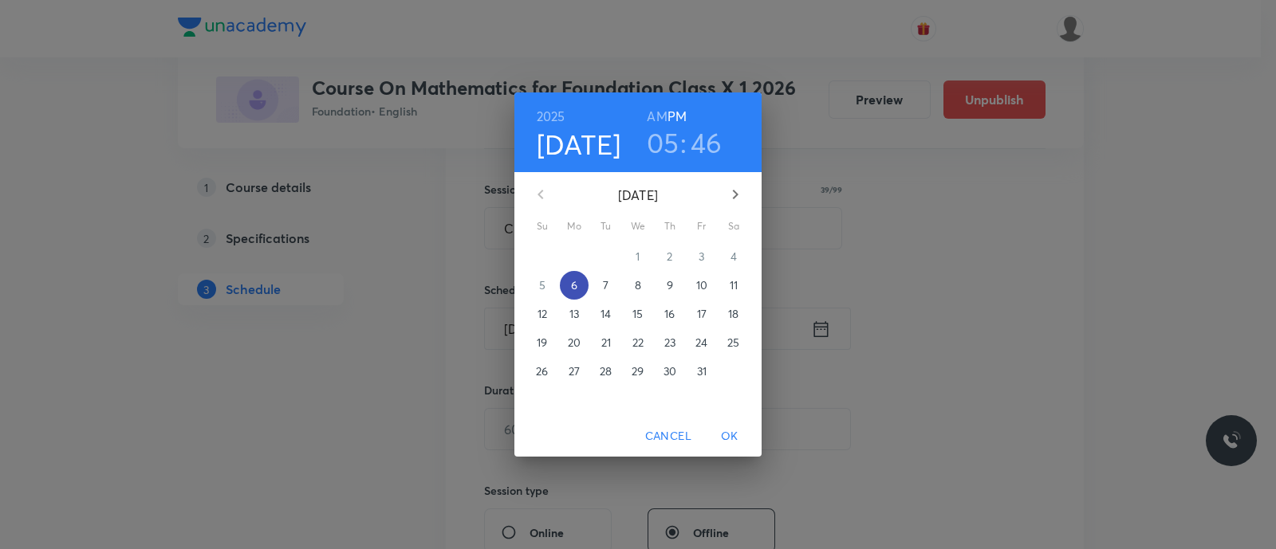
click at [572, 281] on p "6" at bounding box center [574, 285] width 6 height 16
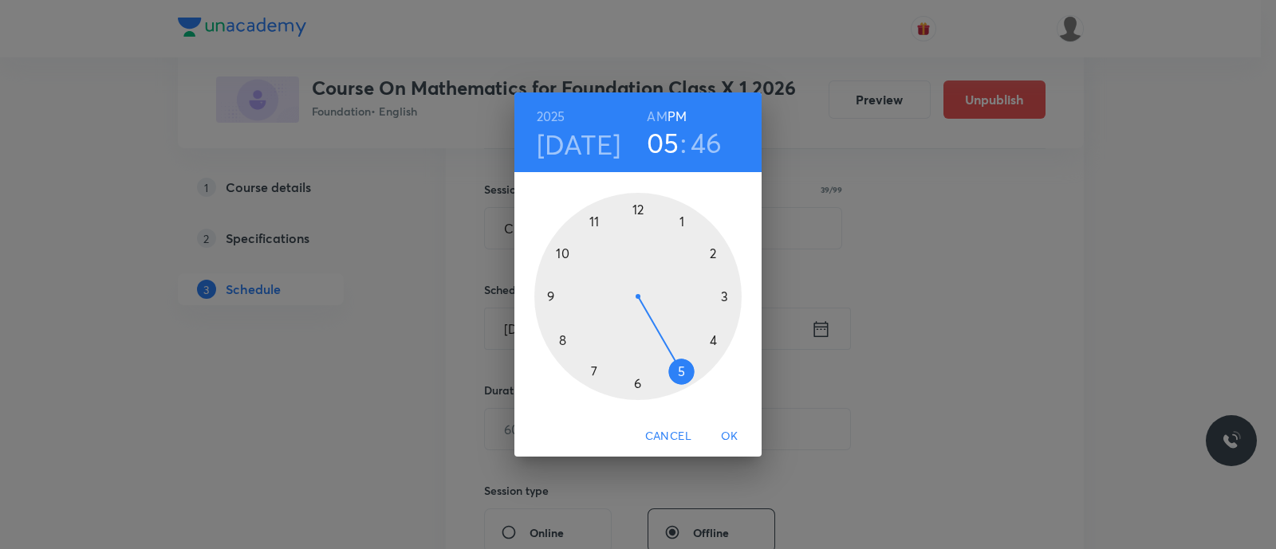
click at [594, 369] on div at bounding box center [637, 296] width 207 height 207
click at [559, 340] on div at bounding box center [637, 296] width 207 height 207
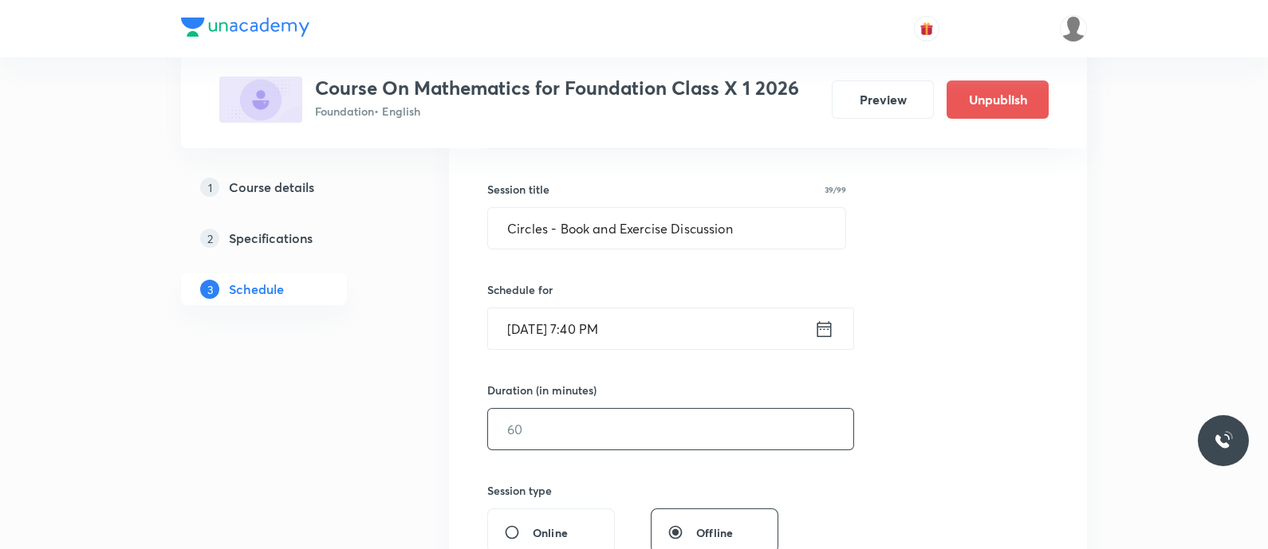
click at [540, 440] on input "text" at bounding box center [670, 429] width 365 height 41
type input "9"
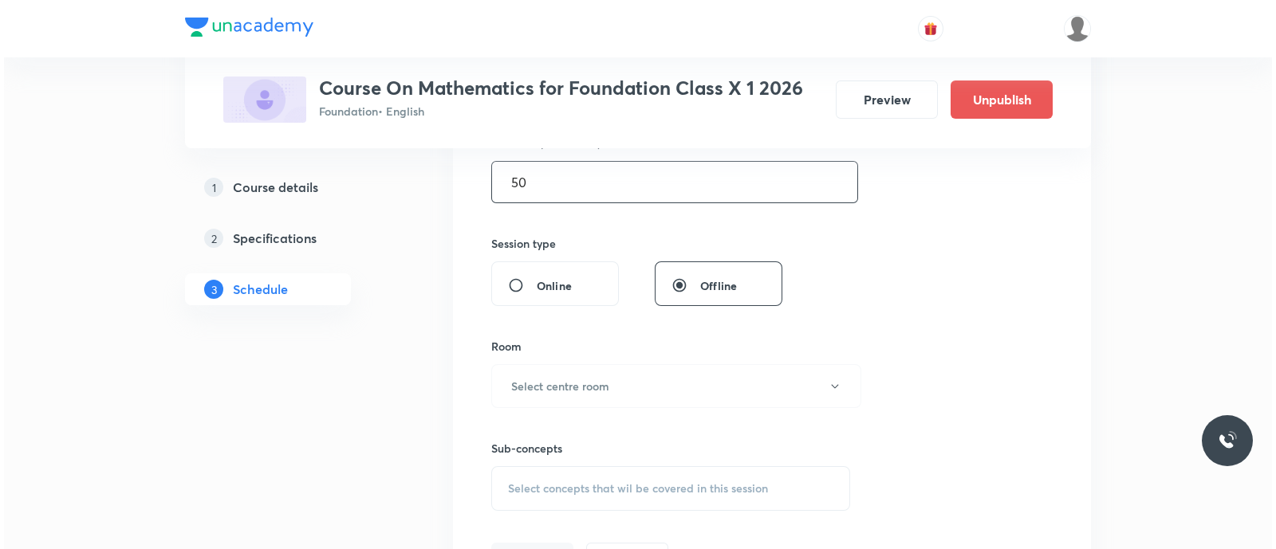
scroll to position [524, 0]
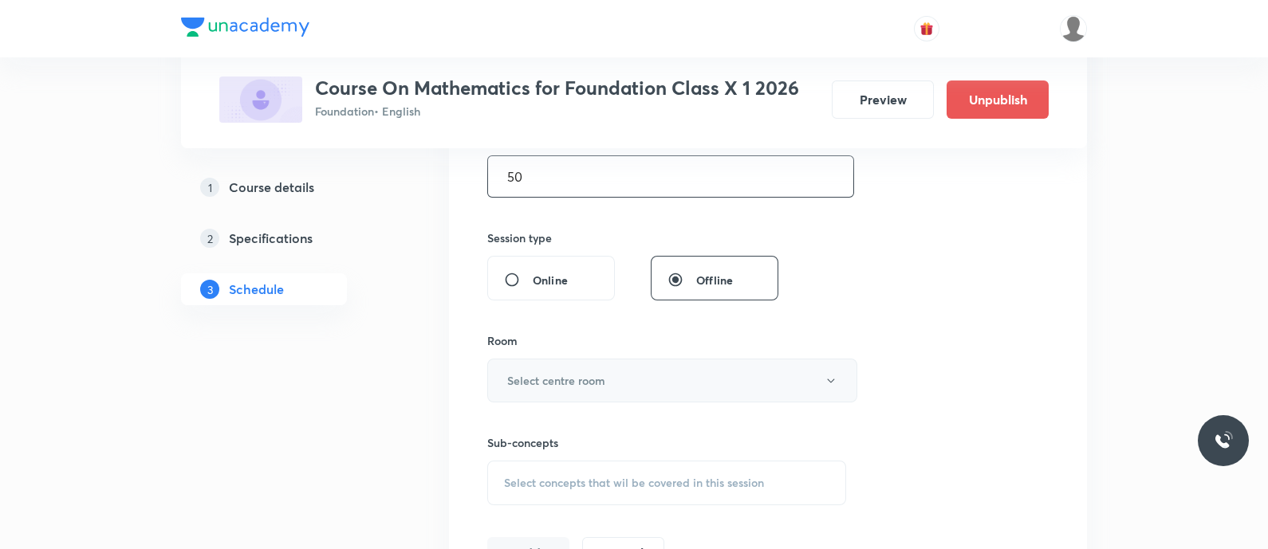
type input "50"
click at [554, 376] on h6 "Select centre room" at bounding box center [556, 380] width 98 height 17
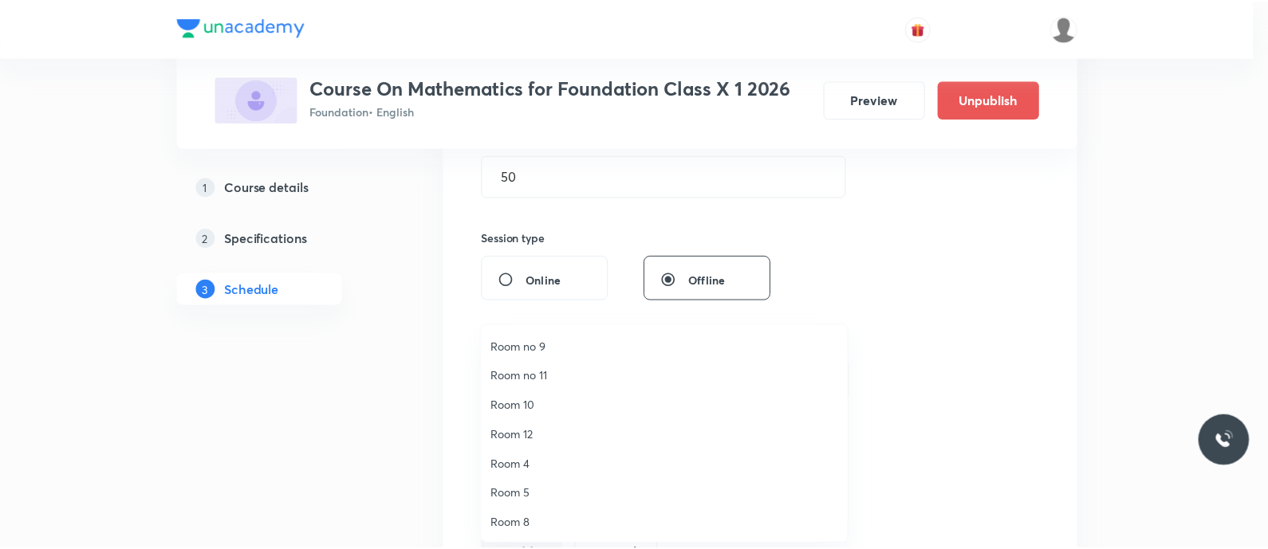
scroll to position [0, 0]
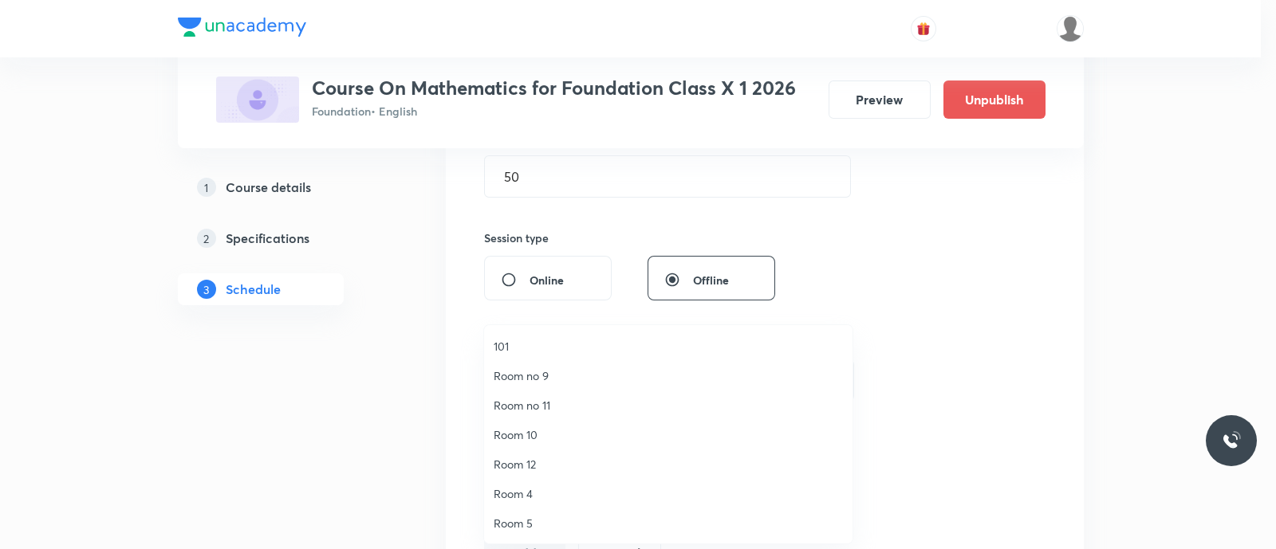
click at [522, 433] on span "Room 10" at bounding box center [668, 435] width 349 height 17
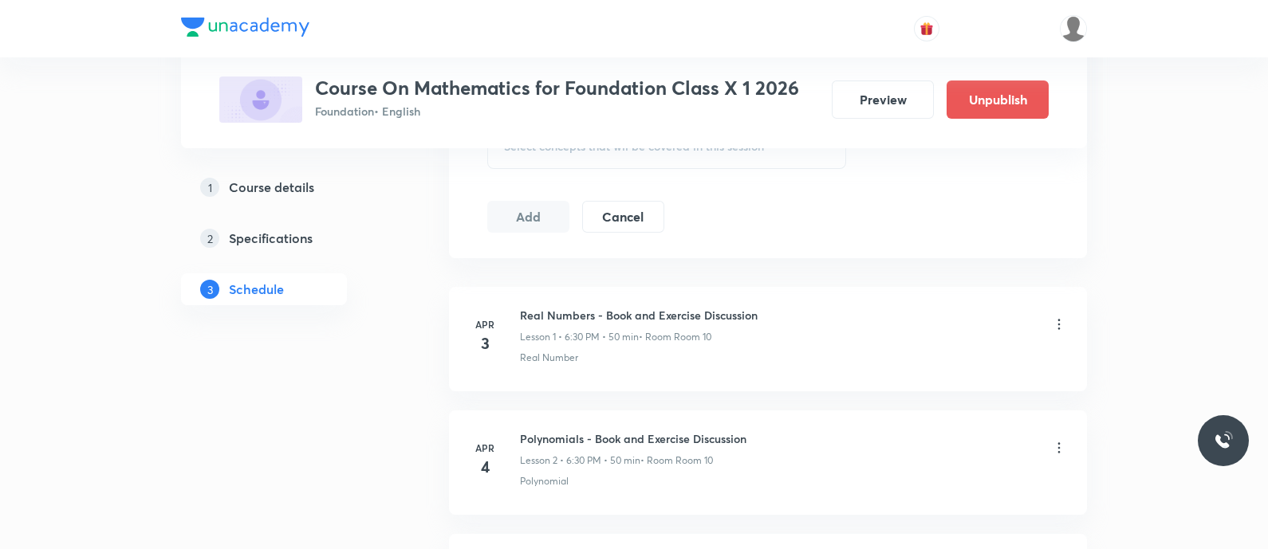
scroll to position [832, 0]
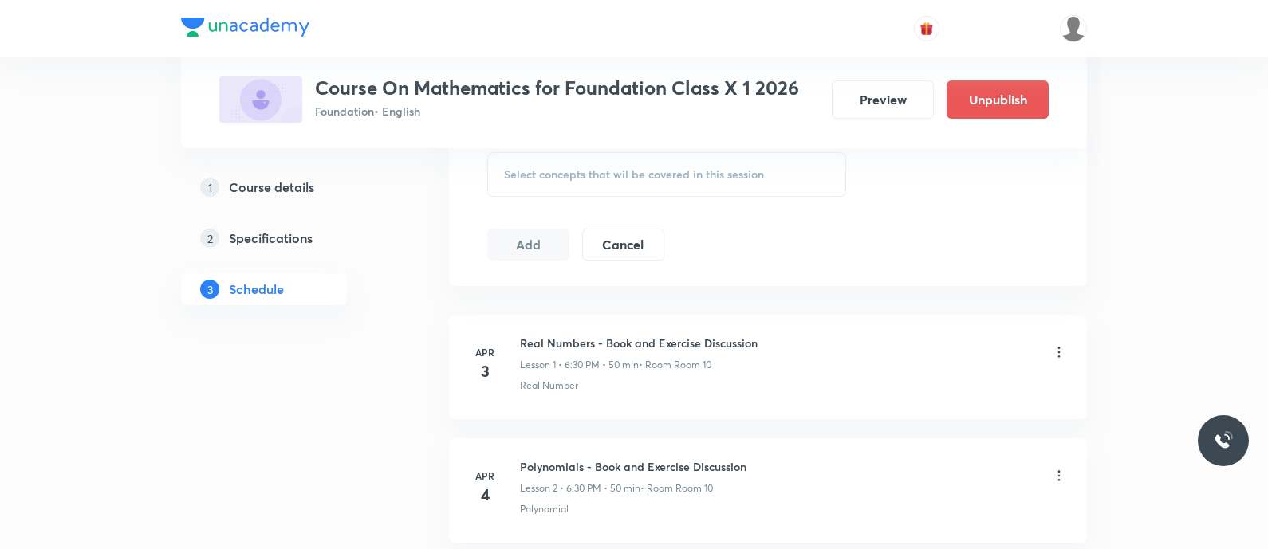
click at [549, 175] on span "Select concepts that wil be covered in this session" at bounding box center [634, 174] width 260 height 13
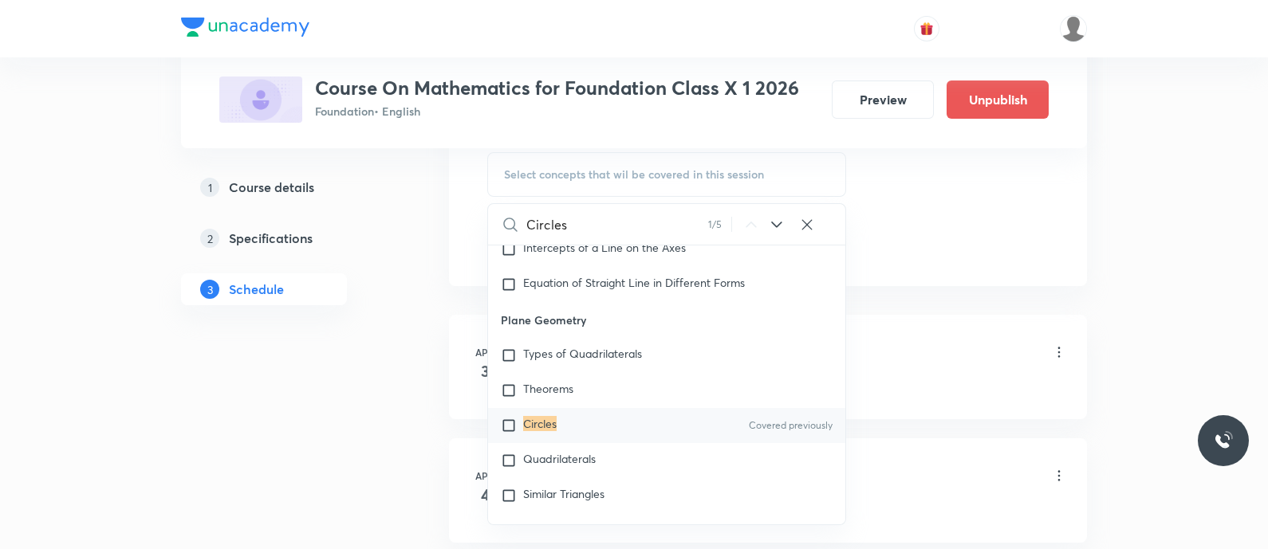
scroll to position [15639, 0]
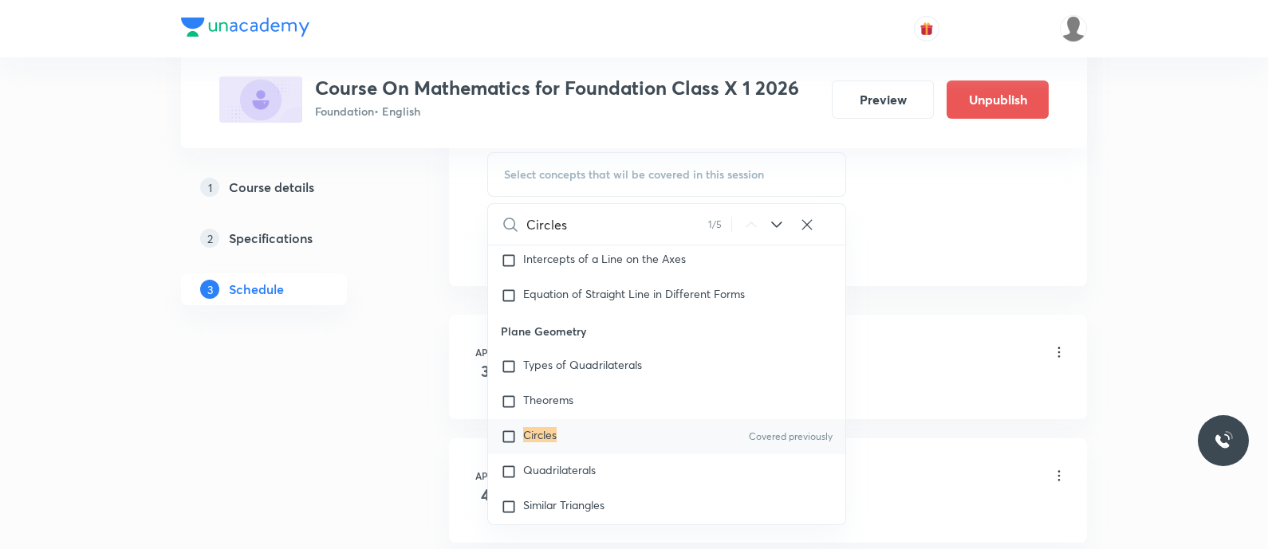
type input "Circles"
click at [533, 443] on mark "Circles" at bounding box center [539, 434] width 33 height 15
checkbox input "true"
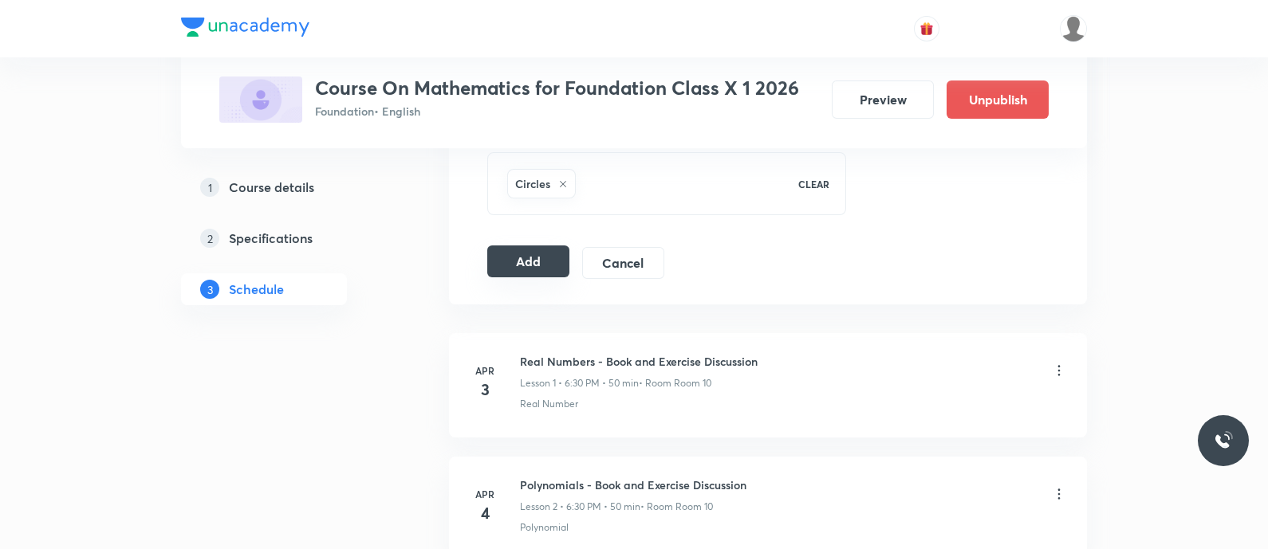
click at [530, 257] on button "Add" at bounding box center [528, 262] width 82 height 32
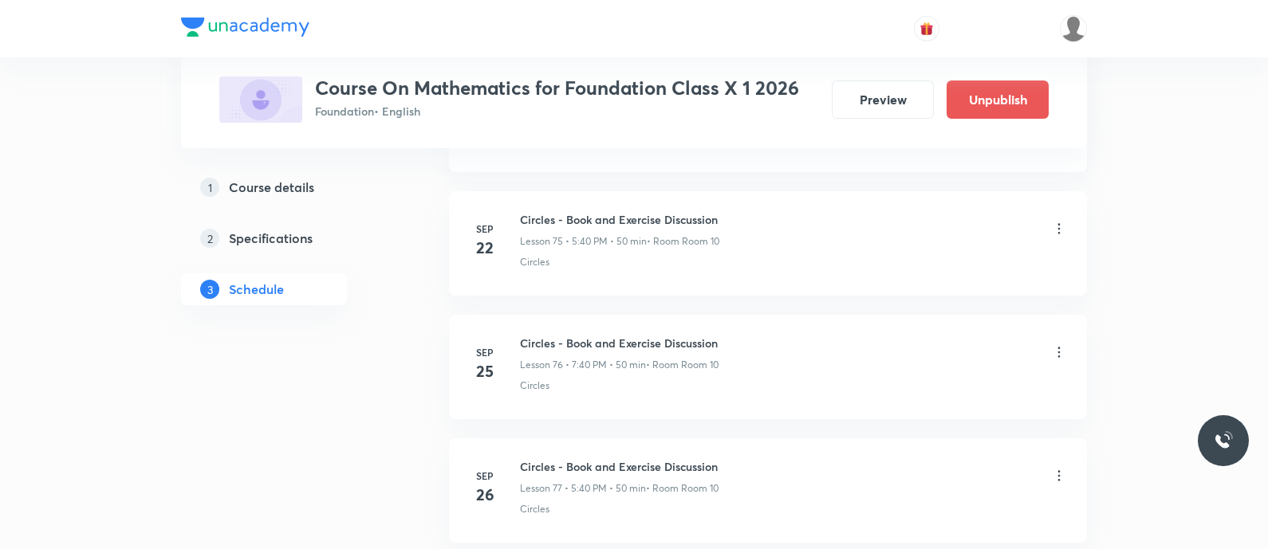
scroll to position [9859, 0]
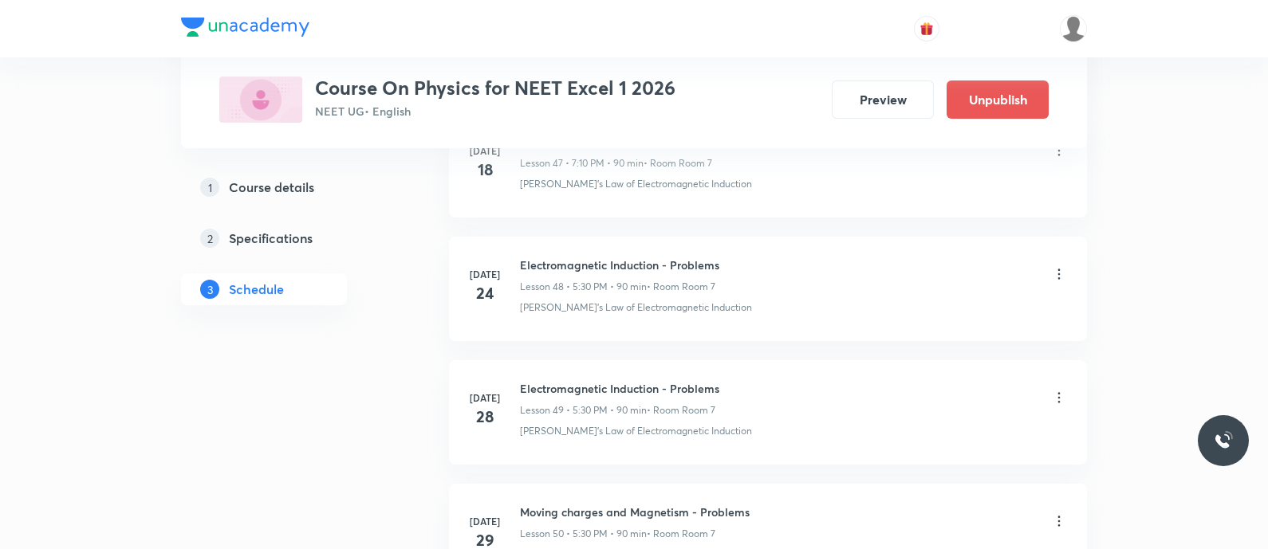
scroll to position [6909, 0]
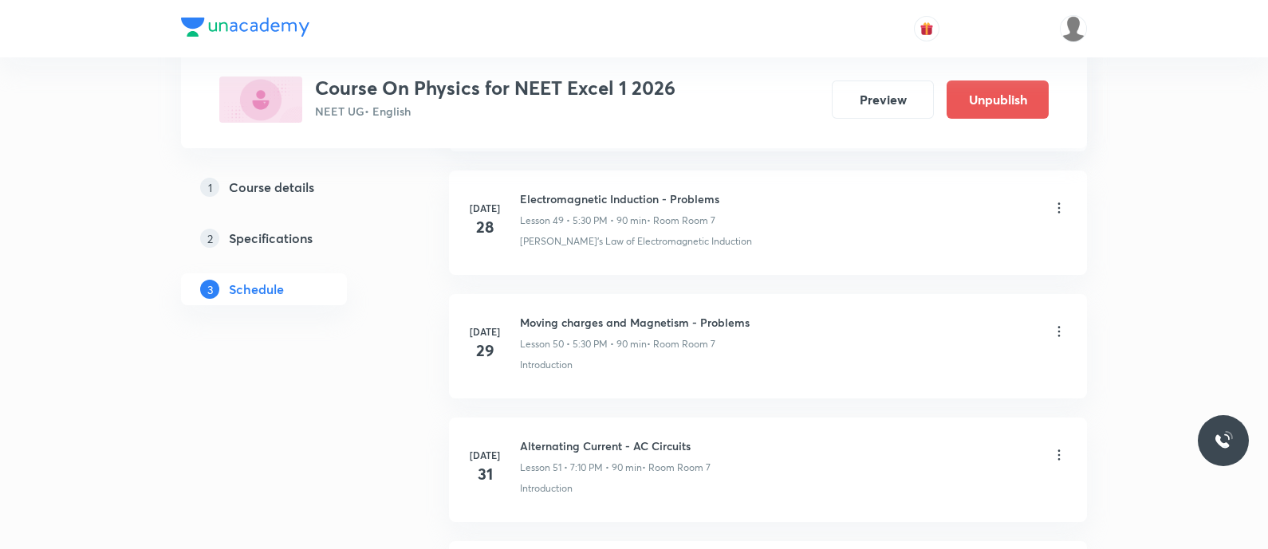
click at [554, 438] on h6 "Alternating Current - AC Circuits" at bounding box center [615, 446] width 191 height 17
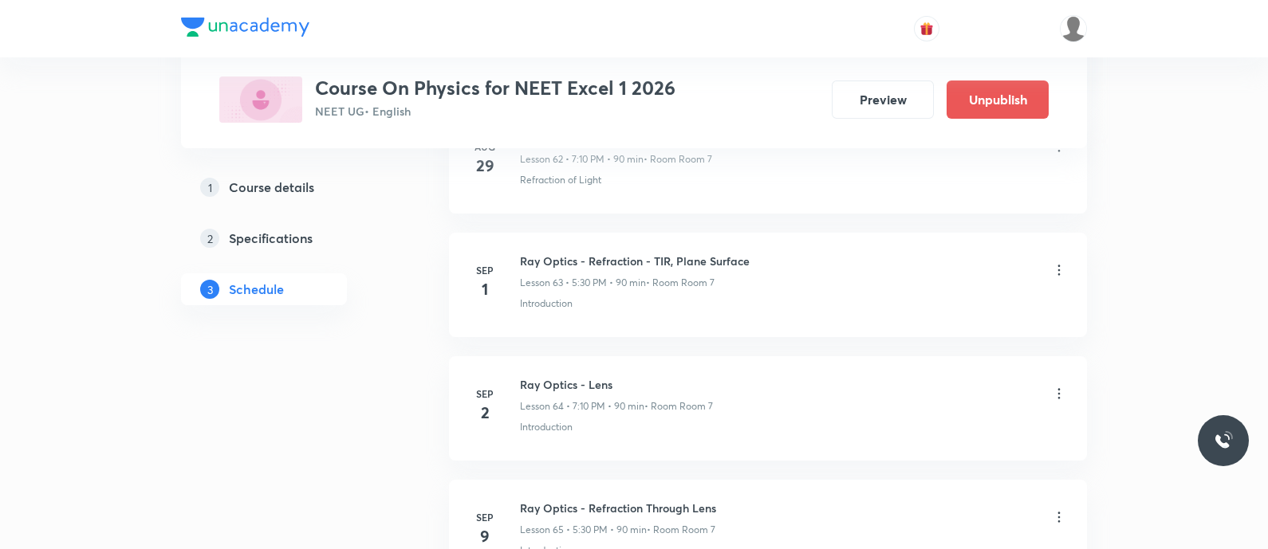
scroll to position [9727, 0]
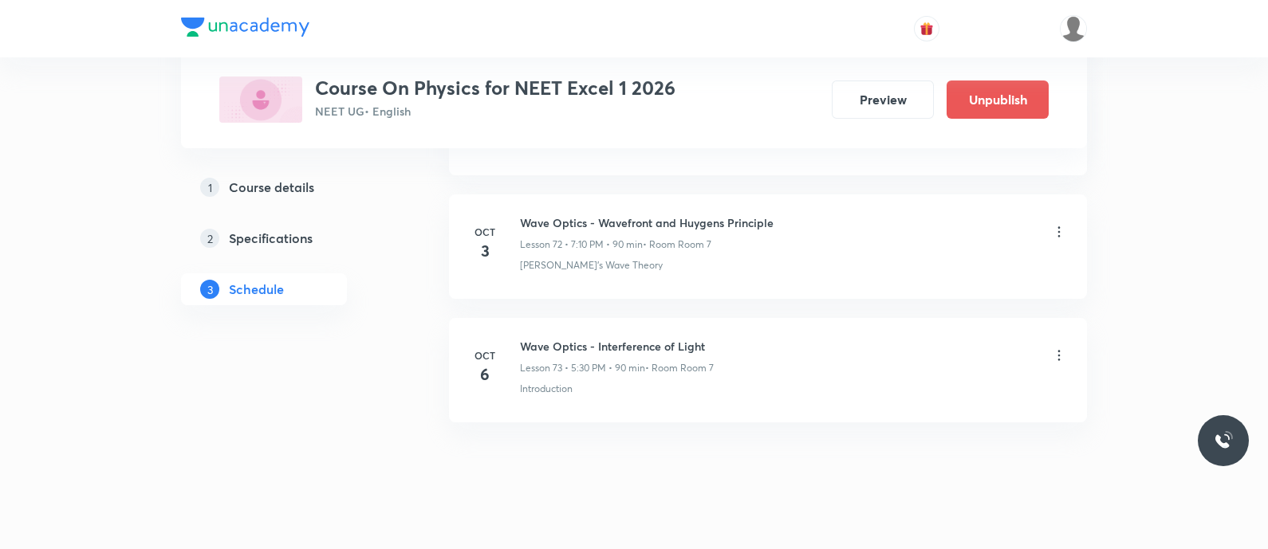
click at [563, 338] on h6 "Wave Optics - Interference of Light" at bounding box center [617, 346] width 194 height 17
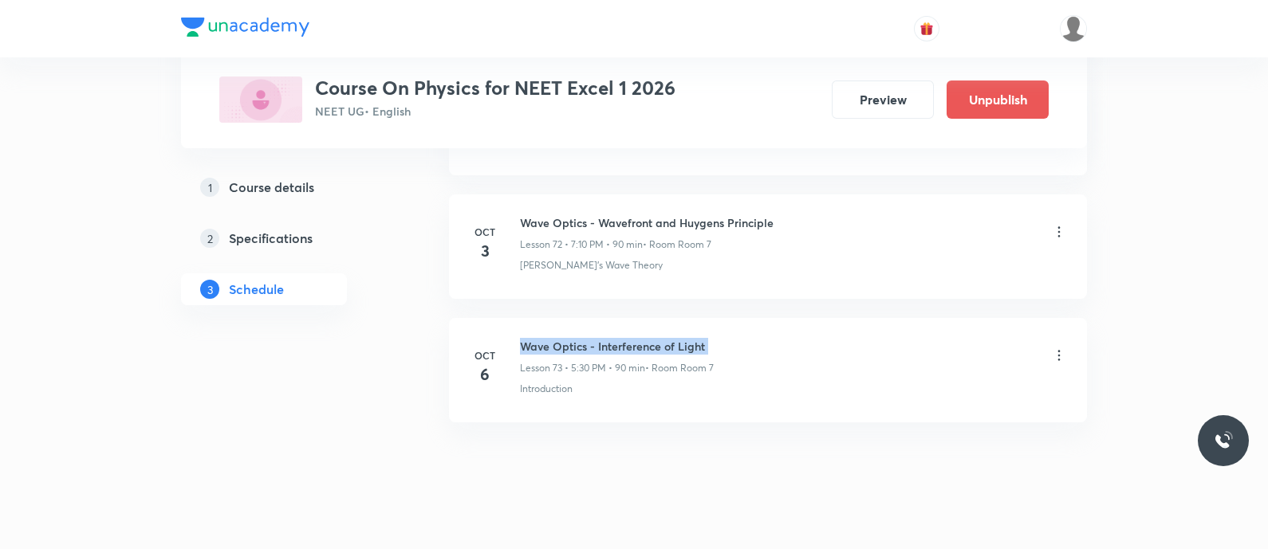
copy h6 "Wave Optics - Interference of Light"
click at [1060, 348] on icon at bounding box center [1059, 356] width 16 height 16
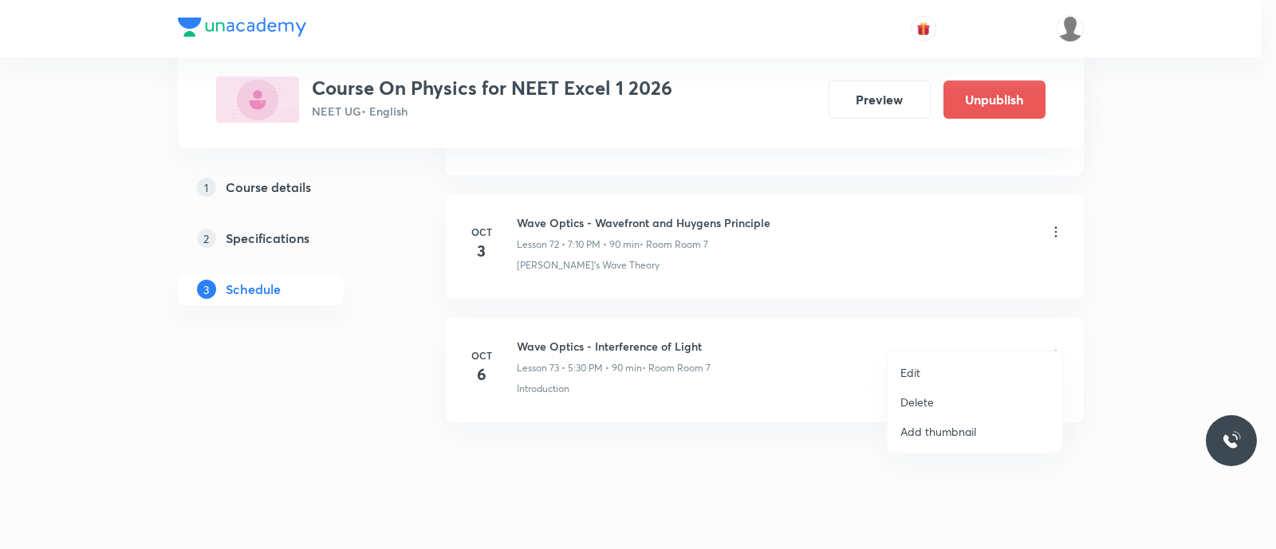
click at [929, 400] on p "Delete" at bounding box center [916, 402] width 33 height 17
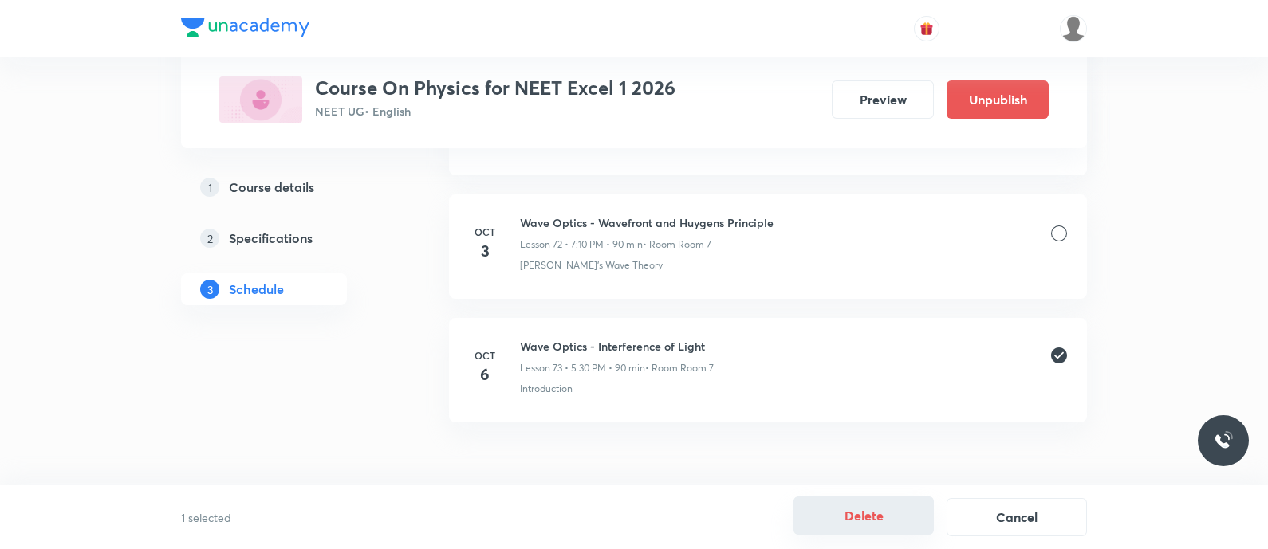
click at [860, 505] on button "Delete" at bounding box center [863, 516] width 140 height 38
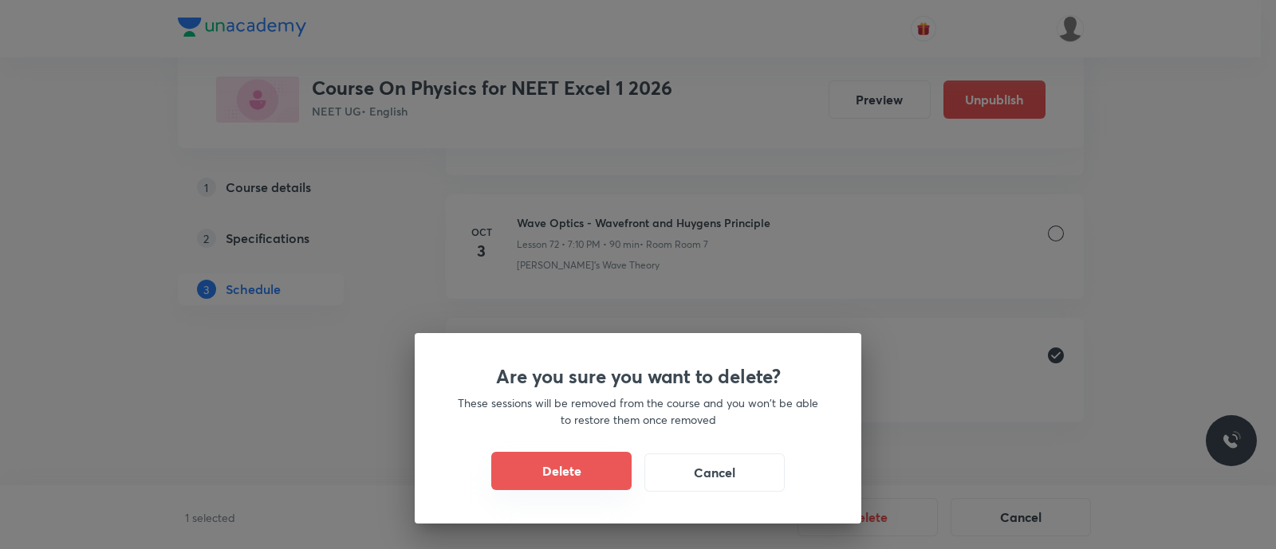
click at [564, 480] on button "Delete" at bounding box center [561, 471] width 140 height 38
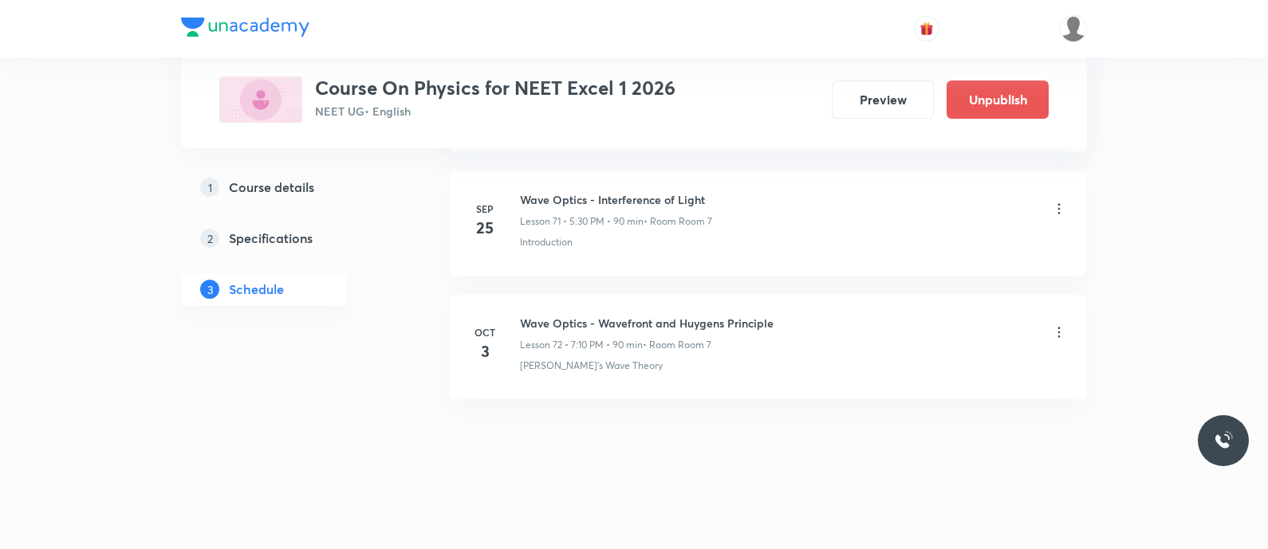
scroll to position [9604, 0]
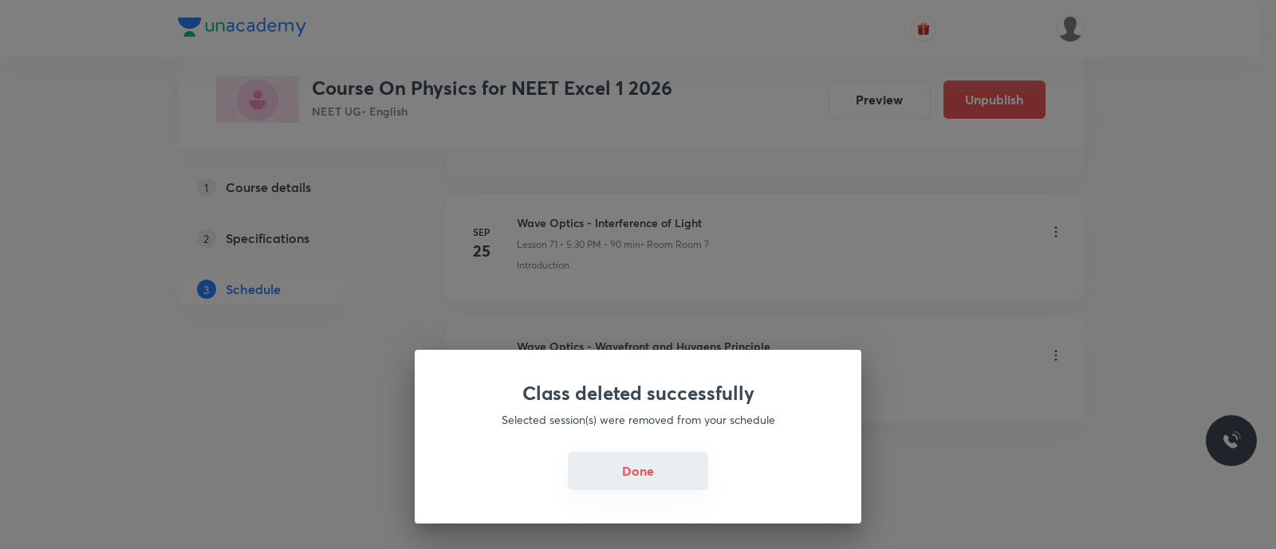
click at [622, 484] on button "Done" at bounding box center [638, 471] width 140 height 38
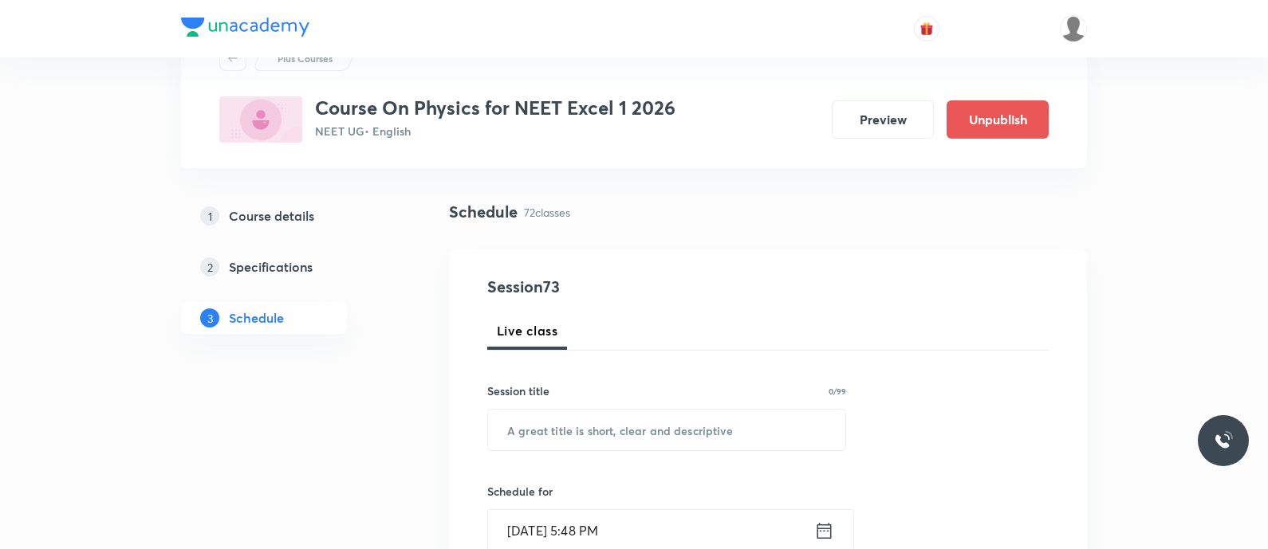
scroll to position [85, 0]
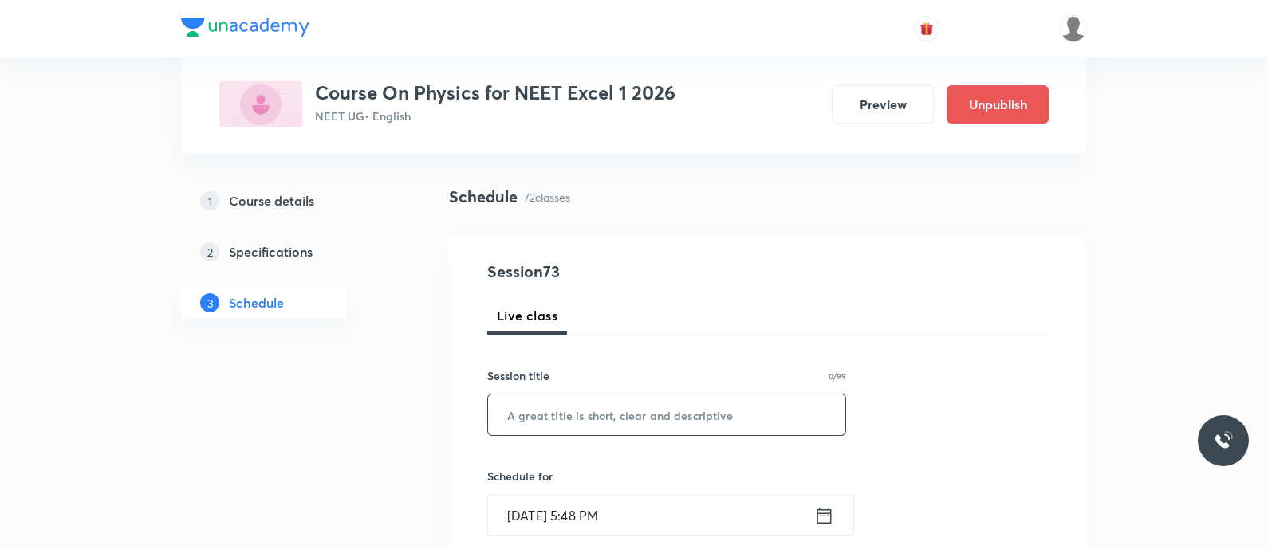
click at [546, 403] on input "text" at bounding box center [666, 415] width 357 height 41
paste input "Wave Optics - Interference of Light"
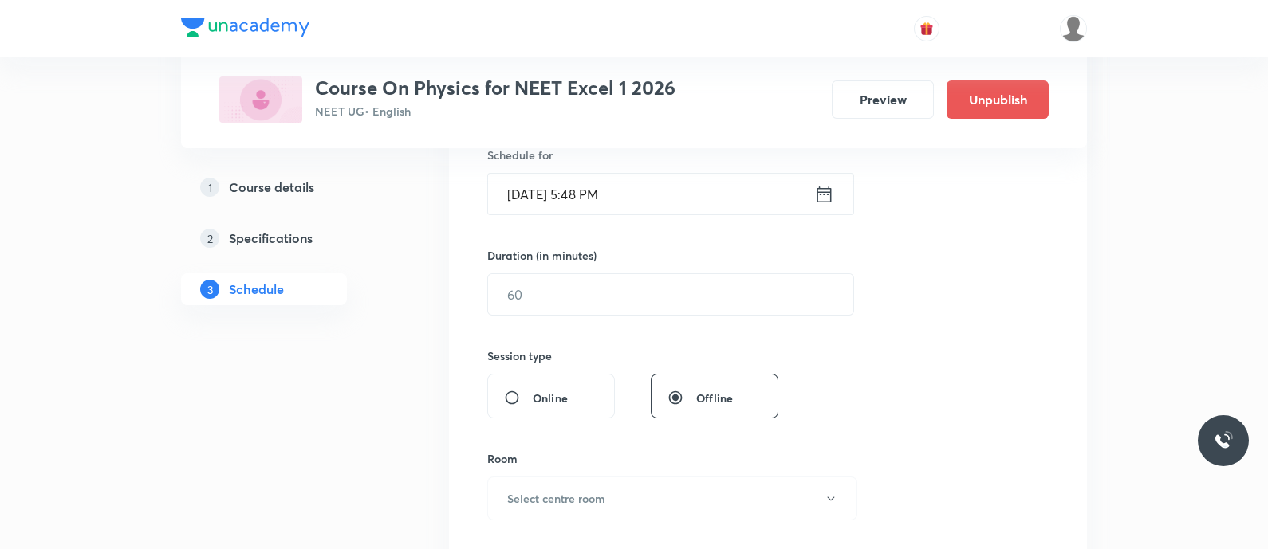
scroll to position [408, 0]
type input "Wave Optics - Interference of Light"
click at [809, 185] on input "Oct 6, 2025, 5:48 PM" at bounding box center [651, 191] width 326 height 41
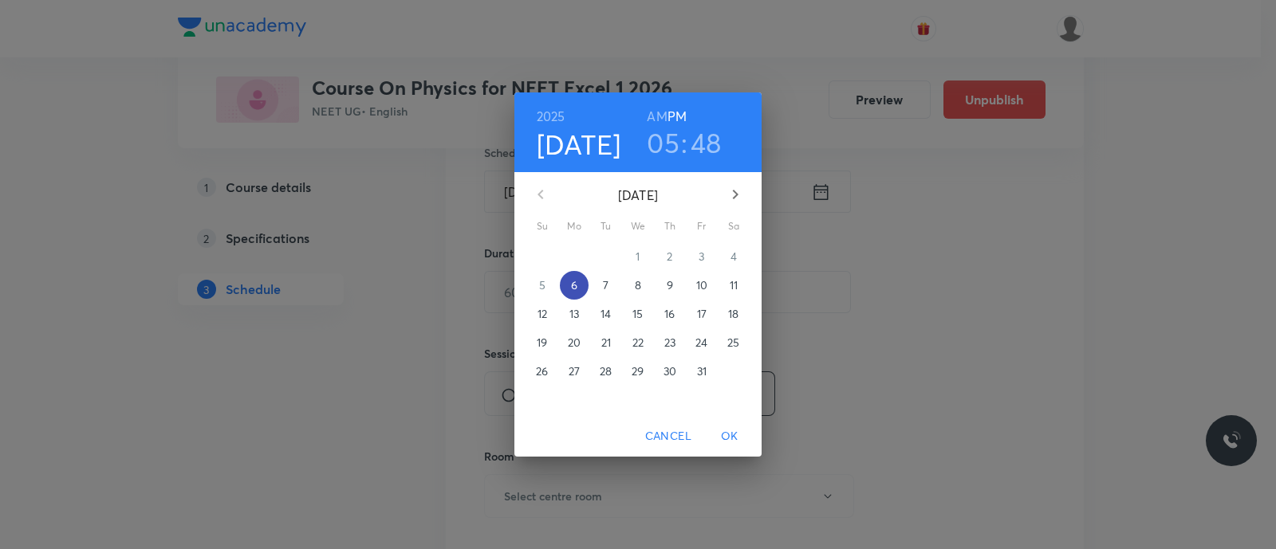
click at [576, 283] on p "6" at bounding box center [574, 285] width 6 height 16
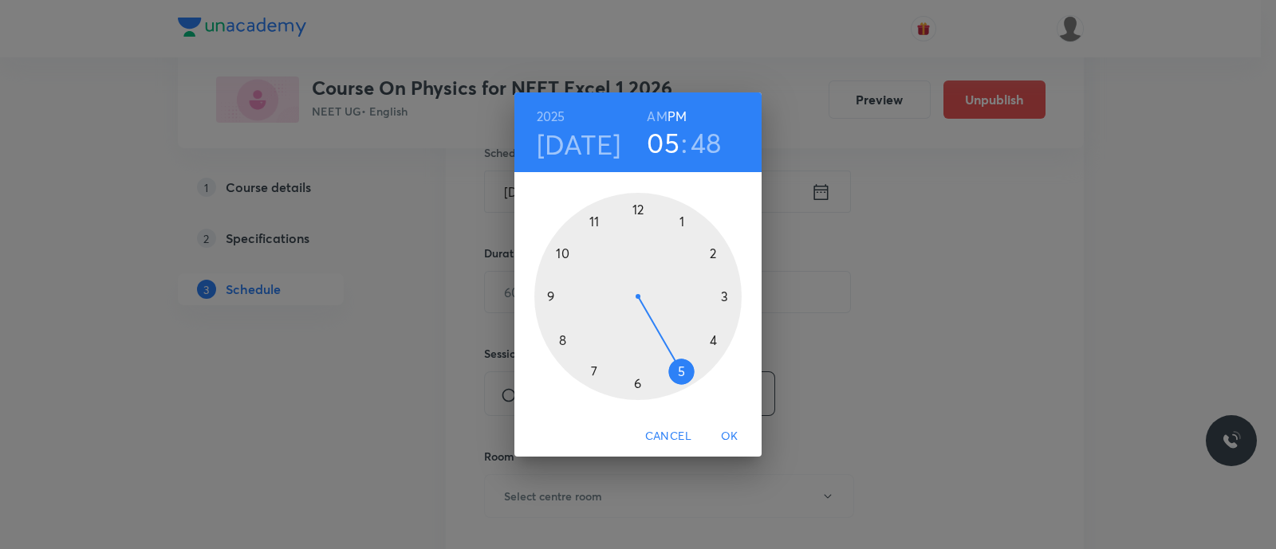
click at [682, 368] on div at bounding box center [637, 296] width 207 height 207
click at [566, 254] on div at bounding box center [637, 296] width 207 height 207
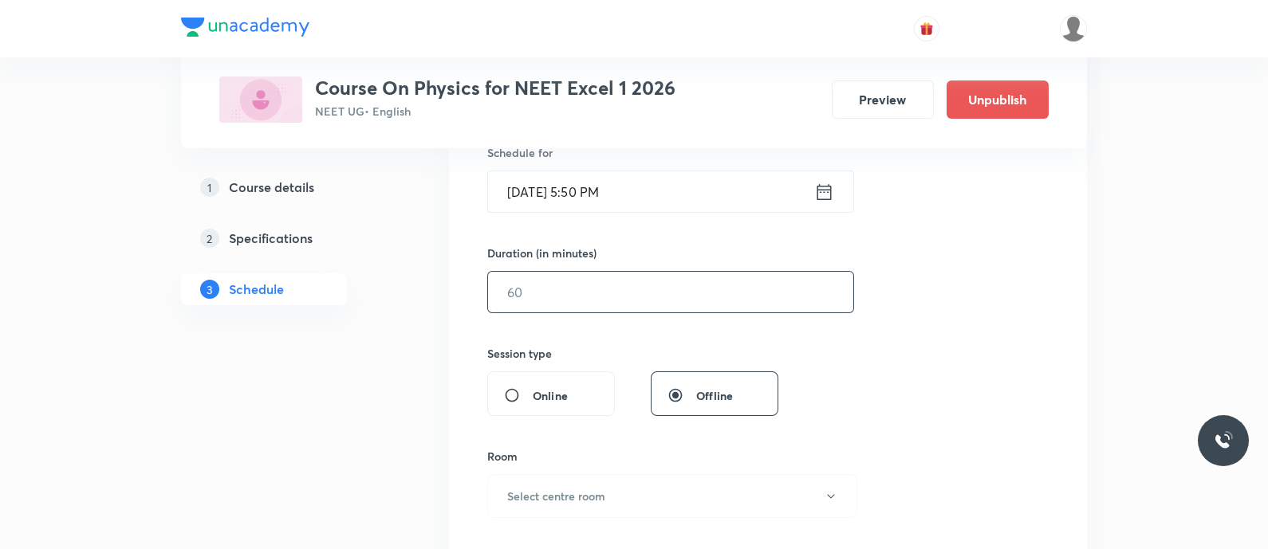
click at [550, 289] on input "text" at bounding box center [670, 292] width 365 height 41
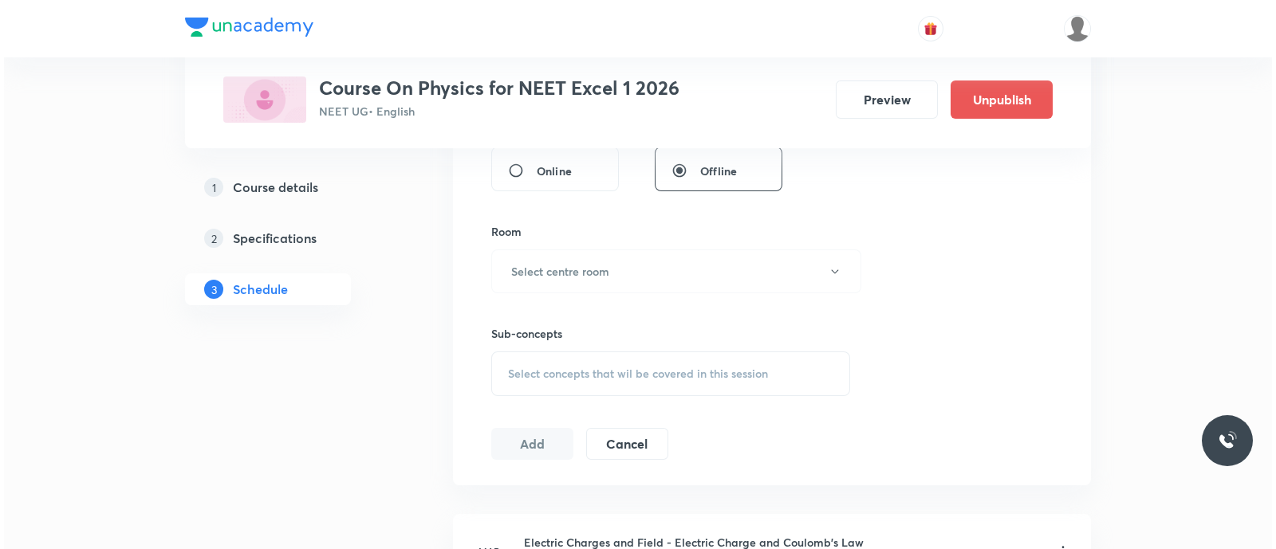
scroll to position [641, 0]
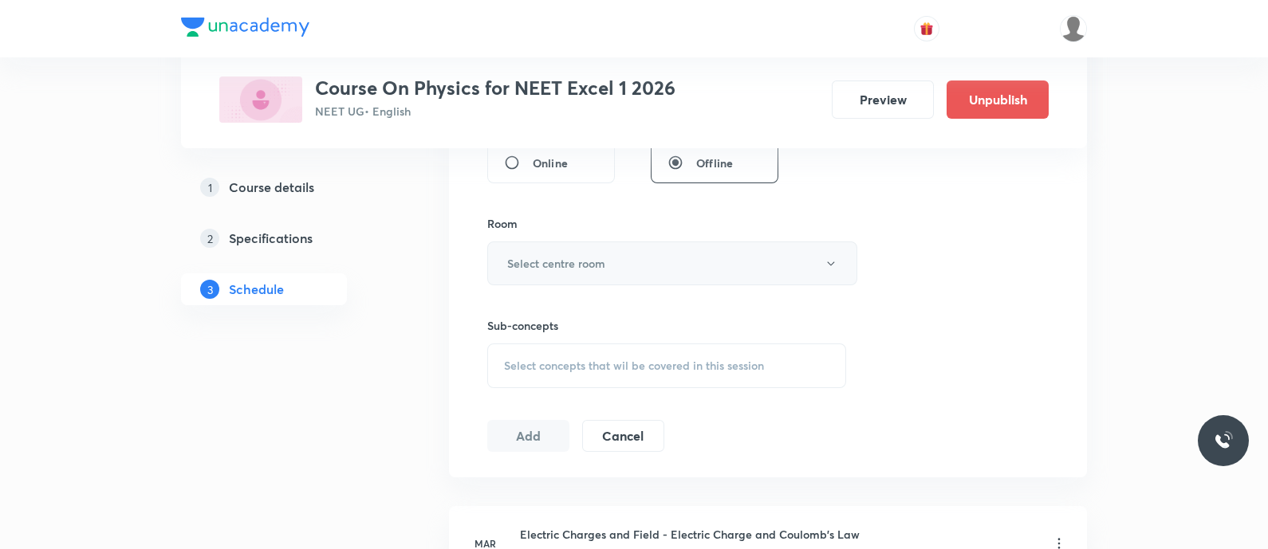
type input "70"
click at [573, 262] on h6 "Select centre room" at bounding box center [556, 263] width 98 height 17
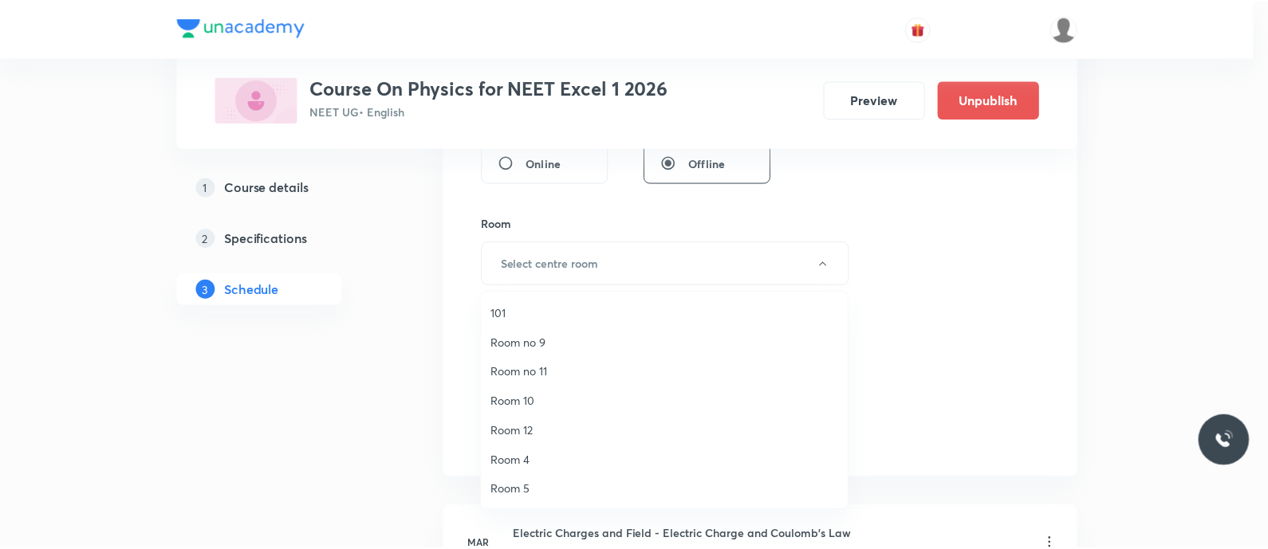
scroll to position [207, 0]
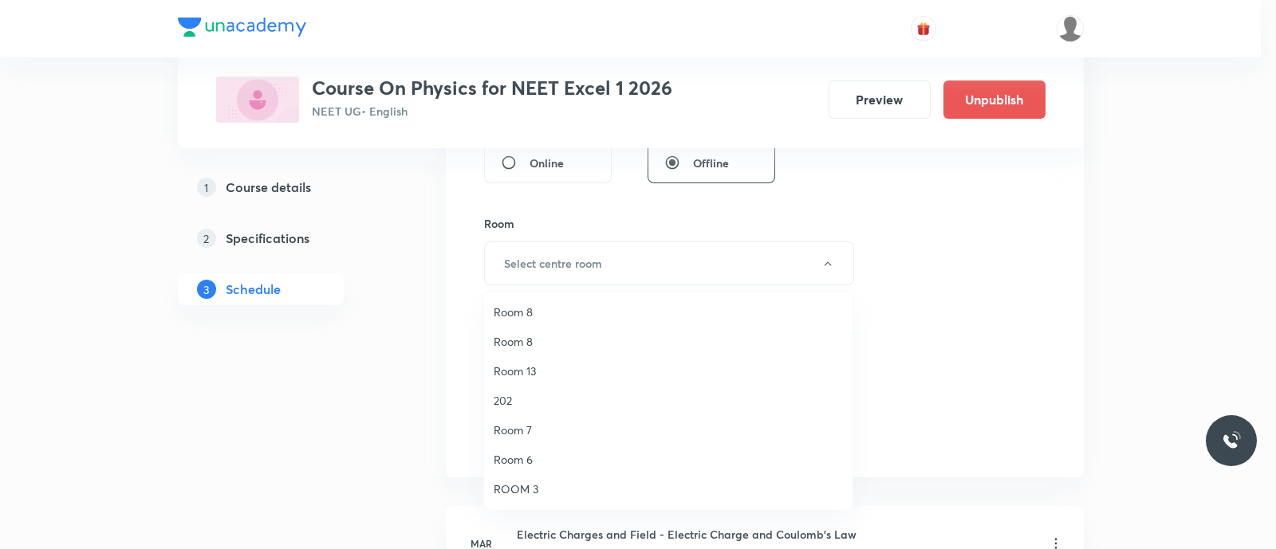
click at [527, 431] on span "Room 7" at bounding box center [668, 430] width 349 height 17
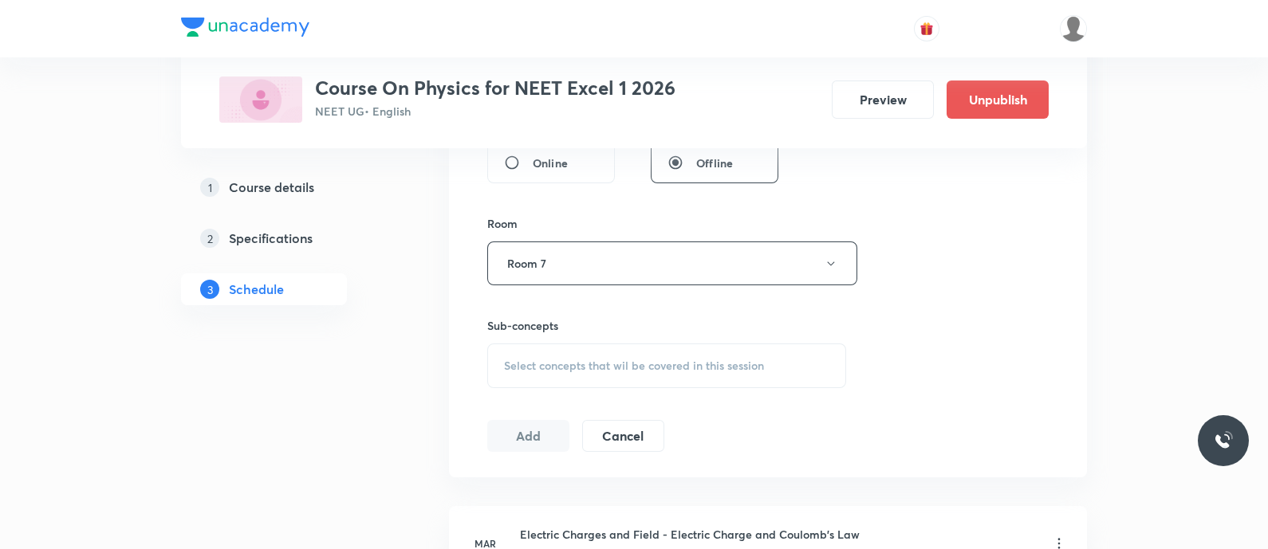
click at [523, 360] on span "Select concepts that wil be covered in this session" at bounding box center [634, 366] width 260 height 13
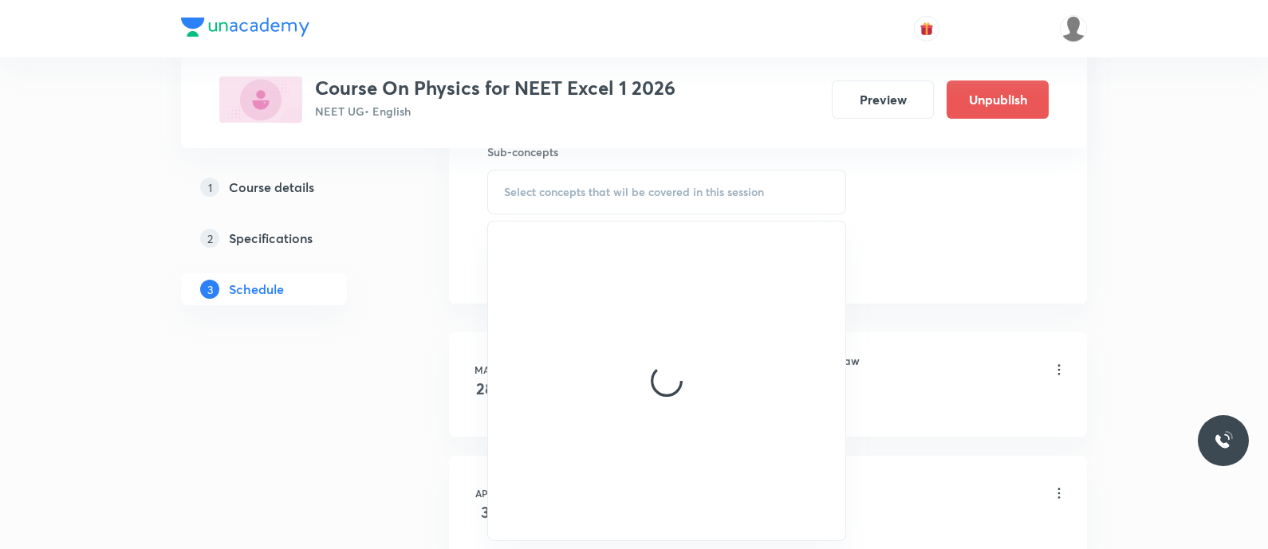
scroll to position [816, 0]
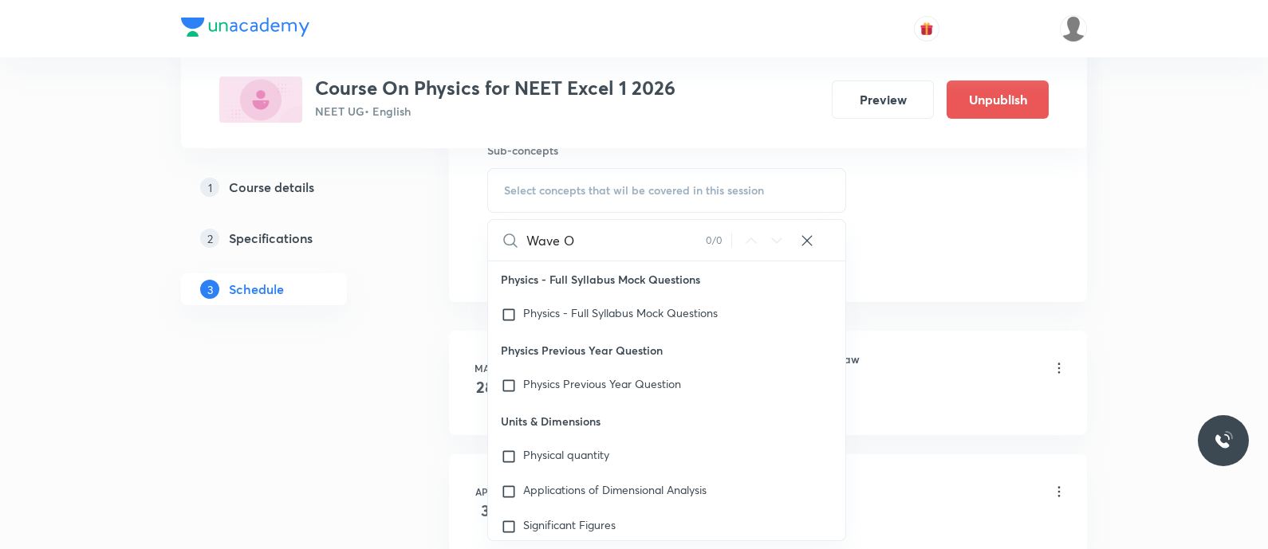
type input "Wave"
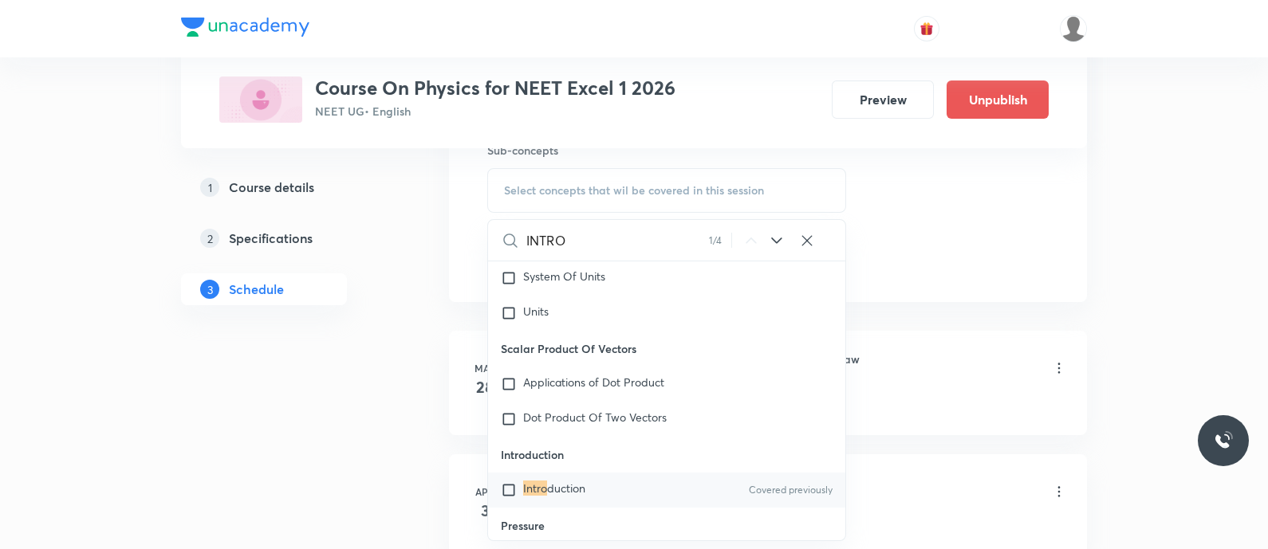
scroll to position [26925, 0]
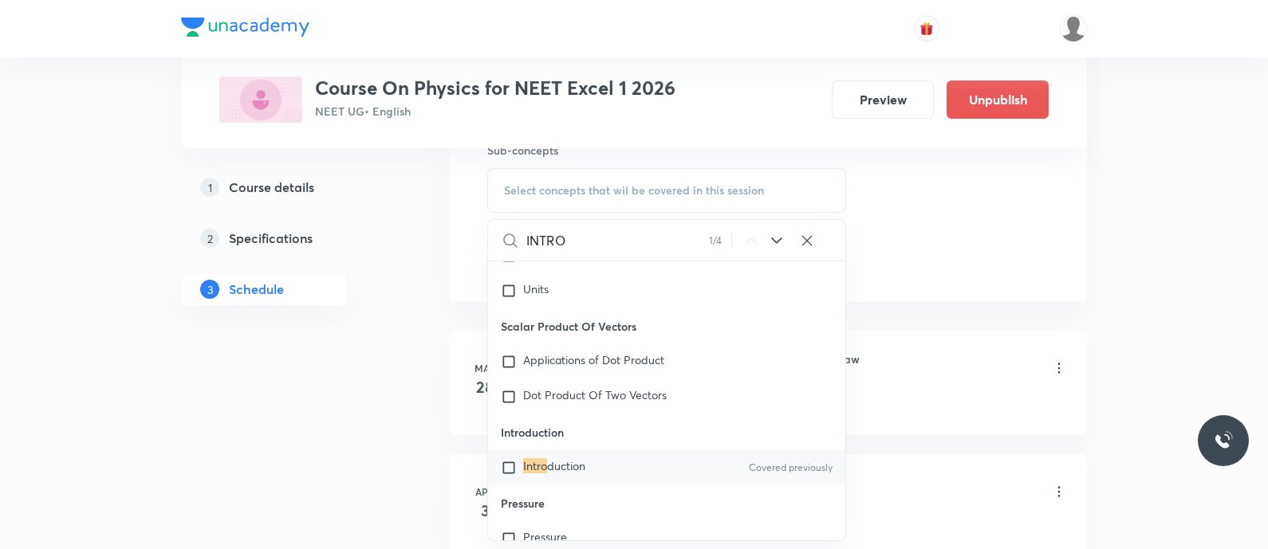
type input "INTRO"
click at [512, 460] on input "checkbox" at bounding box center [512, 468] width 22 height 16
checkbox input "true"
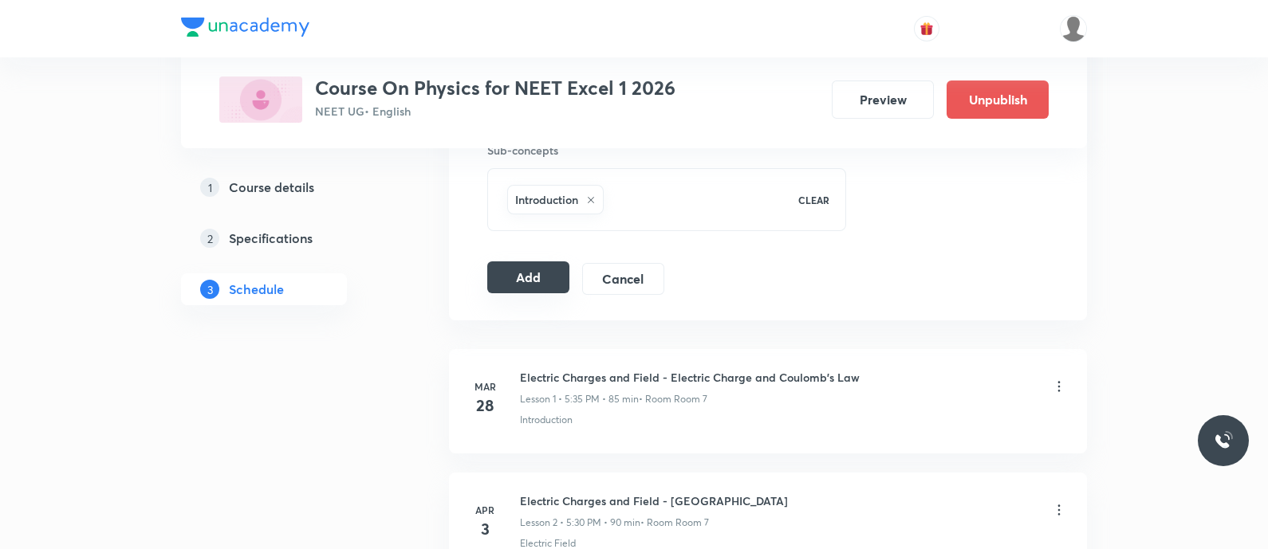
click at [523, 269] on button "Add" at bounding box center [528, 278] width 82 height 32
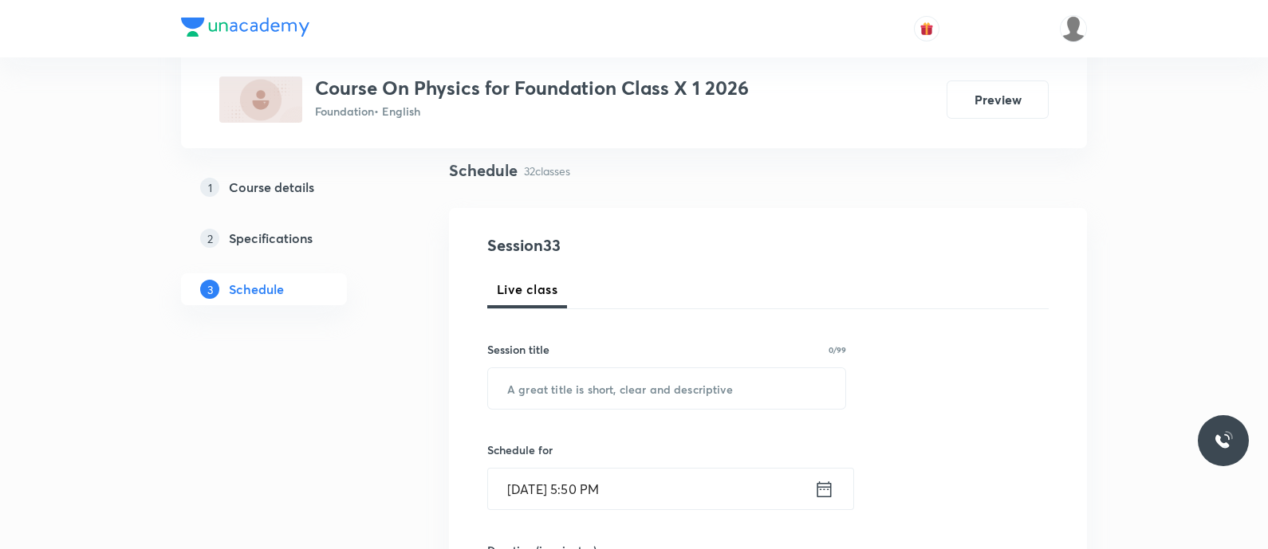
scroll to position [115, 0]
click at [599, 396] on input "text" at bounding box center [666, 384] width 357 height 41
paste input "Magnetic effects of electric current - Properties of magnetic field lines"
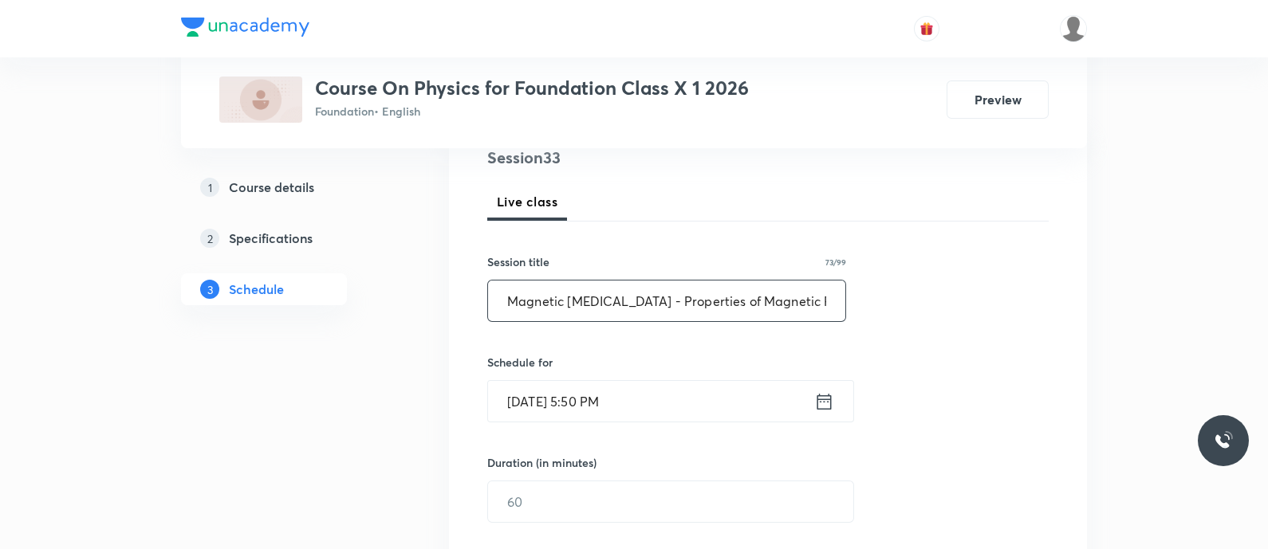
scroll to position [200, 0]
type input "Magnetic Effects of Electric Current - Properties of Magnetic Field Lines"
click at [822, 391] on icon at bounding box center [824, 400] width 20 height 22
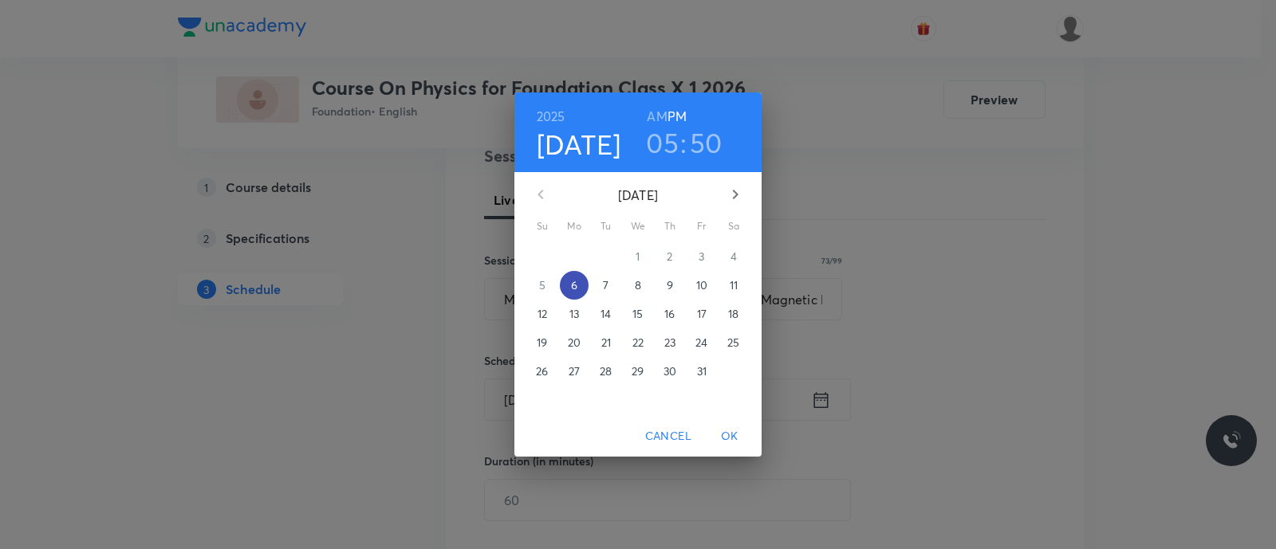
click at [574, 289] on p "6" at bounding box center [574, 285] width 6 height 16
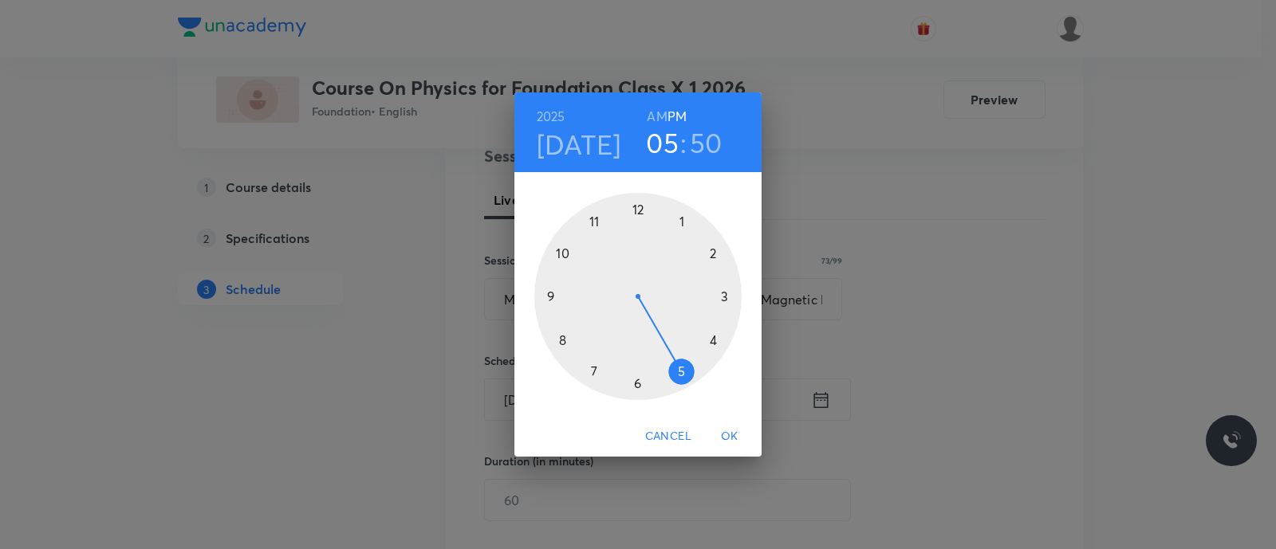
click at [635, 382] on div at bounding box center [637, 296] width 207 height 207
click at [559, 339] on div at bounding box center [637, 296] width 207 height 207
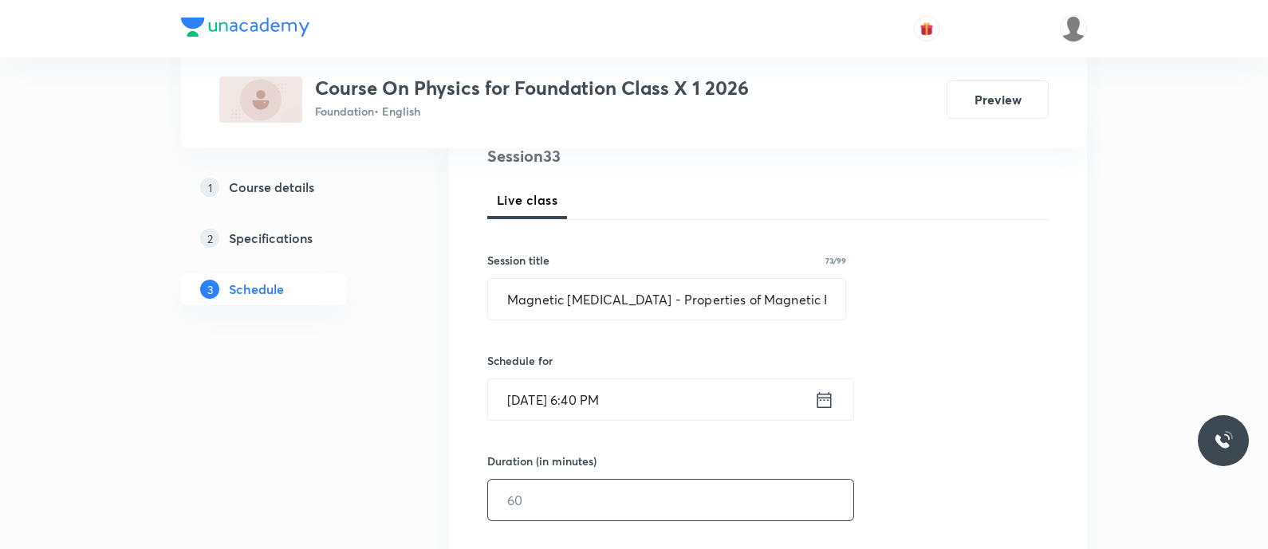
click at [555, 503] on input "text" at bounding box center [670, 500] width 365 height 41
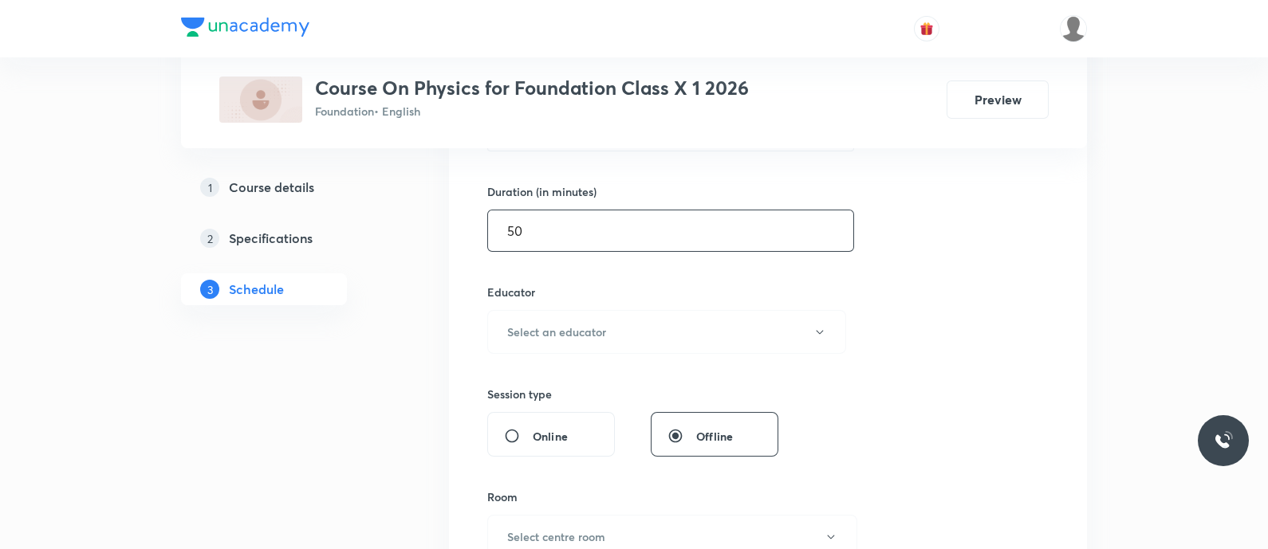
scroll to position [474, 0]
type input "50"
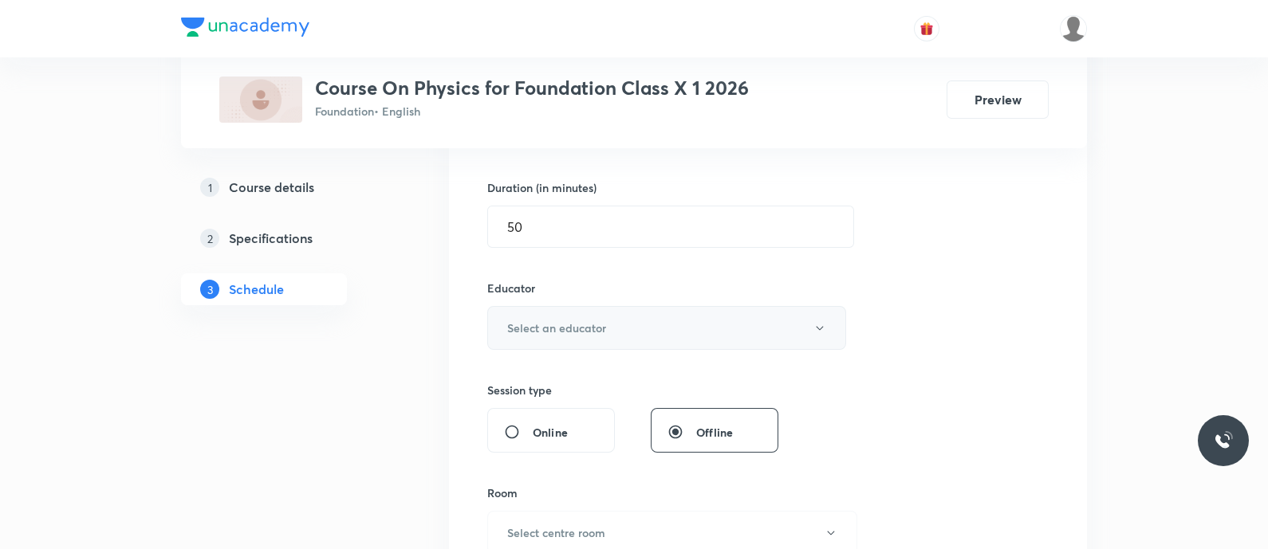
click at [589, 328] on h6 "Select an educator" at bounding box center [556, 328] width 99 height 17
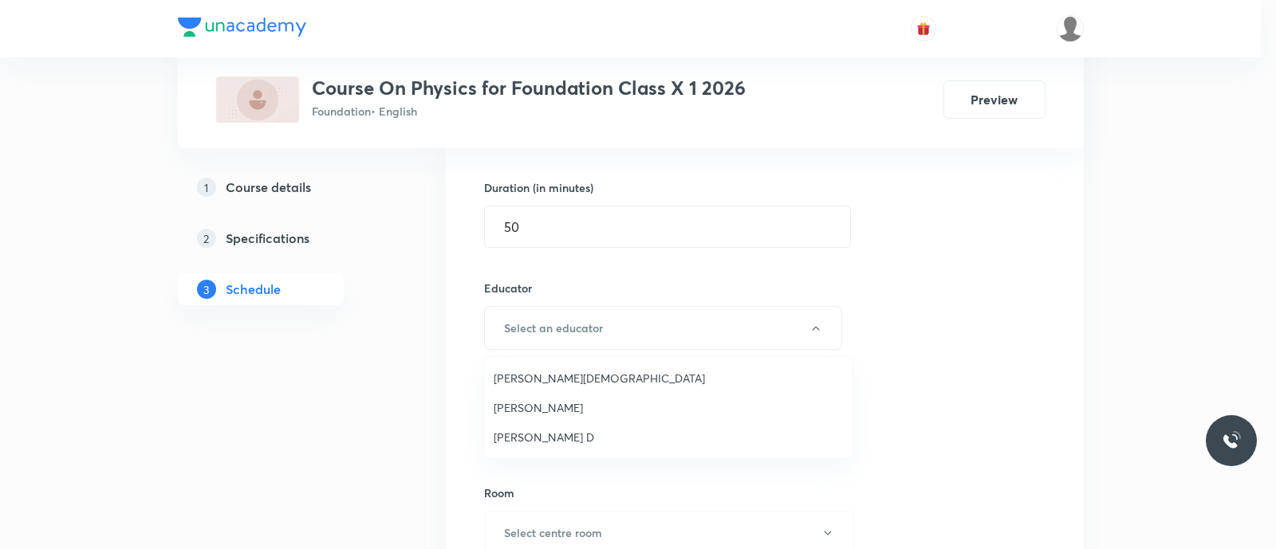
click at [565, 430] on span "Balamurugan D" at bounding box center [668, 437] width 349 height 17
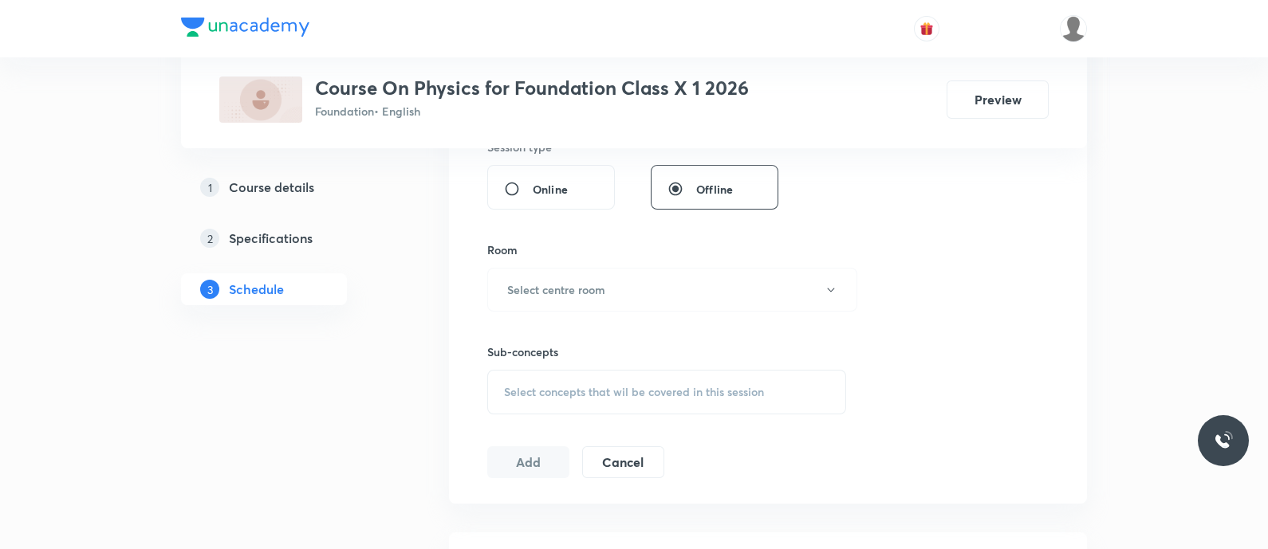
scroll to position [778, 0]
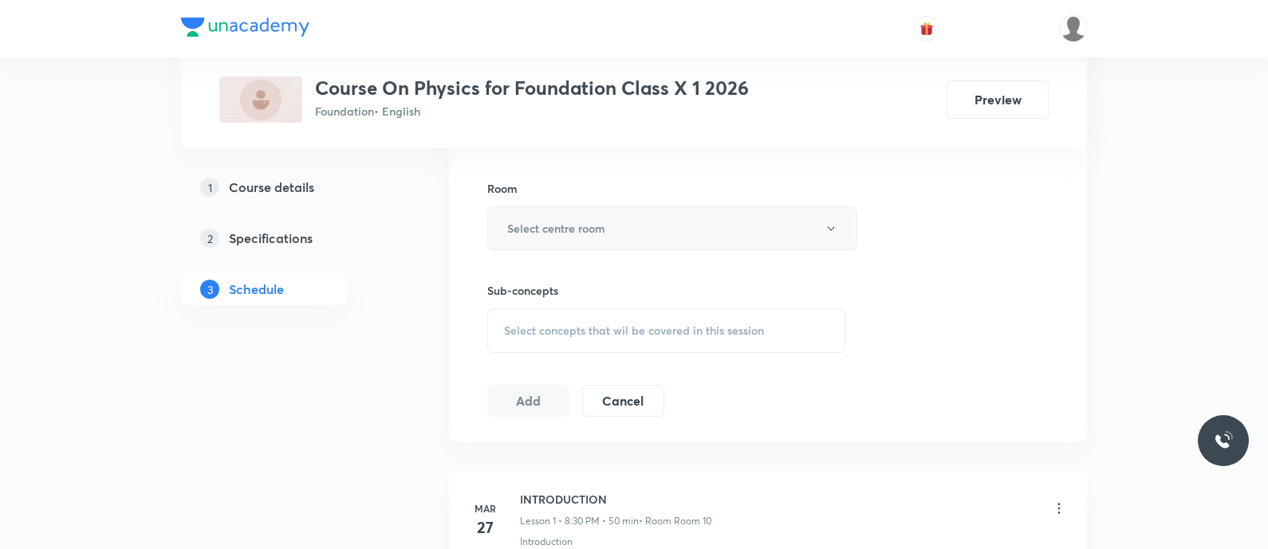
click at [574, 207] on button "Select centre room" at bounding box center [672, 229] width 370 height 44
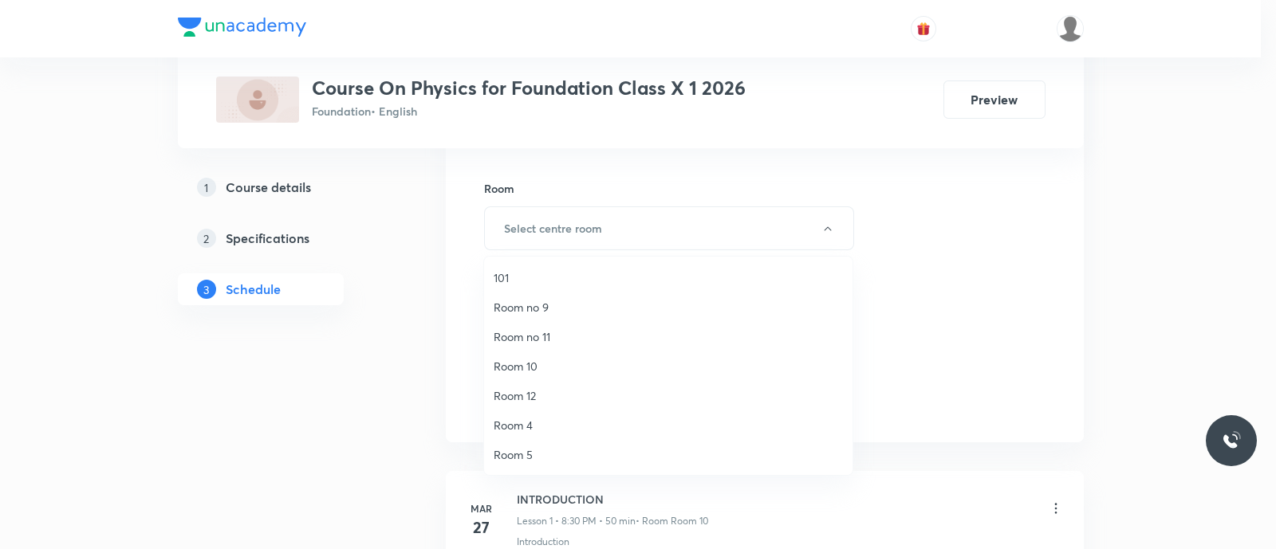
click at [526, 368] on span "Room 10" at bounding box center [668, 366] width 349 height 17
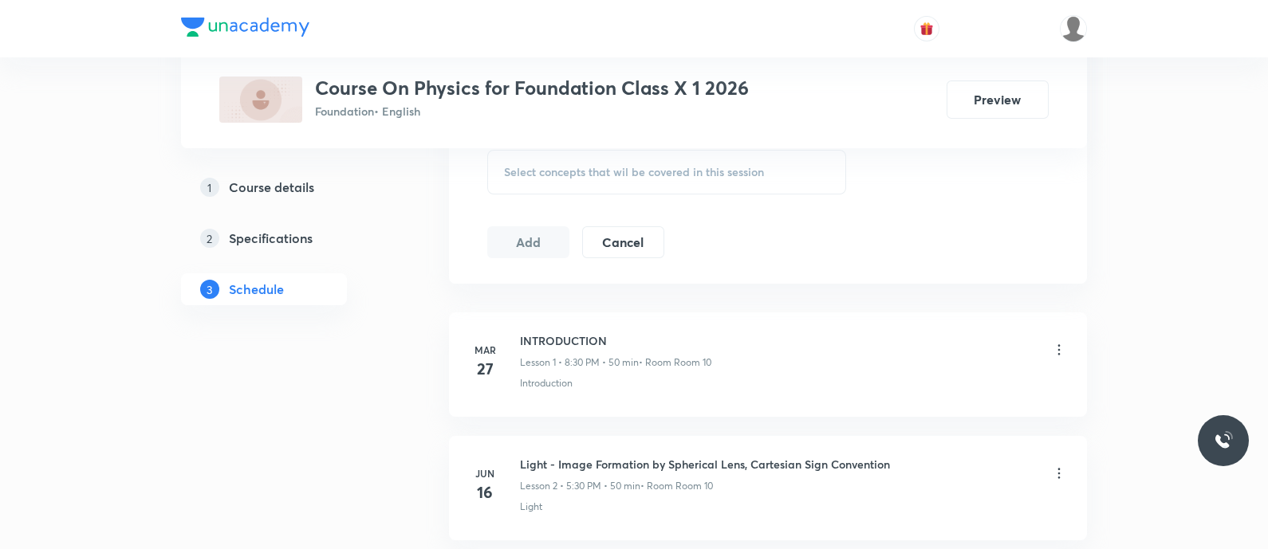
scroll to position [938, 0]
click at [538, 177] on div "Select concepts that wil be covered in this session" at bounding box center [666, 170] width 359 height 45
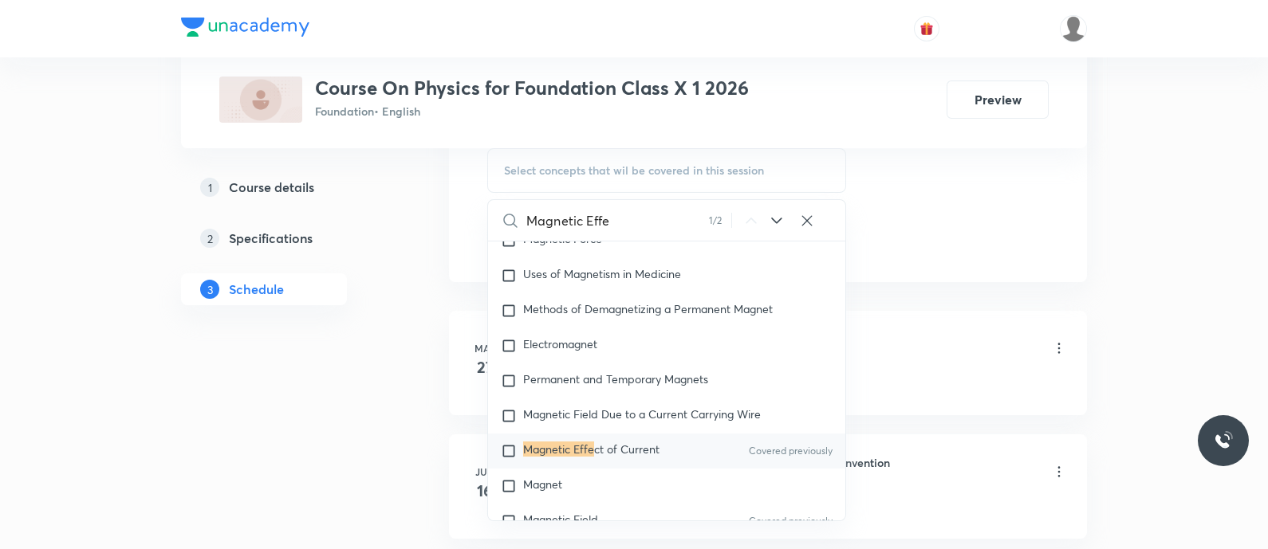
scroll to position [7310, 0]
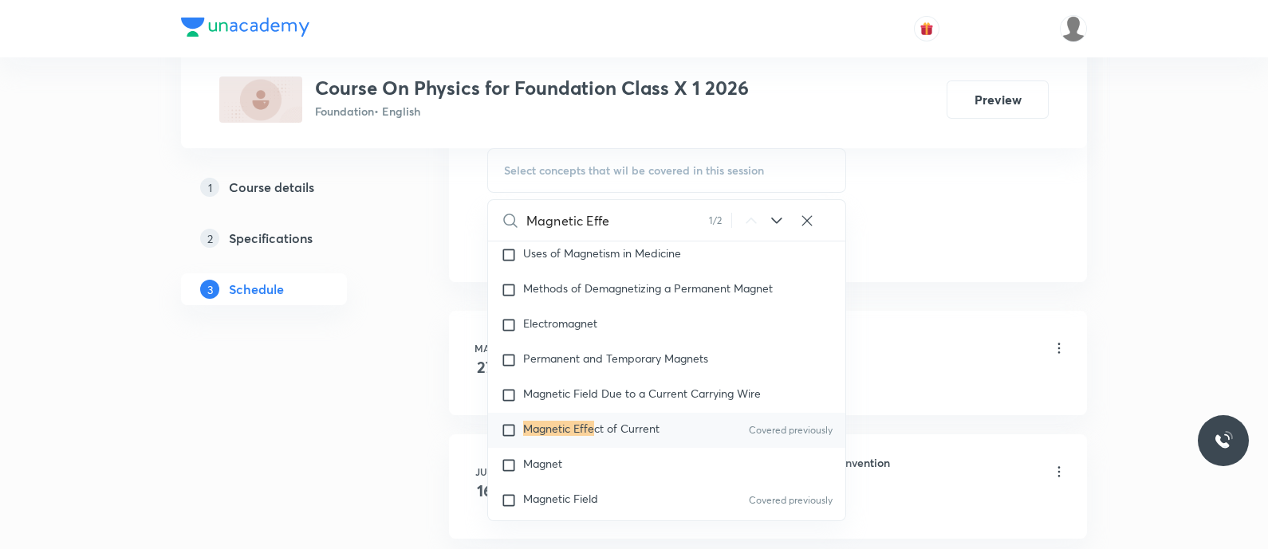
type input "Magnetic Effe"
click at [556, 432] on div "Magnetic Effe ct of Current Covered previously" at bounding box center [666, 430] width 357 height 35
checkbox input "true"
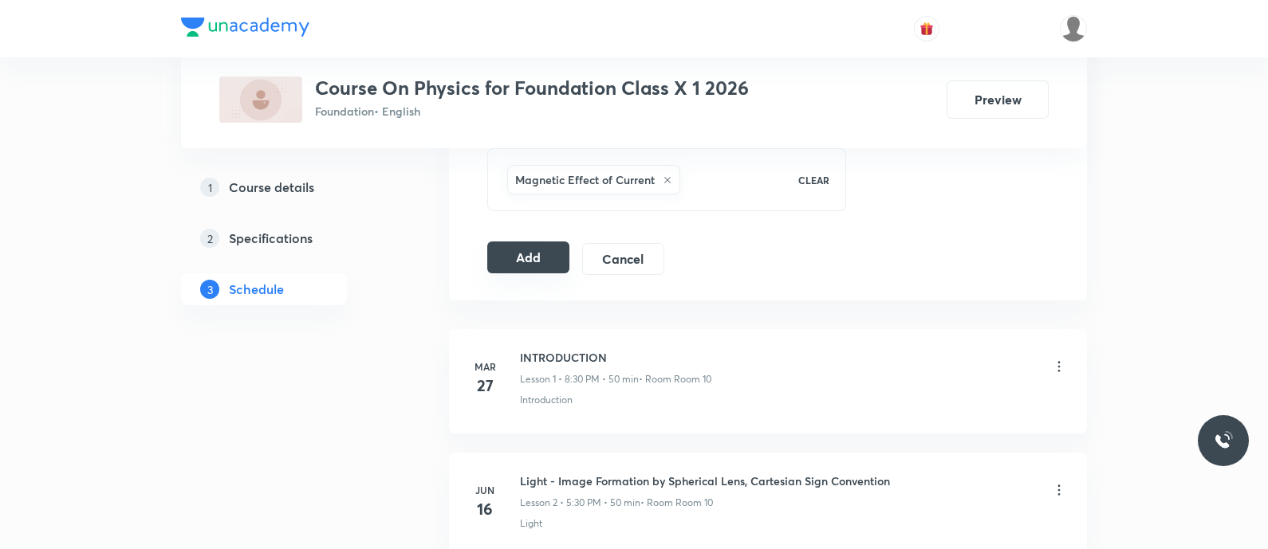
click at [537, 261] on button "Add" at bounding box center [528, 258] width 82 height 32
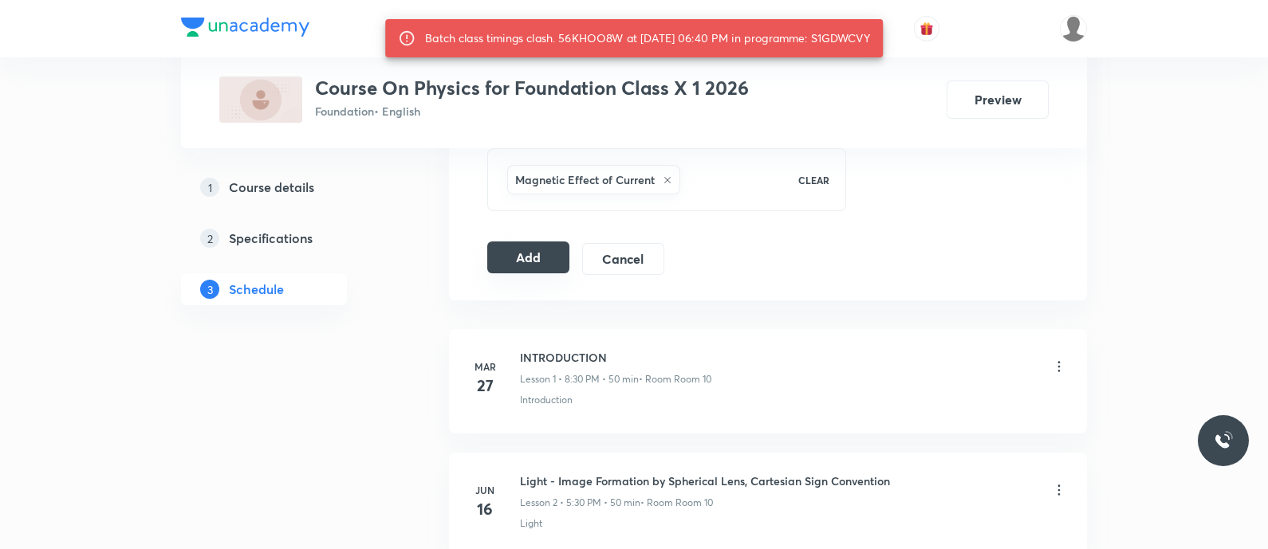
click at [537, 261] on button "Add" at bounding box center [528, 258] width 82 height 32
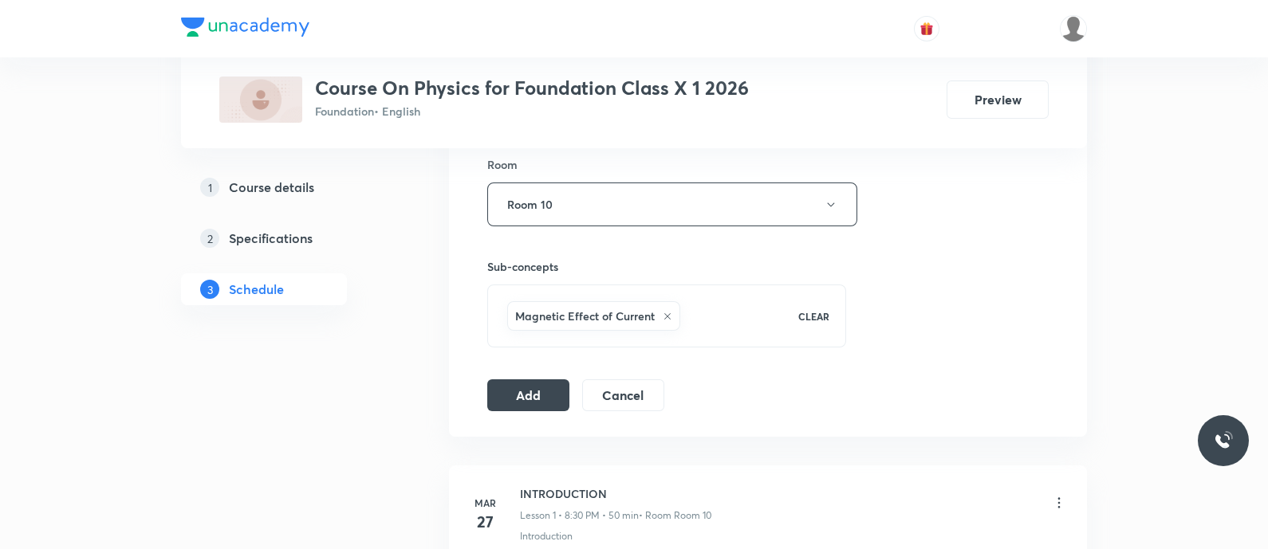
scroll to position [808, 0]
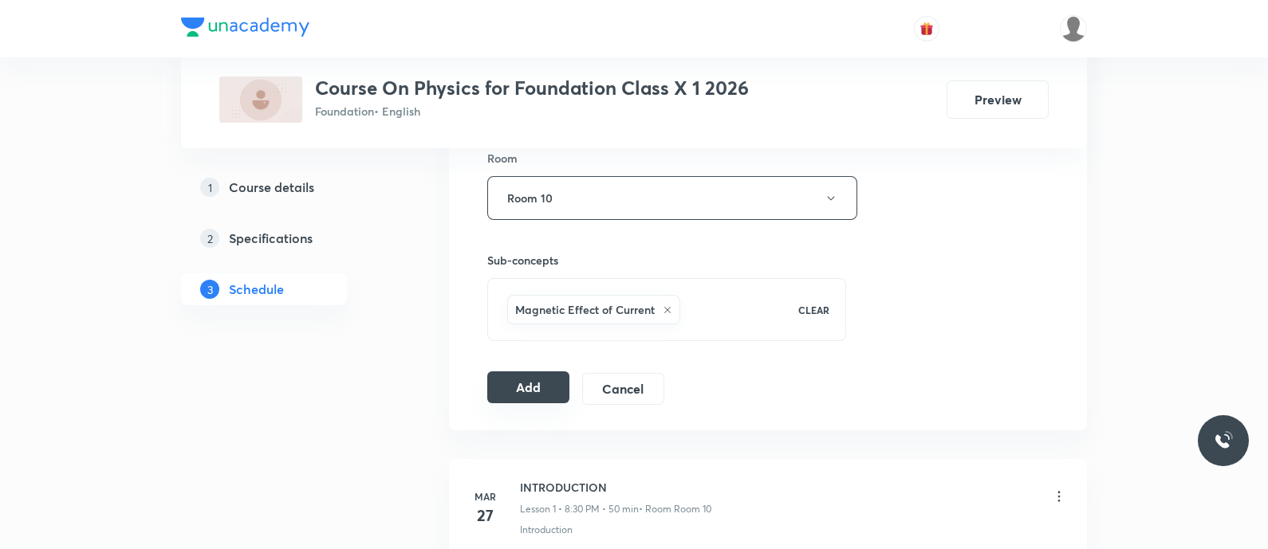
click at [537, 387] on button "Add" at bounding box center [528, 388] width 82 height 32
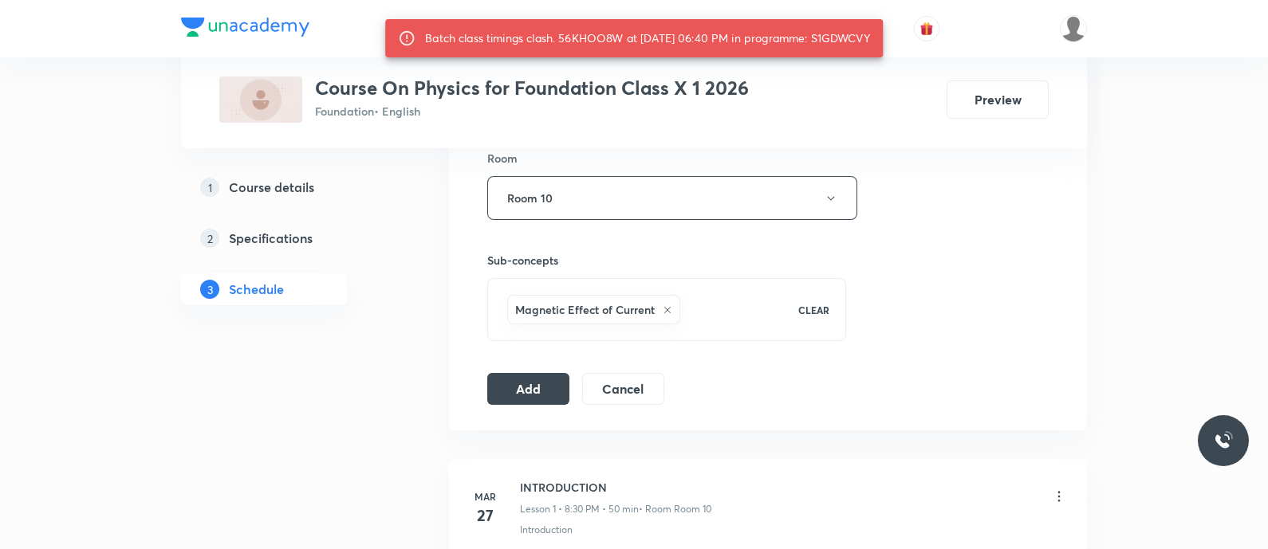
click at [848, 36] on div "Batch class timings clash. 56KHOO8W at 06 Oct 2025 06:40 PM in programme: S1GDW…" at bounding box center [647, 38] width 445 height 29
copy div "S1GDWCVY"
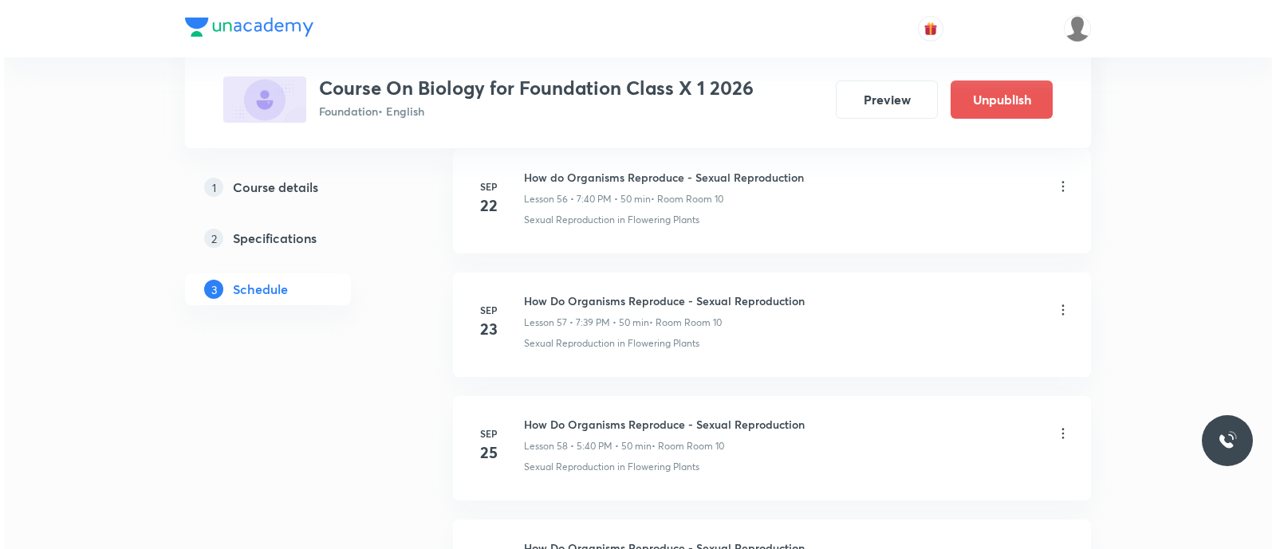
scroll to position [8248, 0]
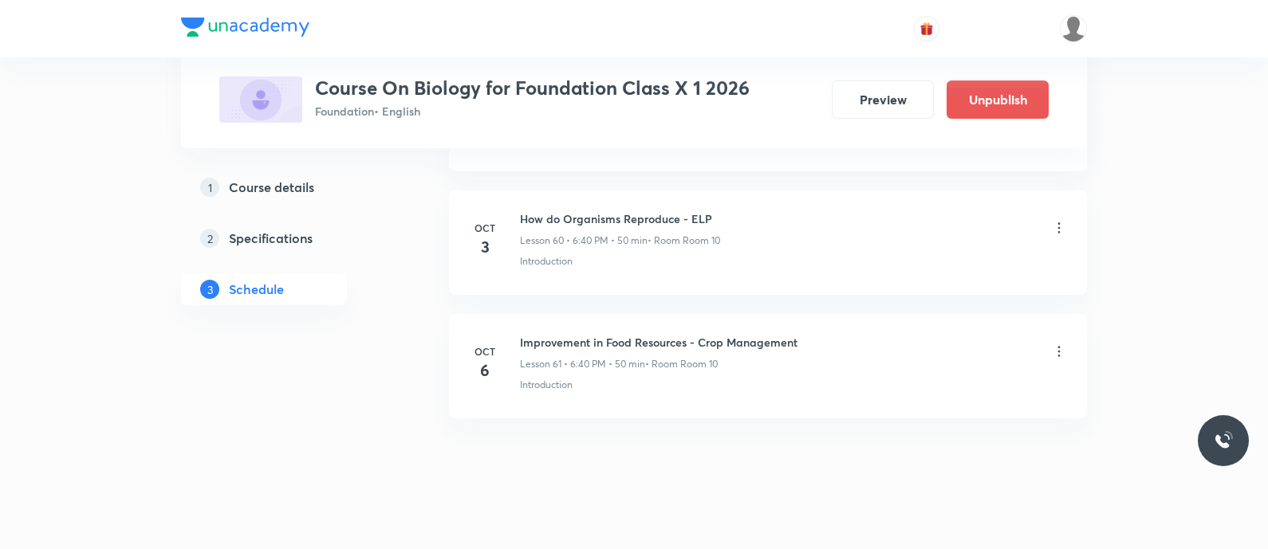
click at [1052, 344] on icon at bounding box center [1059, 352] width 16 height 16
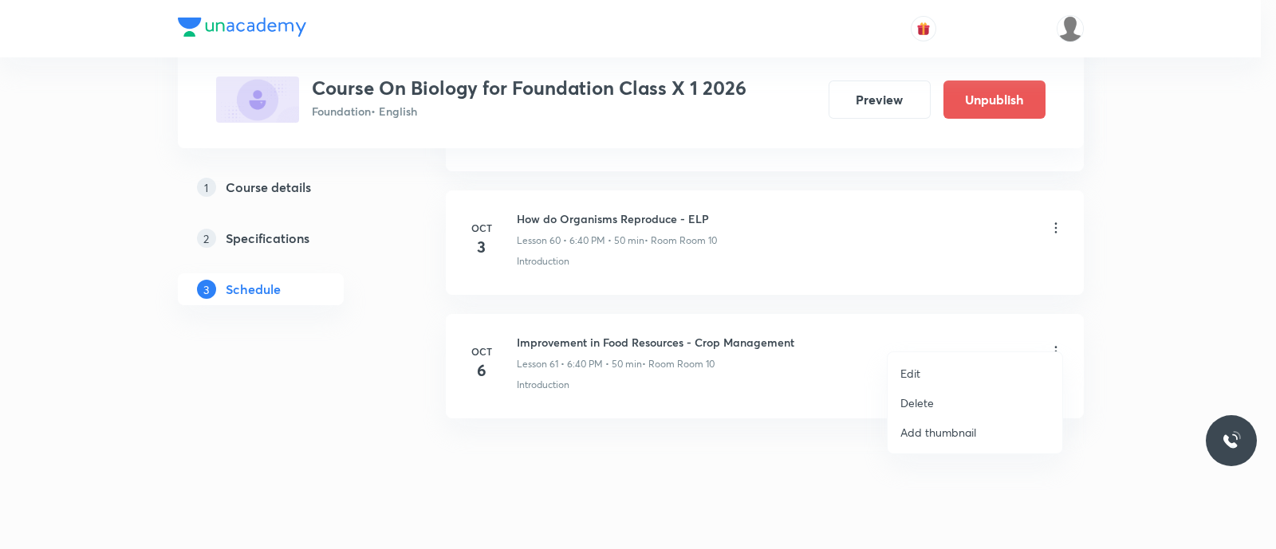
click at [922, 369] on li "Edit" at bounding box center [974, 374] width 175 height 30
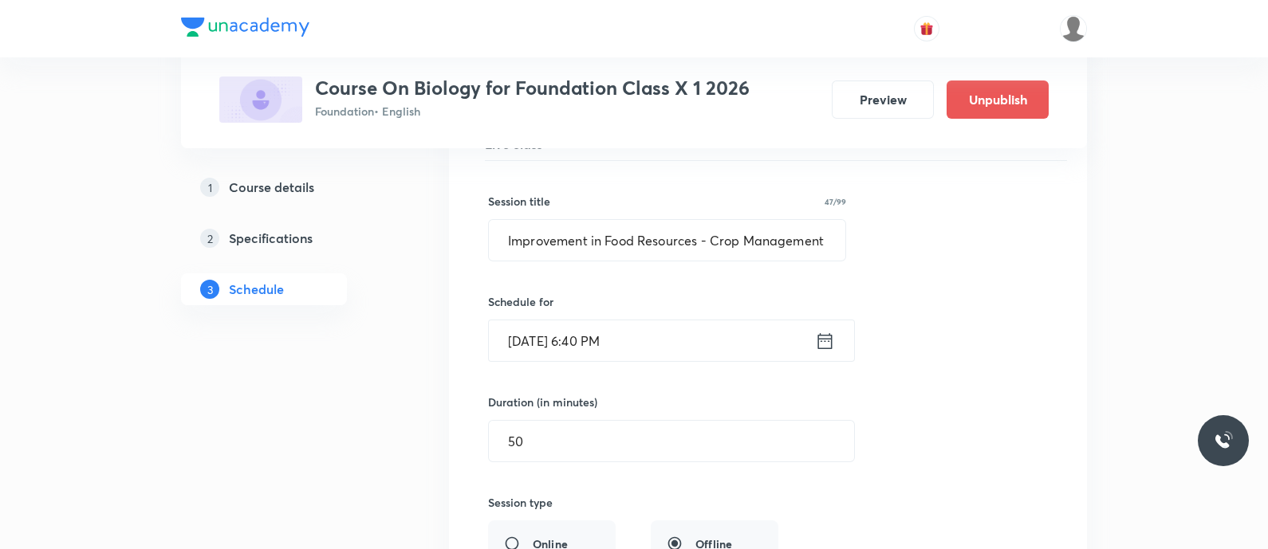
scroll to position [7671, 0]
click at [683, 321] on input "[DATE] 6:40 PM" at bounding box center [652, 341] width 326 height 41
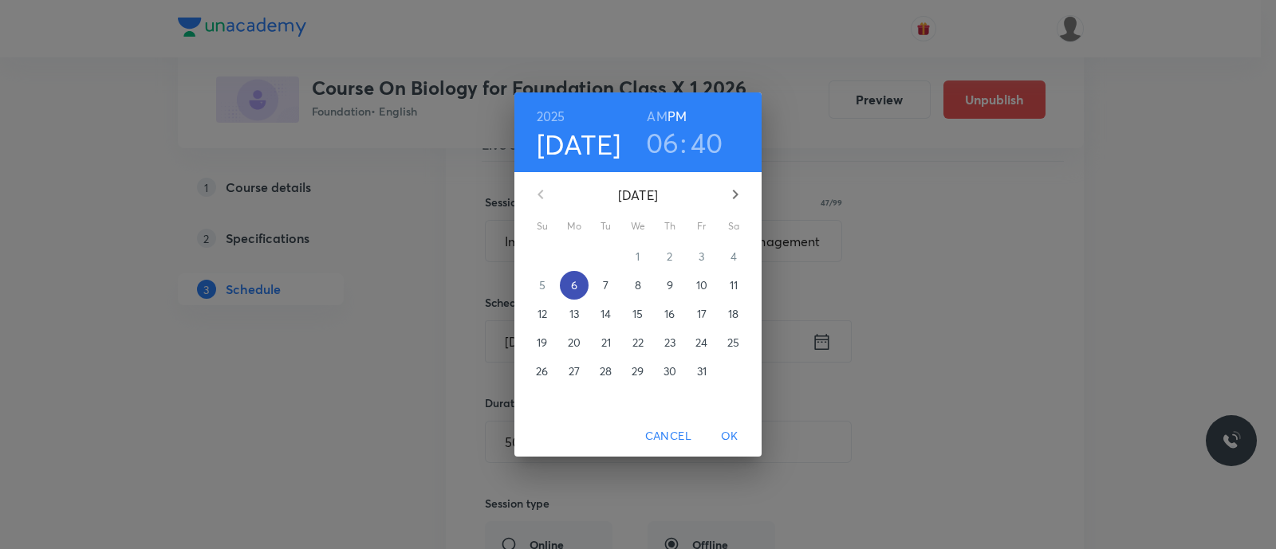
click at [568, 292] on span "6" at bounding box center [574, 285] width 29 height 16
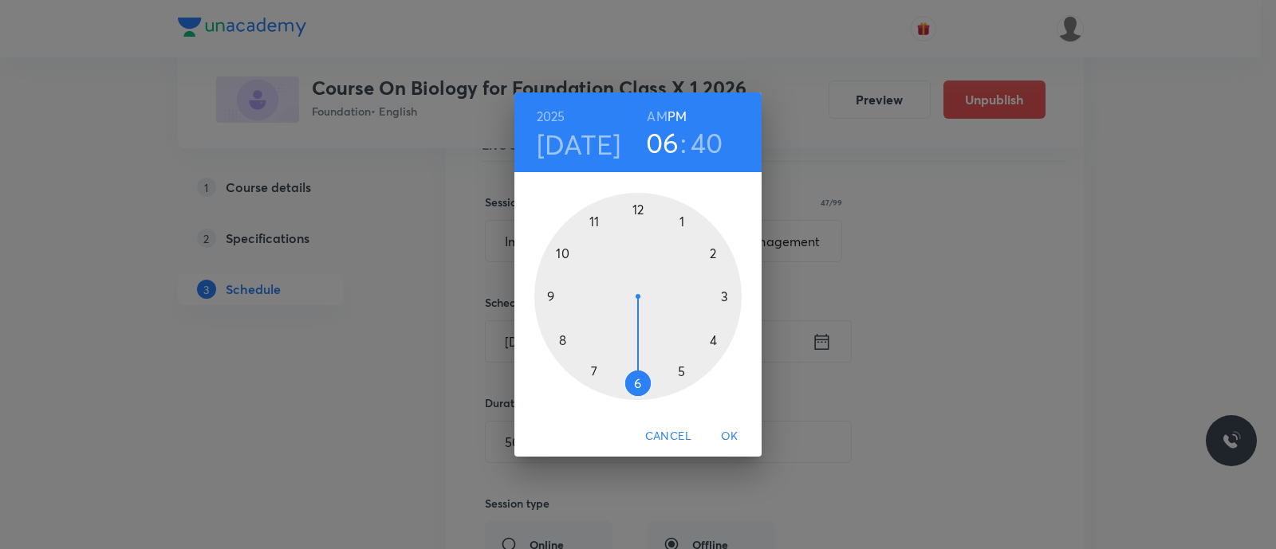
click at [590, 374] on div at bounding box center [637, 296] width 207 height 207
click at [560, 339] on div at bounding box center [637, 296] width 207 height 207
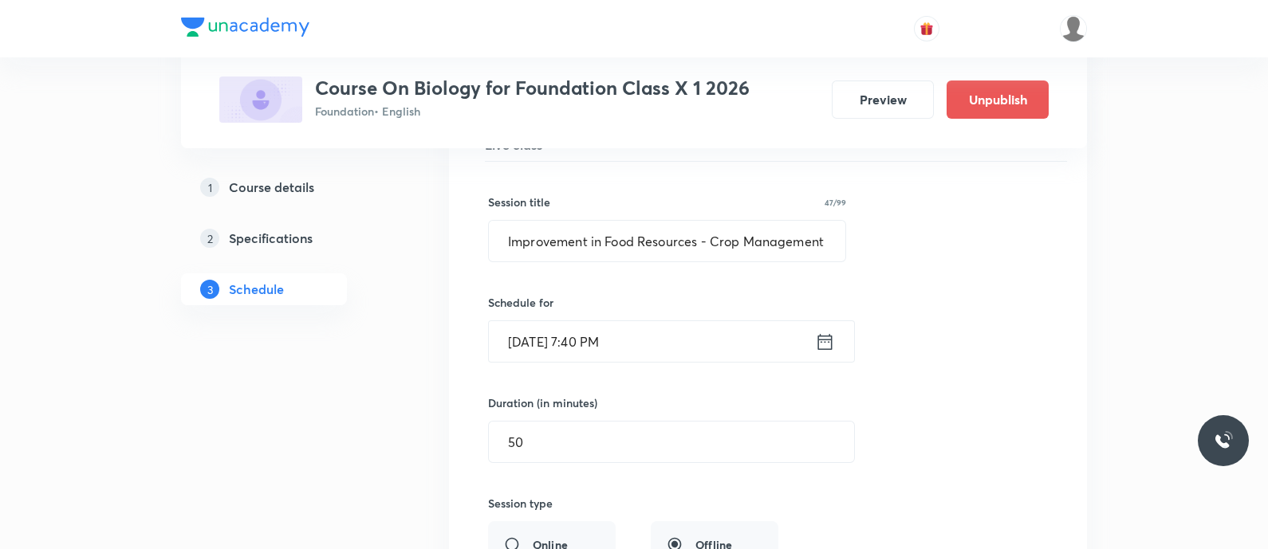
scroll to position [7966, 0]
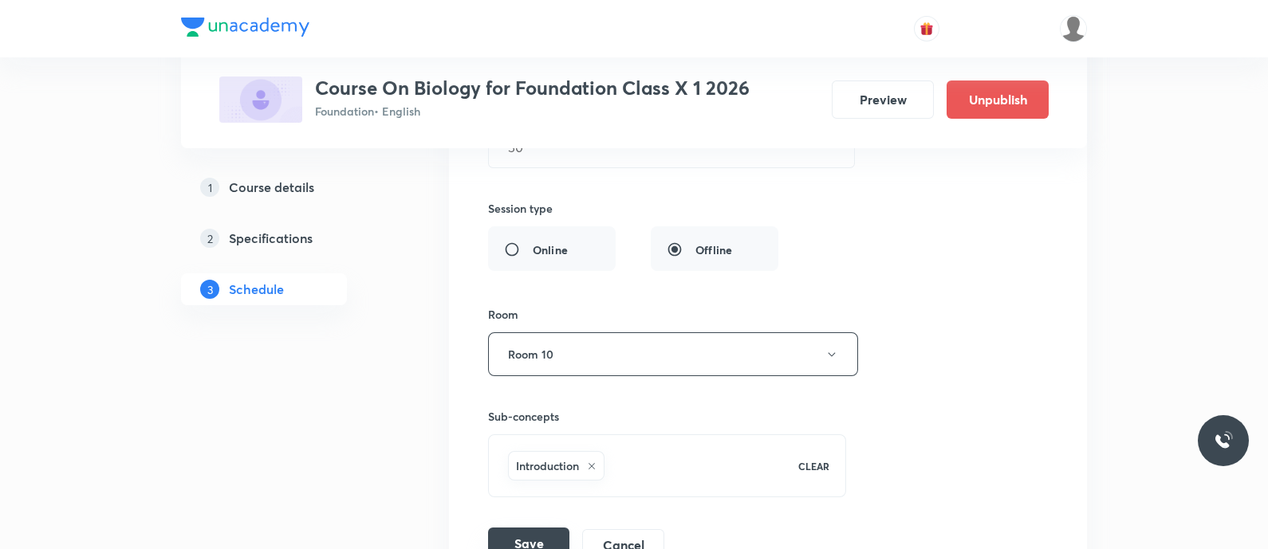
click at [530, 528] on button "Save" at bounding box center [528, 544] width 81 height 32
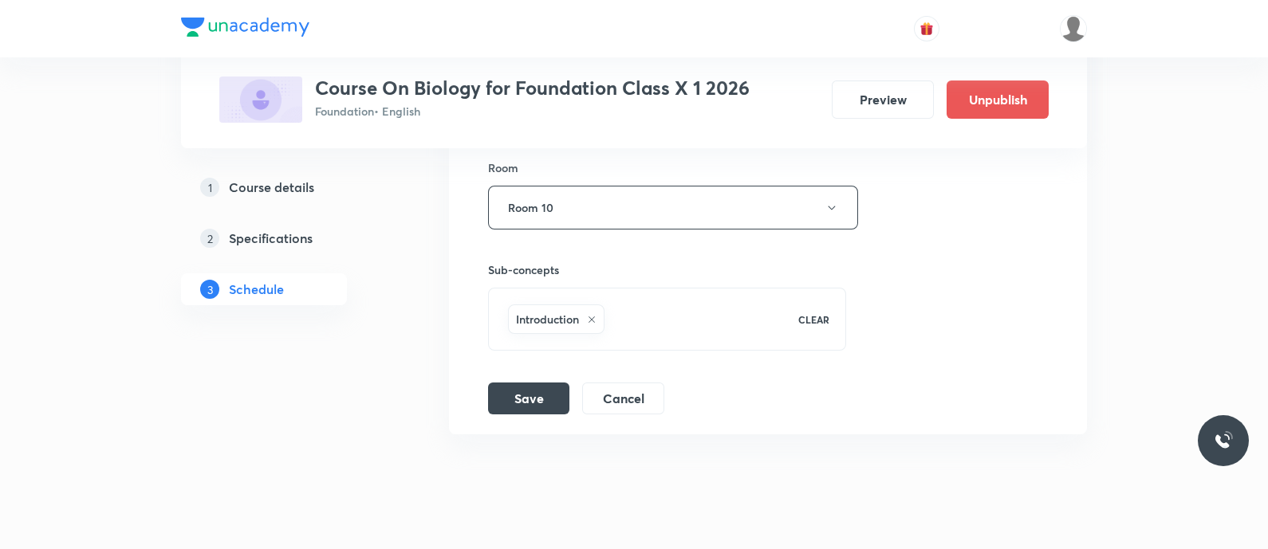
scroll to position [8172, 0]
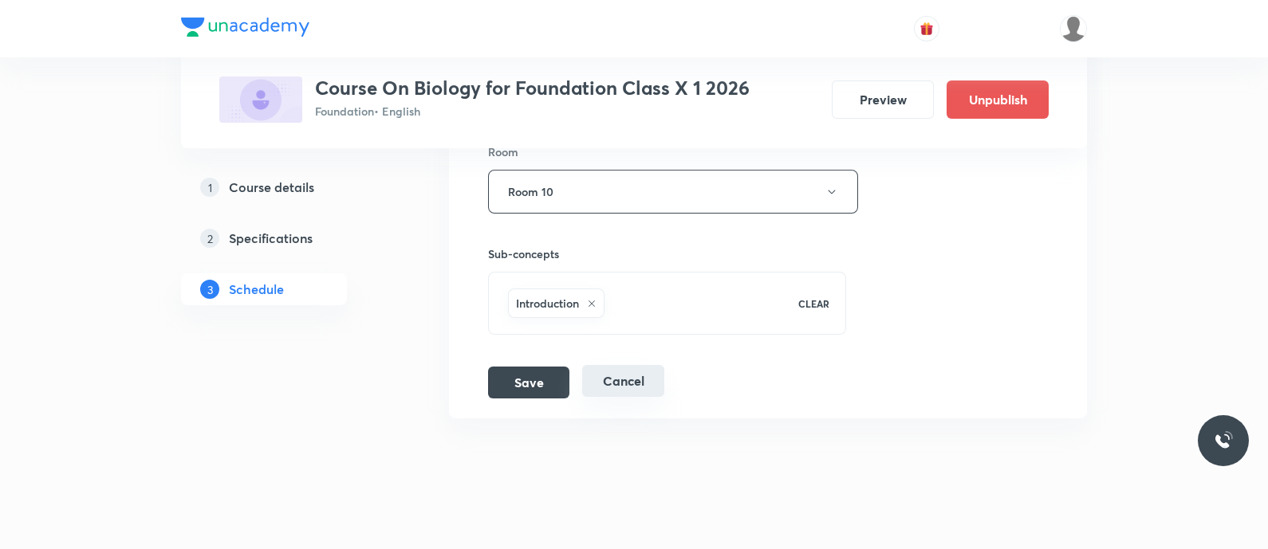
click at [614, 367] on button "Cancel" at bounding box center [623, 381] width 82 height 32
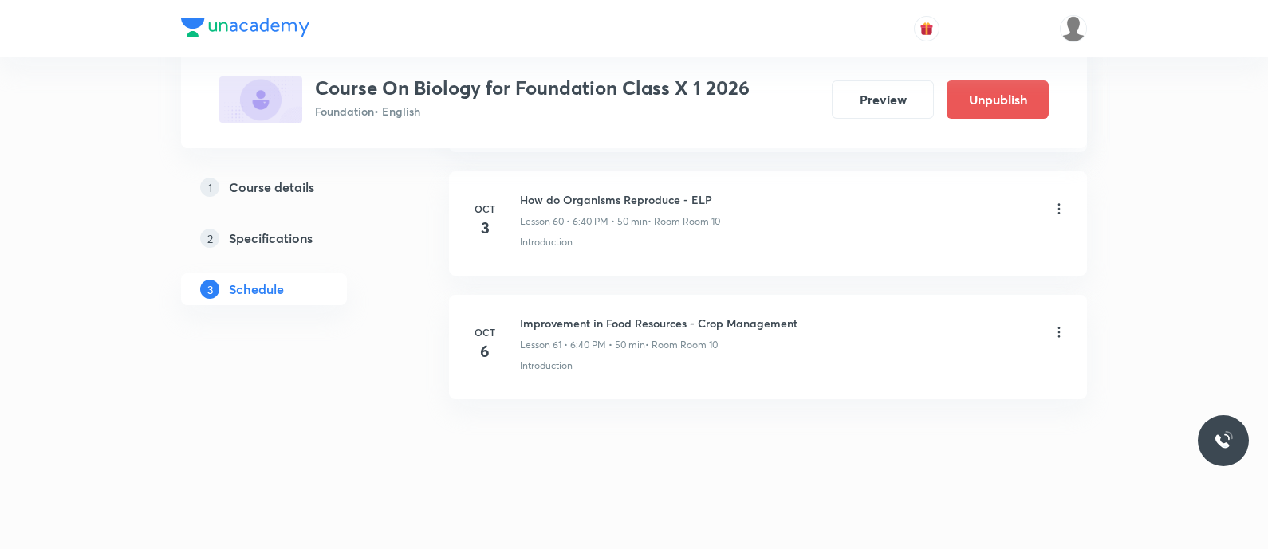
scroll to position [7516, 0]
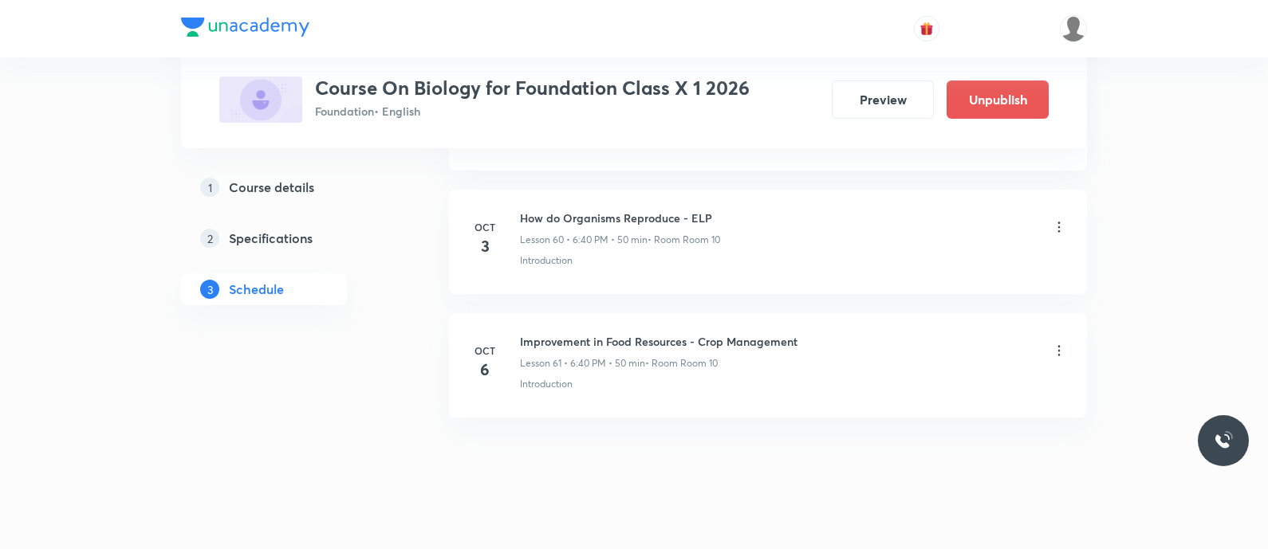
click at [1058, 346] on icon at bounding box center [1059, 351] width 2 height 10
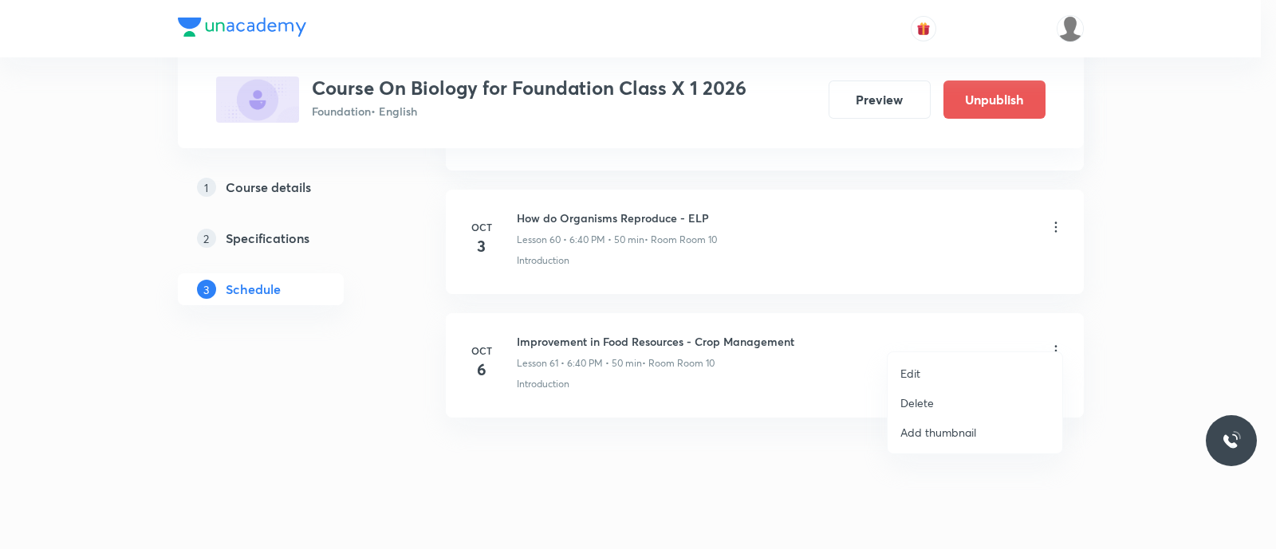
click at [914, 403] on p "Delete" at bounding box center [916, 403] width 33 height 17
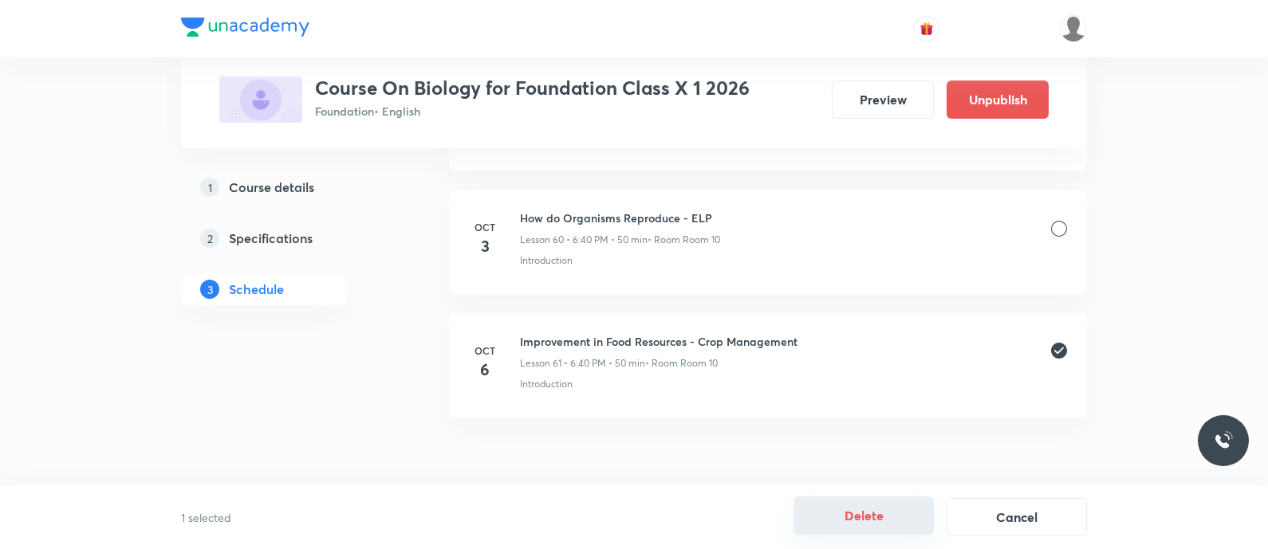
click at [875, 509] on button "Delete" at bounding box center [863, 516] width 140 height 38
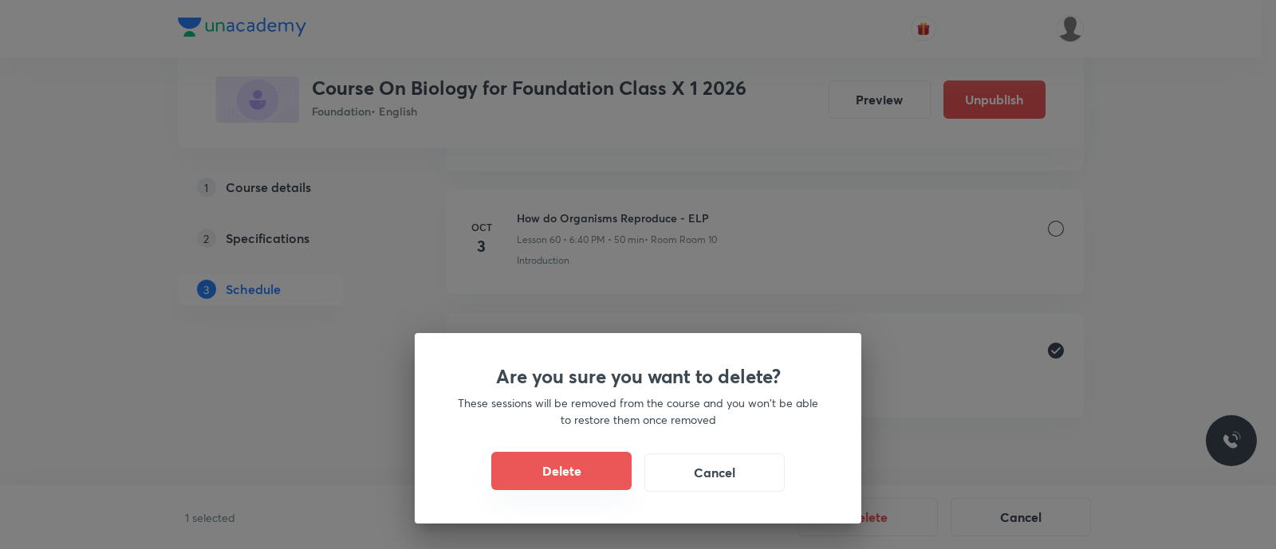
click at [569, 473] on button "Delete" at bounding box center [561, 471] width 140 height 38
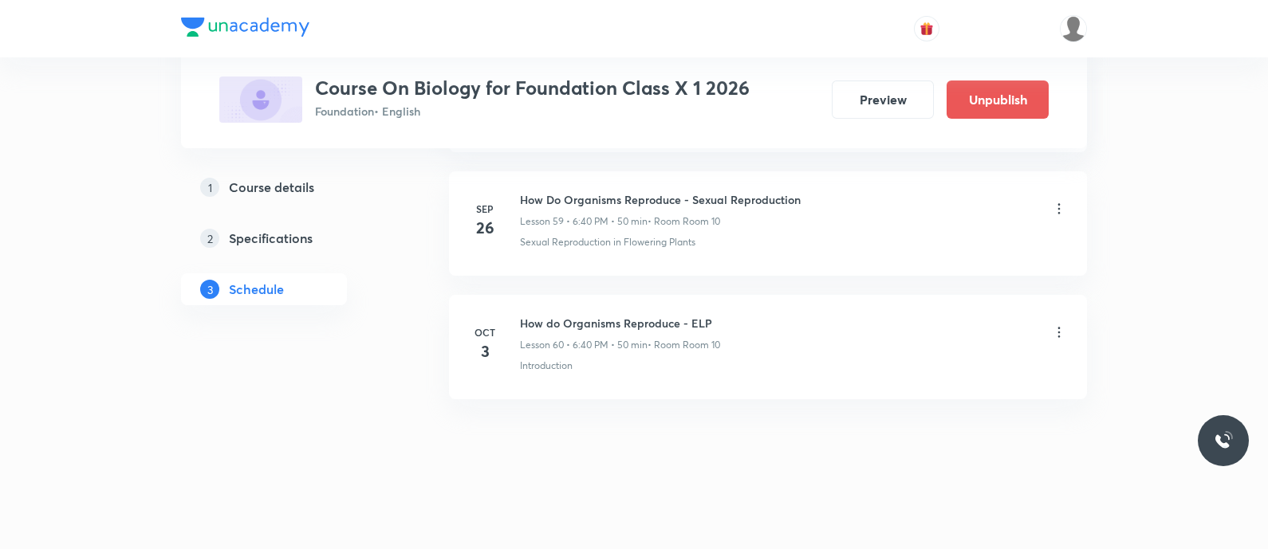
scroll to position [7393, 0]
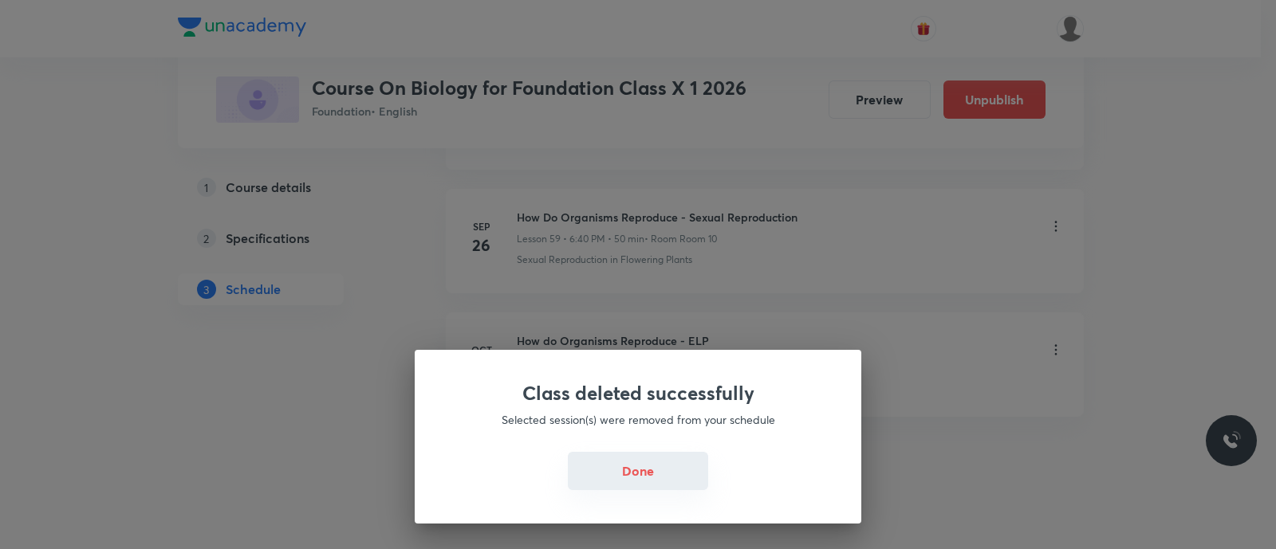
click at [620, 471] on button "Done" at bounding box center [638, 471] width 140 height 38
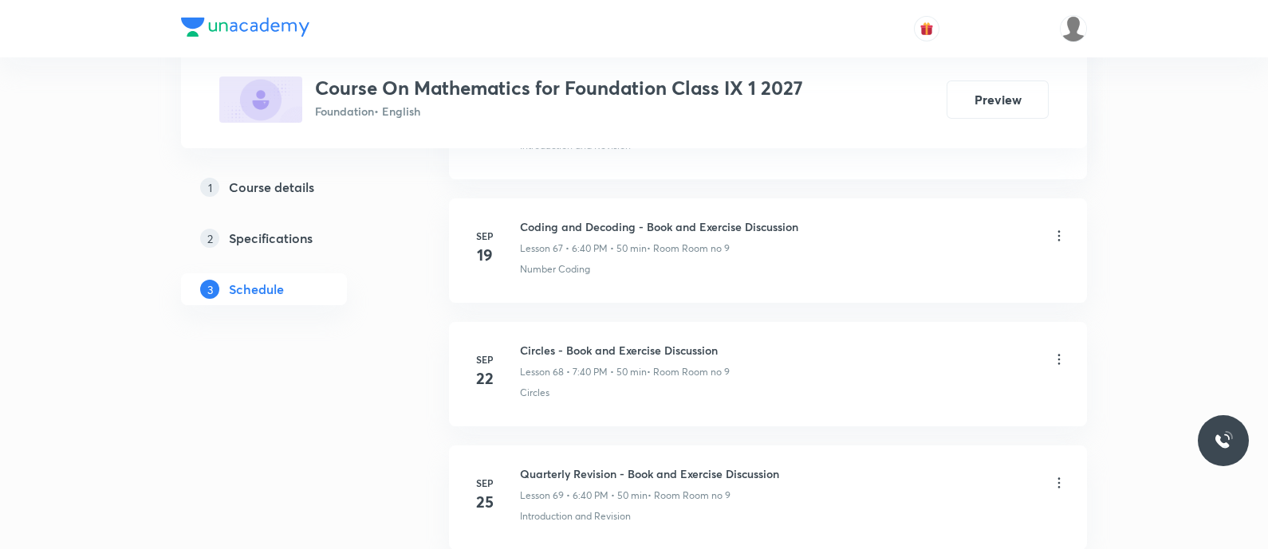
scroll to position [9357, 0]
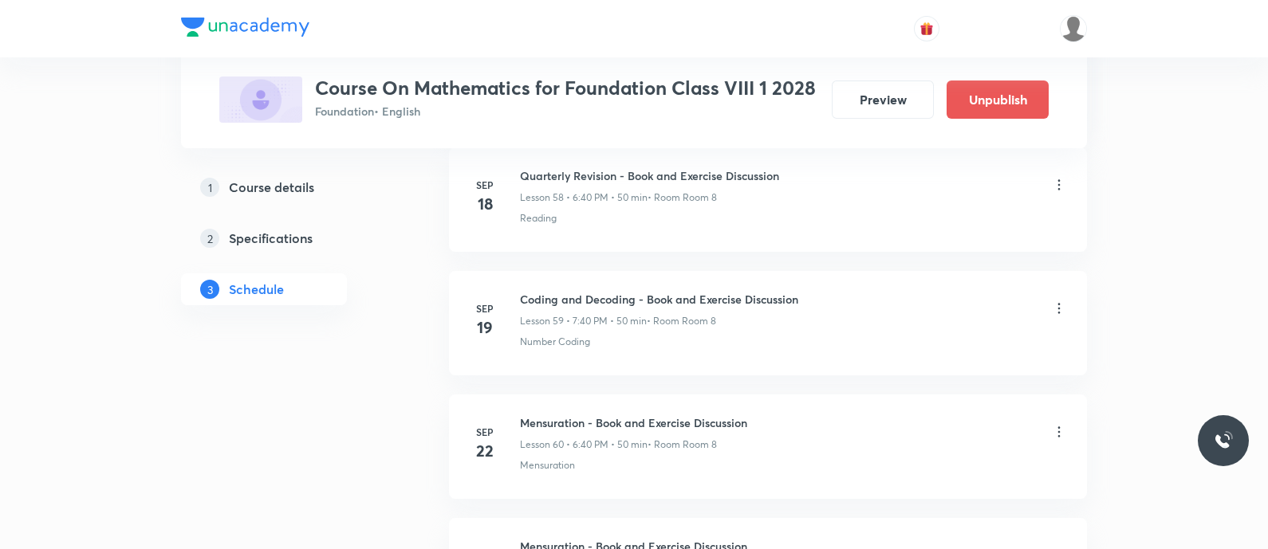
scroll to position [8371, 0]
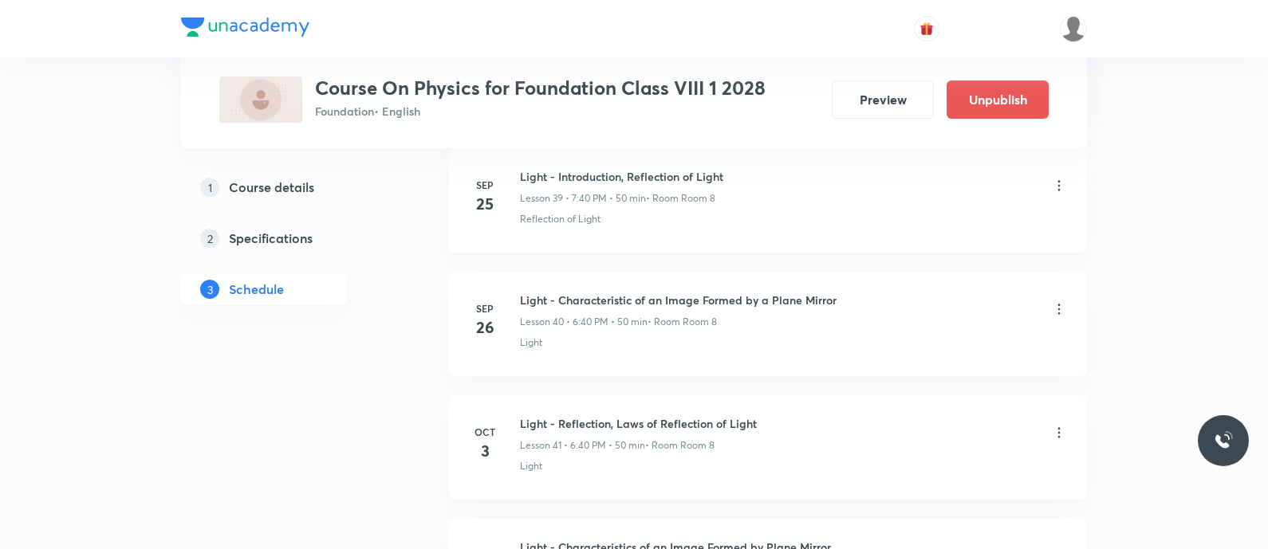
scroll to position [6007, 0]
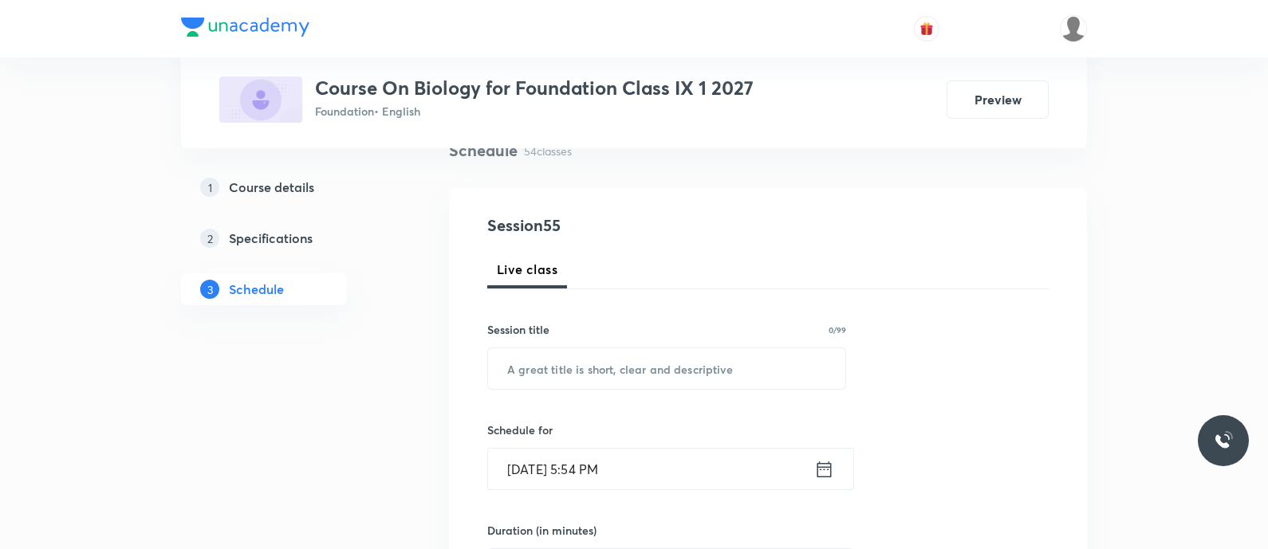
scroll to position [135, 0]
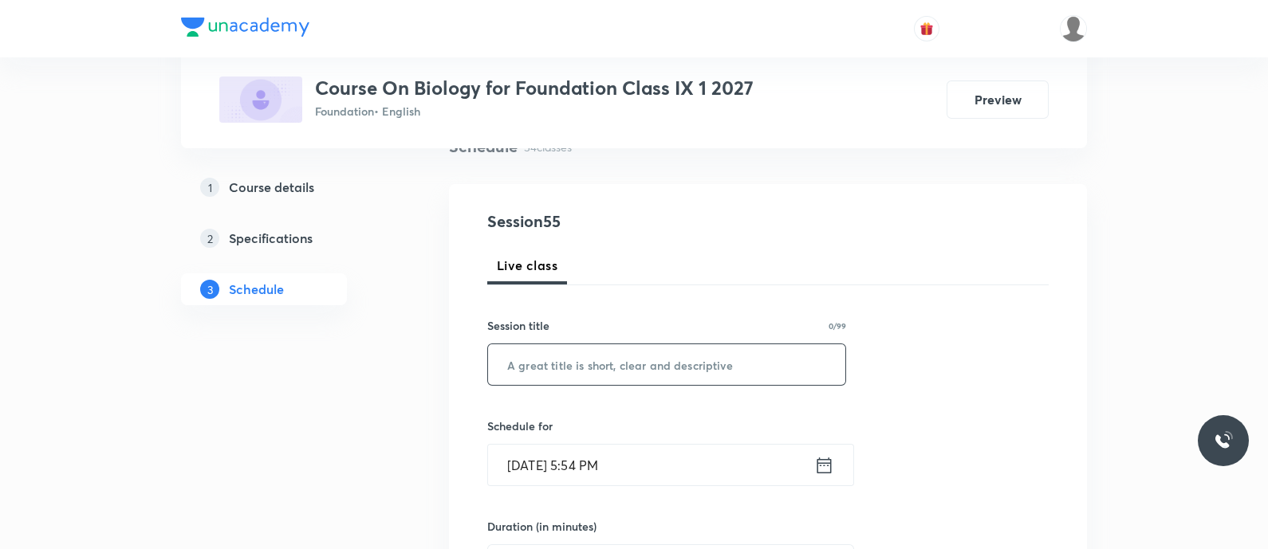
click at [630, 361] on input "text" at bounding box center [666, 364] width 357 height 41
paste input "improvement in food resources - crop management"
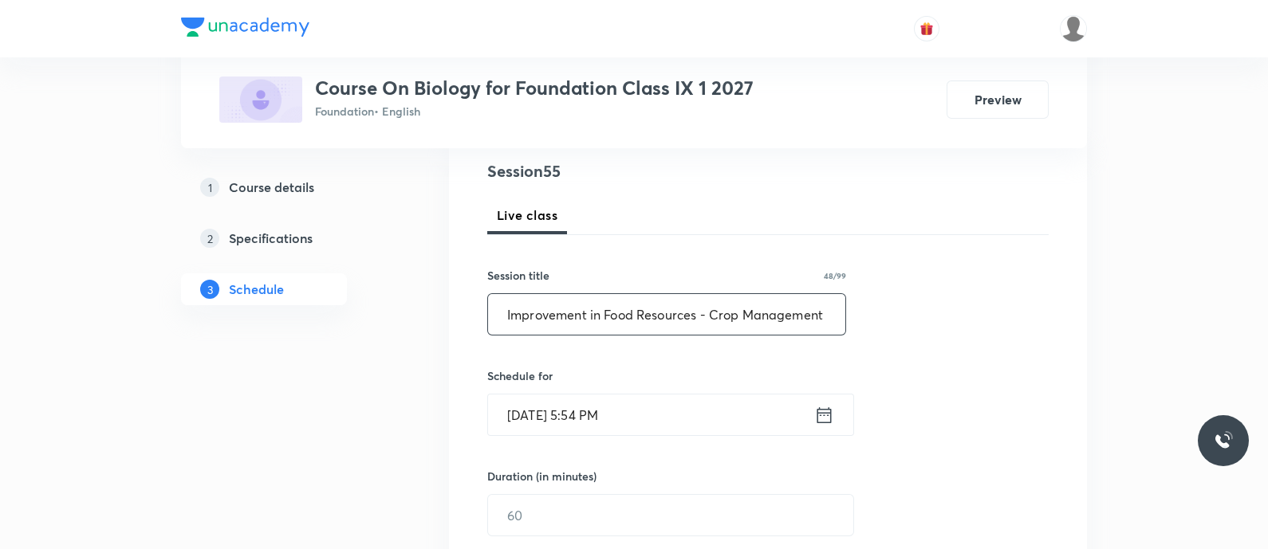
scroll to position [188, 0]
type input "Improvement in Food Resources - Crop Management"
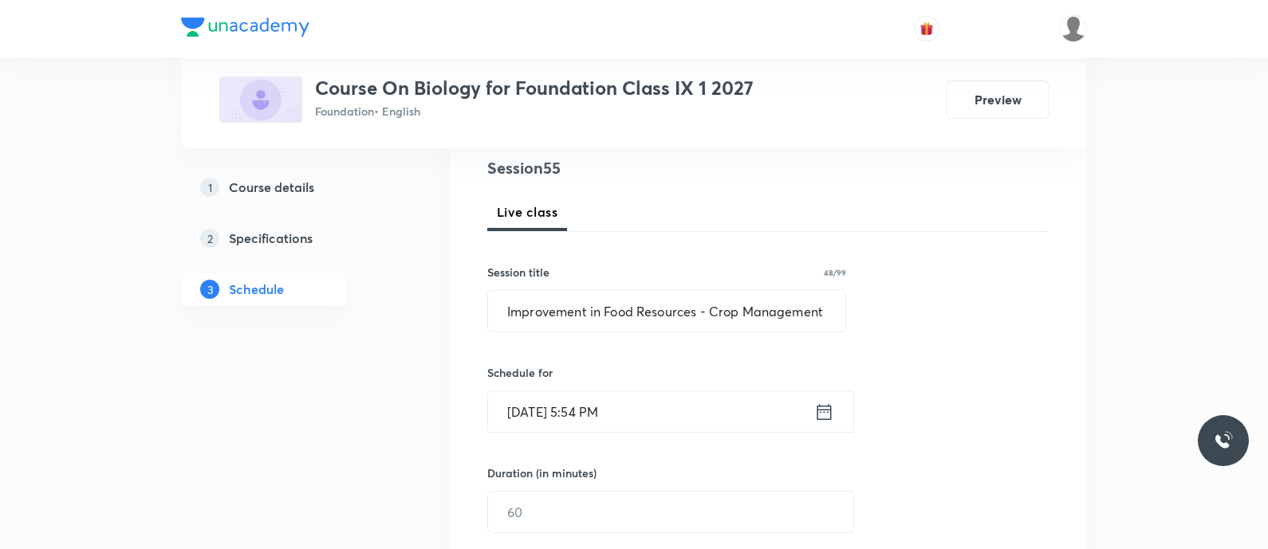
click at [800, 404] on input "Oct 6, 2025, 5:54 PM" at bounding box center [651, 411] width 326 height 41
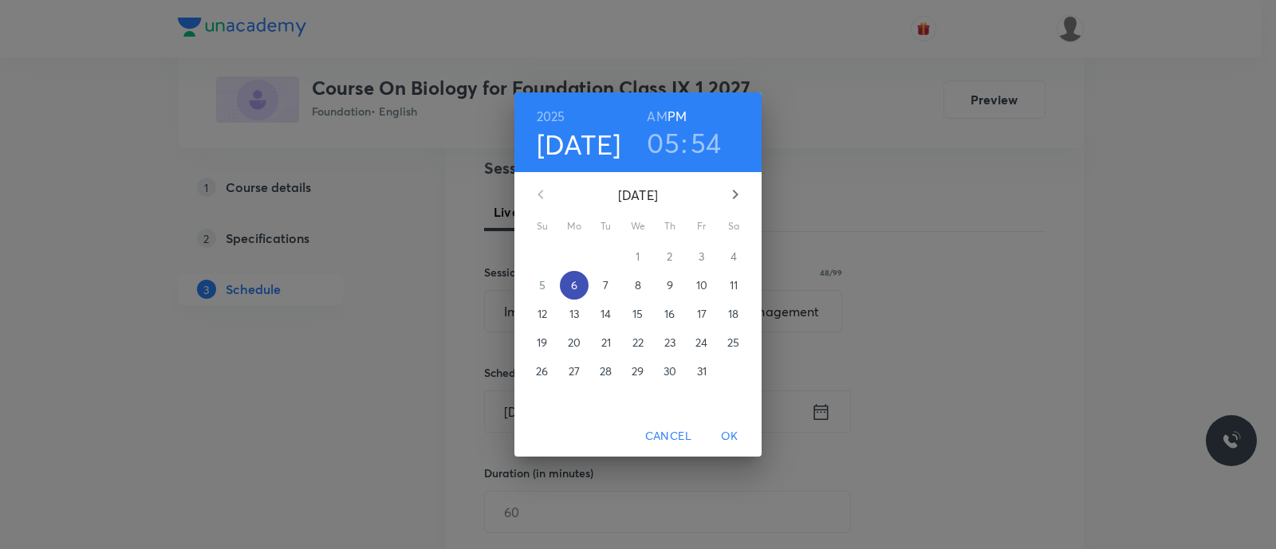
click at [581, 283] on span "6" at bounding box center [574, 285] width 29 height 16
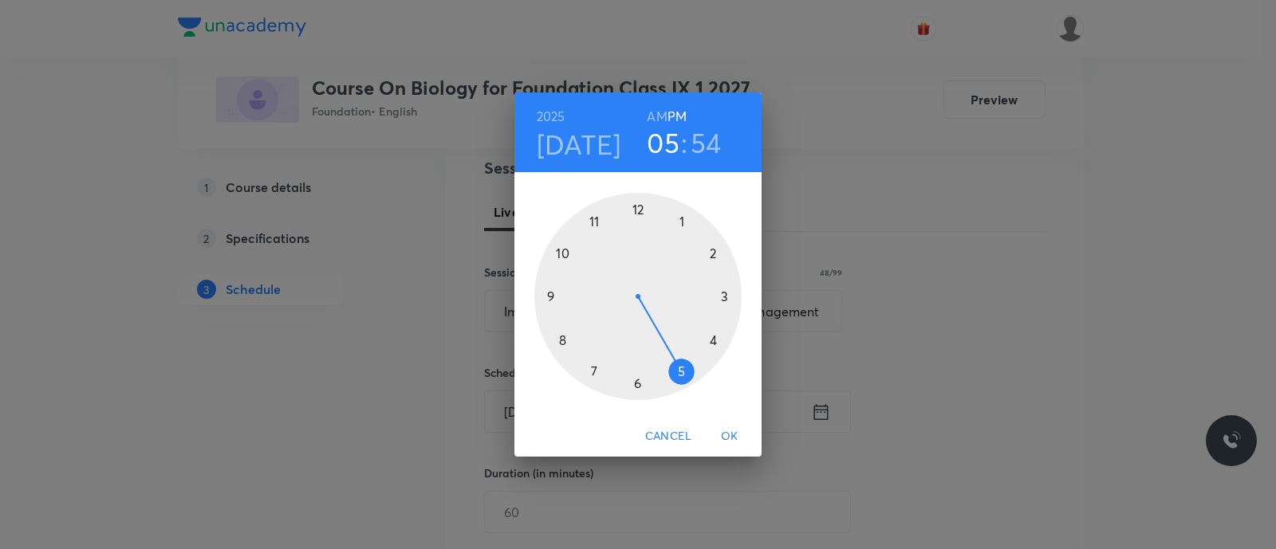
click at [637, 386] on div at bounding box center [637, 296] width 207 height 207
click at [560, 344] on div at bounding box center [637, 296] width 207 height 207
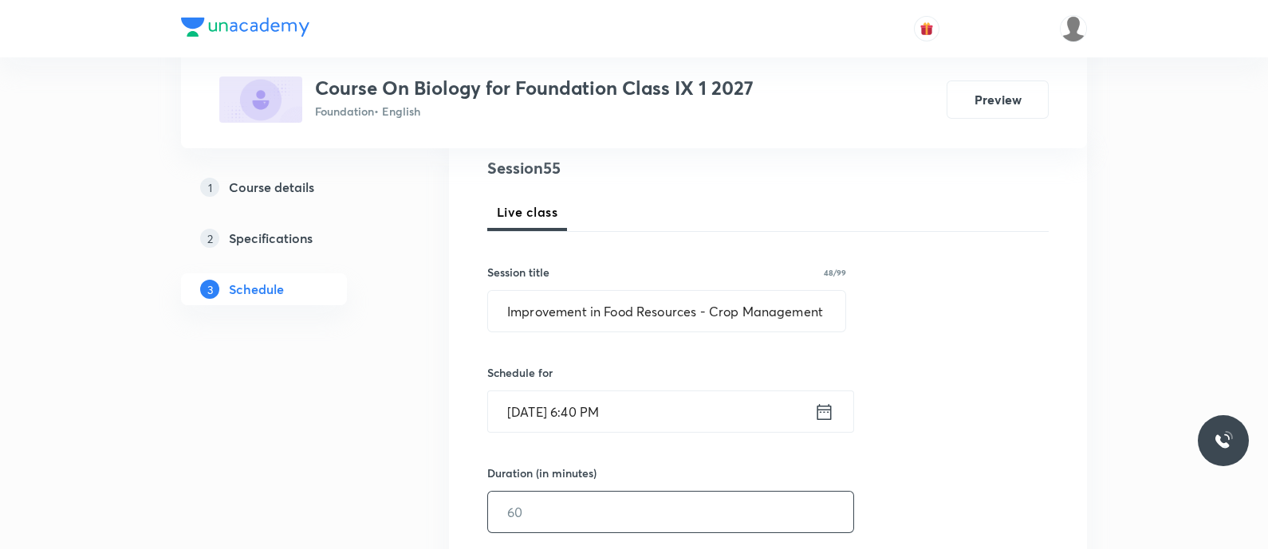
click at [517, 516] on input "text" at bounding box center [670, 512] width 365 height 41
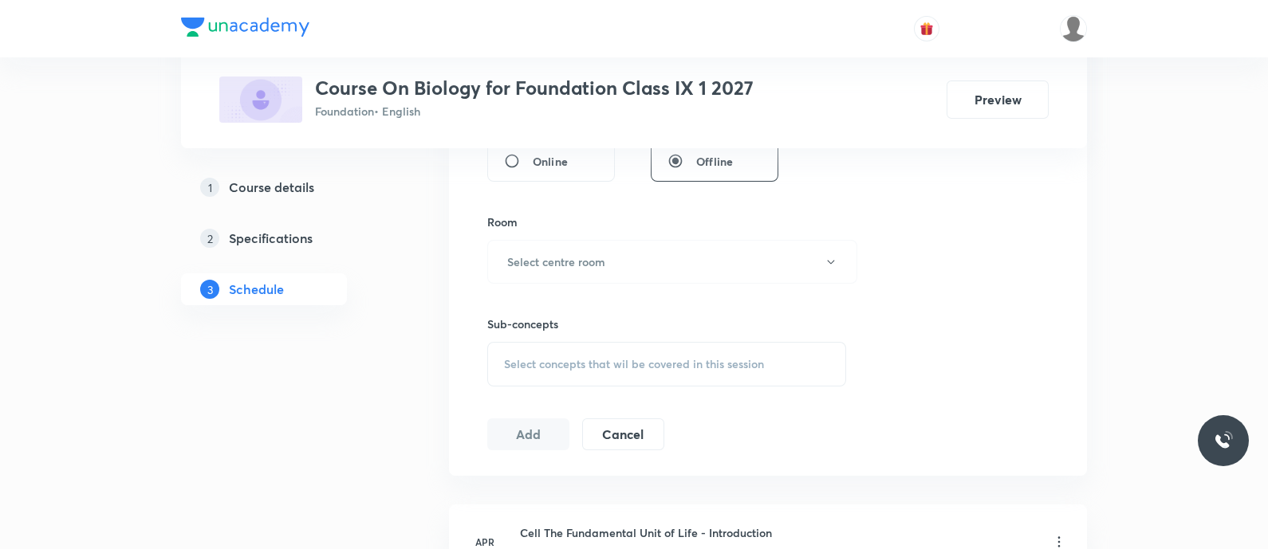
scroll to position [643, 0]
type input "50"
click at [550, 256] on h6 "Select centre room" at bounding box center [556, 261] width 98 height 17
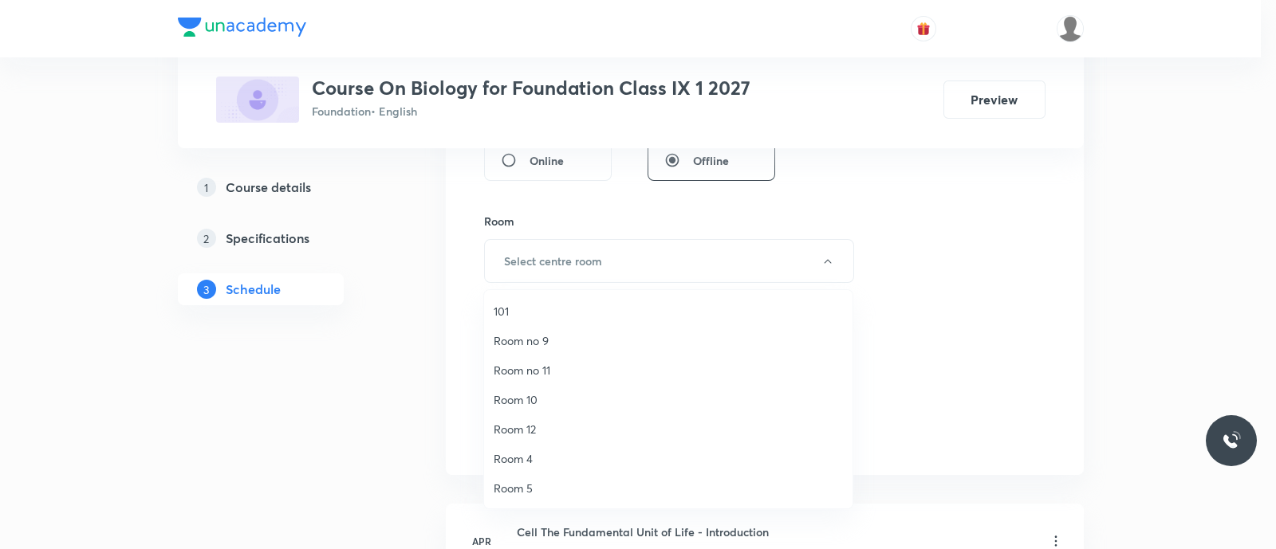
click at [518, 340] on span "Room no 9" at bounding box center [668, 340] width 349 height 17
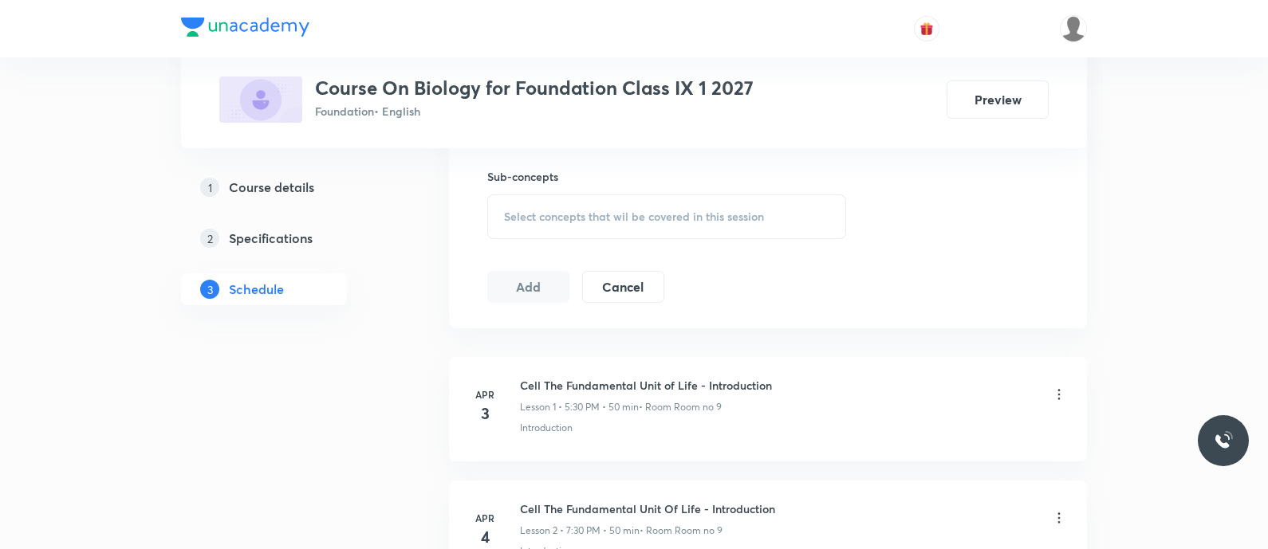
scroll to position [793, 0]
click at [521, 225] on div "Select concepts that wil be covered in this session" at bounding box center [666, 214] width 359 height 45
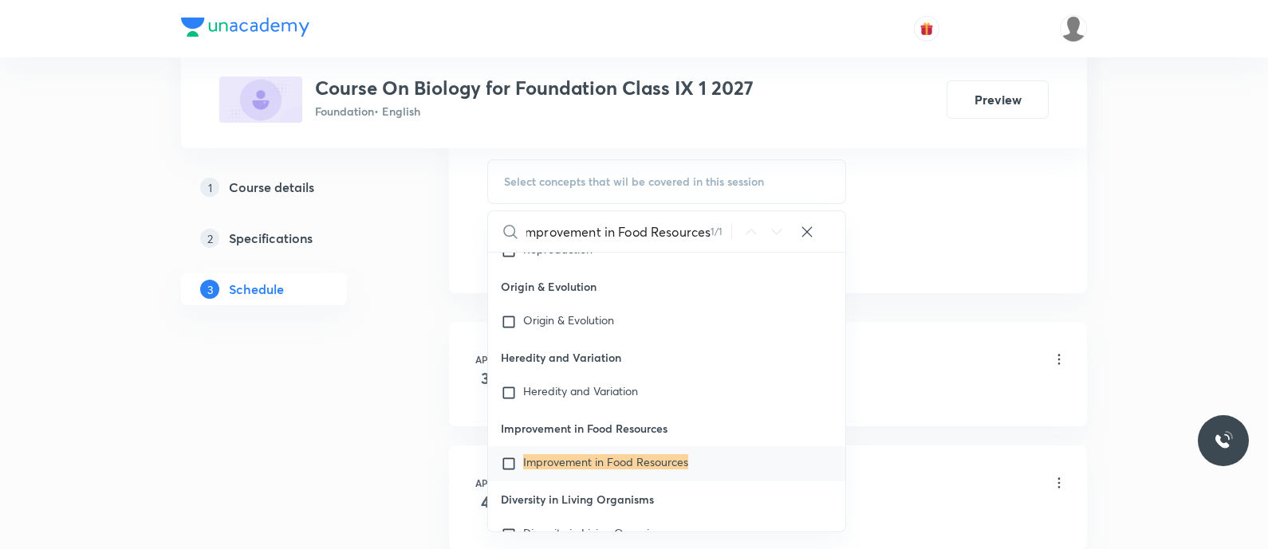
scroll to position [203, 0]
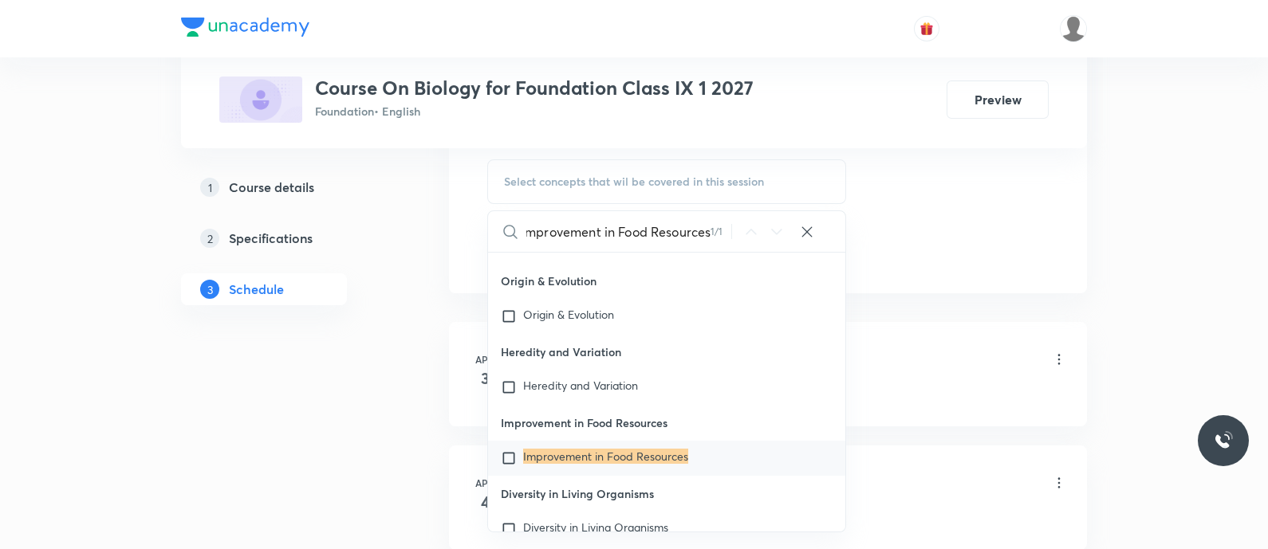
type input "Improvement in Food Resources"
click at [556, 459] on mark "Improvement in Food Resources" at bounding box center [605, 456] width 165 height 15
checkbox input "true"
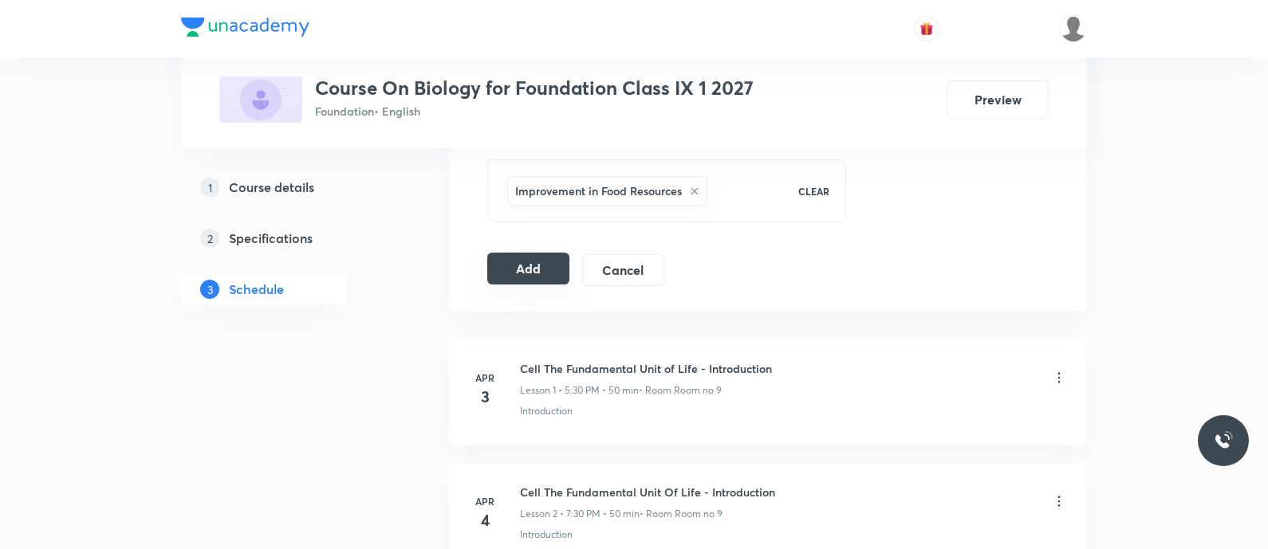
click at [529, 262] on button "Add" at bounding box center [528, 269] width 82 height 32
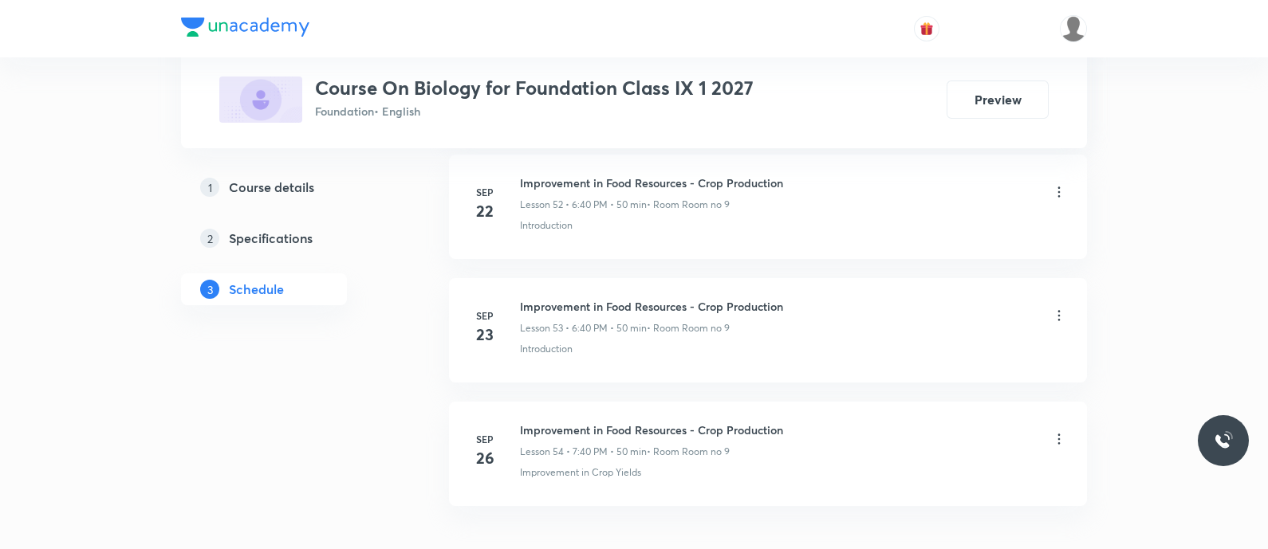
scroll to position [6654, 0]
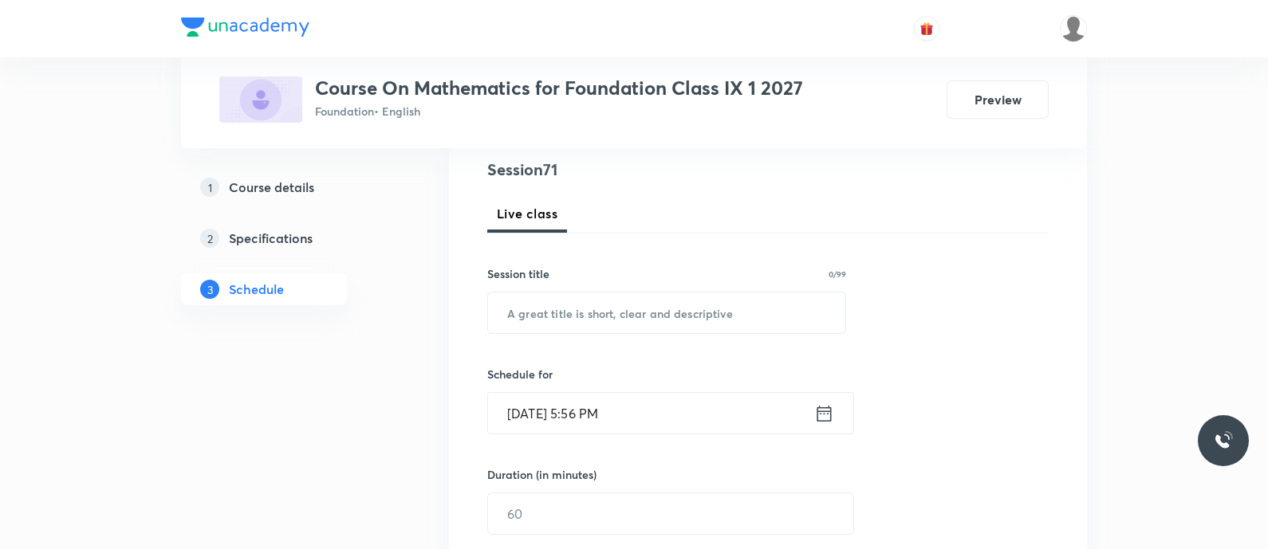
scroll to position [192, 0]
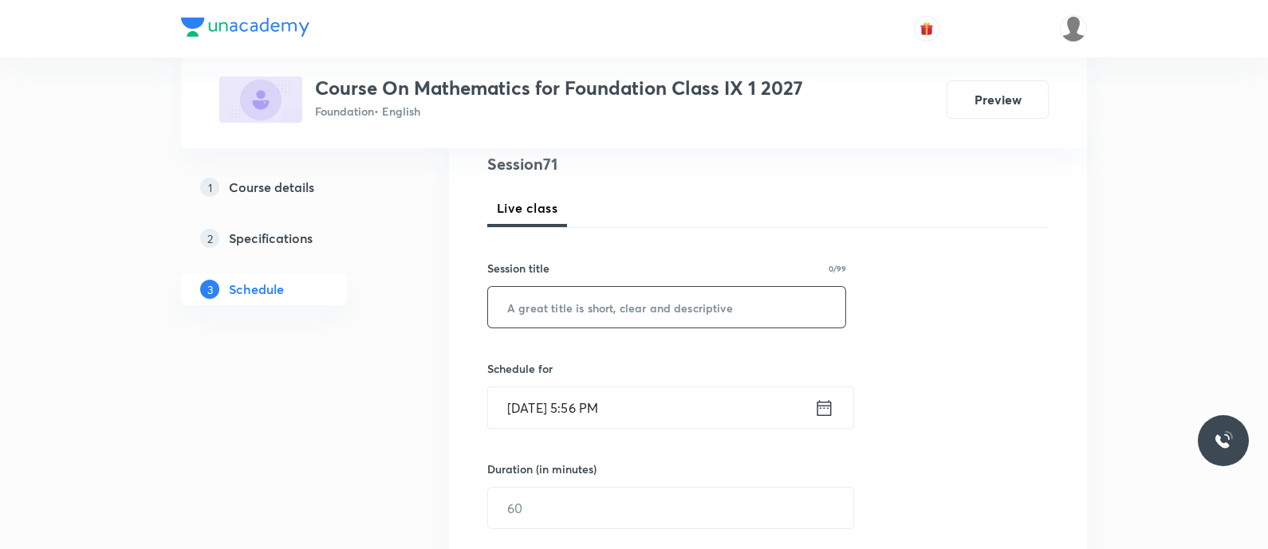
click at [600, 305] on input "text" at bounding box center [666, 307] width 357 height 41
paste input "Circles - Book and Exercise Discussion"
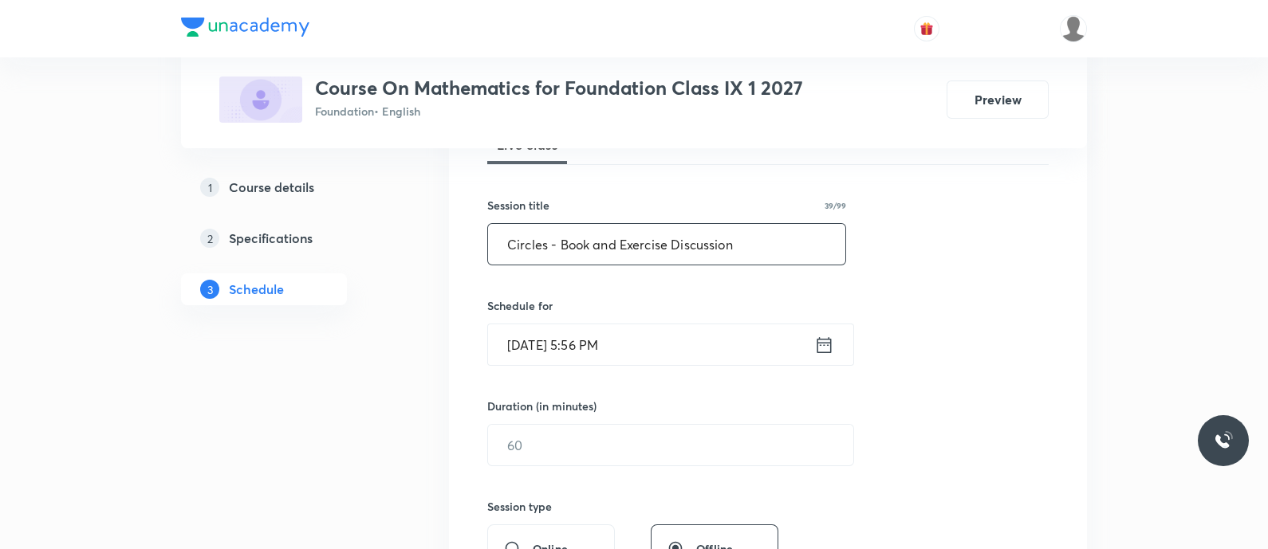
scroll to position [259, 0]
type input "Circles - Book and Exercise Discussion"
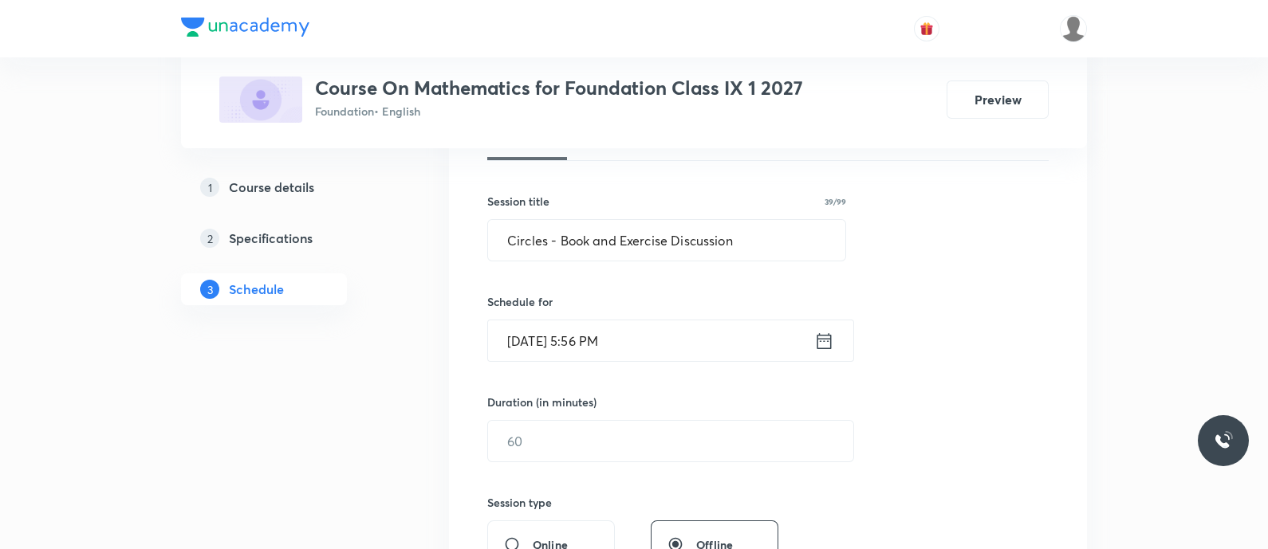
click at [717, 340] on input "Oct 6, 2025, 5:56 PM" at bounding box center [651, 341] width 326 height 41
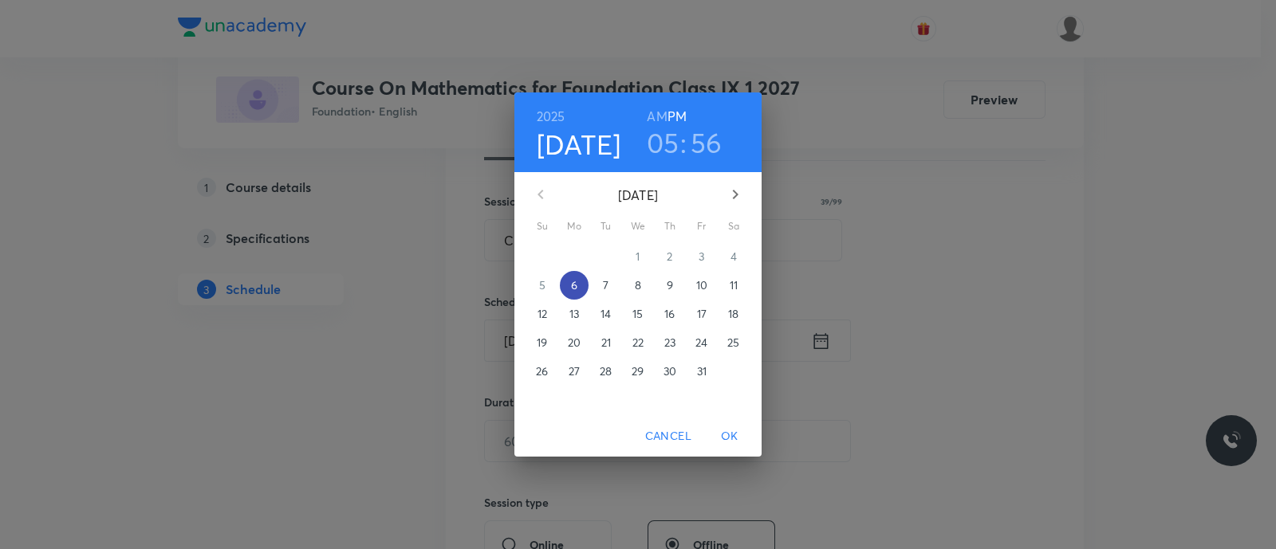
click at [572, 284] on p "6" at bounding box center [574, 285] width 6 height 16
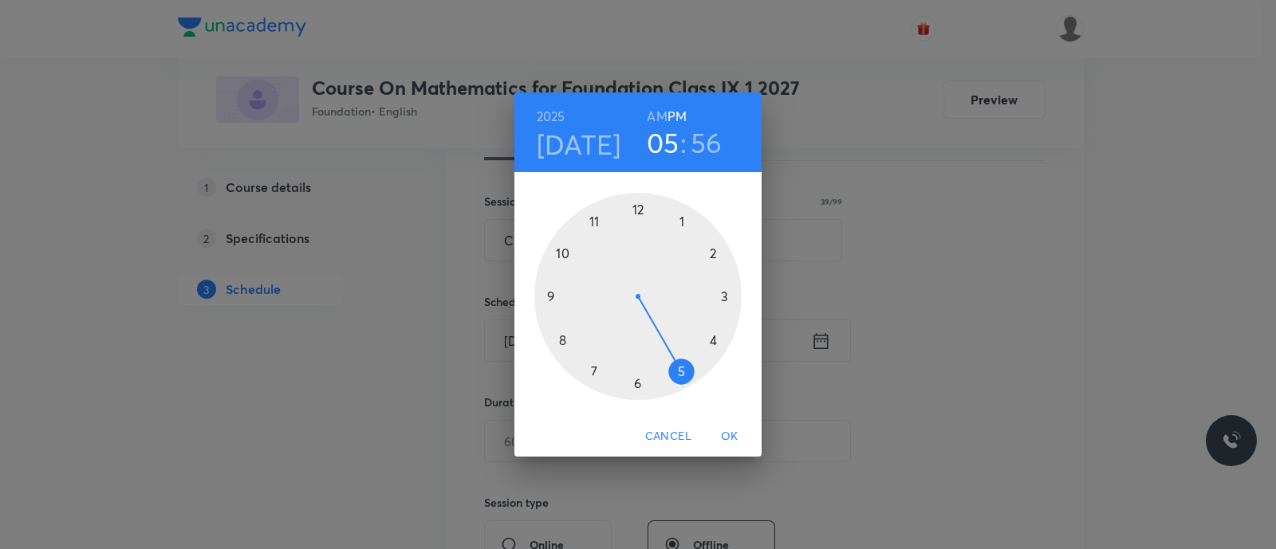
click at [592, 370] on div at bounding box center [637, 296] width 207 height 207
click at [562, 340] on div at bounding box center [637, 296] width 207 height 207
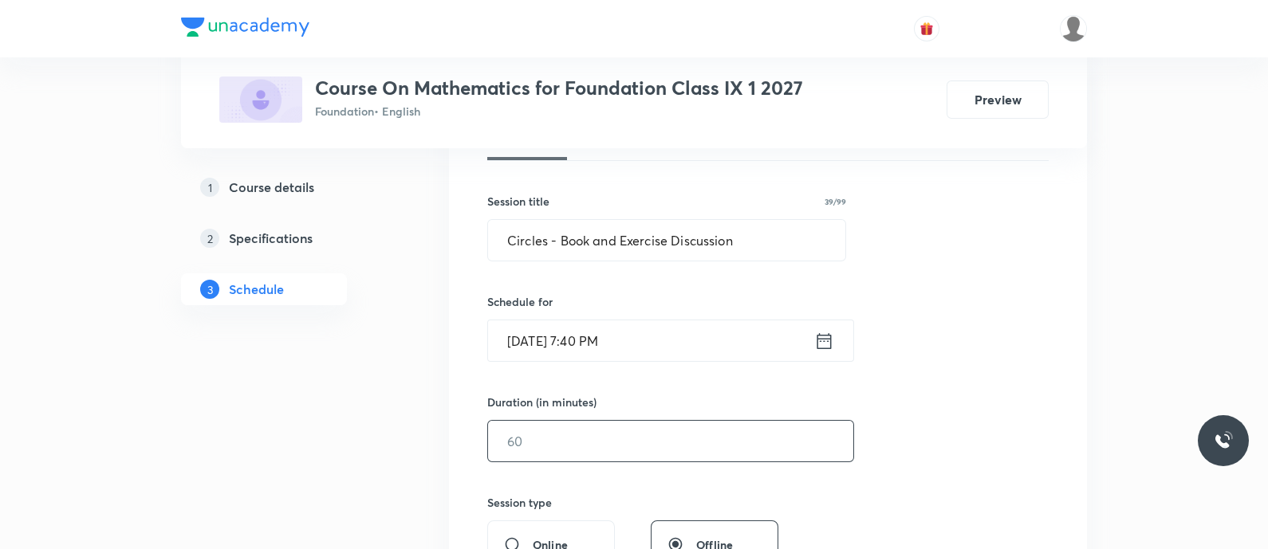
click at [560, 439] on input "text" at bounding box center [670, 441] width 365 height 41
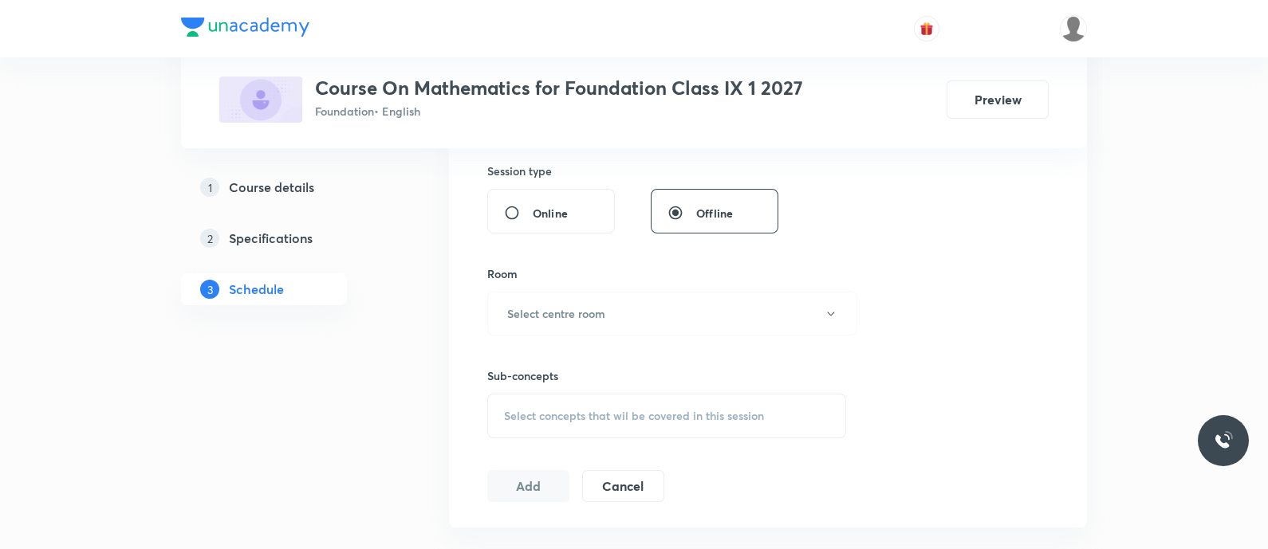
scroll to position [595, 0]
type input "50"
click at [556, 305] on h6 "Select centre room" at bounding box center [556, 309] width 98 height 17
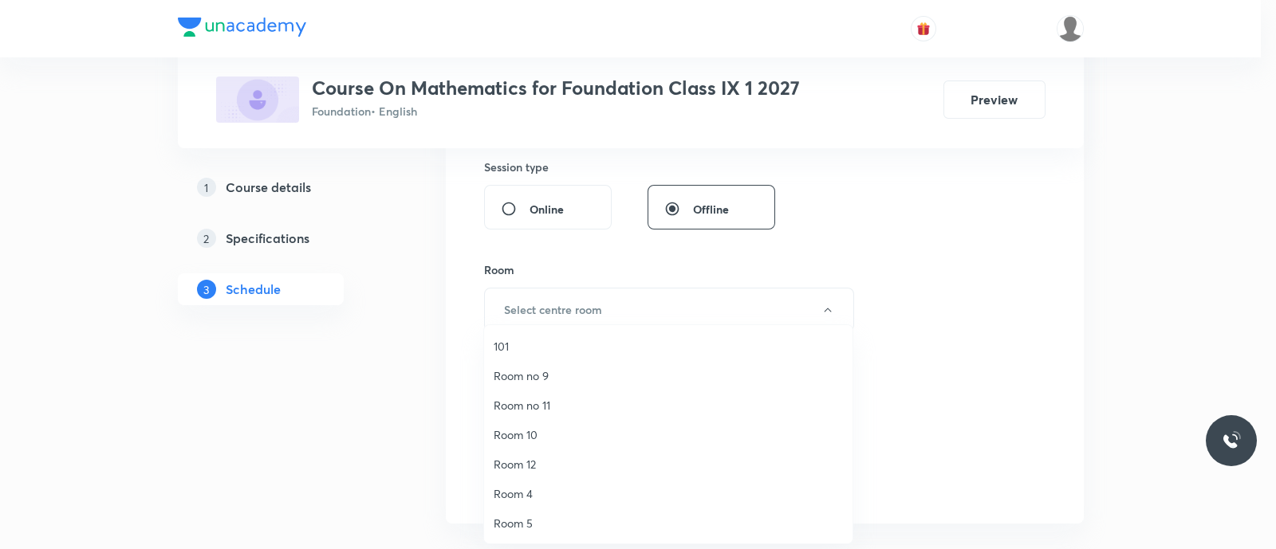
click at [542, 376] on span "Room no 9" at bounding box center [668, 376] width 349 height 17
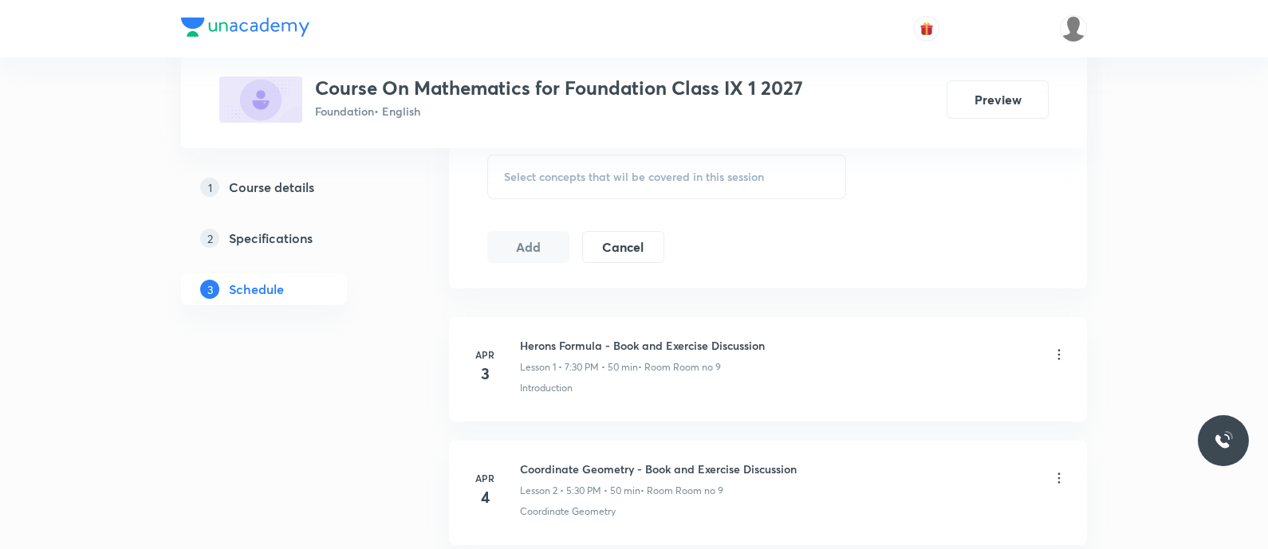
scroll to position [831, 0]
click at [544, 174] on span "Select concepts that wil be covered in this session" at bounding box center [634, 176] width 260 height 13
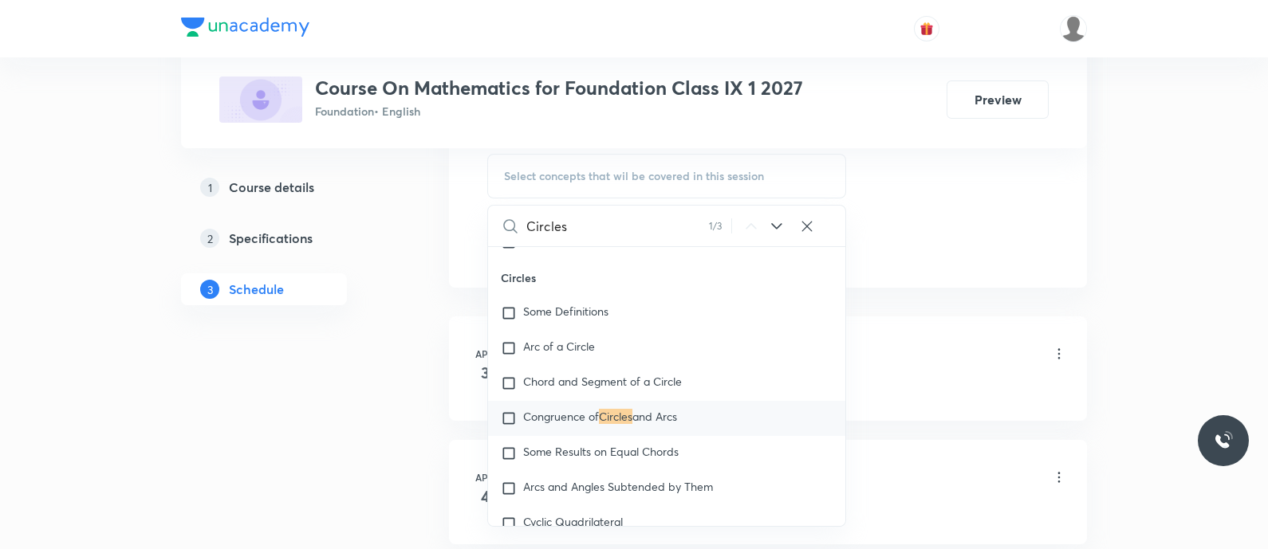
scroll to position [10823, 0]
type input "Circles"
click at [771, 219] on icon at bounding box center [776, 226] width 19 height 19
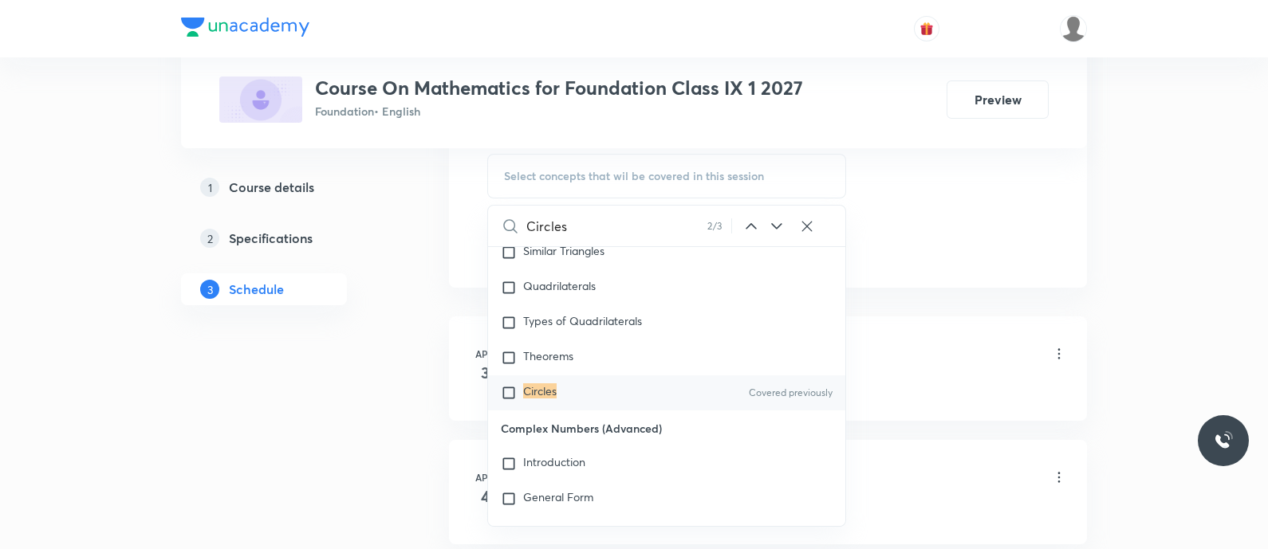
scroll to position [18254, 0]
click at [573, 409] on div "Circles Covered previously" at bounding box center [666, 391] width 357 height 35
checkbox input "true"
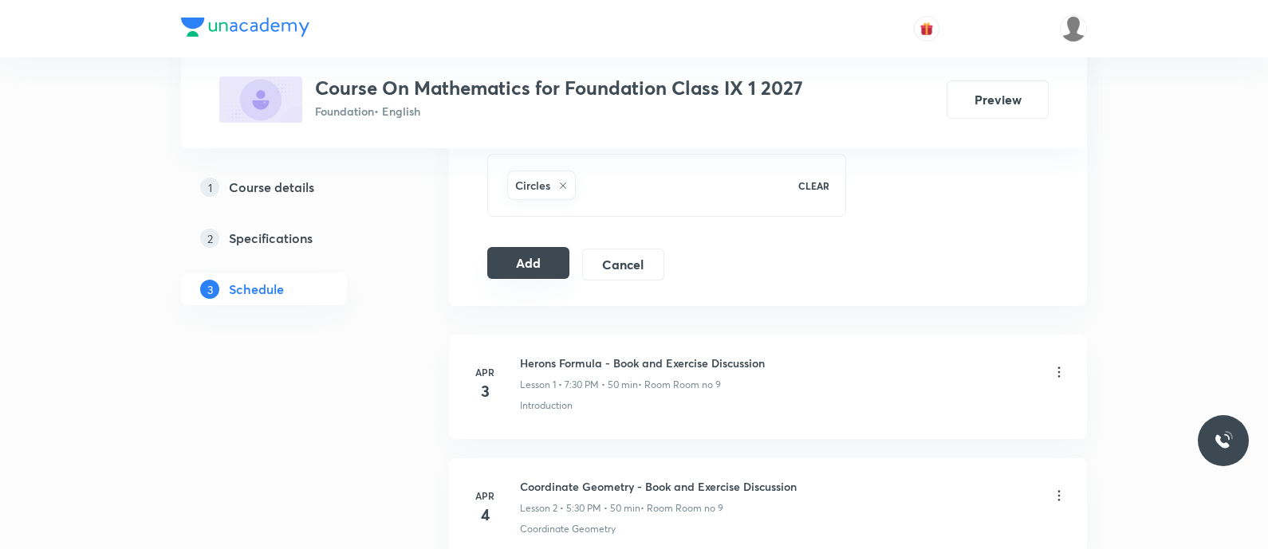
click at [525, 259] on button "Add" at bounding box center [528, 263] width 82 height 32
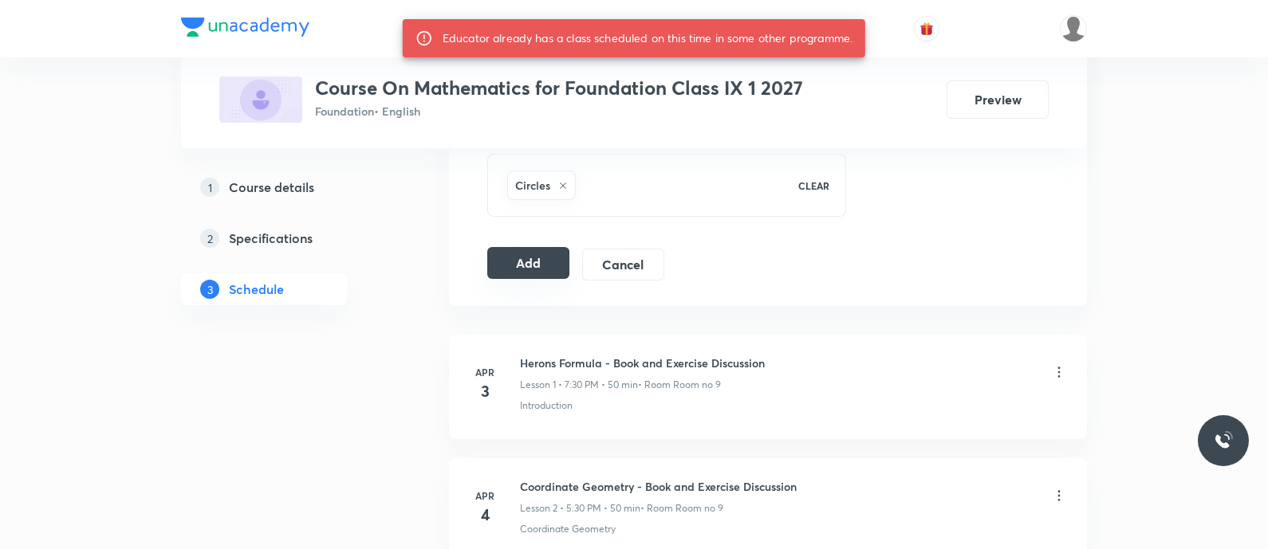
click at [525, 259] on button "Add" at bounding box center [528, 263] width 82 height 32
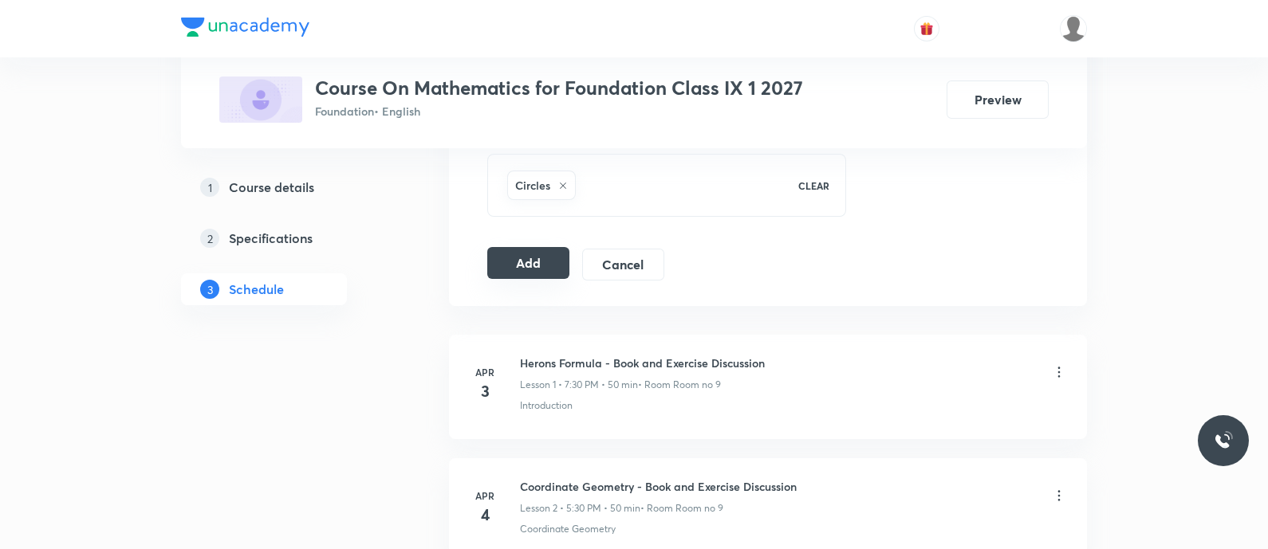
click at [525, 259] on button "Add" at bounding box center [528, 263] width 82 height 32
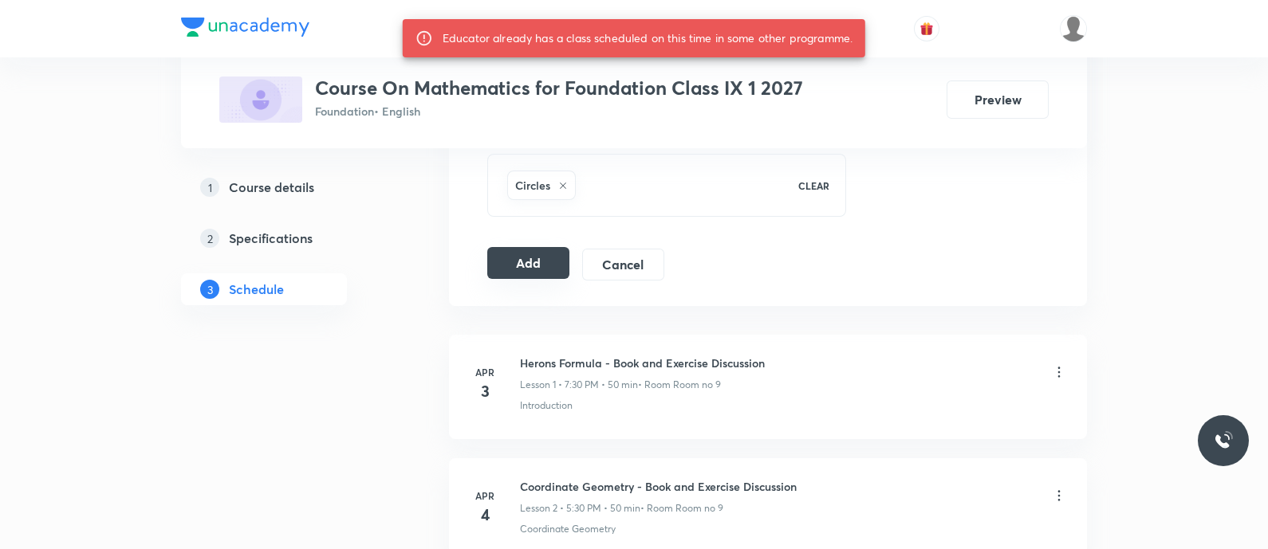
click at [532, 259] on button "Add" at bounding box center [528, 263] width 82 height 32
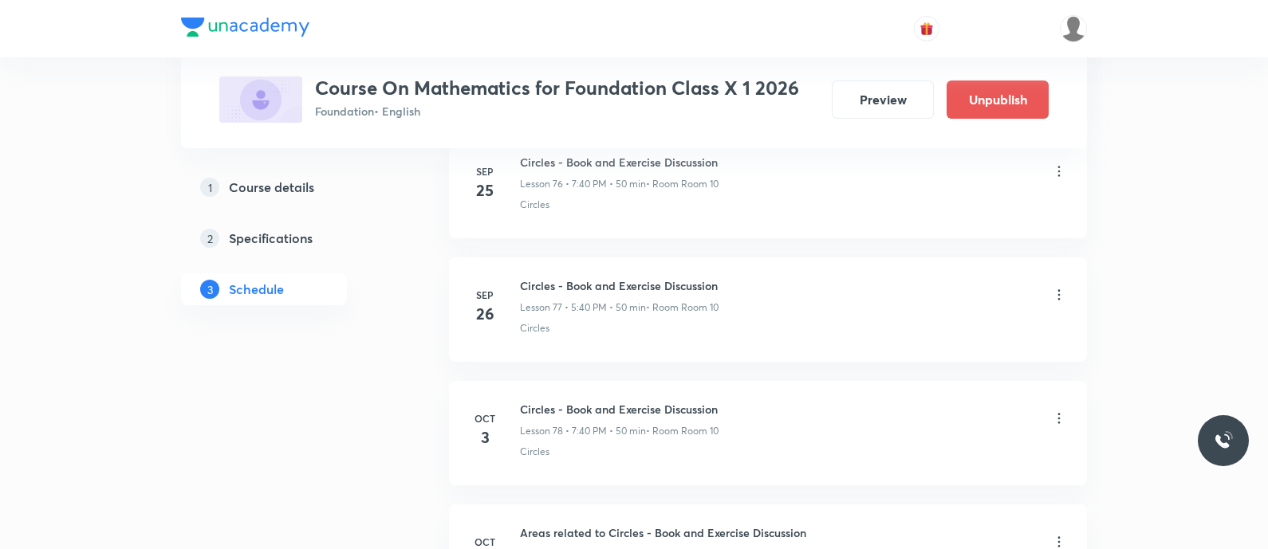
scroll to position [10590, 0]
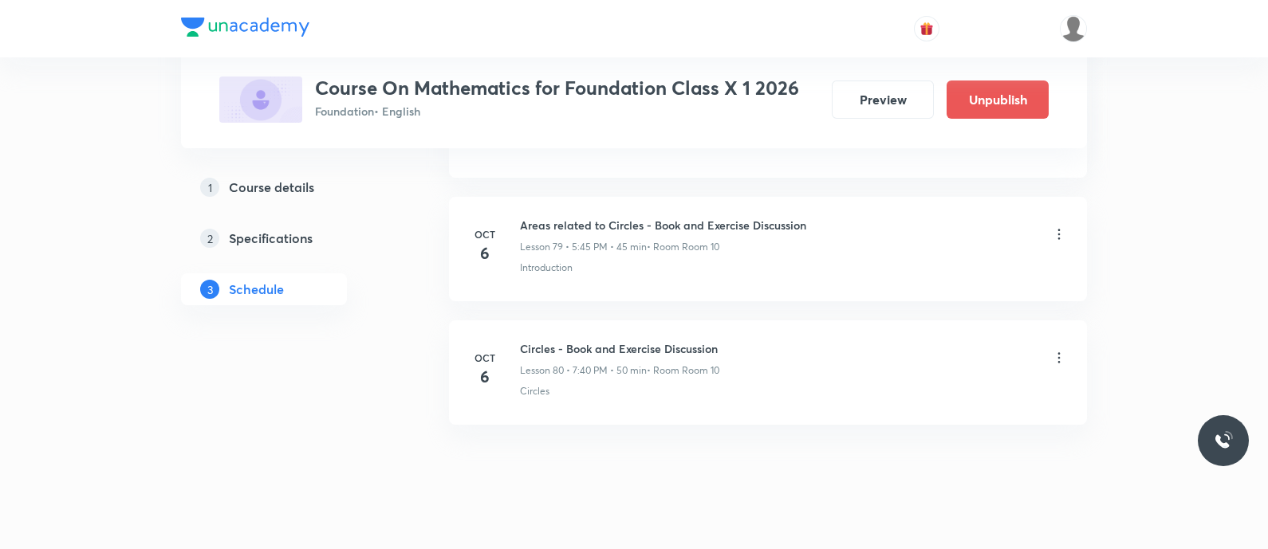
click at [1053, 350] on icon at bounding box center [1059, 358] width 16 height 16
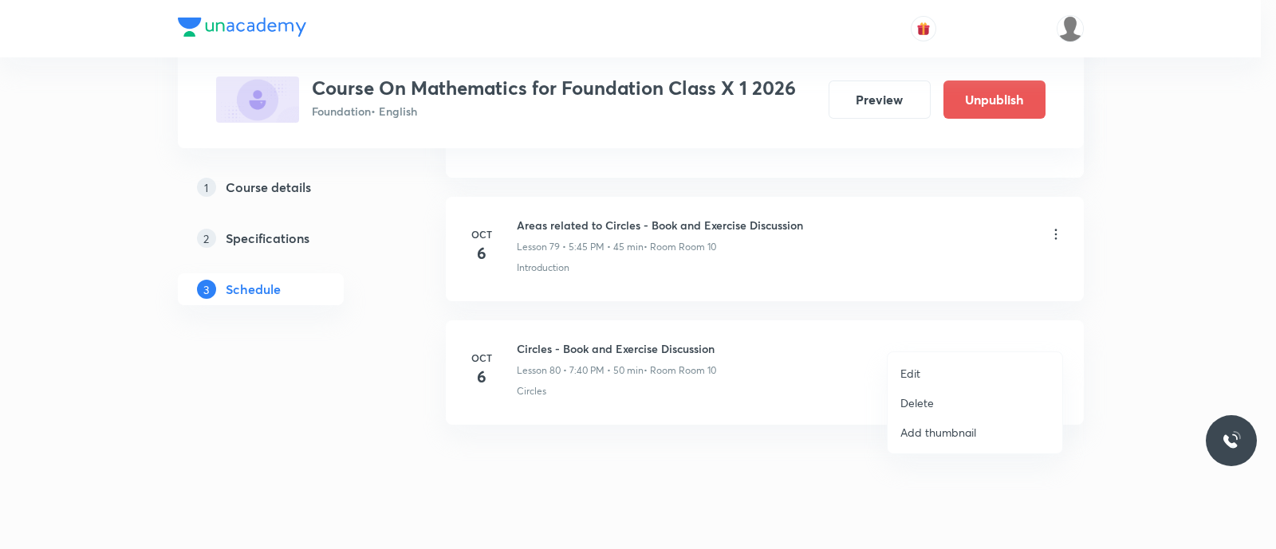
click at [917, 407] on p "Delete" at bounding box center [916, 403] width 33 height 17
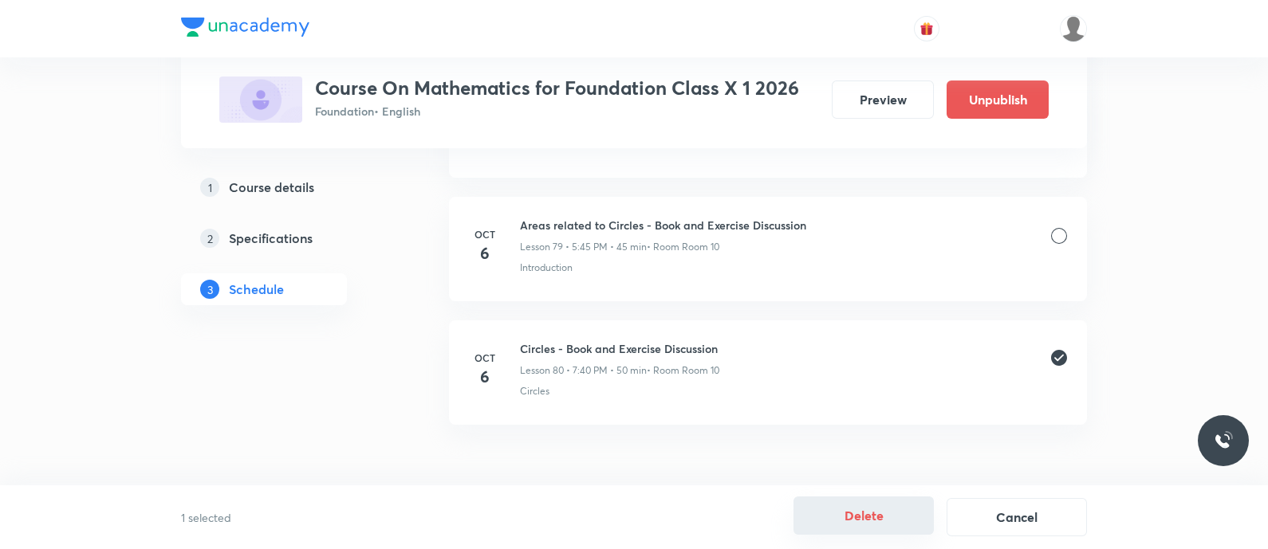
click at [888, 527] on button "Delete" at bounding box center [863, 516] width 140 height 38
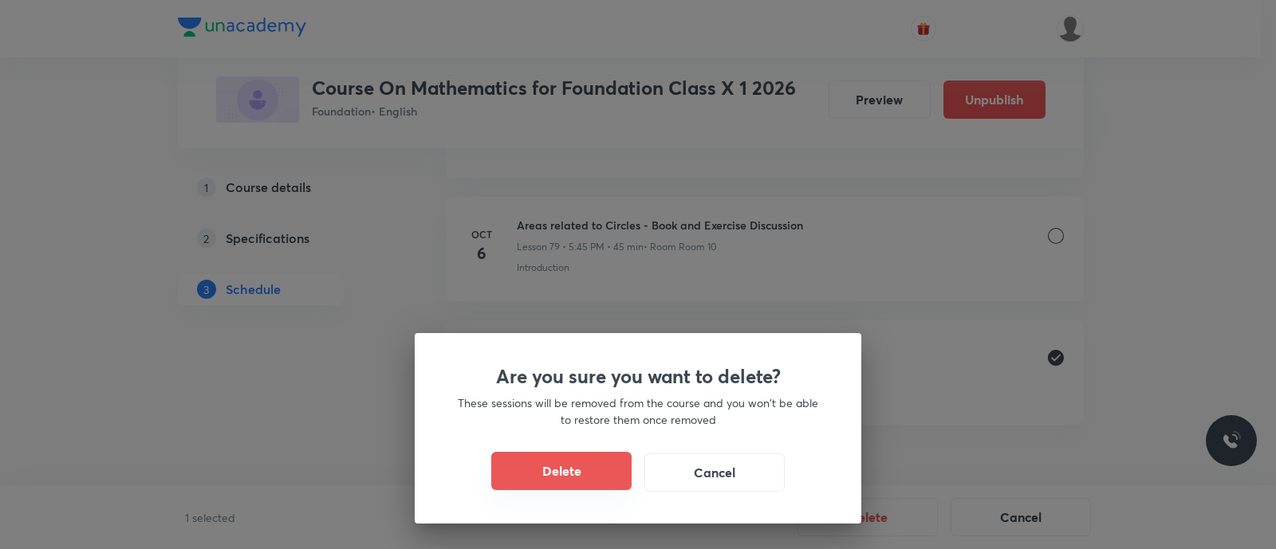
click at [523, 488] on button "Delete" at bounding box center [561, 471] width 140 height 38
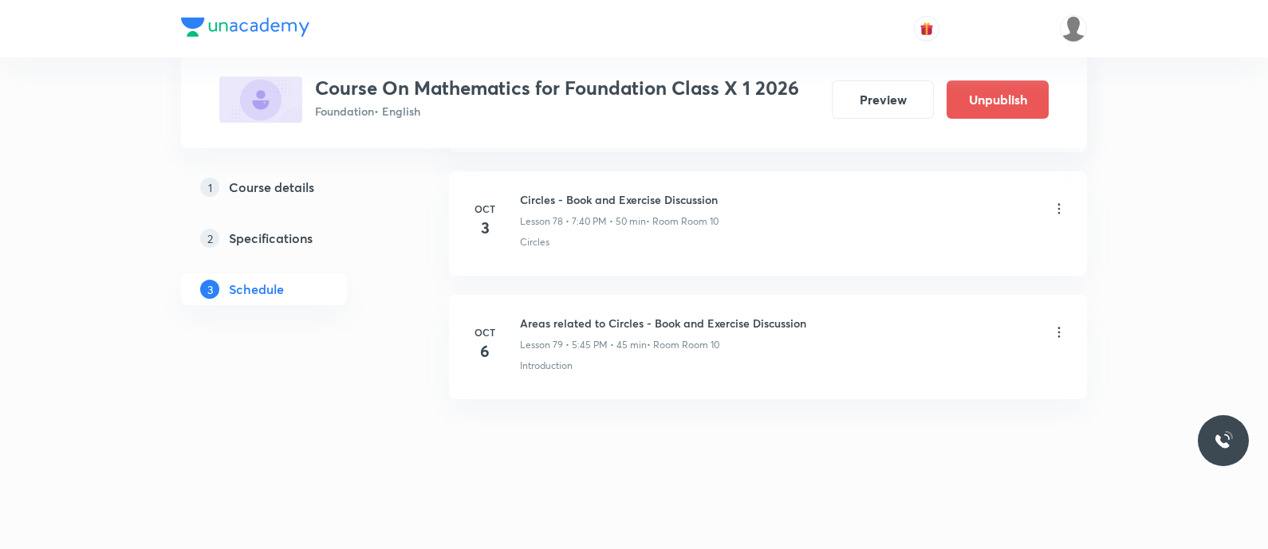
scroll to position [10467, 0]
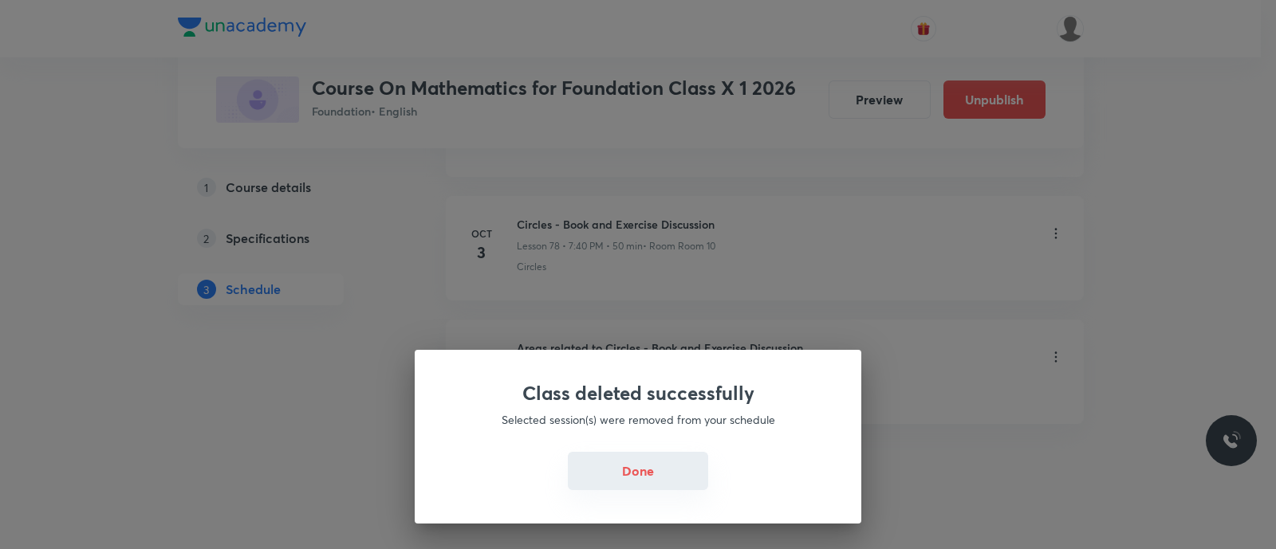
click at [626, 461] on button "Done" at bounding box center [638, 471] width 140 height 38
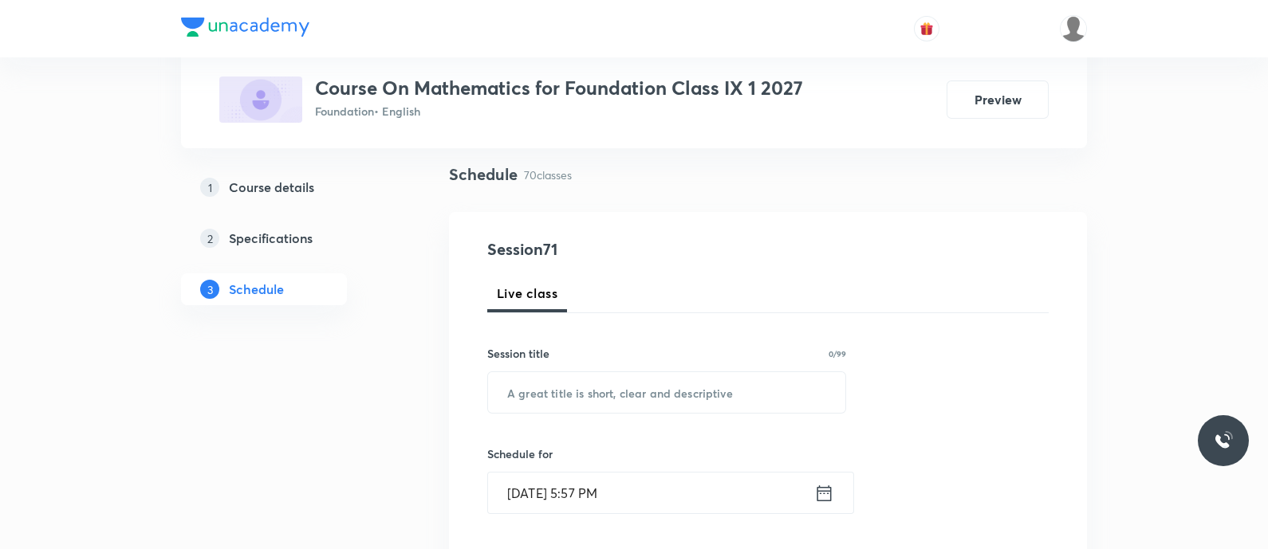
scroll to position [210, 0]
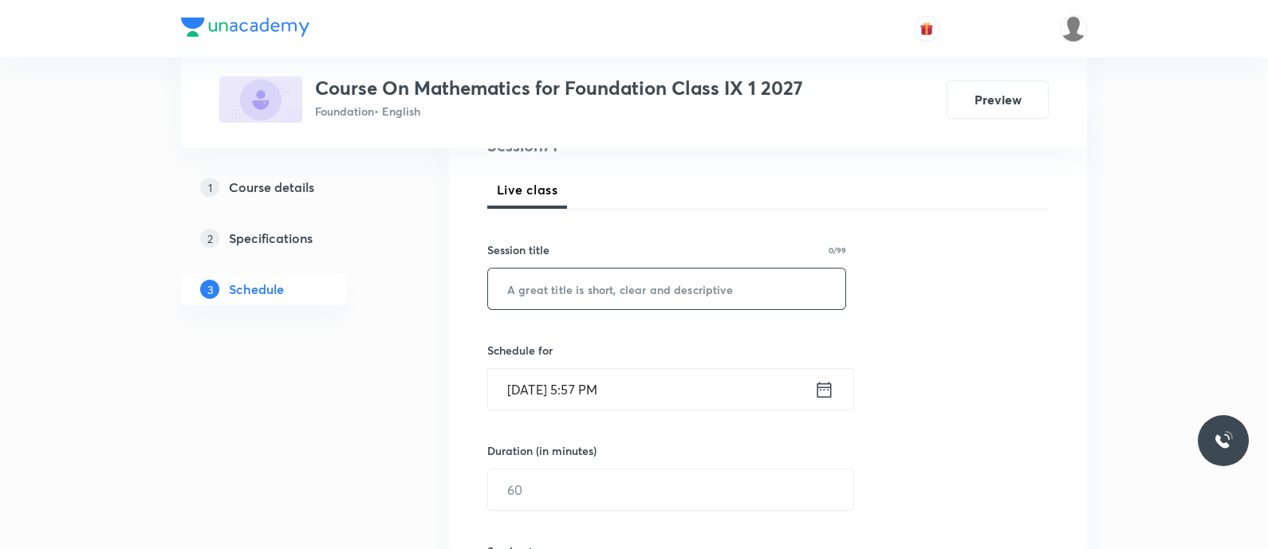
click at [552, 273] on input "text" at bounding box center [666, 289] width 357 height 41
paste input "Circles - Book and Exercise Discussion"
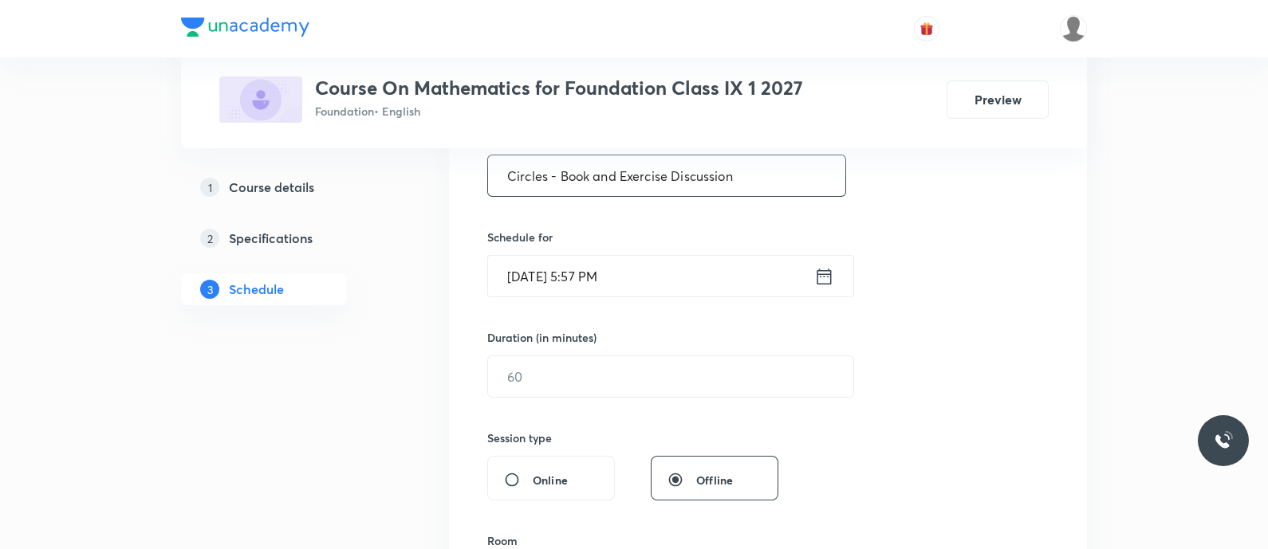
scroll to position [326, 0]
type input "Circles - Book and Exercise Discussion"
click at [702, 286] on input "[DATE] 5:57 PM" at bounding box center [651, 274] width 326 height 41
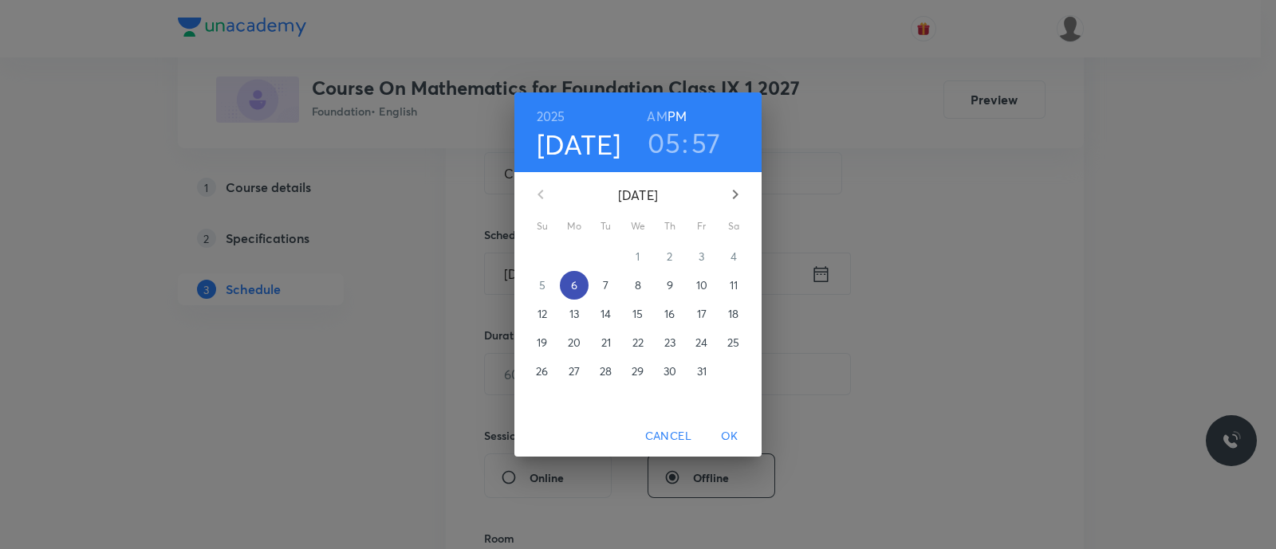
click at [576, 290] on p "6" at bounding box center [574, 285] width 6 height 16
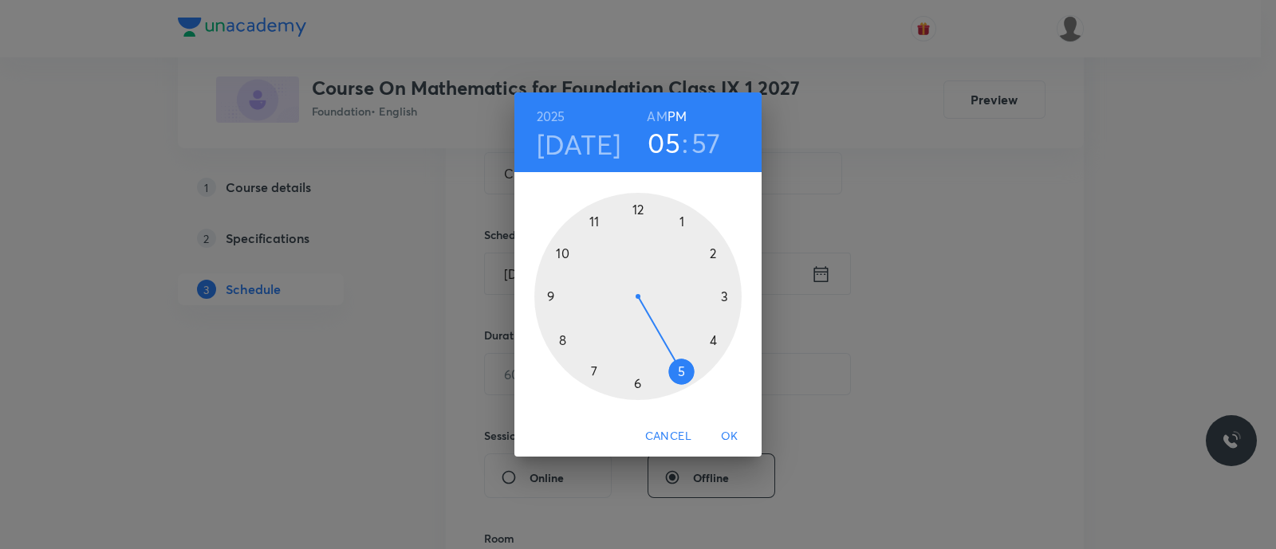
click at [592, 372] on div at bounding box center [637, 296] width 207 height 207
click at [562, 342] on div at bounding box center [637, 296] width 207 height 207
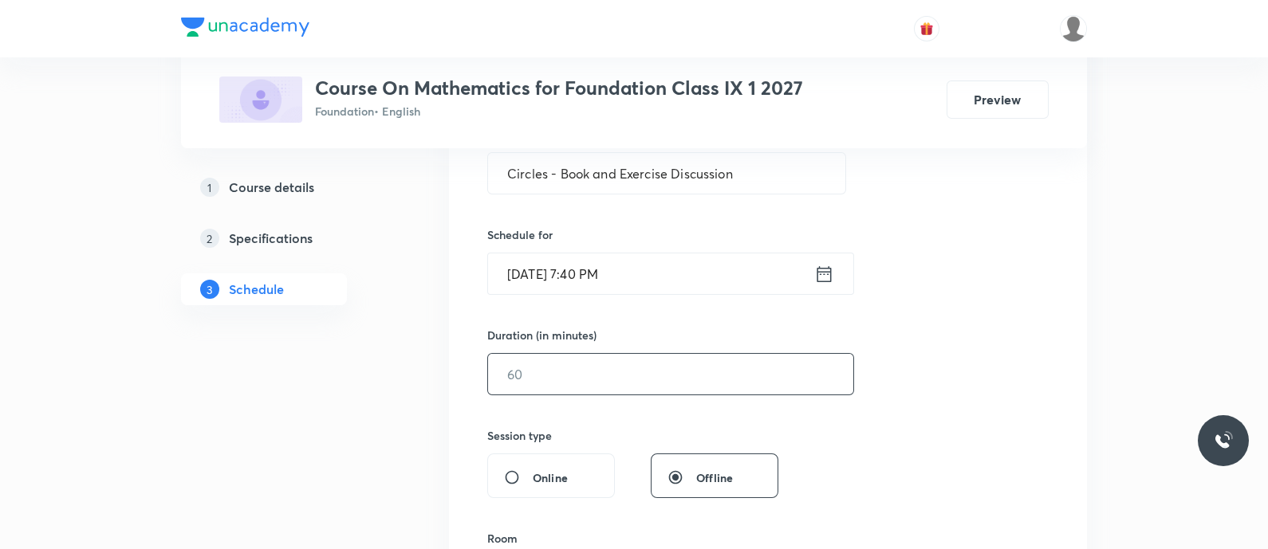
click at [550, 367] on input "text" at bounding box center [670, 374] width 365 height 41
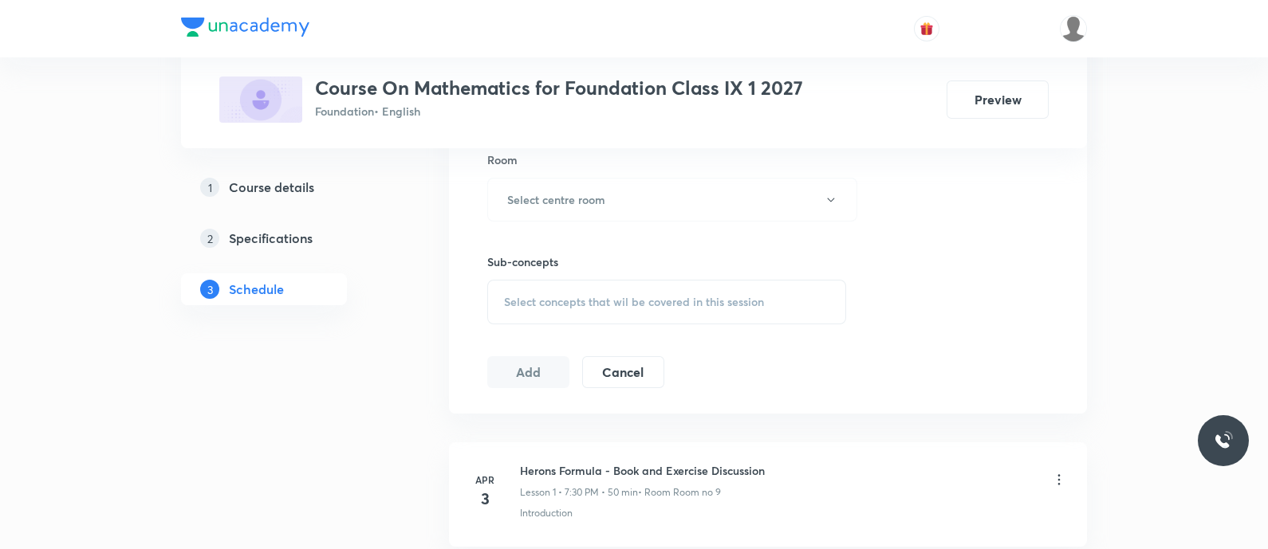
scroll to position [706, 0]
type input "50"
click at [532, 199] on h6 "Select centre room" at bounding box center [556, 198] width 98 height 17
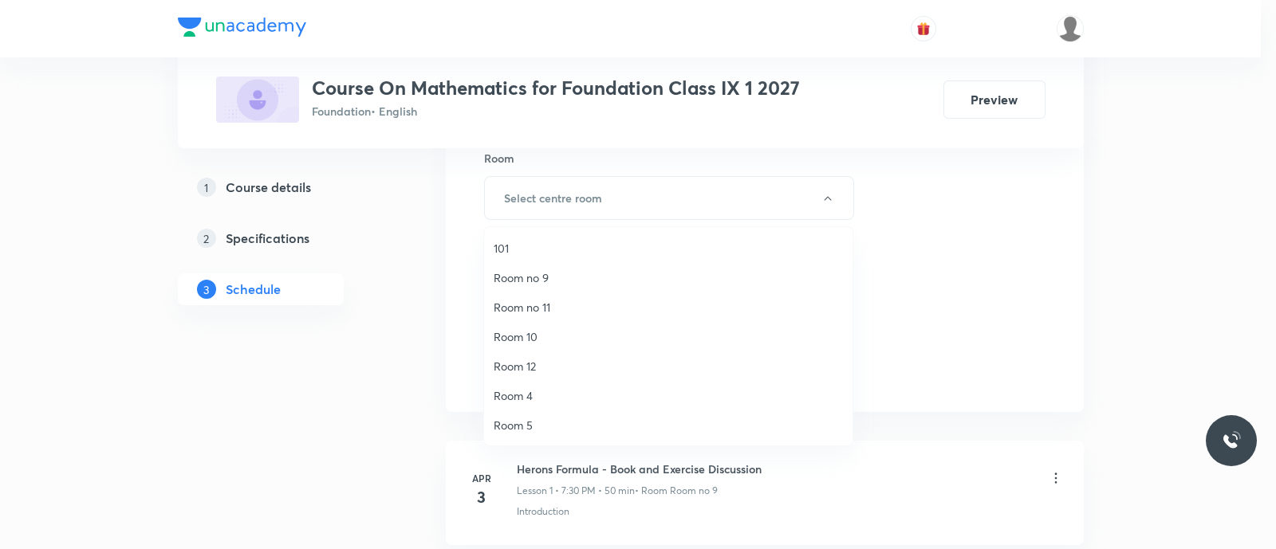
click at [547, 274] on span "Room no 9" at bounding box center [668, 277] width 349 height 17
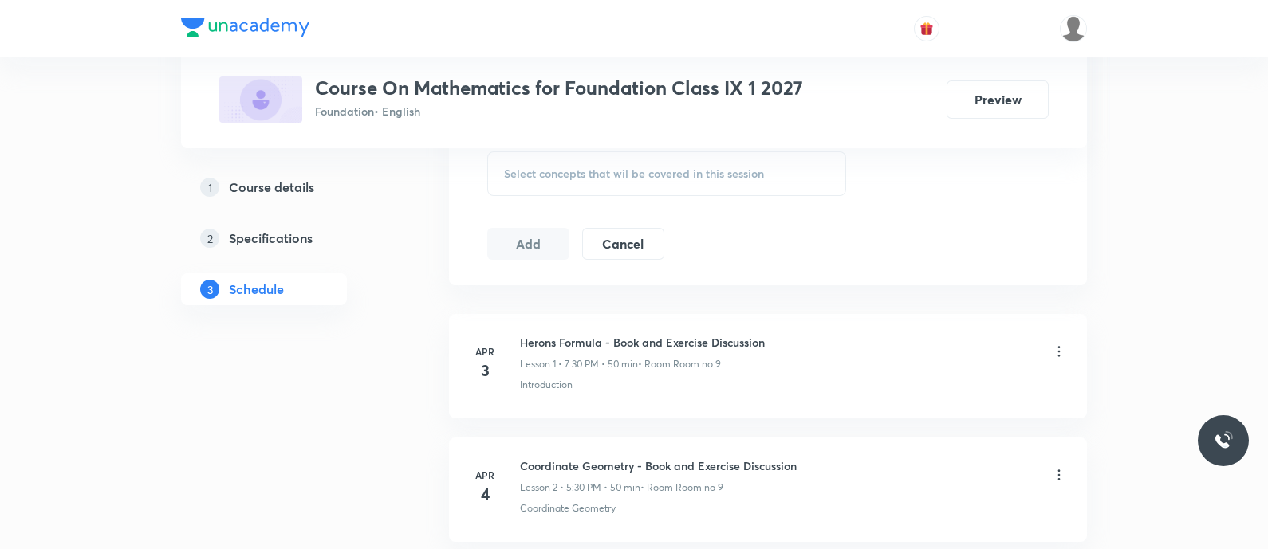
scroll to position [828, 0]
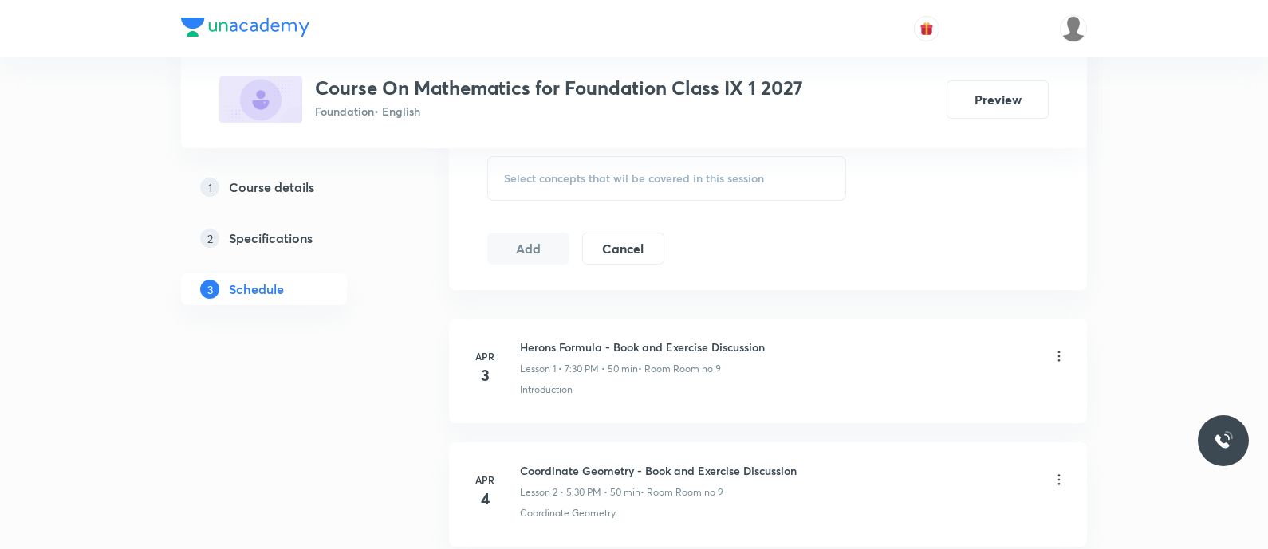
click at [514, 181] on span "Select concepts that wil be covered in this session" at bounding box center [634, 178] width 260 height 13
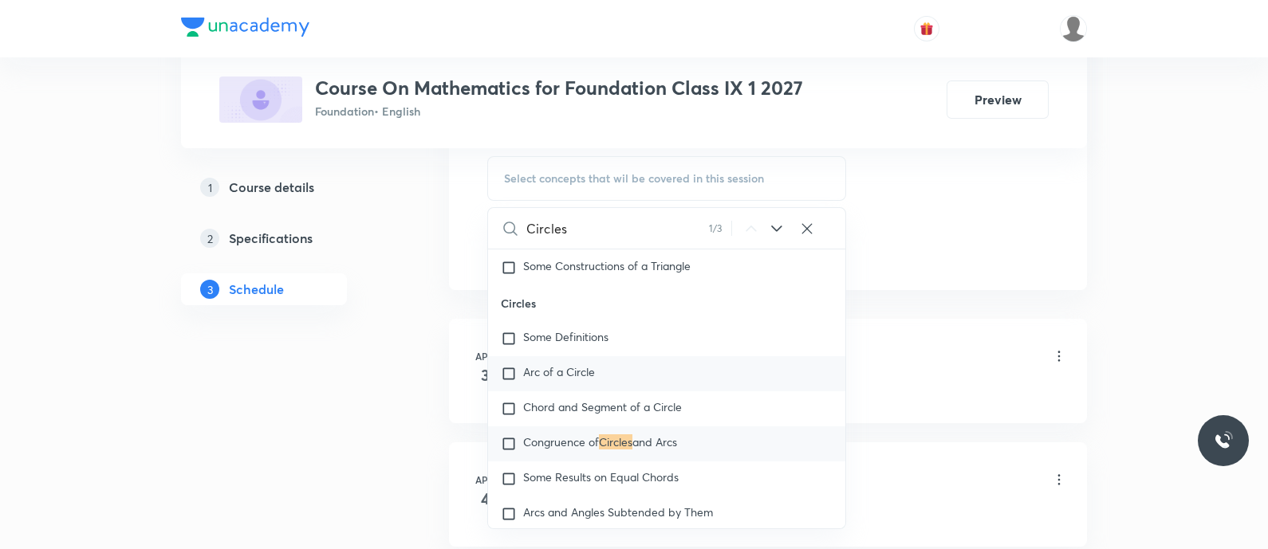
scroll to position [10823, 0]
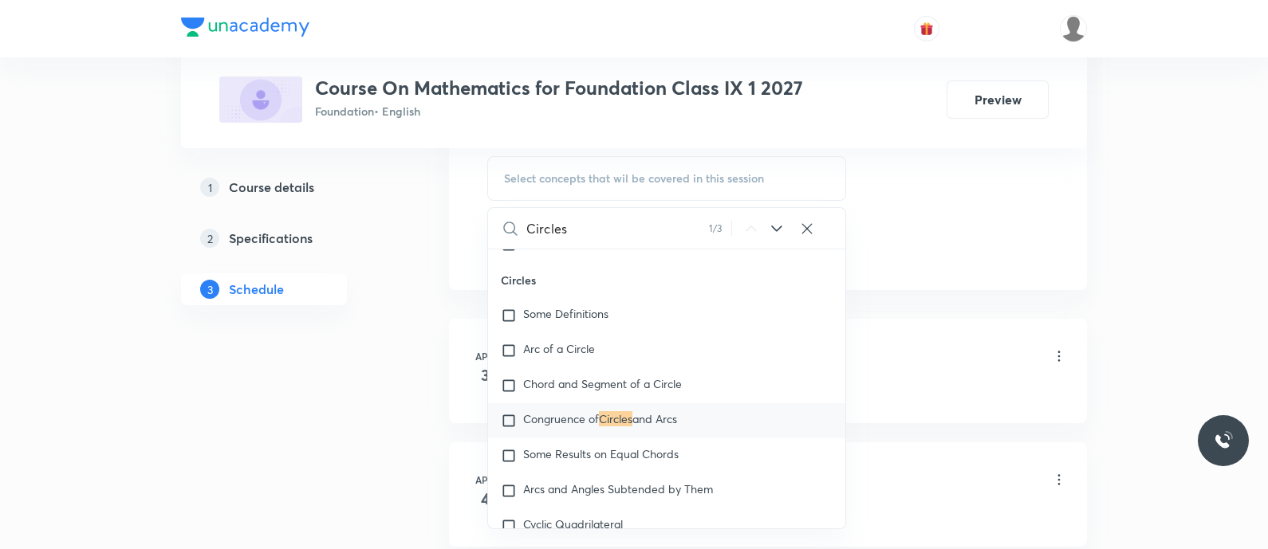
type input "Circles"
click at [775, 219] on icon at bounding box center [776, 228] width 19 height 19
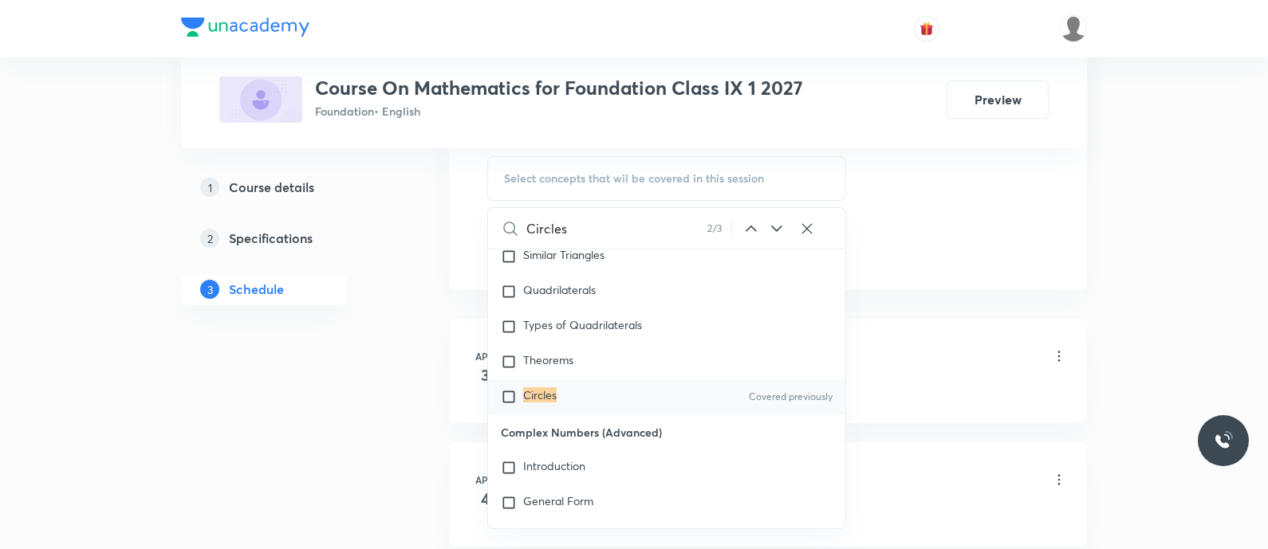
scroll to position [18254, 0]
click at [565, 411] on div "Circles Covered previously" at bounding box center [666, 393] width 357 height 35
checkbox input "true"
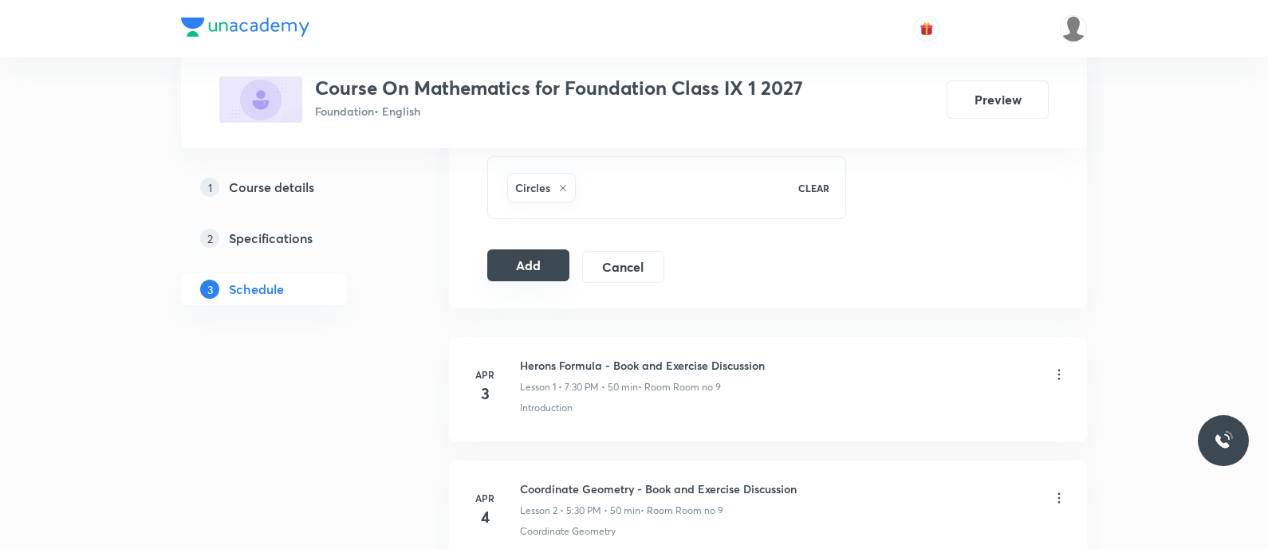
click at [531, 255] on button "Add" at bounding box center [528, 266] width 82 height 32
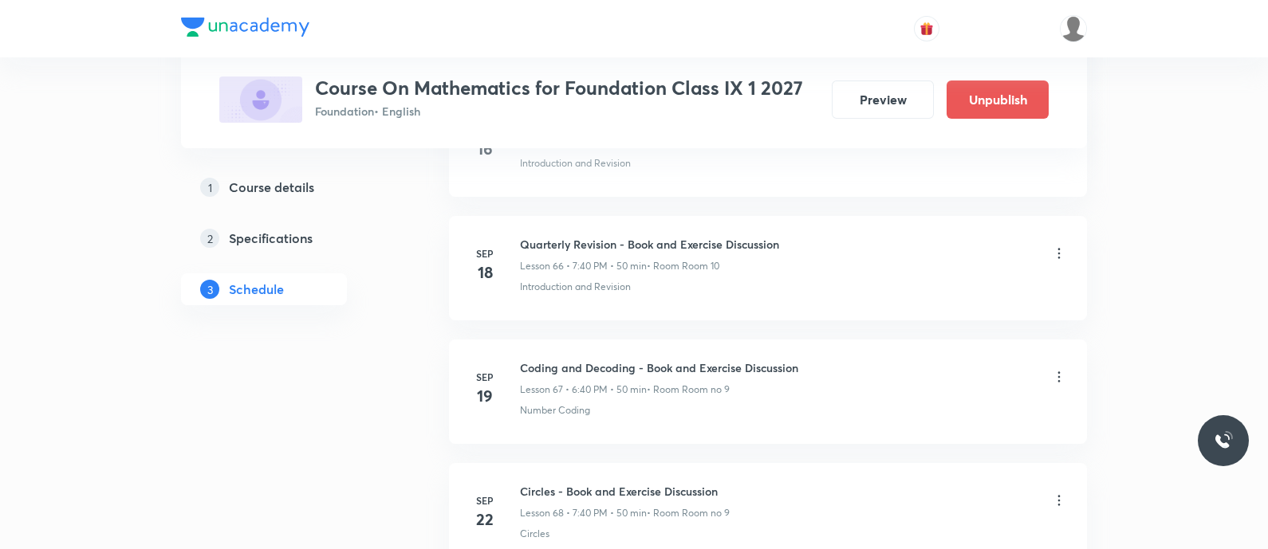
scroll to position [8750, 0]
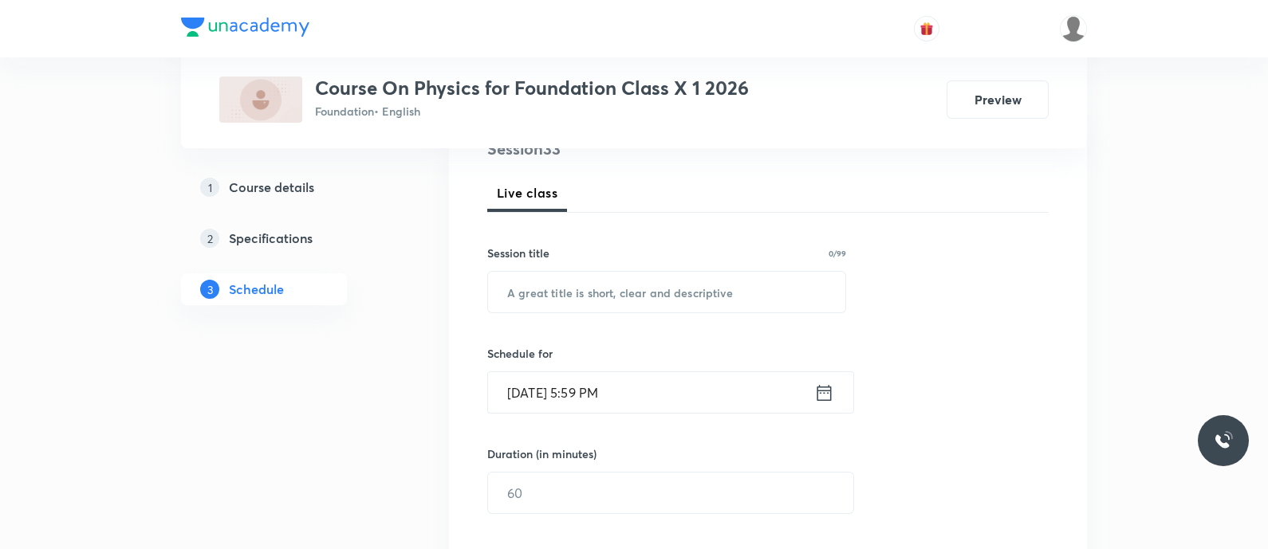
scroll to position [209, 0]
click at [692, 289] on input "text" at bounding box center [666, 290] width 357 height 41
paste input "Magnetic [MEDICAL_DATA] - Properties of magnetic field lines"
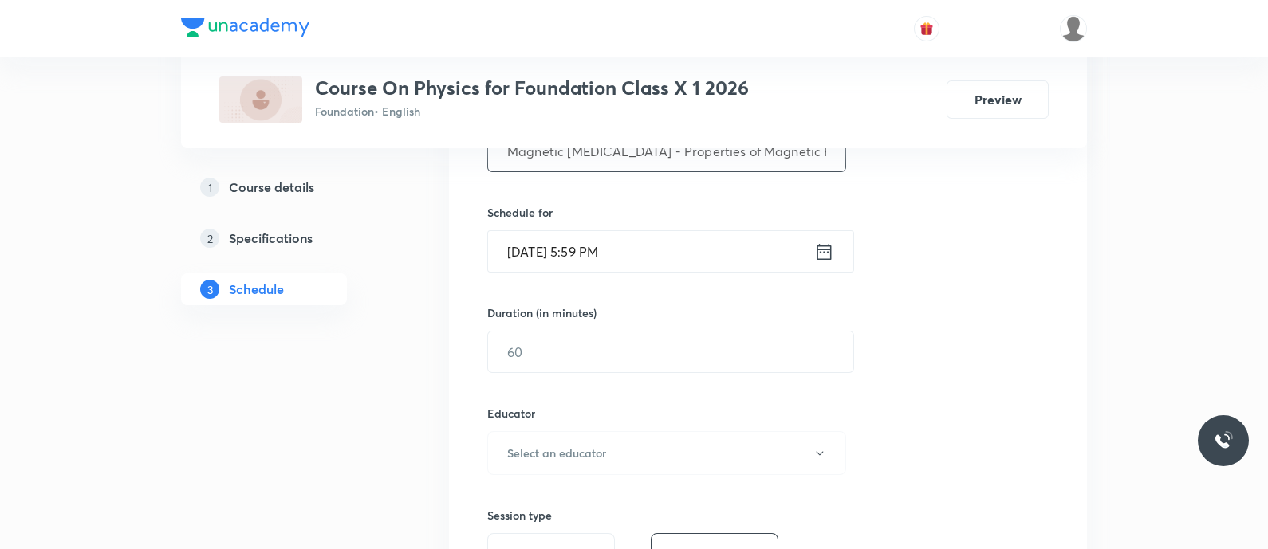
scroll to position [352, 0]
type input "Magnetic [MEDICAL_DATA] - Properties of Magnetic Field Lines"
click at [801, 237] on input "[DATE] 5:59 PM" at bounding box center [651, 248] width 326 height 41
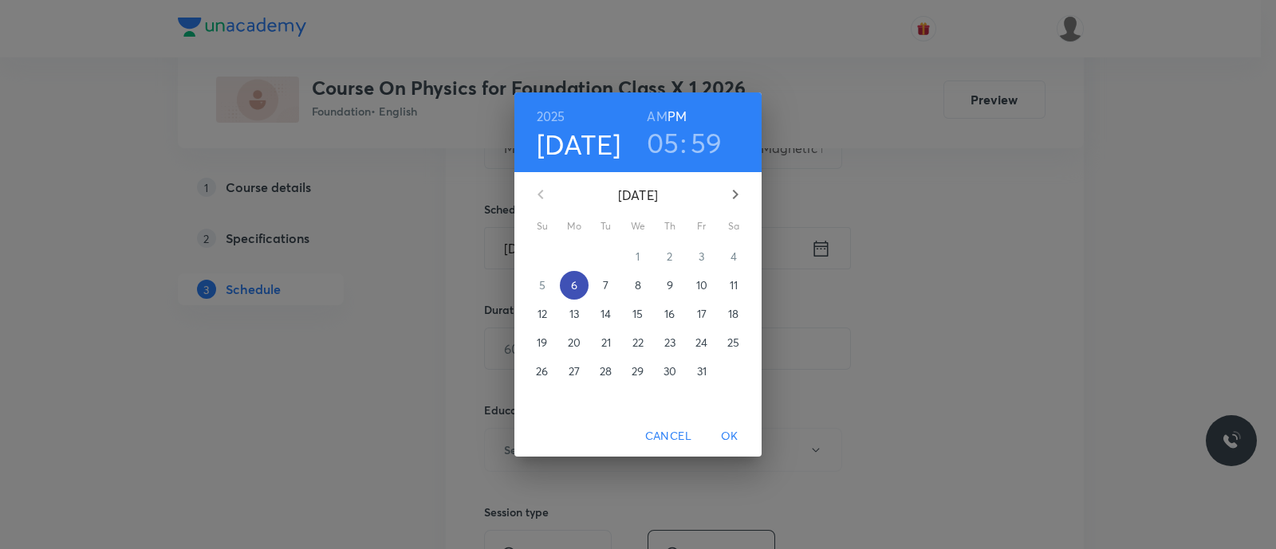
click at [574, 281] on p "6" at bounding box center [574, 285] width 6 height 16
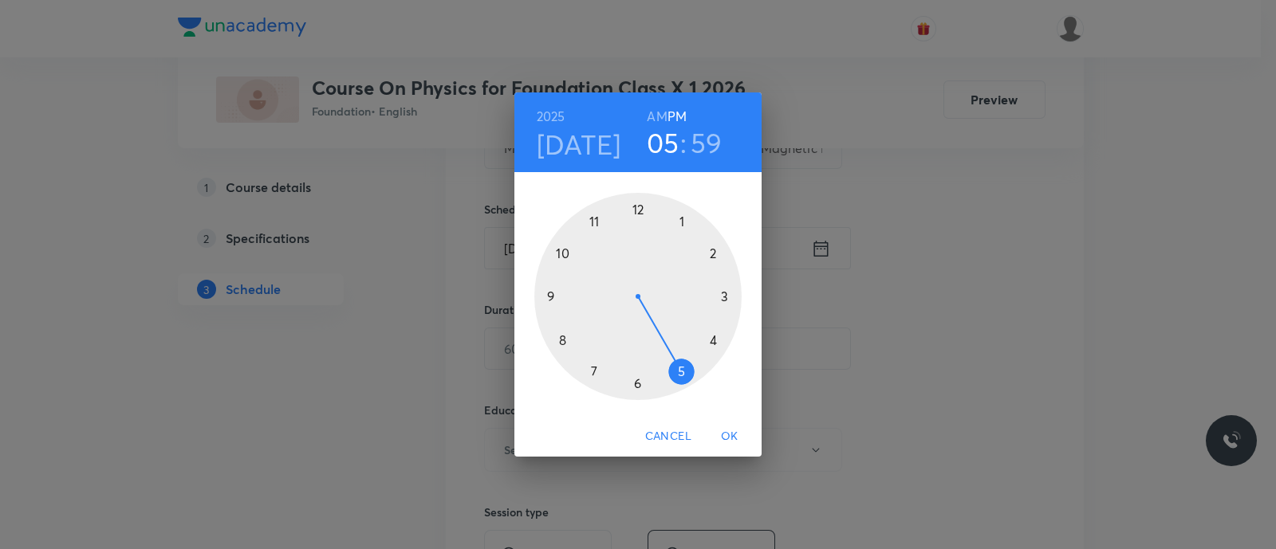
click at [635, 385] on div at bounding box center [637, 296] width 207 height 207
click at [561, 340] on div at bounding box center [637, 296] width 207 height 207
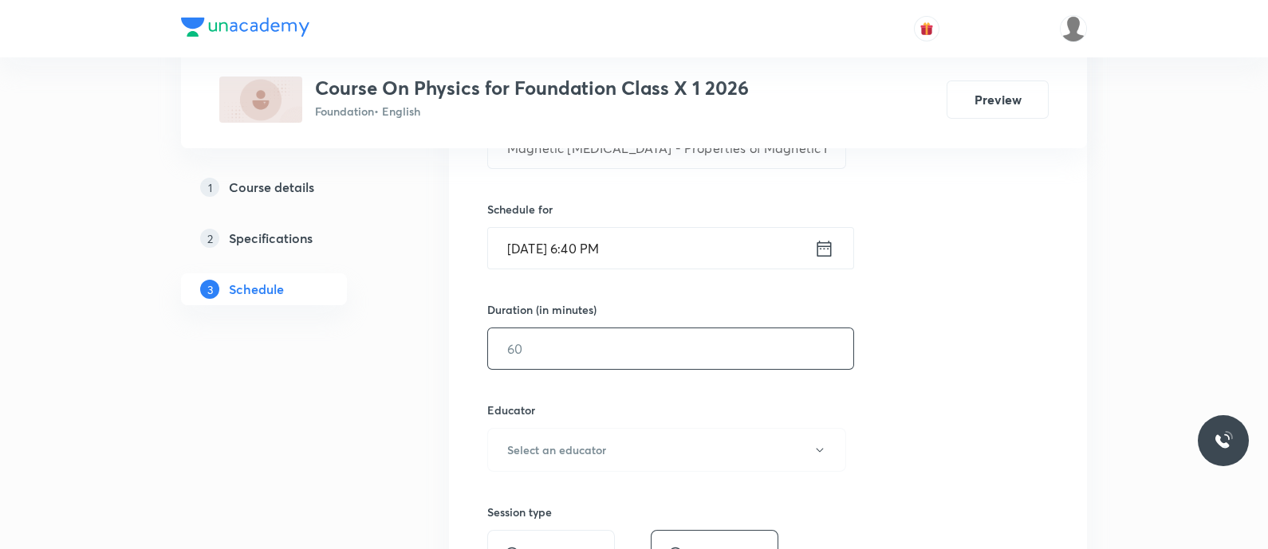
click at [575, 328] on input "text" at bounding box center [670, 348] width 365 height 41
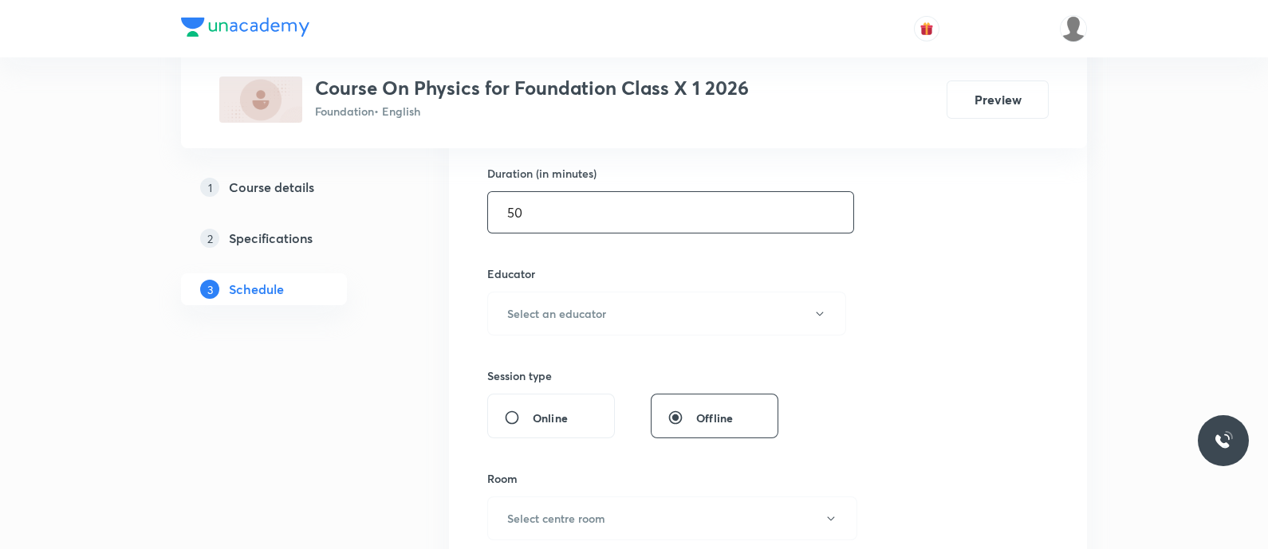
scroll to position [499, 0]
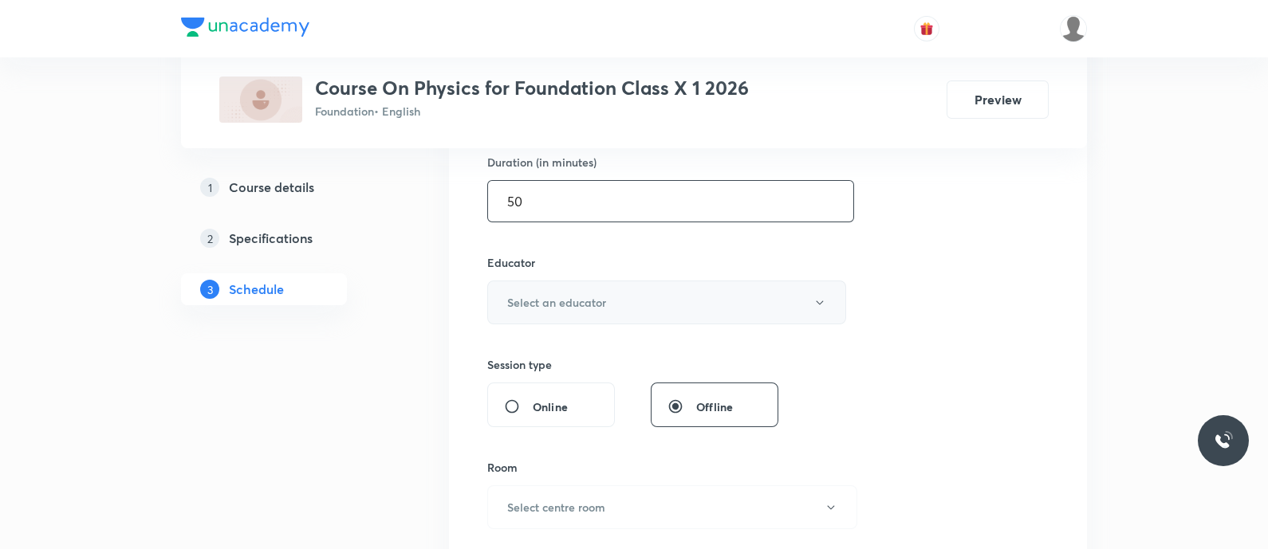
type input "50"
click at [596, 299] on h6 "Select an educator" at bounding box center [556, 302] width 99 height 17
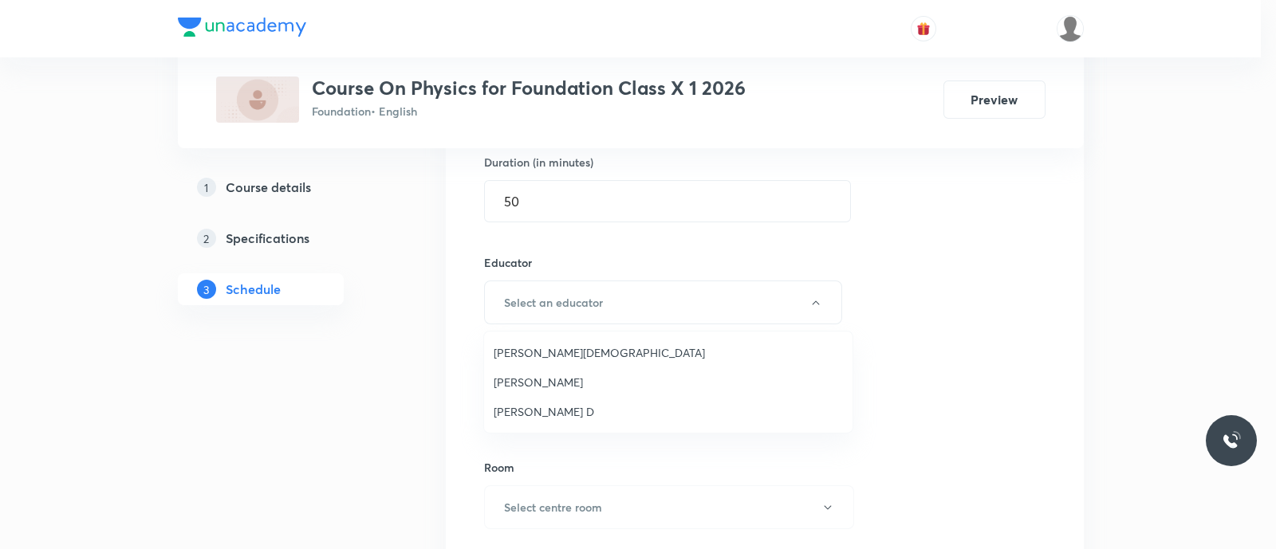
click at [557, 424] on li "Balamurugan D" at bounding box center [668, 412] width 368 height 30
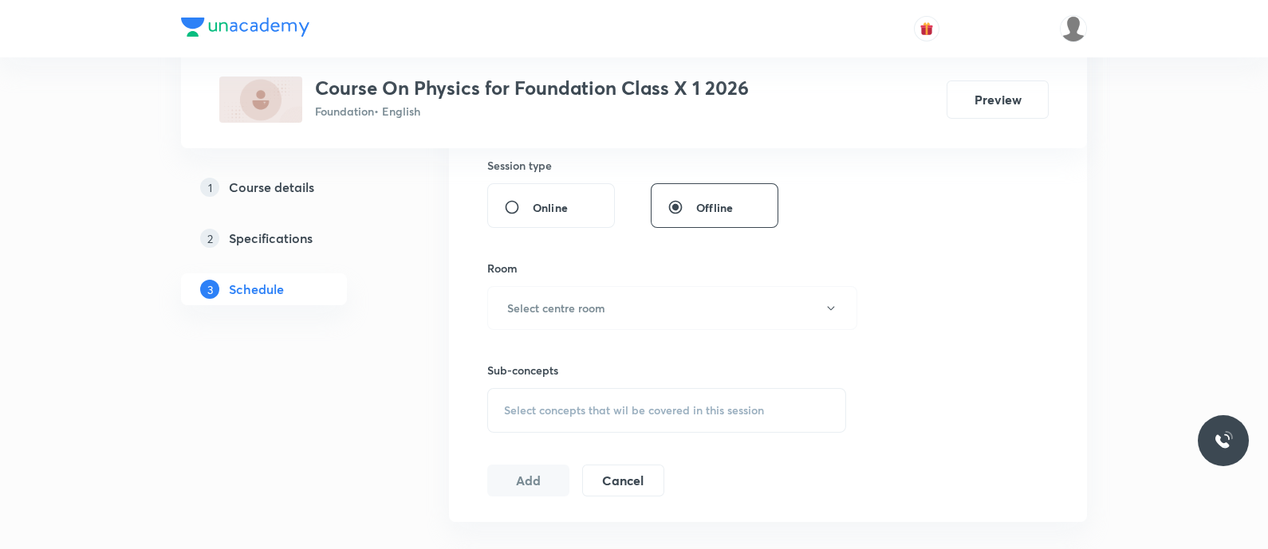
scroll to position [701, 0]
click at [555, 303] on h6 "Select centre room" at bounding box center [556, 305] width 98 height 17
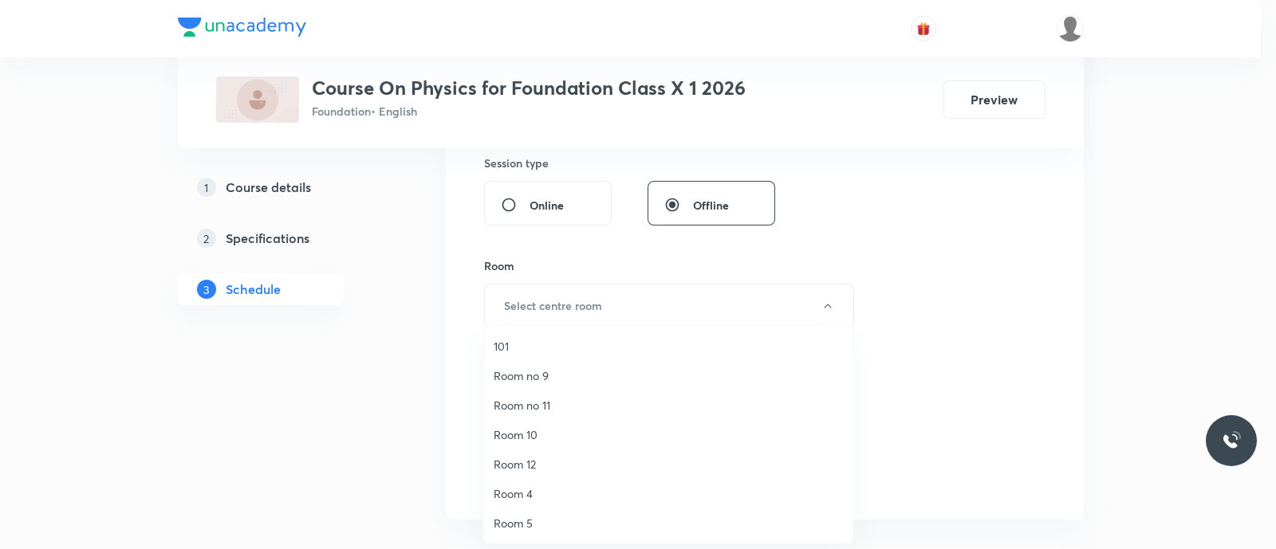
click at [515, 441] on span "Room 10" at bounding box center [668, 435] width 349 height 17
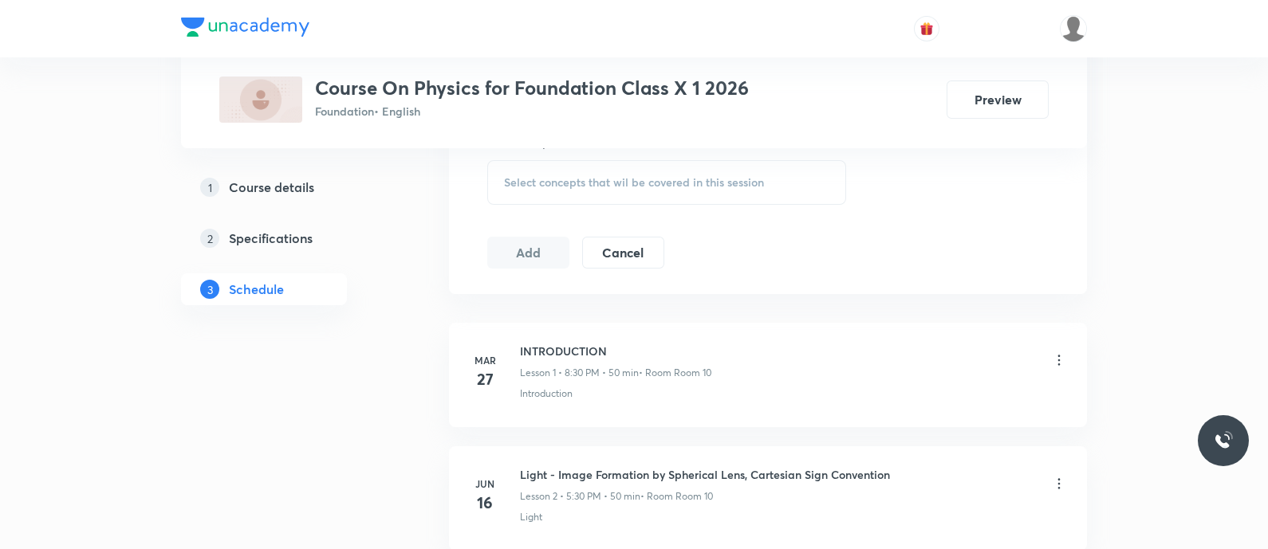
scroll to position [929, 0]
click at [583, 184] on span "Select concepts that wil be covered in this session" at bounding box center [634, 180] width 260 height 13
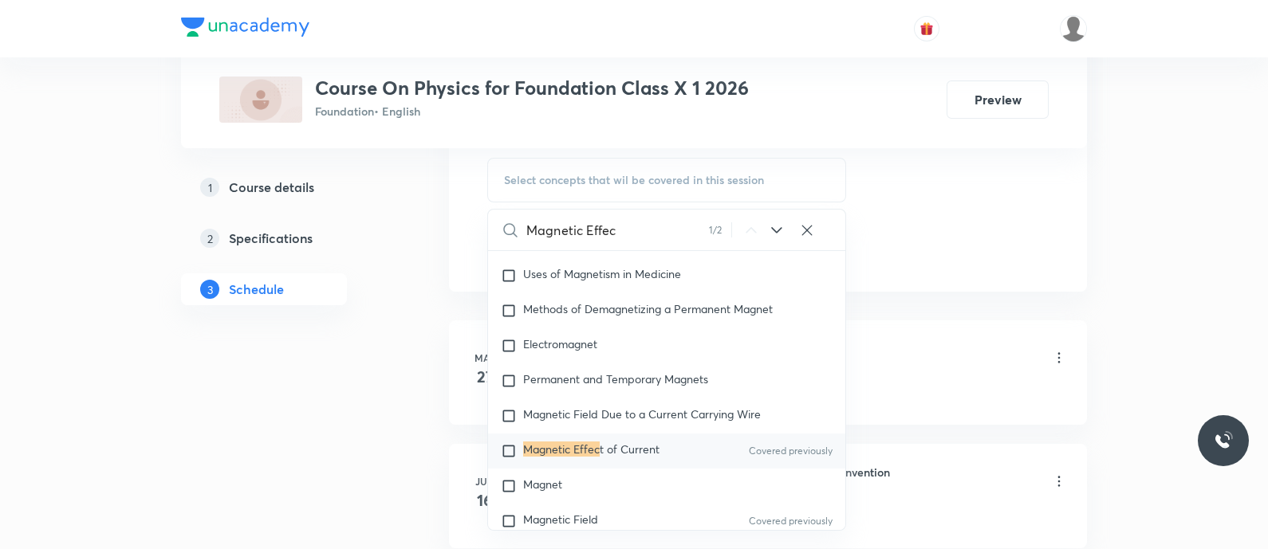
scroll to position [7310, 0]
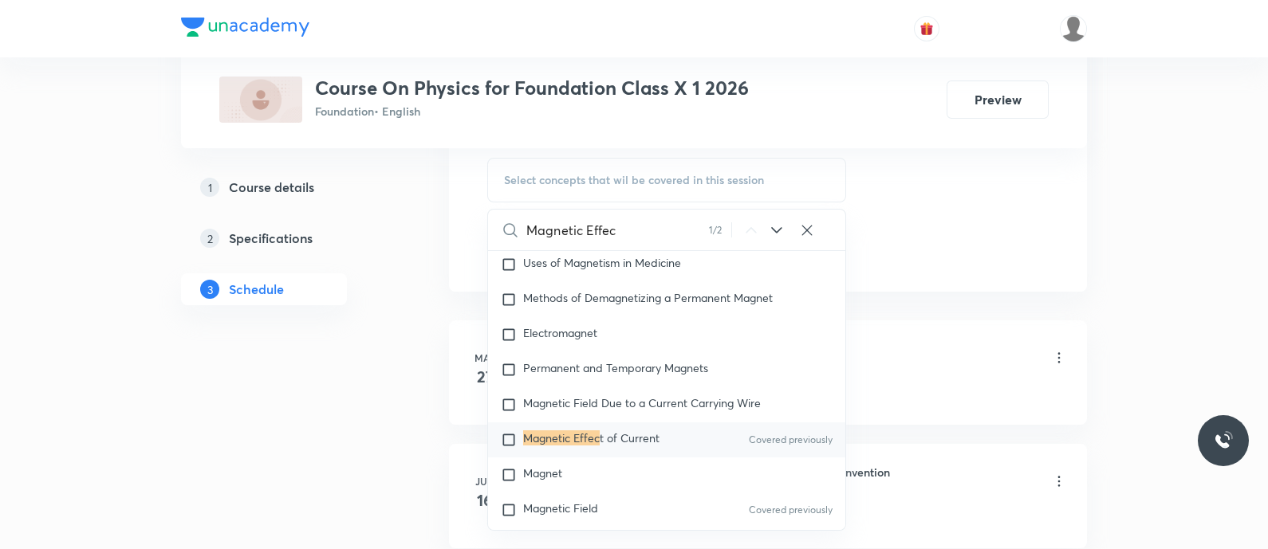
type input "Magnetic Effec"
click at [573, 446] on mark "Magnetic Effec" at bounding box center [561, 438] width 77 height 15
checkbox input "true"
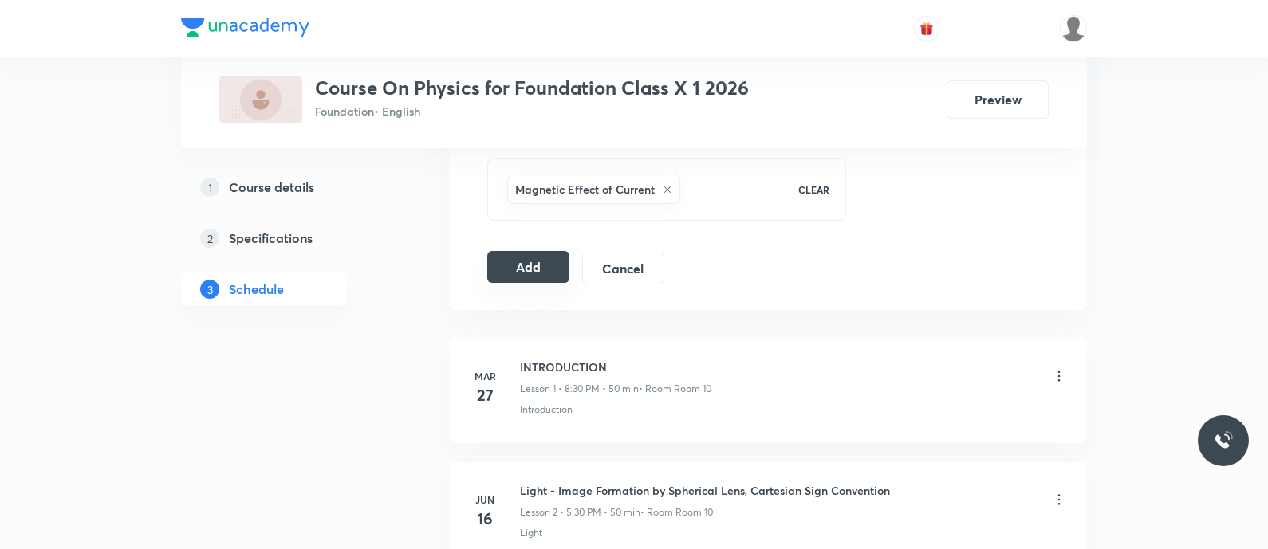
click at [533, 265] on button "Add" at bounding box center [528, 267] width 82 height 32
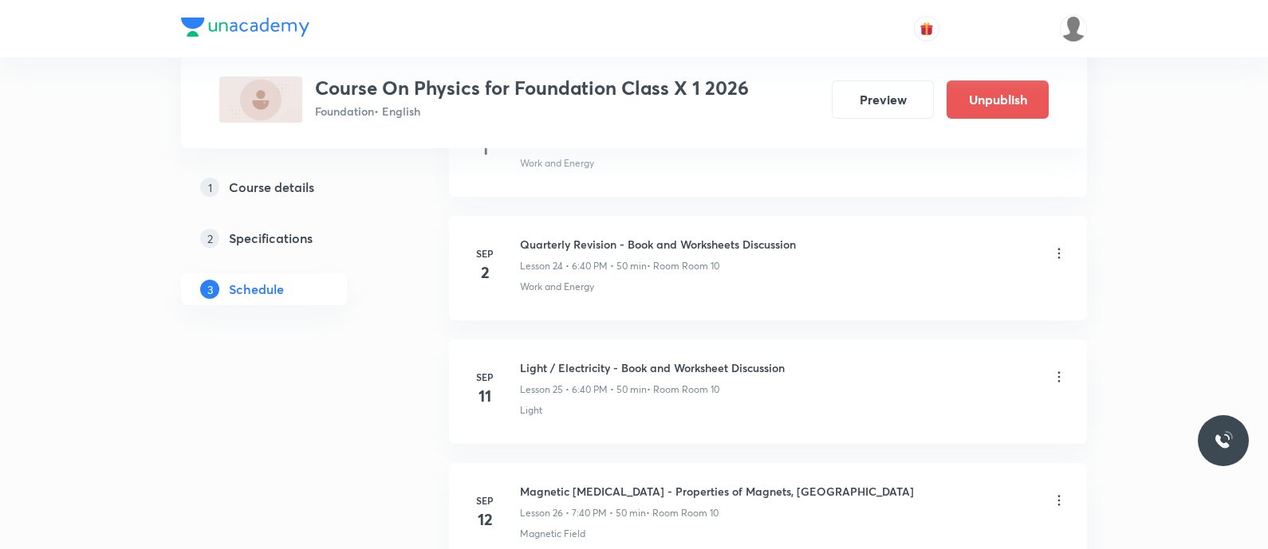
scroll to position [3109, 0]
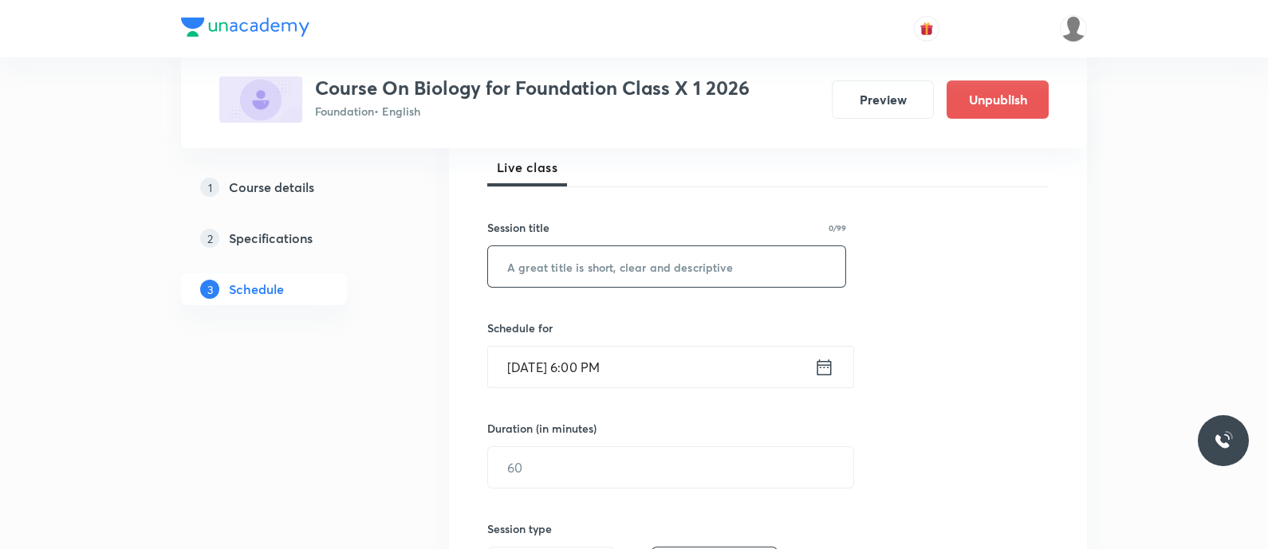
click at [562, 269] on input "text" at bounding box center [666, 266] width 357 height 41
paste input "heredity - introduction"
click at [529, 263] on input "heredity - introduction" at bounding box center [666, 266] width 357 height 41
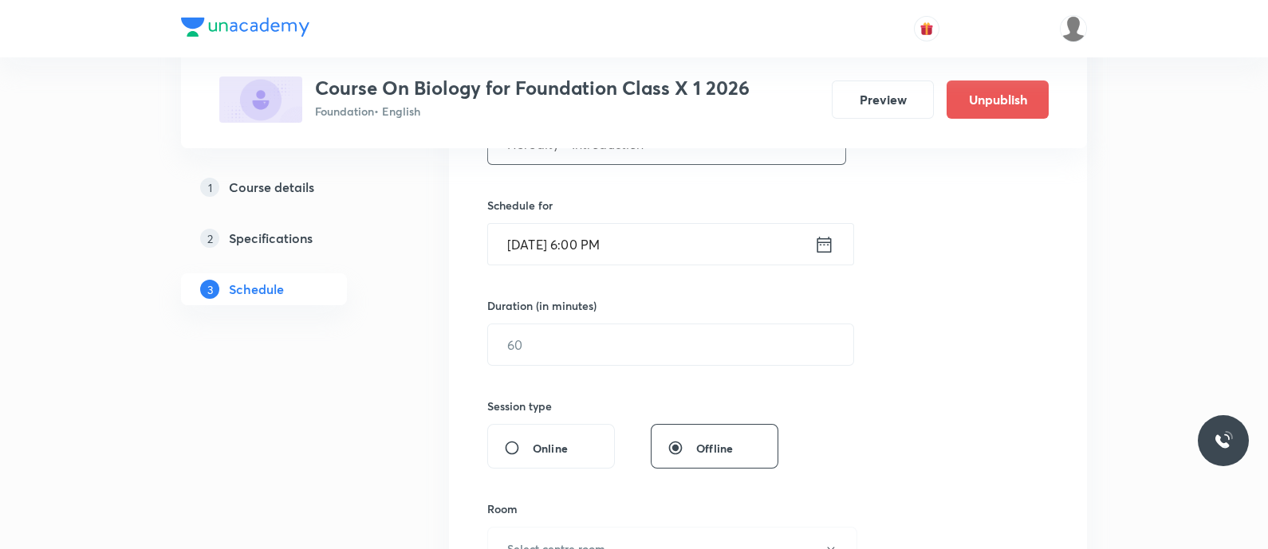
type input "Heredity - Introduction"
click at [650, 235] on input "[DATE] 6:00 PM" at bounding box center [651, 244] width 326 height 41
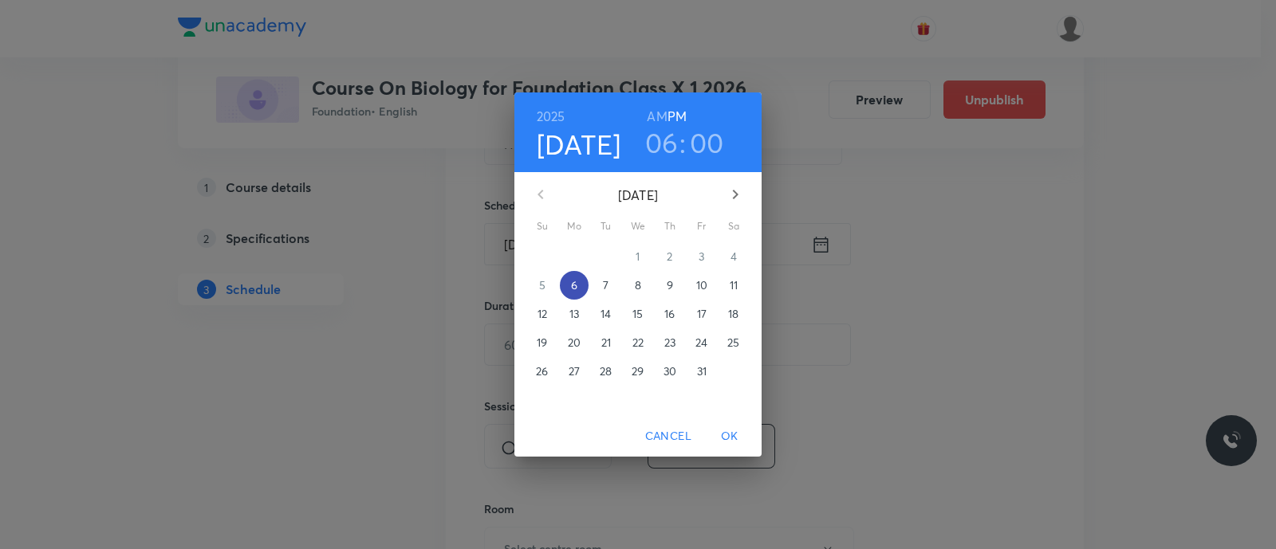
click at [580, 293] on span "6" at bounding box center [574, 285] width 29 height 16
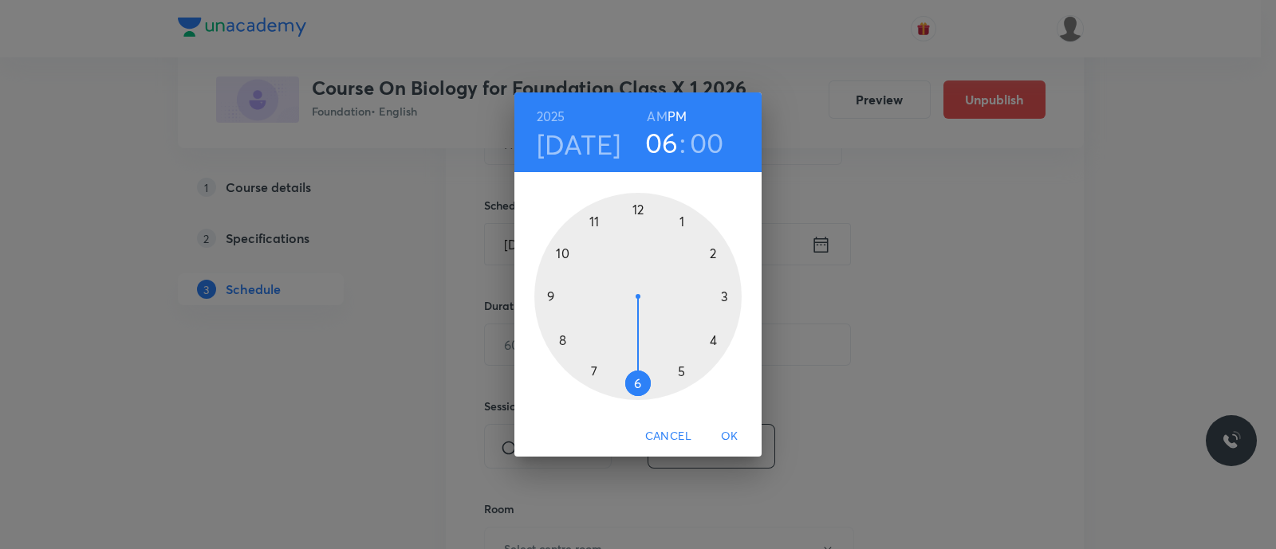
click at [595, 369] on div at bounding box center [637, 296] width 207 height 207
click at [561, 337] on div at bounding box center [637, 296] width 207 height 207
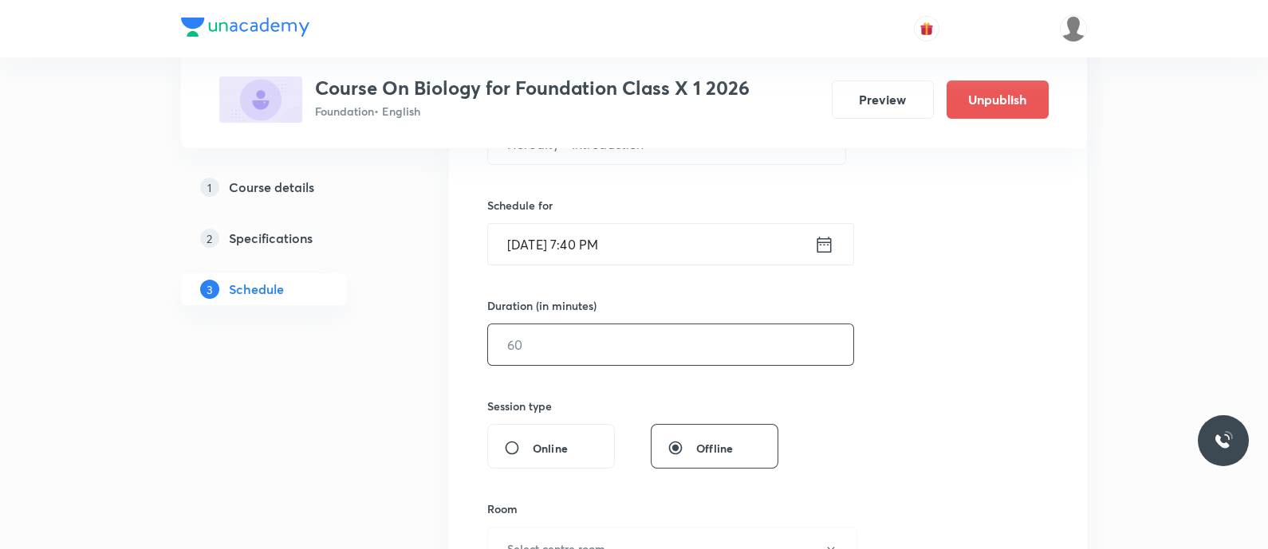
click at [544, 347] on input "text" at bounding box center [670, 345] width 365 height 41
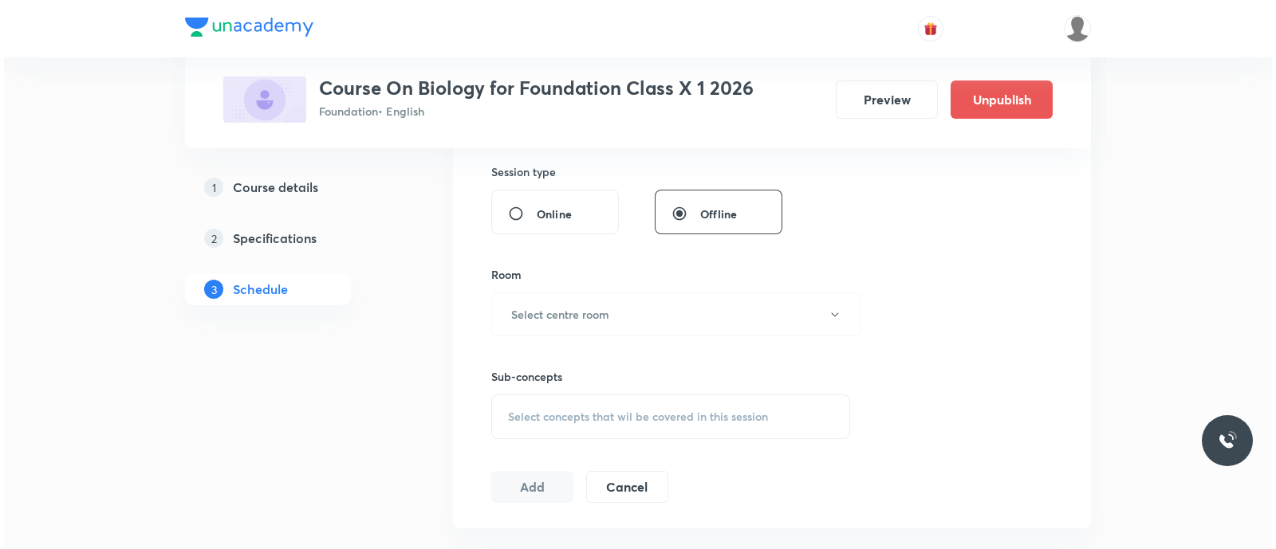
scroll to position [594, 0]
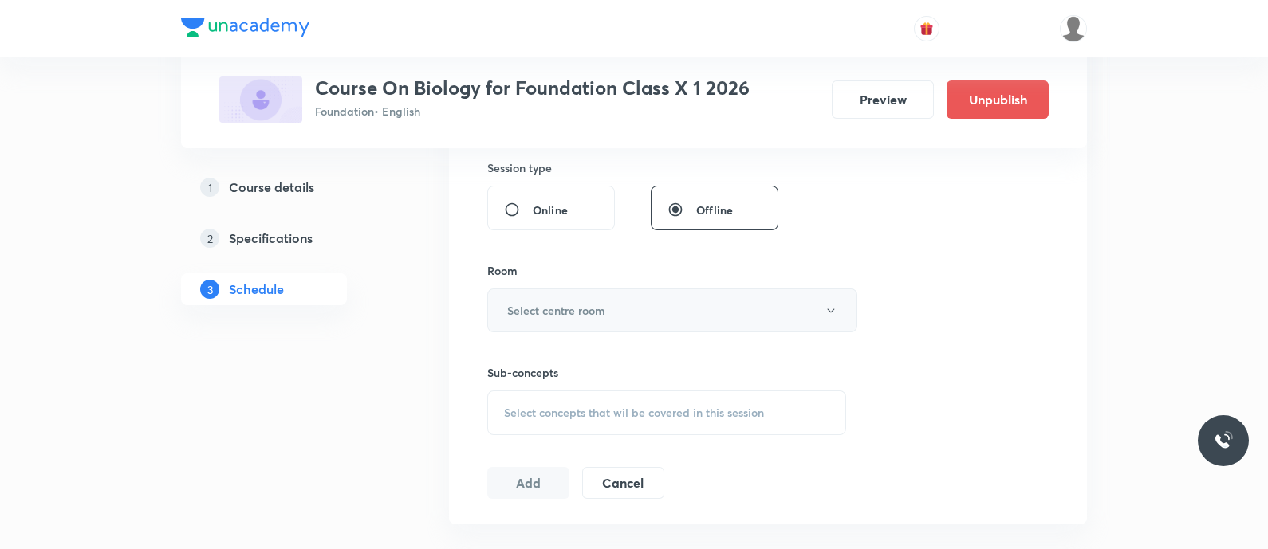
type input "50"
click at [525, 294] on button "Select centre room" at bounding box center [672, 311] width 370 height 44
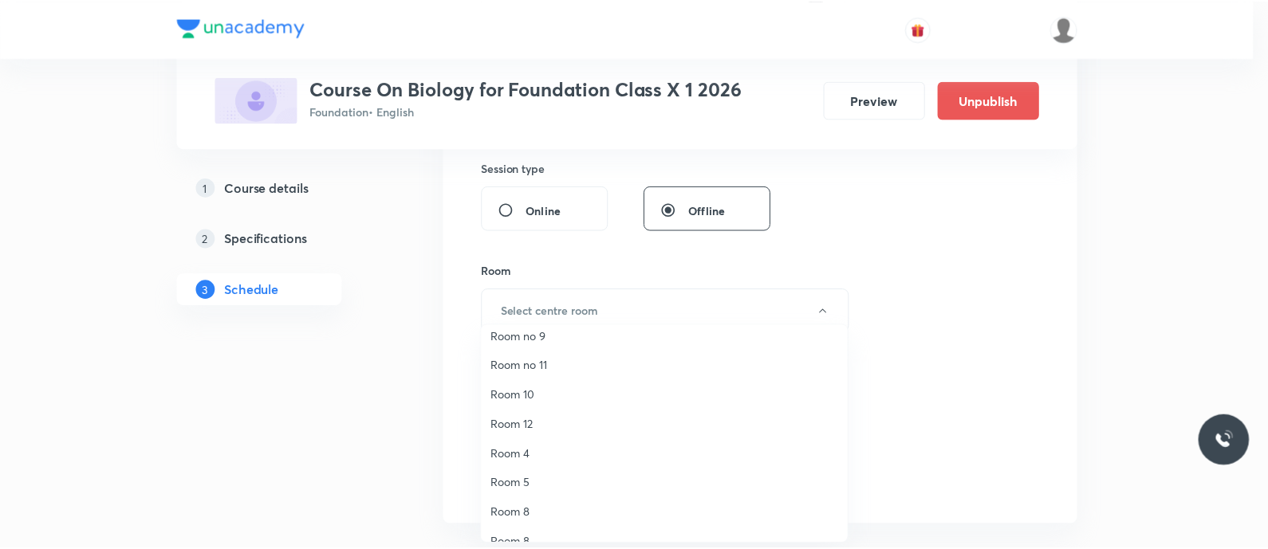
scroll to position [24, 0]
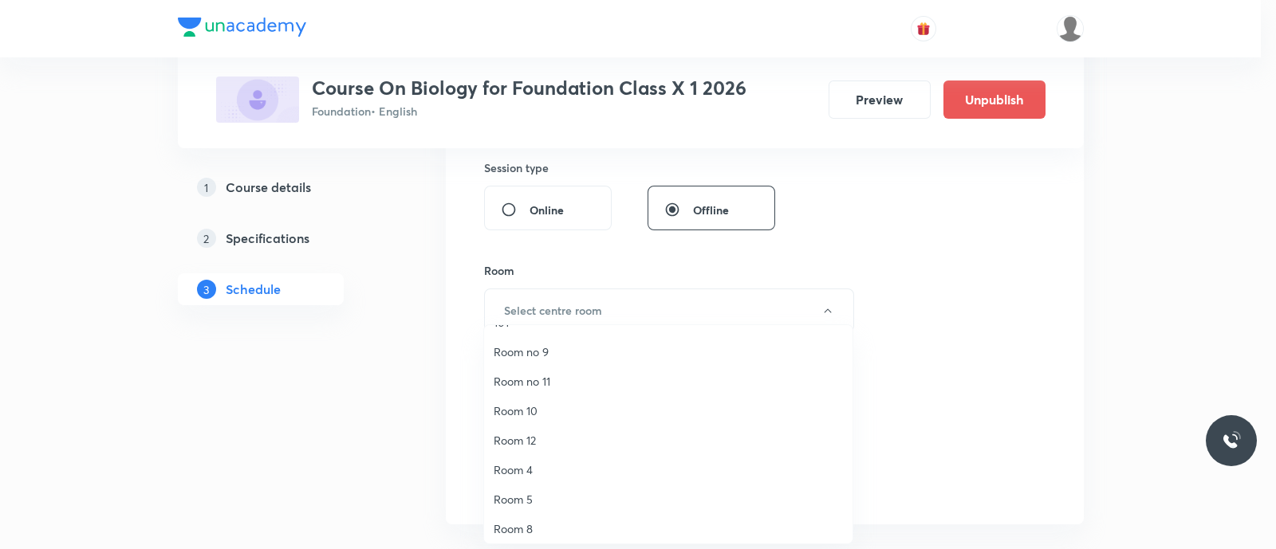
click at [538, 416] on span "Room 10" at bounding box center [668, 411] width 349 height 17
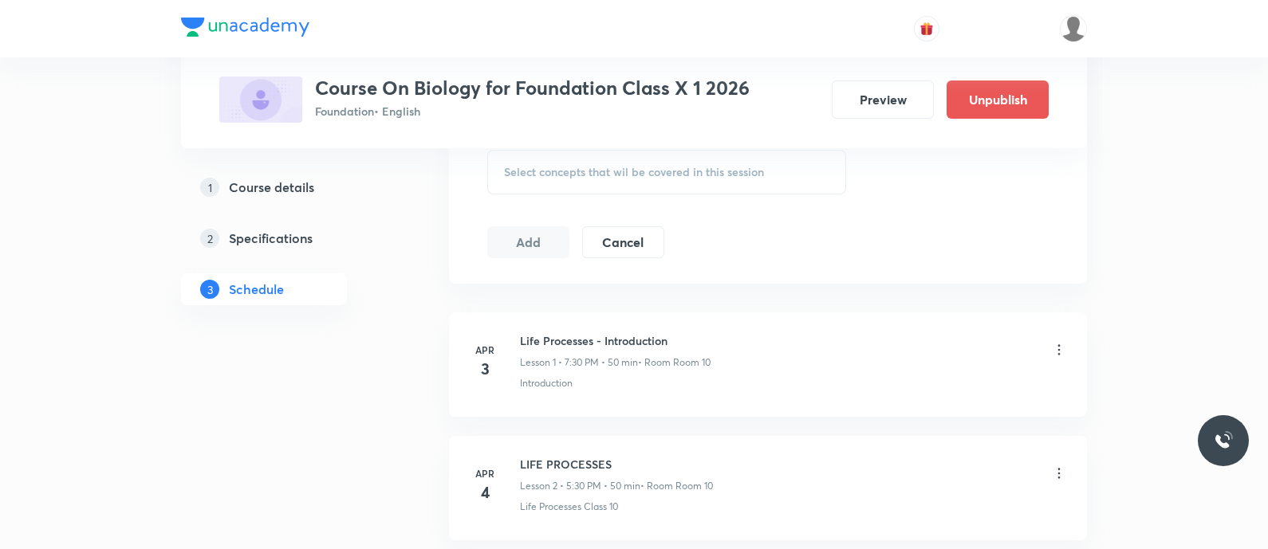
scroll to position [836, 0]
click at [520, 159] on div "Select concepts that wil be covered in this session" at bounding box center [666, 170] width 359 height 45
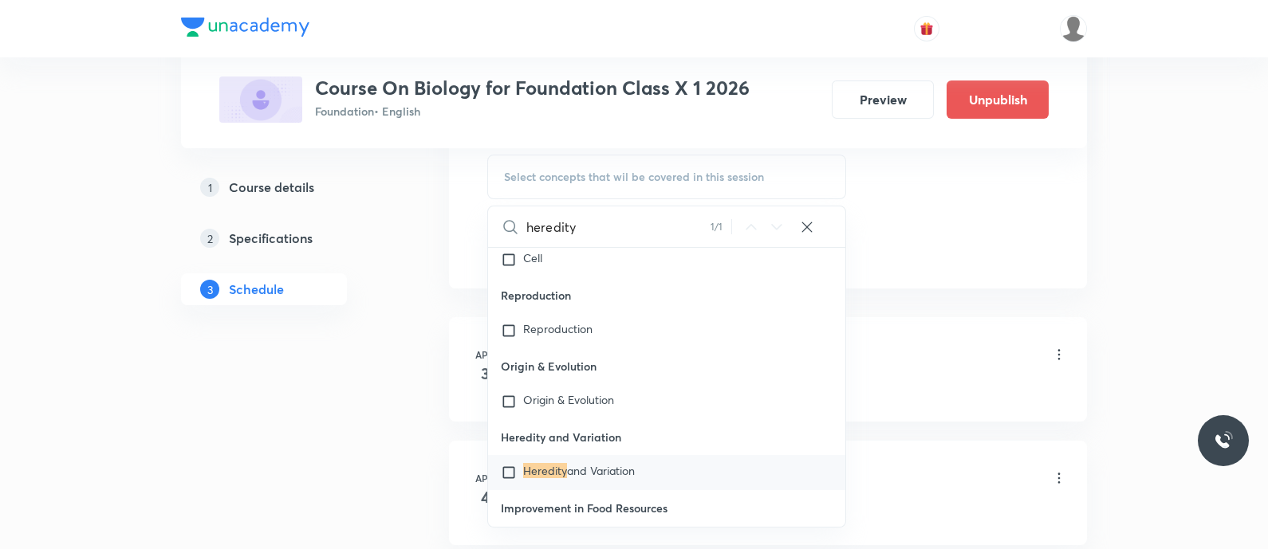
scroll to position [132, 0]
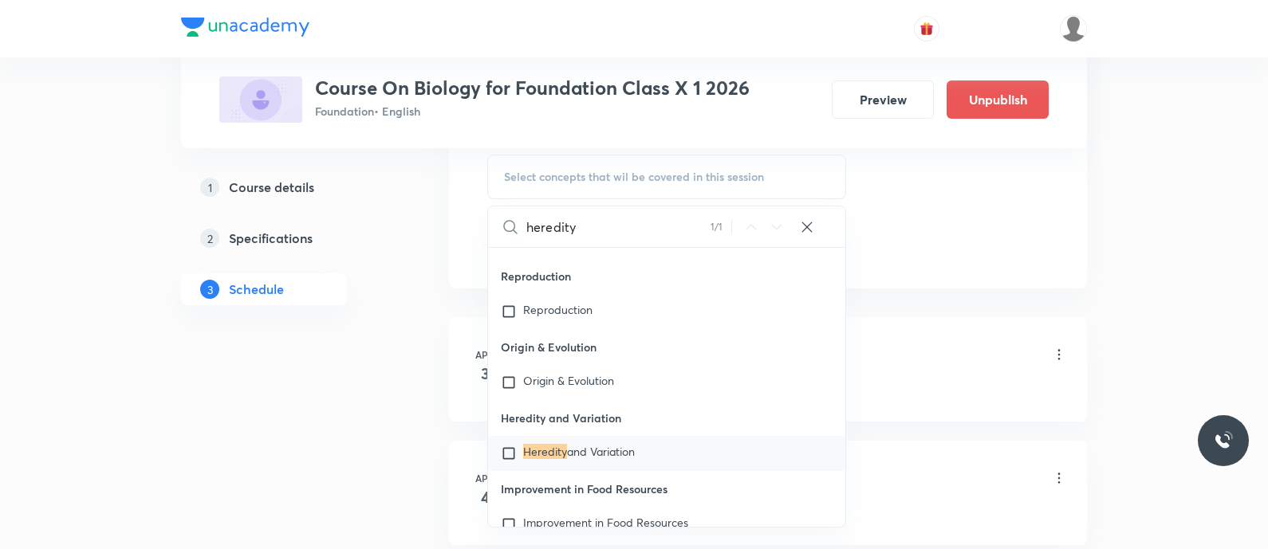
type input "heredity"
click at [613, 444] on span "and Variation" at bounding box center [601, 451] width 68 height 15
checkbox input "true"
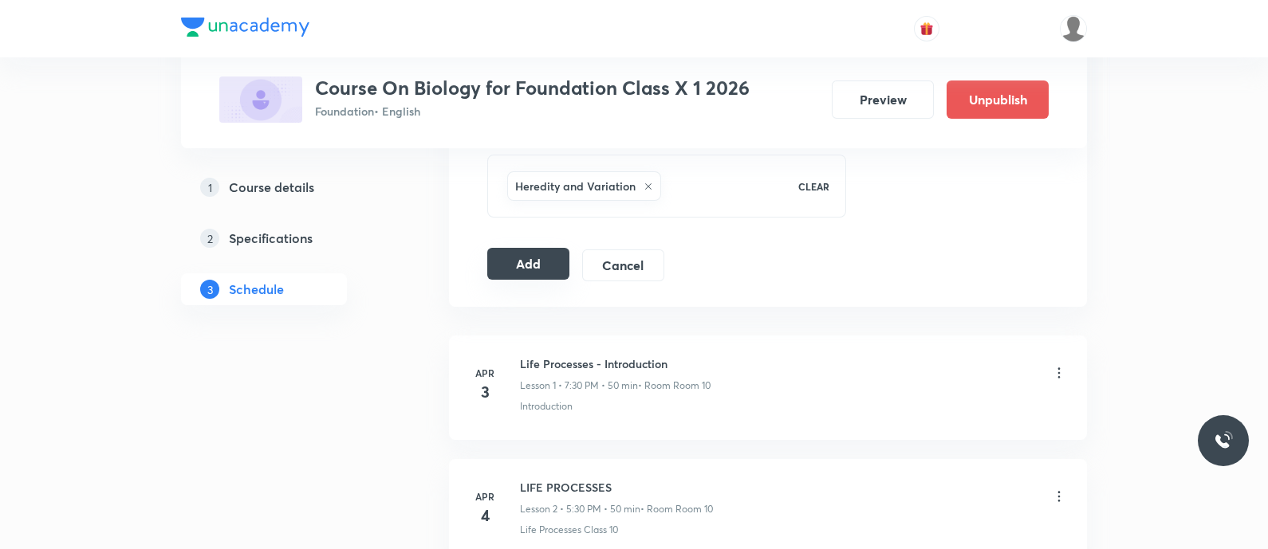
click at [514, 258] on button "Add" at bounding box center [528, 264] width 82 height 32
